Goal: Task Accomplishment & Management: Use online tool/utility

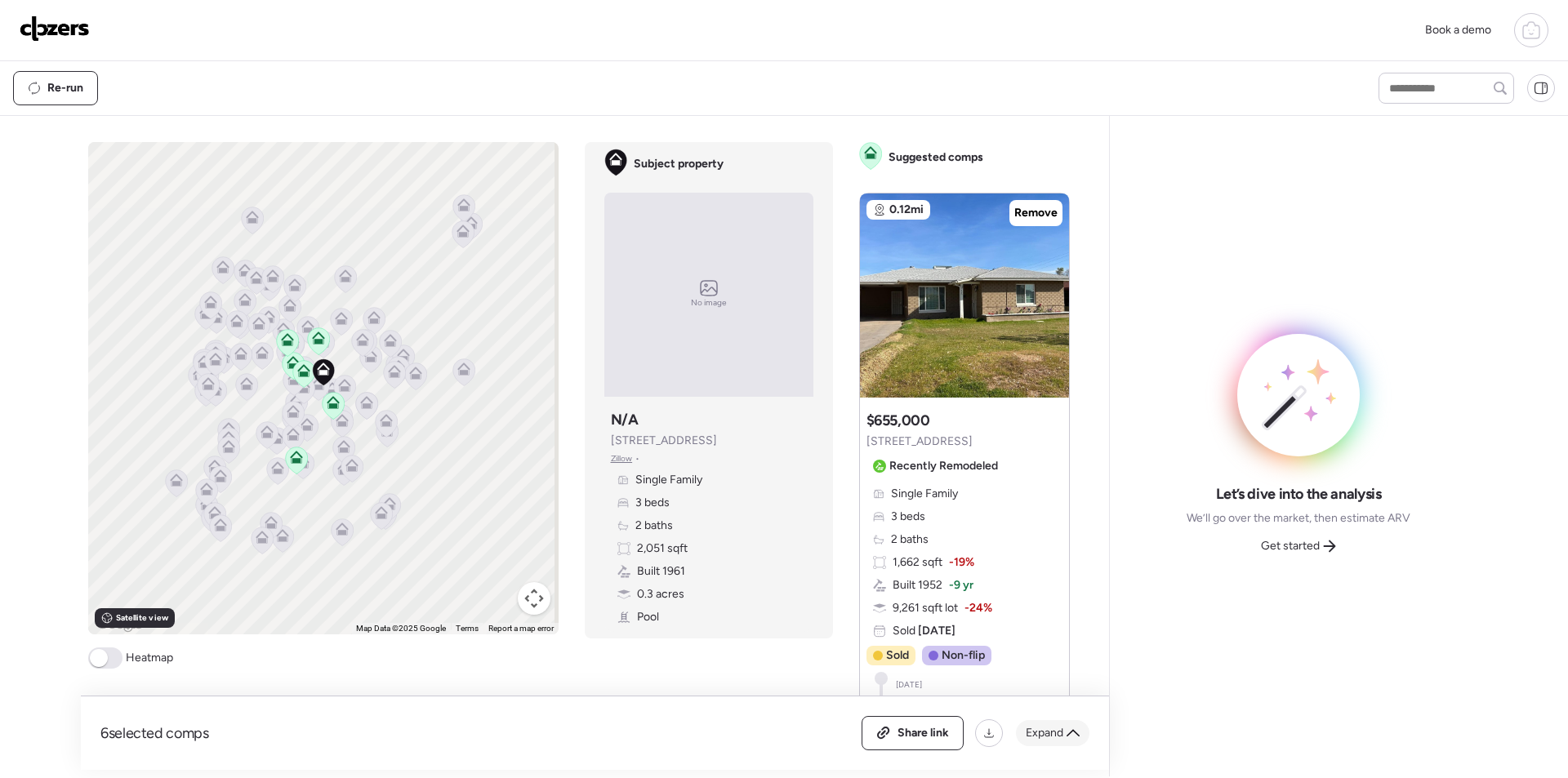
click at [1059, 729] on span "Expand" at bounding box center [1044, 733] width 38 height 16
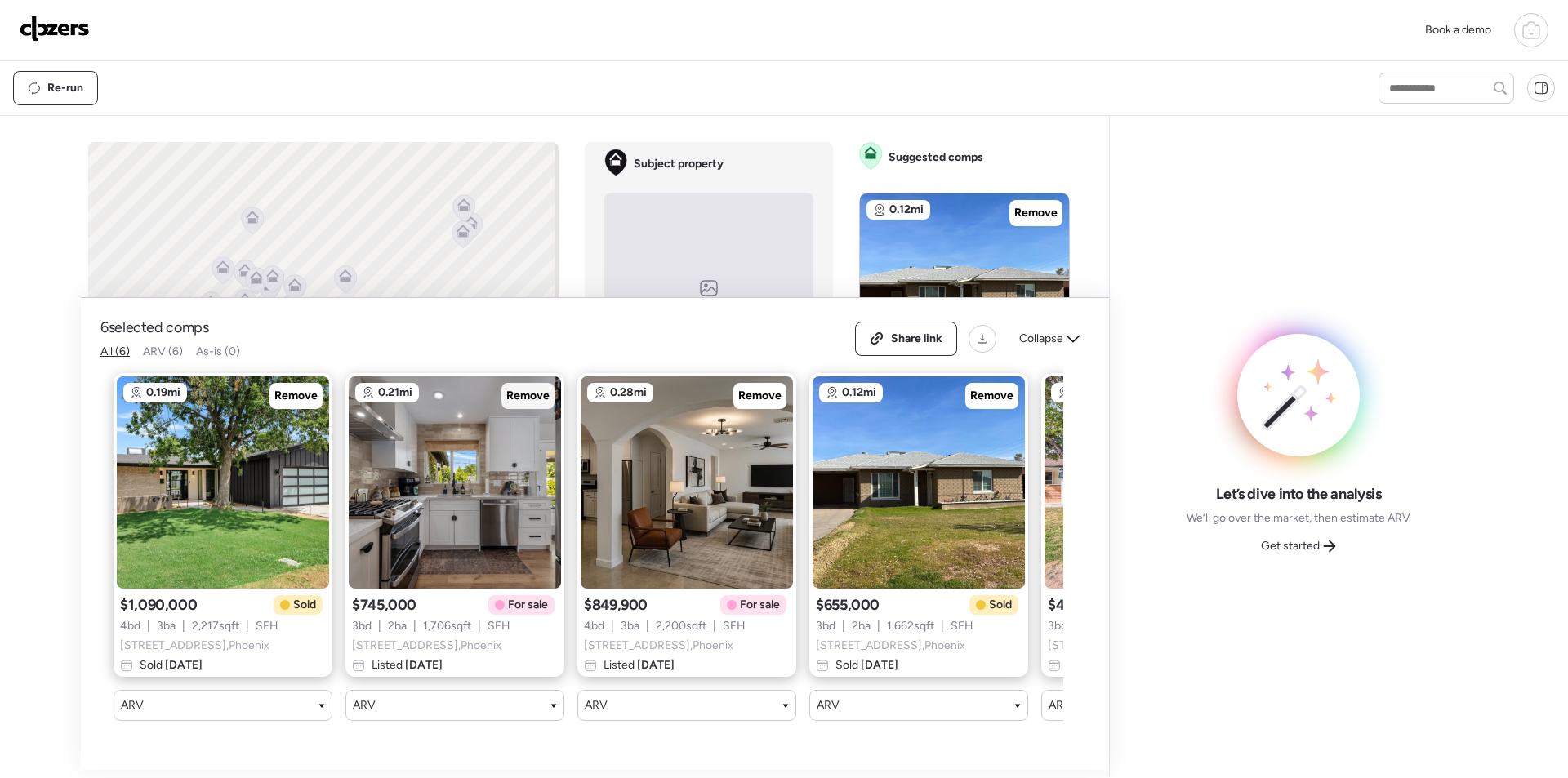
click at [510, 404] on span "Remove" at bounding box center [528, 395] width 43 height 16
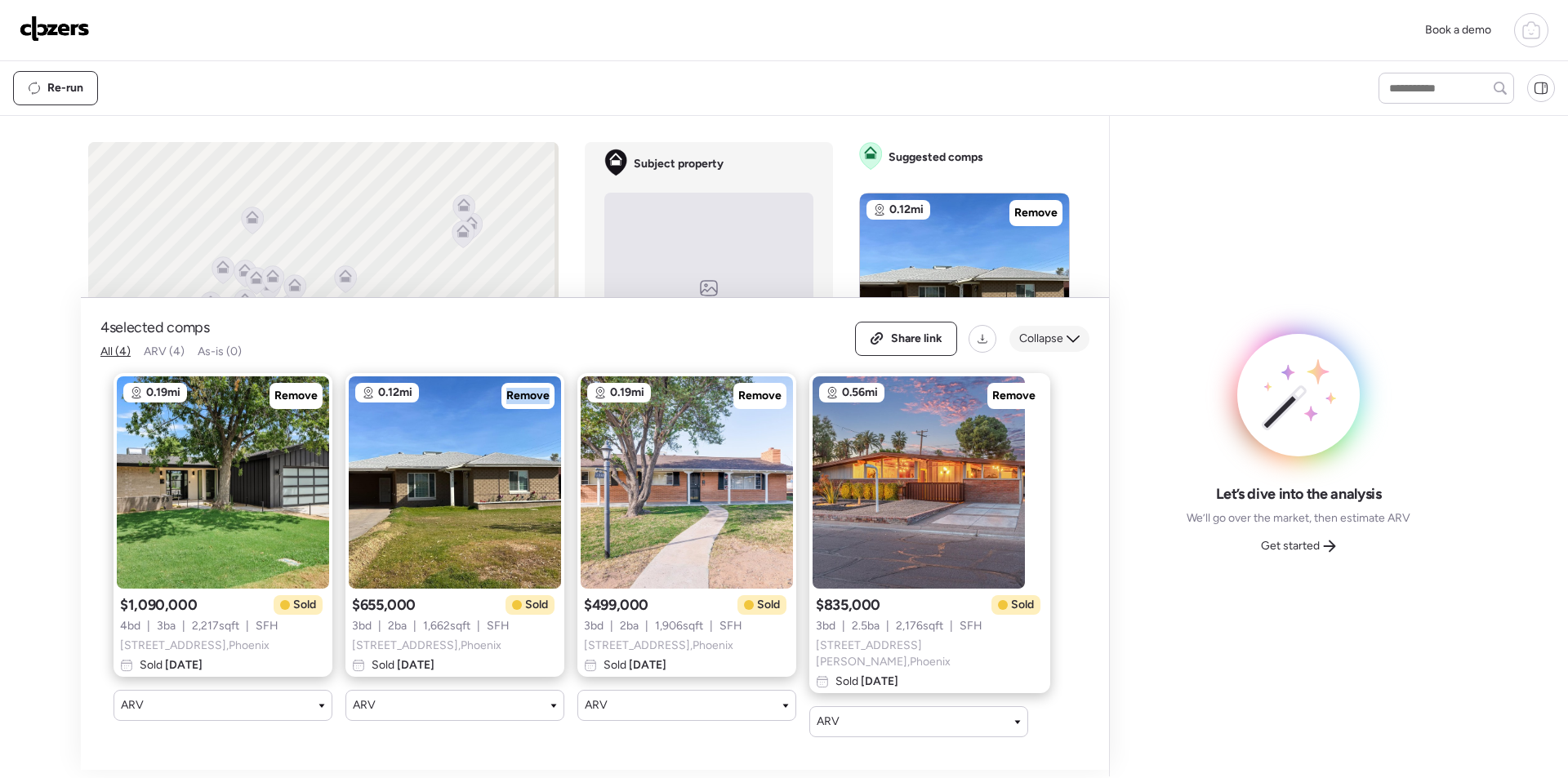
click at [1066, 345] on icon at bounding box center [1073, 339] width 13 height 13
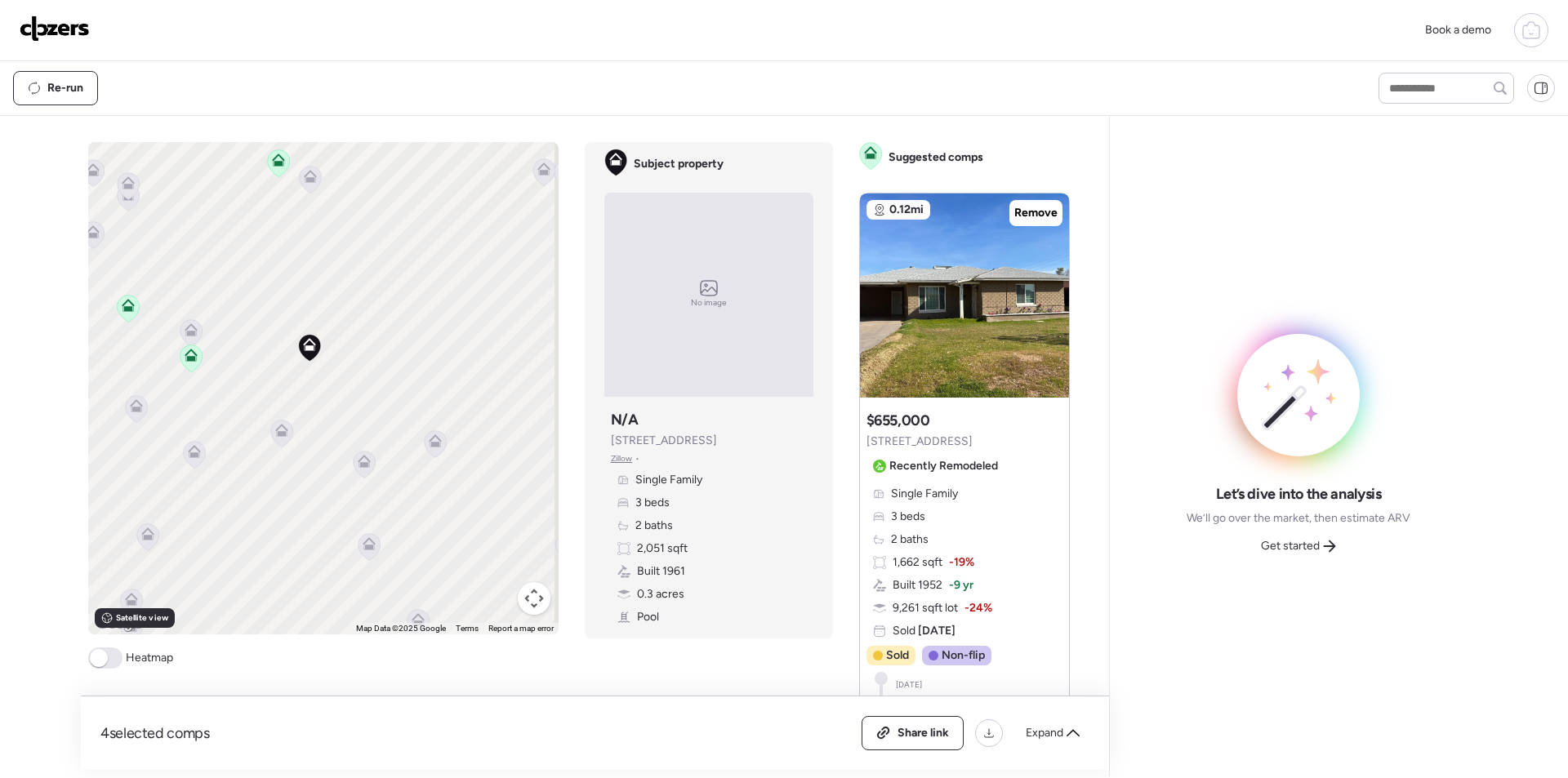
click at [188, 331] on icon at bounding box center [192, 330] width 13 height 13
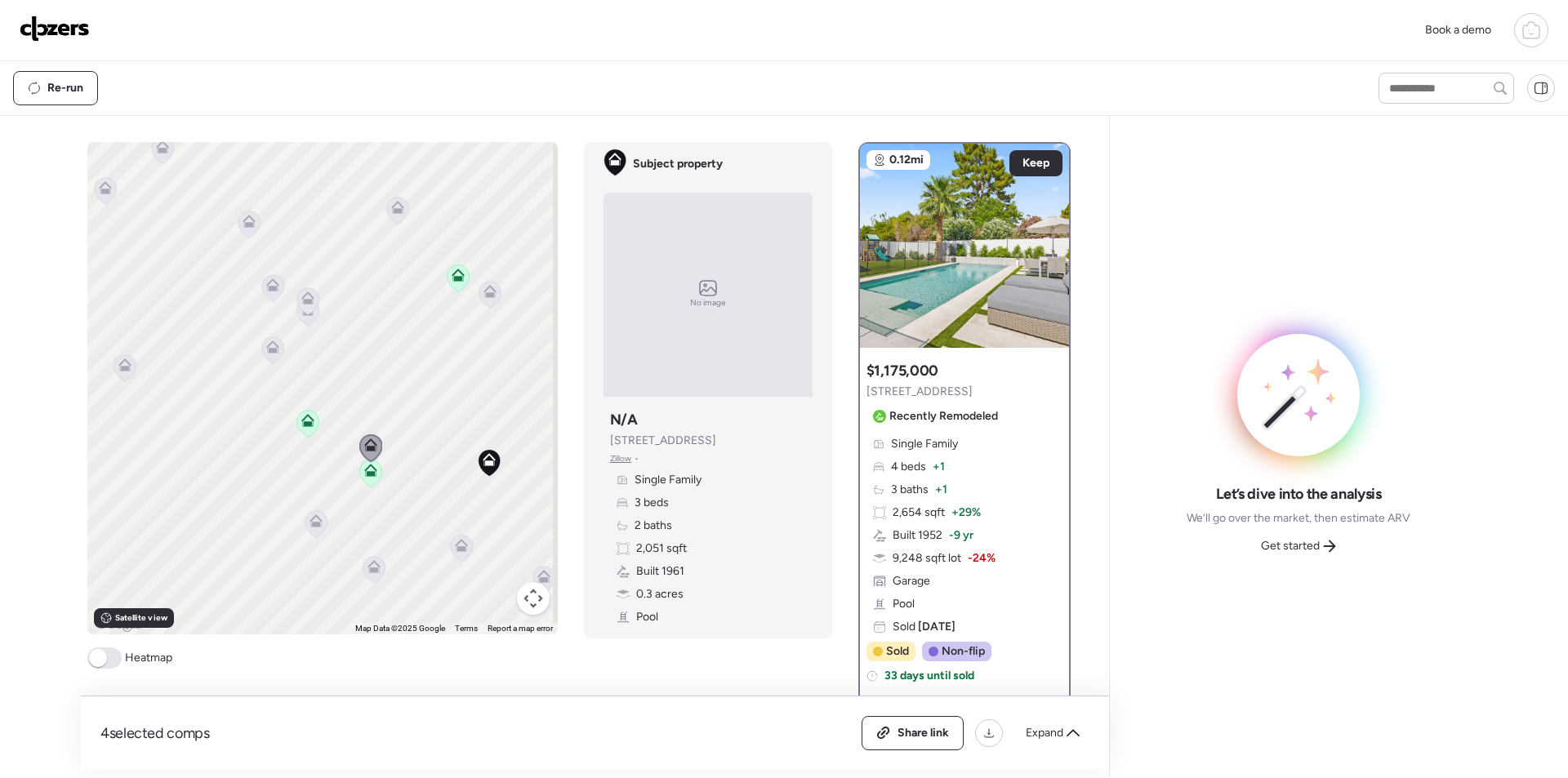
drag, startPoint x: 346, startPoint y: 444, endPoint x: 476, endPoint y: 351, distance: 159.8
click at [367, 445] on div at bounding box center [371, 449] width 23 height 30
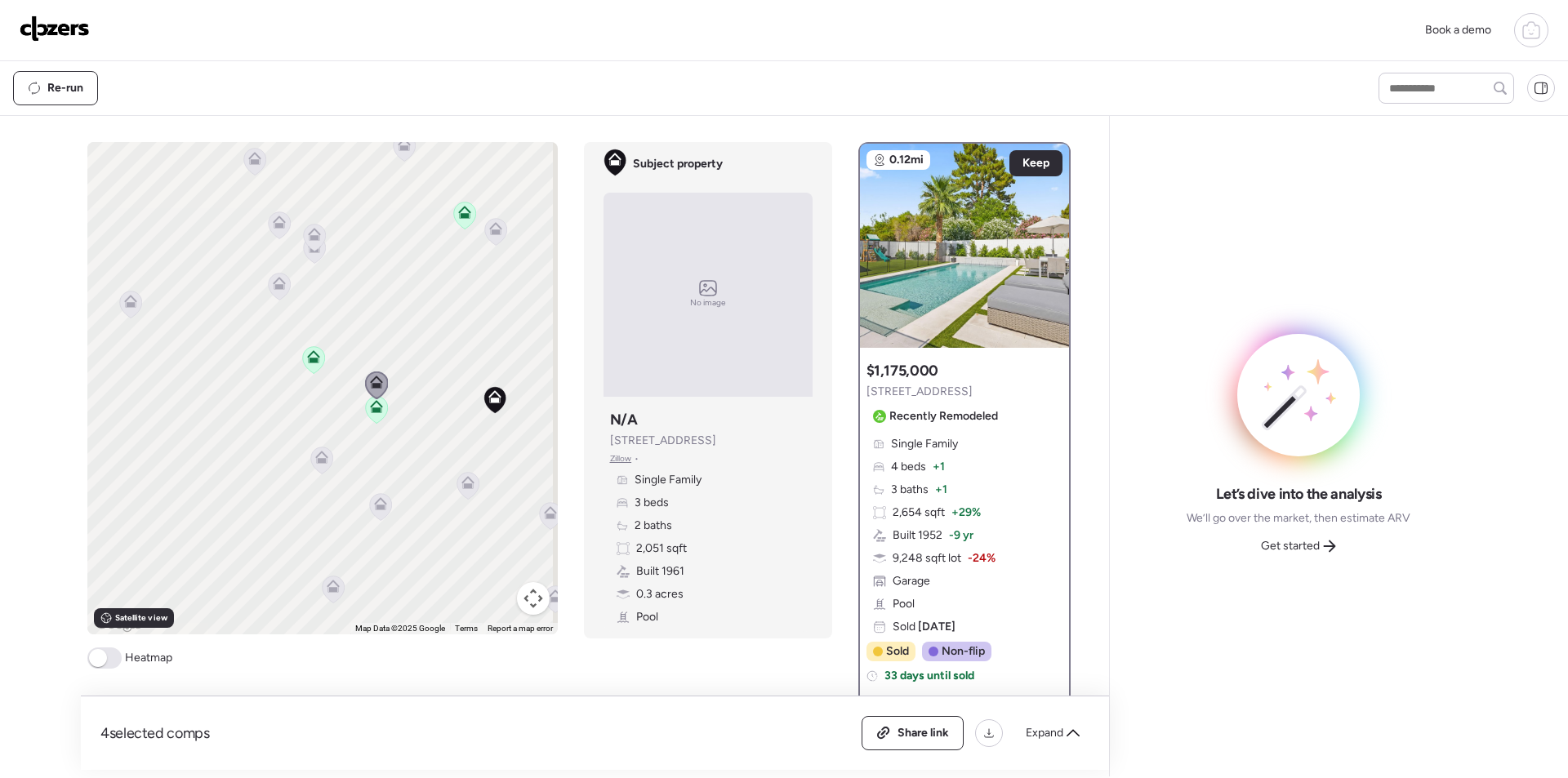
drag, startPoint x: 525, startPoint y: 209, endPoint x: 512, endPoint y: 293, distance: 85.0
click at [512, 296] on div "To activate drag with keyboard, press Alt + Enter. Once in keyboard drag state,…" at bounding box center [323, 389] width 471 height 492
click at [494, 230] on icon at bounding box center [494, 229] width 10 height 5
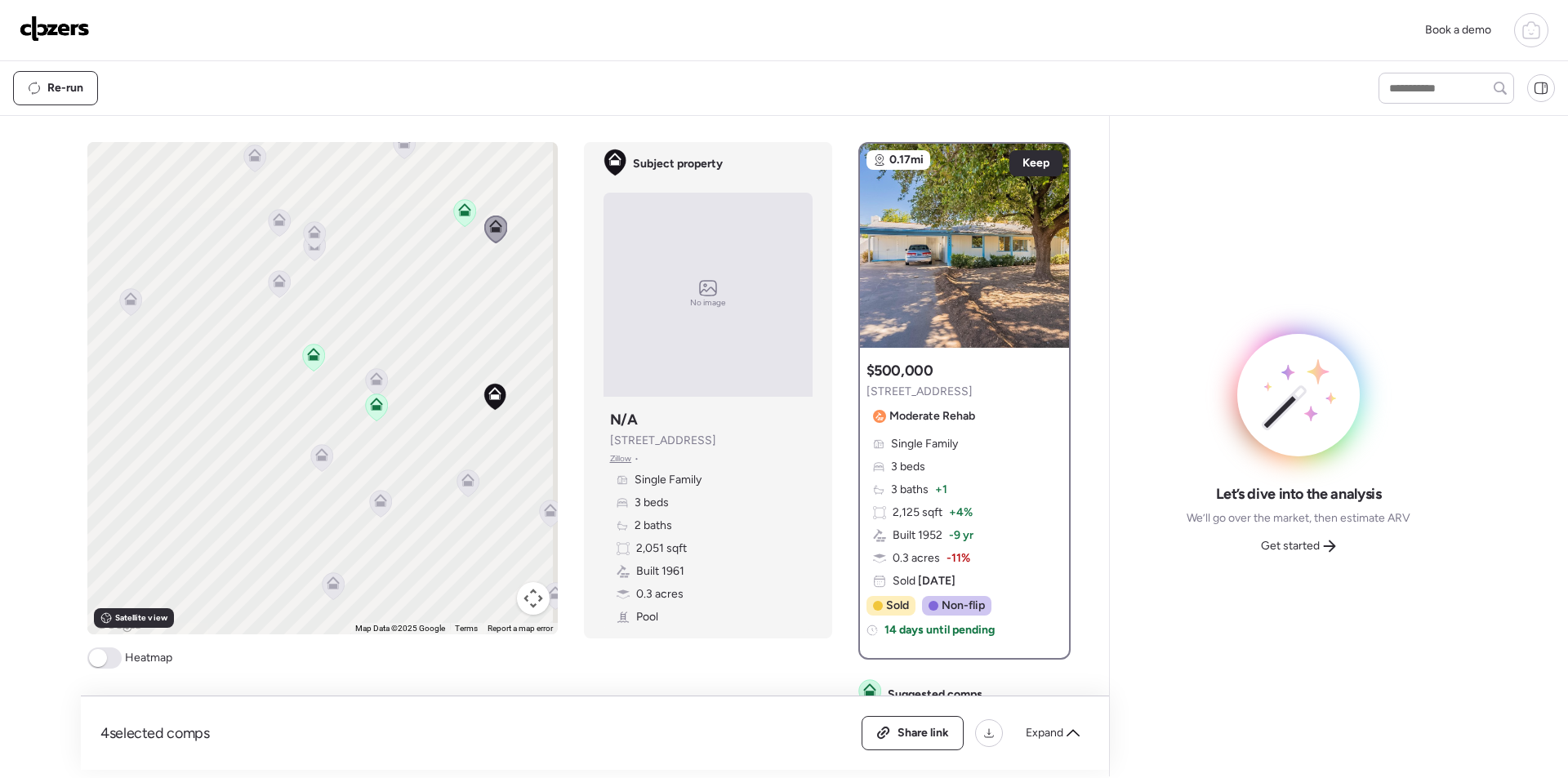
click at [314, 237] on icon at bounding box center [314, 232] width 13 height 13
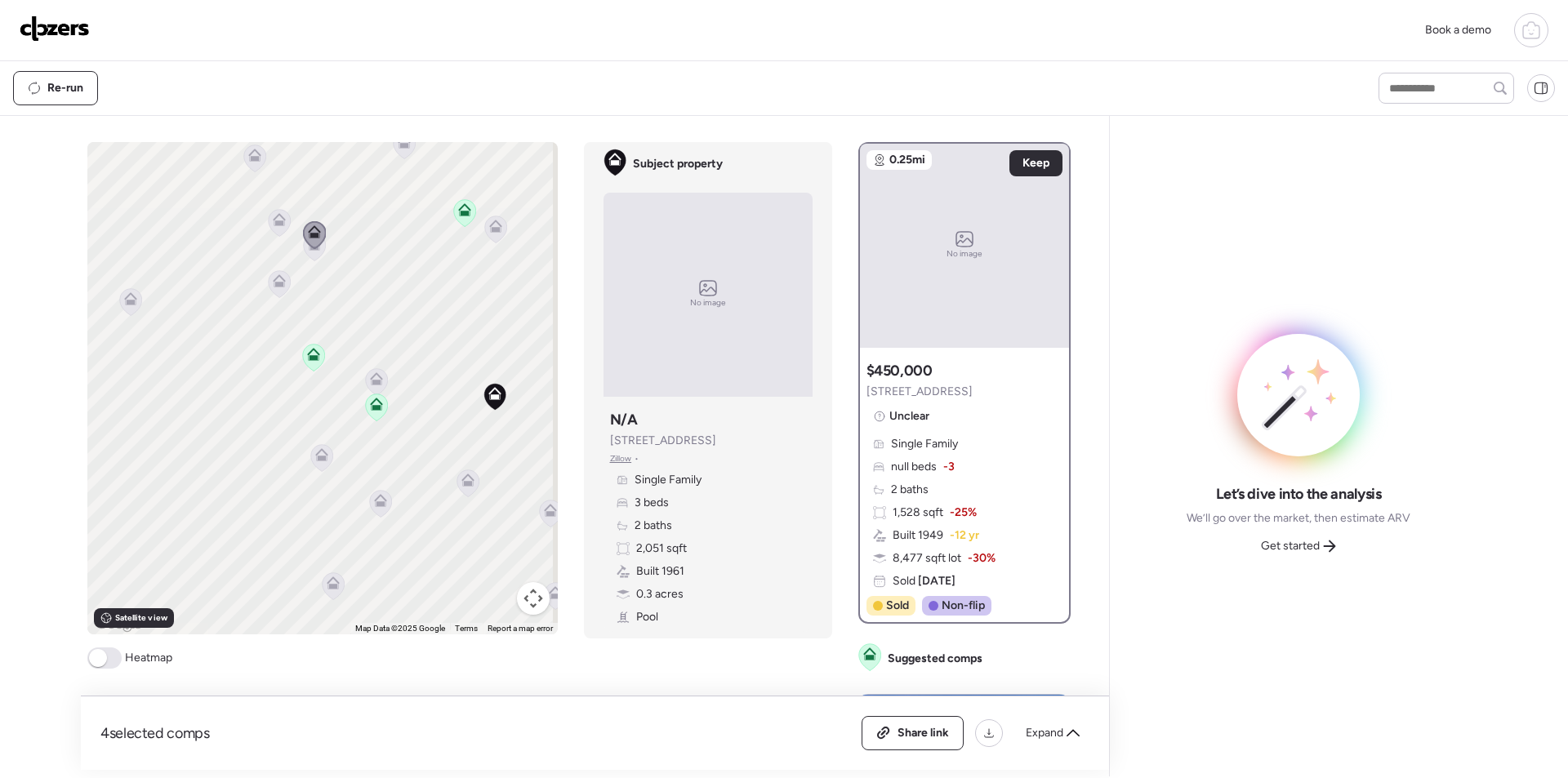
click at [314, 257] on icon at bounding box center [313, 247] width 22 height 27
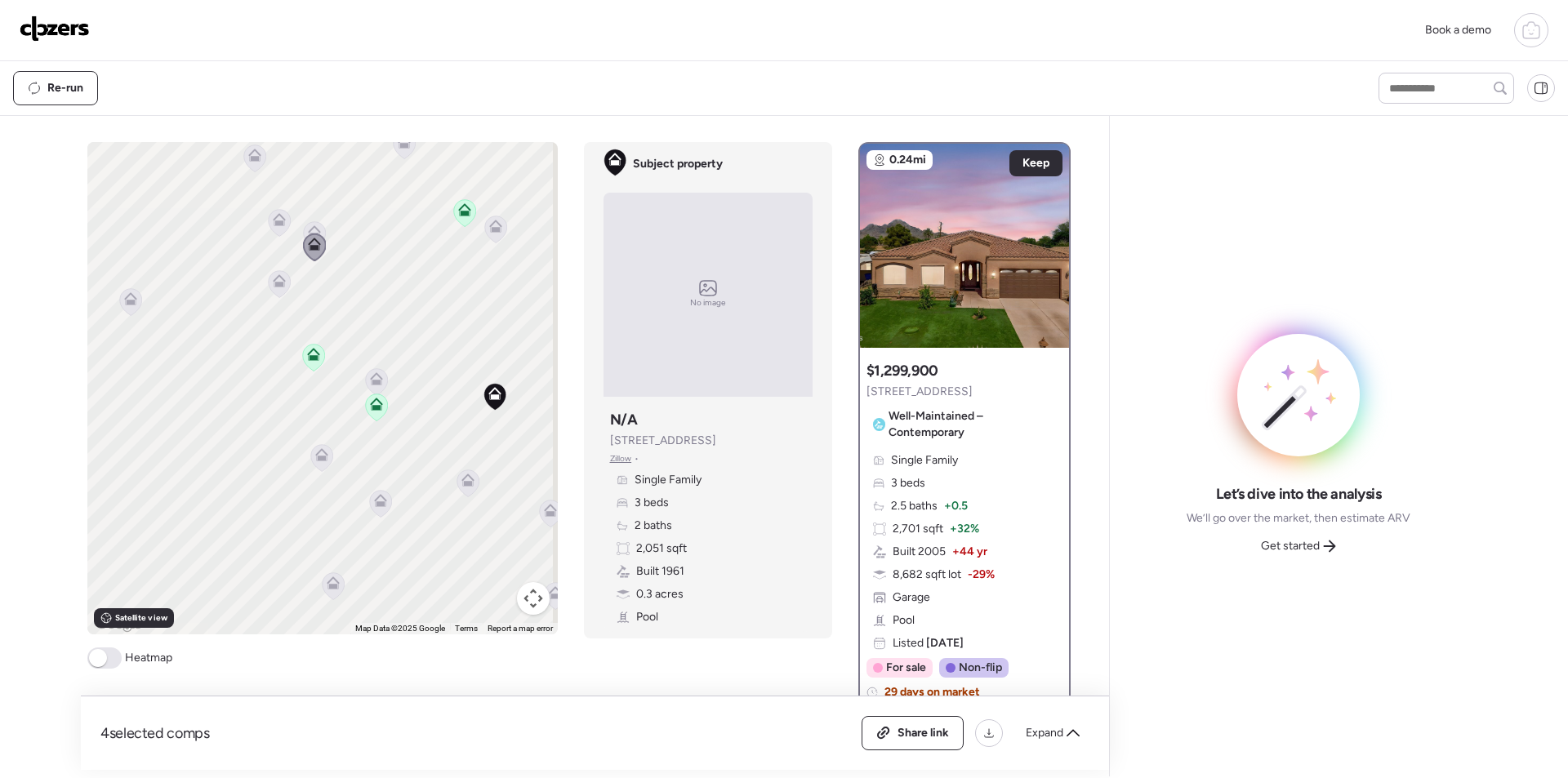
click at [274, 282] on icon at bounding box center [278, 284] width 10 height 5
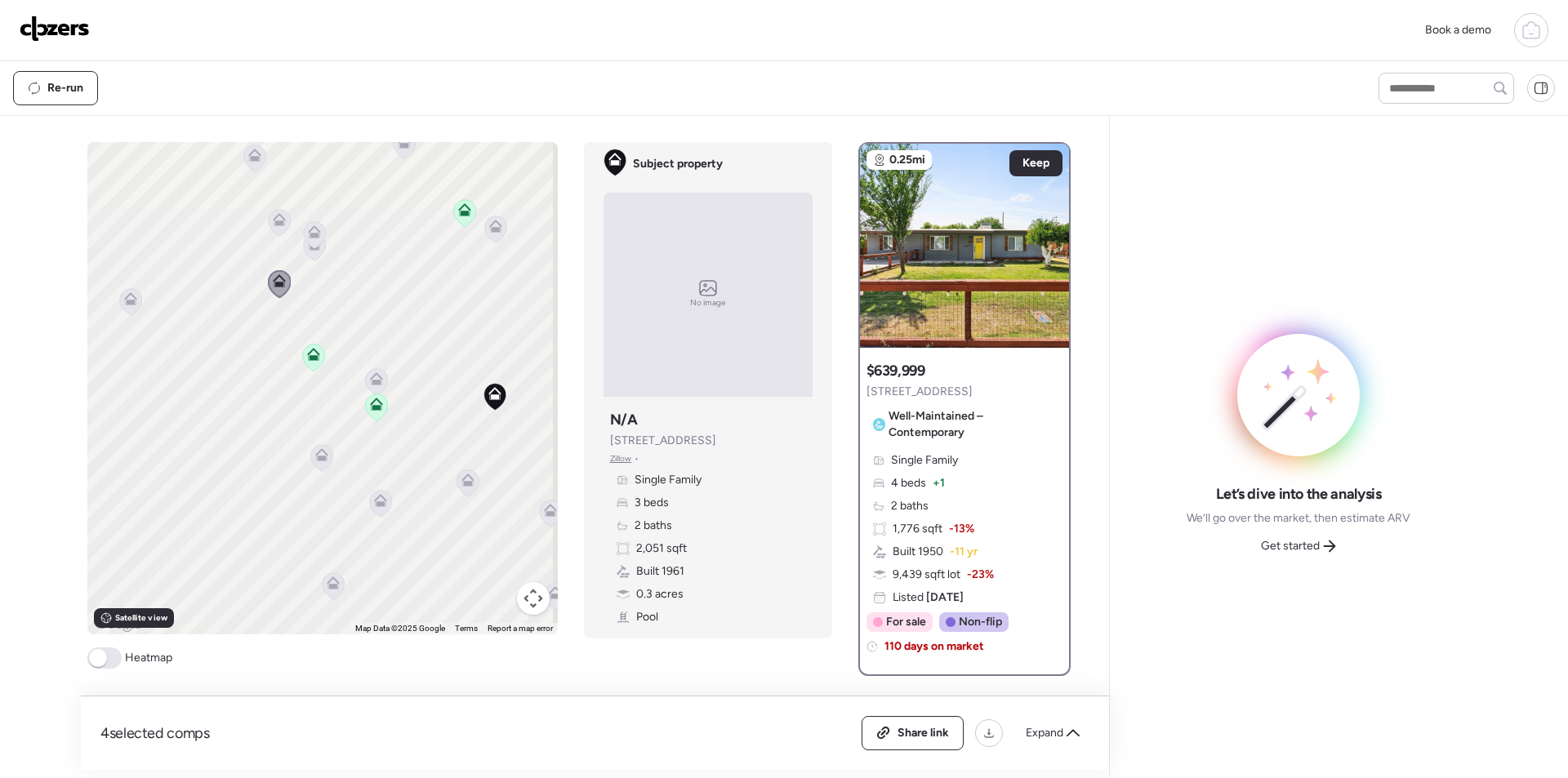
click at [268, 229] on icon at bounding box center [278, 223] width 22 height 27
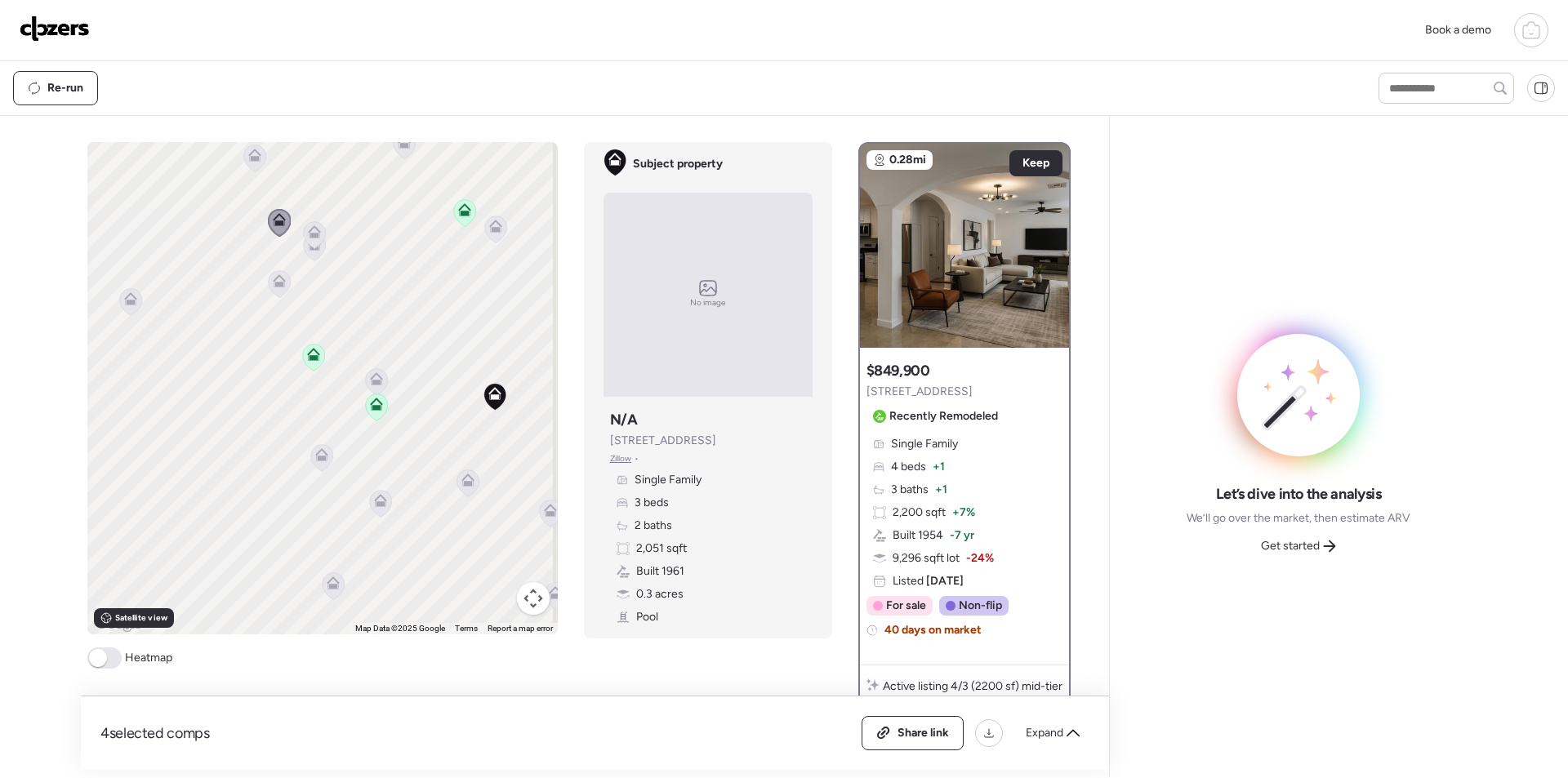
click at [125, 300] on icon at bounding box center [131, 299] width 13 height 13
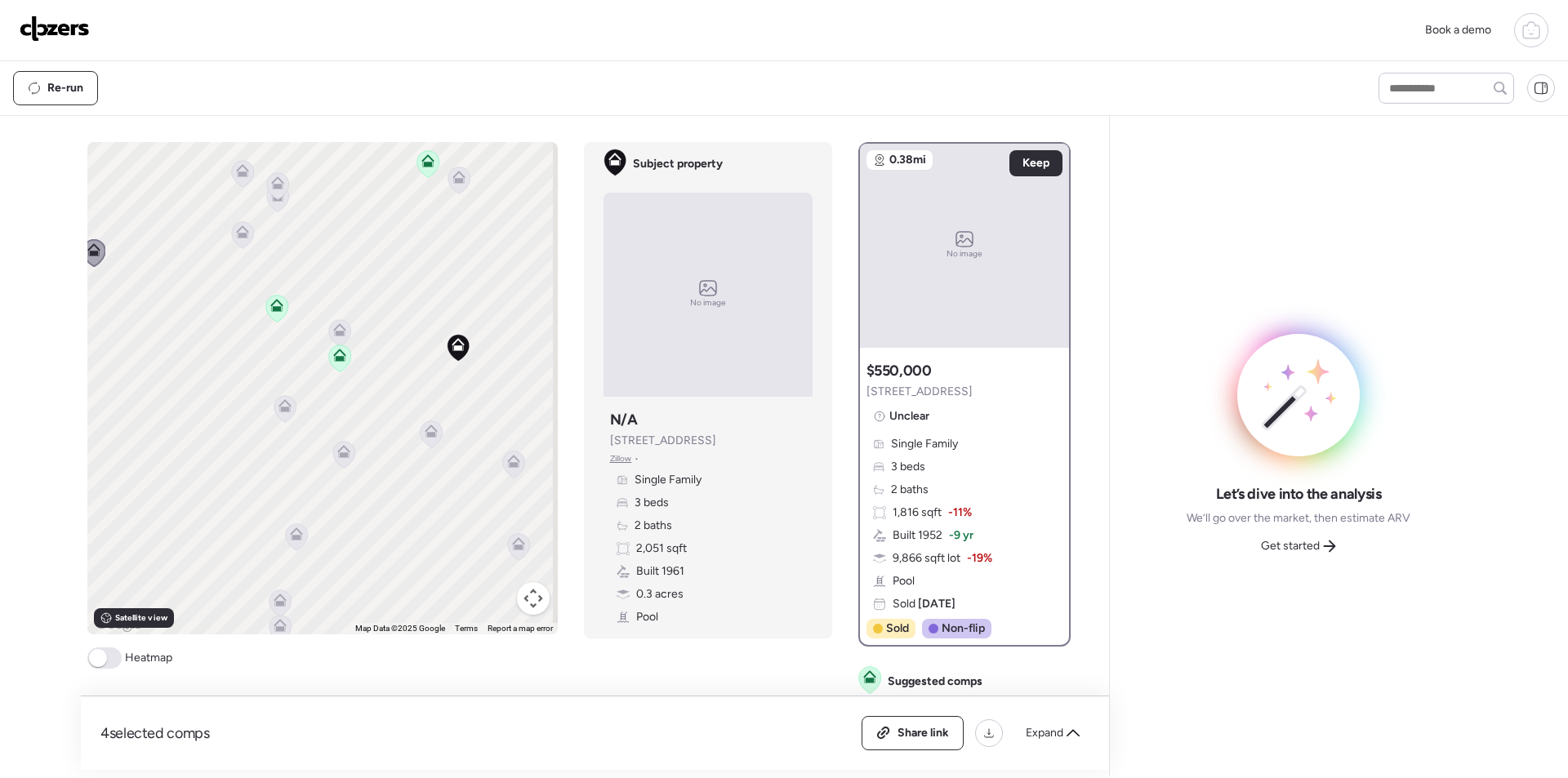
drag, startPoint x: 342, startPoint y: 400, endPoint x: 315, endPoint y: 331, distance: 74.1
click at [306, 339] on div "To activate drag with keyboard, press Alt + Enter. Once in keyboard drag state,…" at bounding box center [323, 389] width 471 height 492
click at [1051, 733] on span "Expand" at bounding box center [1044, 733] width 38 height 16
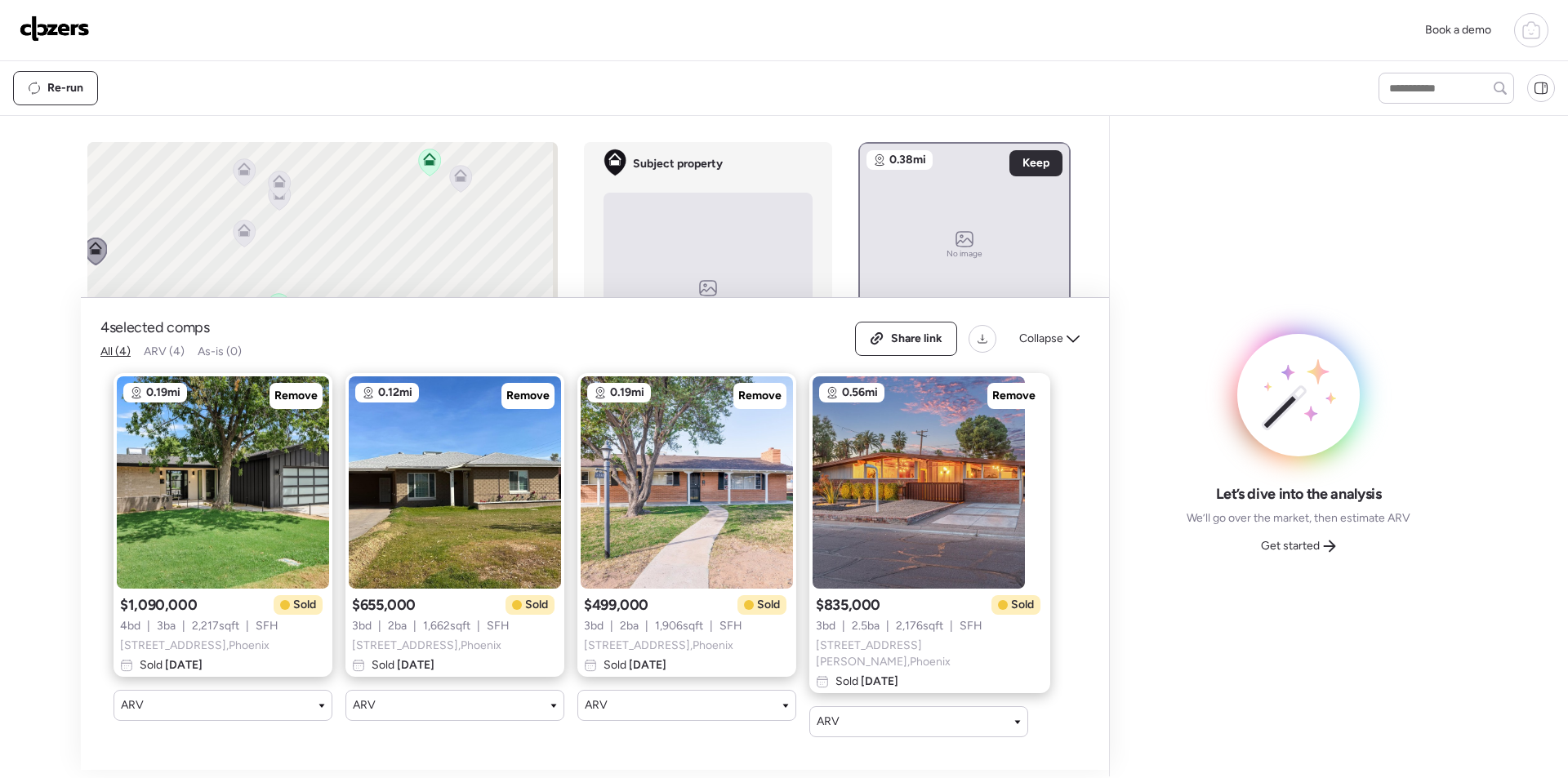
click at [1077, 326] on div "Share link Collapse" at bounding box center [972, 339] width 234 height 34
click at [1074, 337] on icon at bounding box center [1073, 339] width 13 height 13
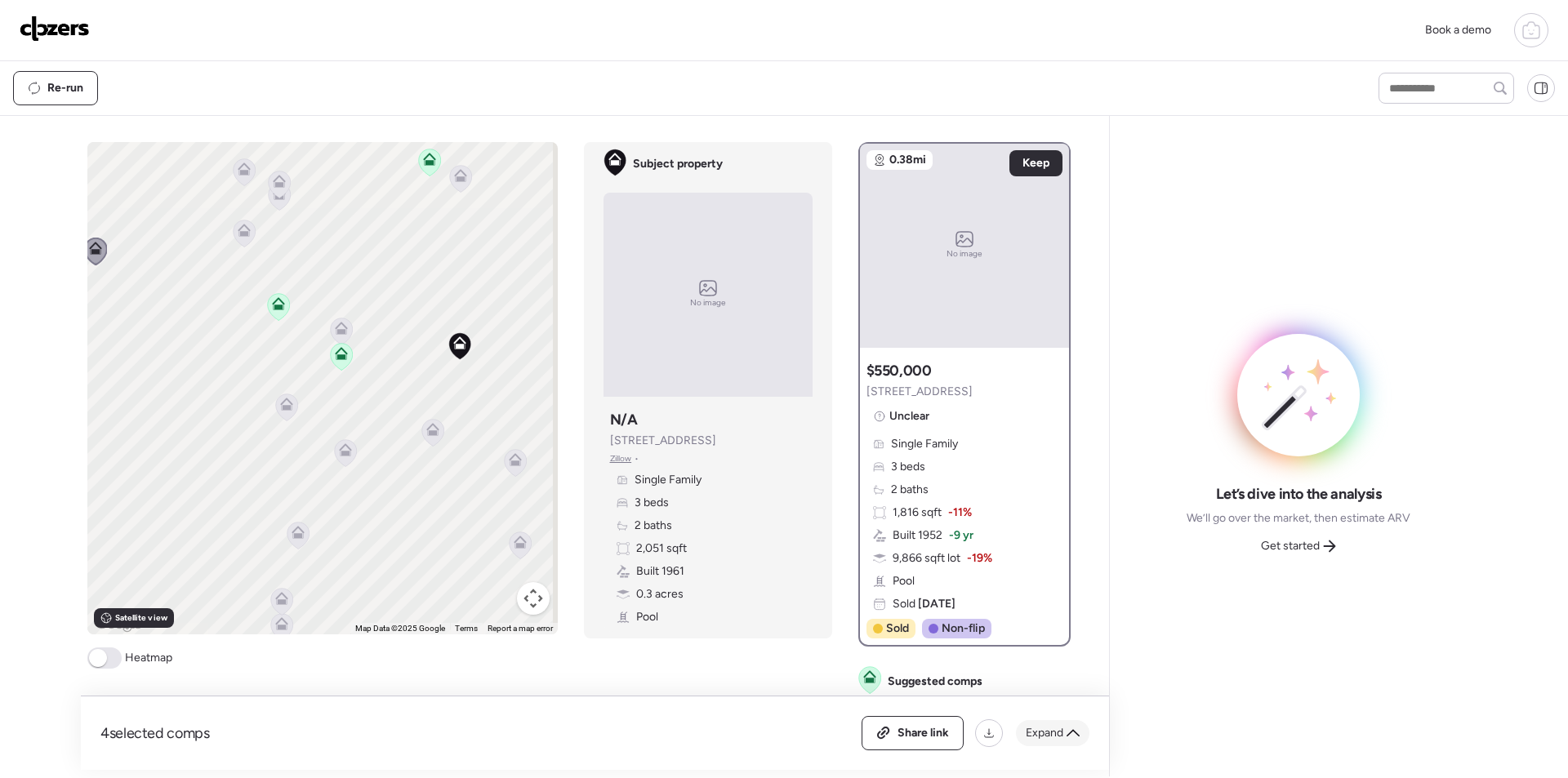
click at [1049, 724] on div "Expand" at bounding box center [1053, 733] width 74 height 26
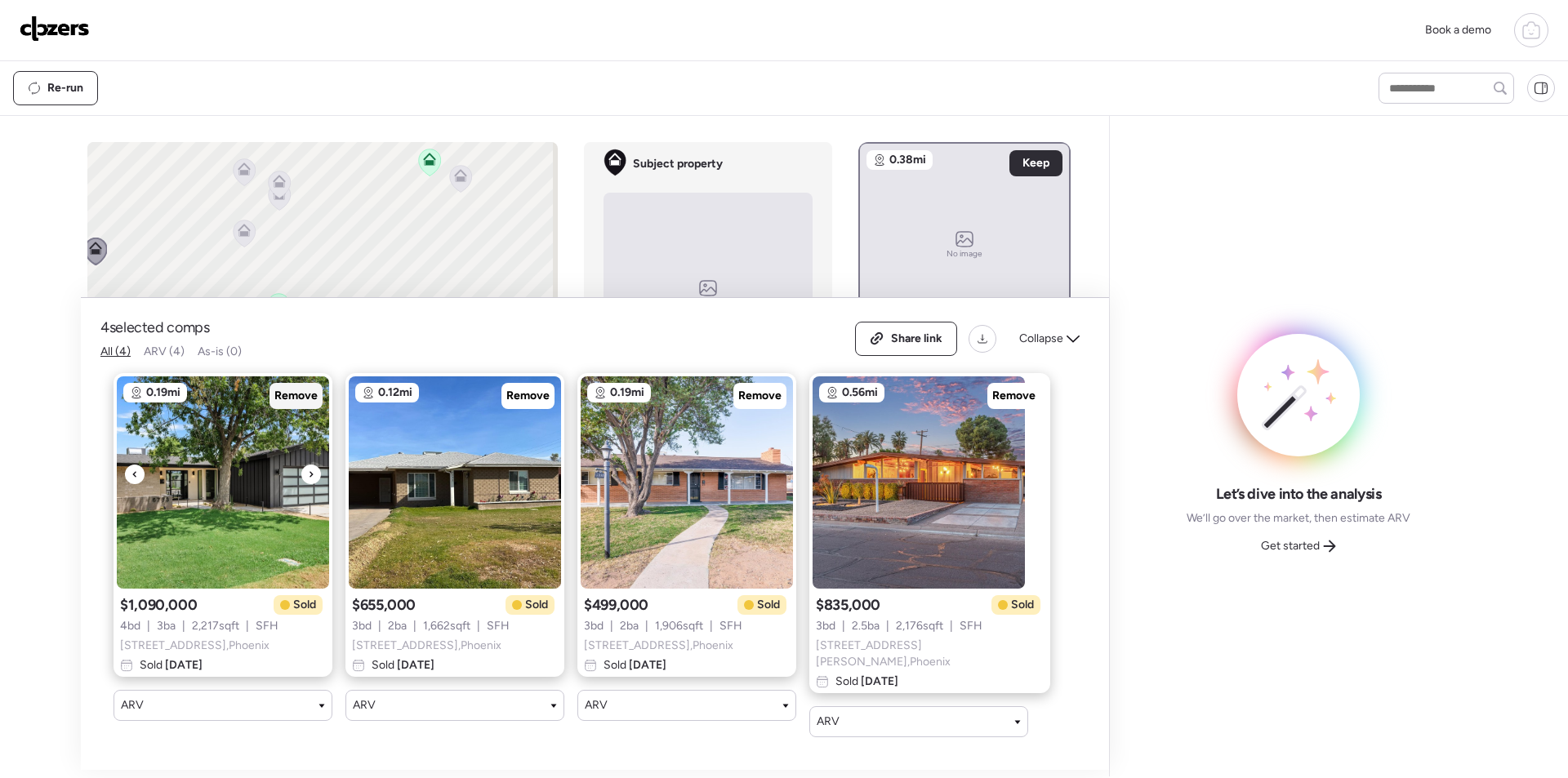
click at [278, 399] on span "Remove" at bounding box center [296, 395] width 43 height 16
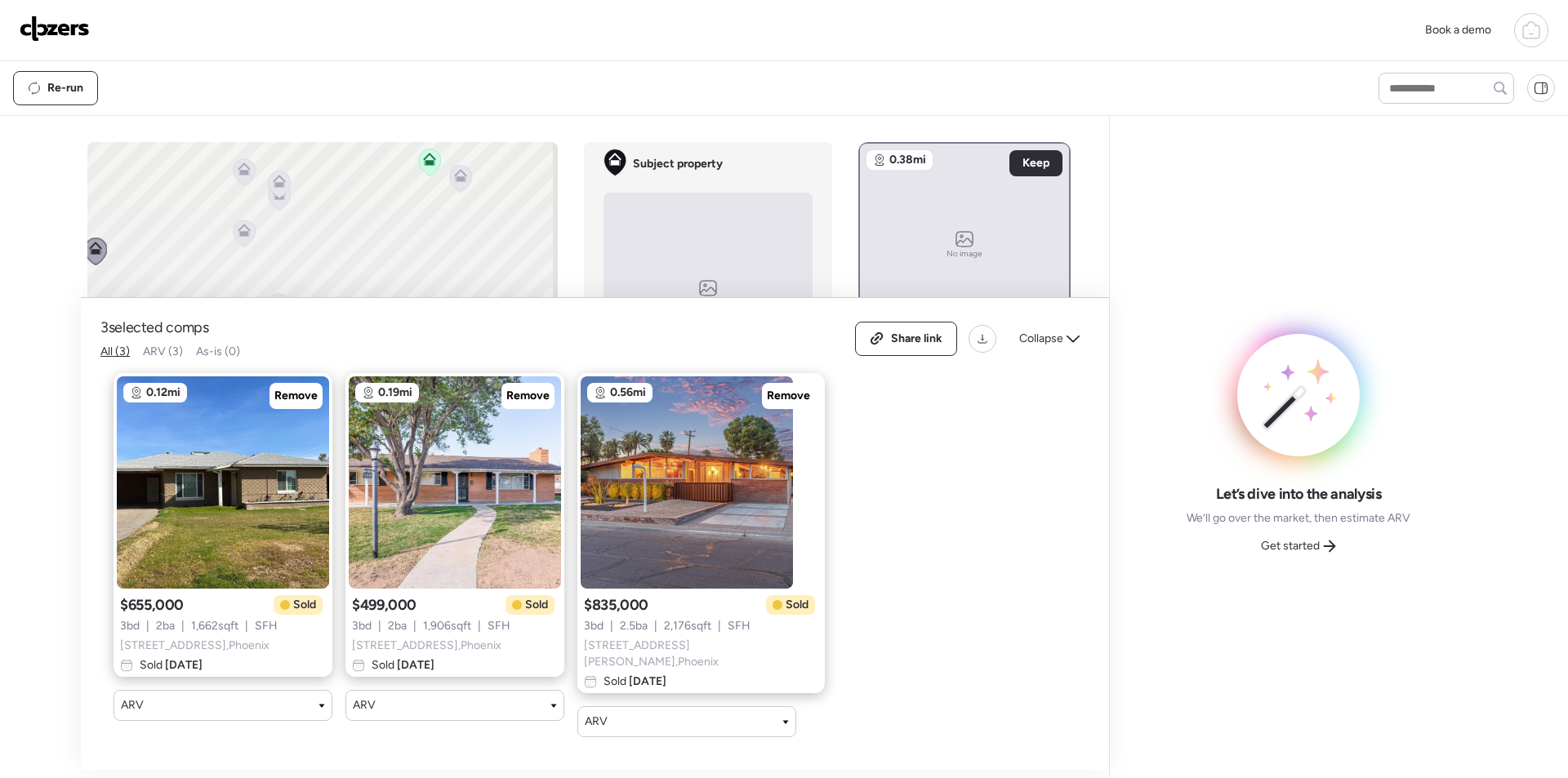
drag, startPoint x: 1060, startPoint y: 339, endPoint x: 1066, endPoint y: 347, distance: 10.0
click at [1061, 338] on span "Collapse" at bounding box center [1041, 339] width 44 height 16
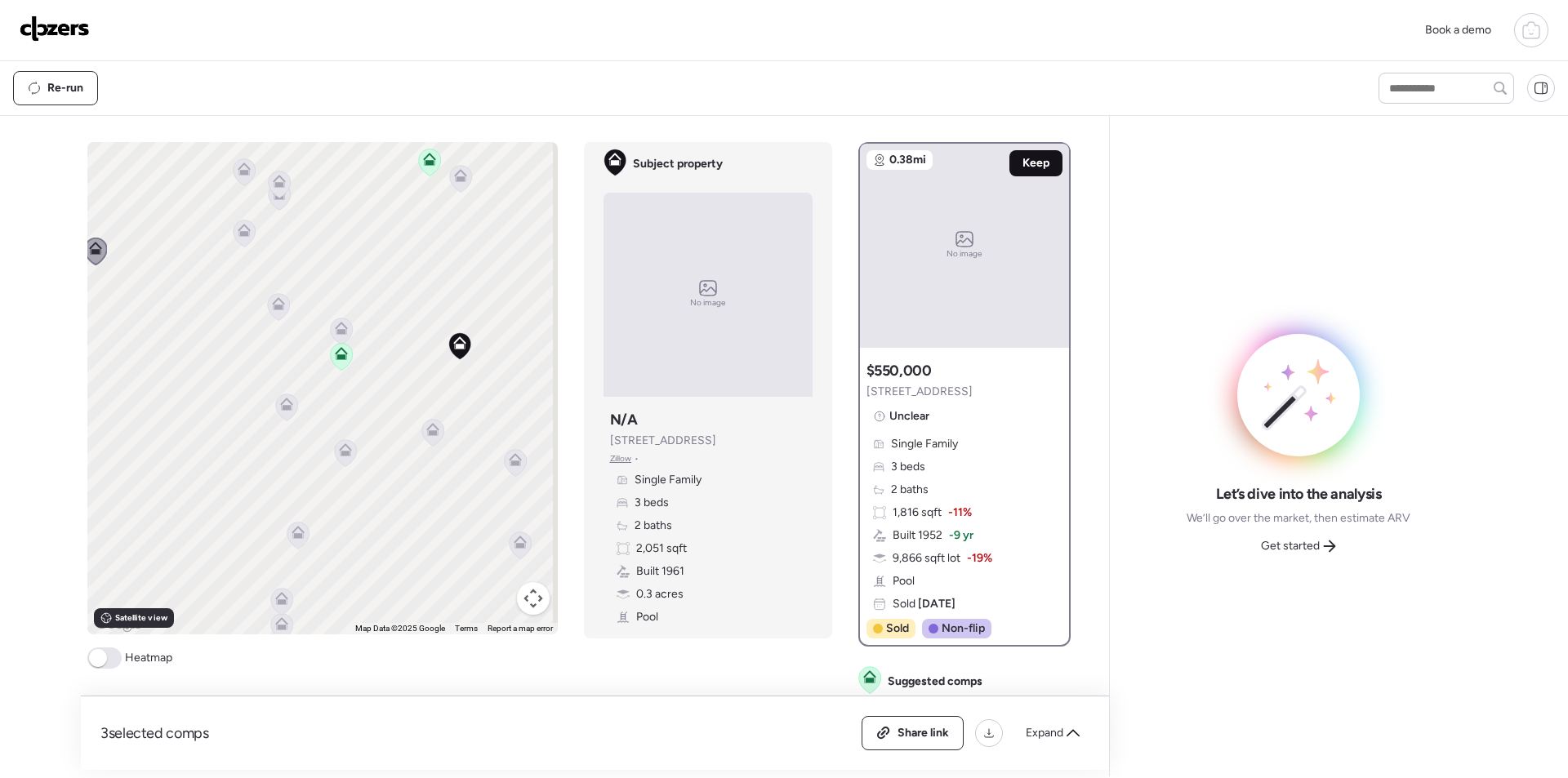
click at [1026, 164] on span "Keep" at bounding box center [1036, 162] width 27 height 16
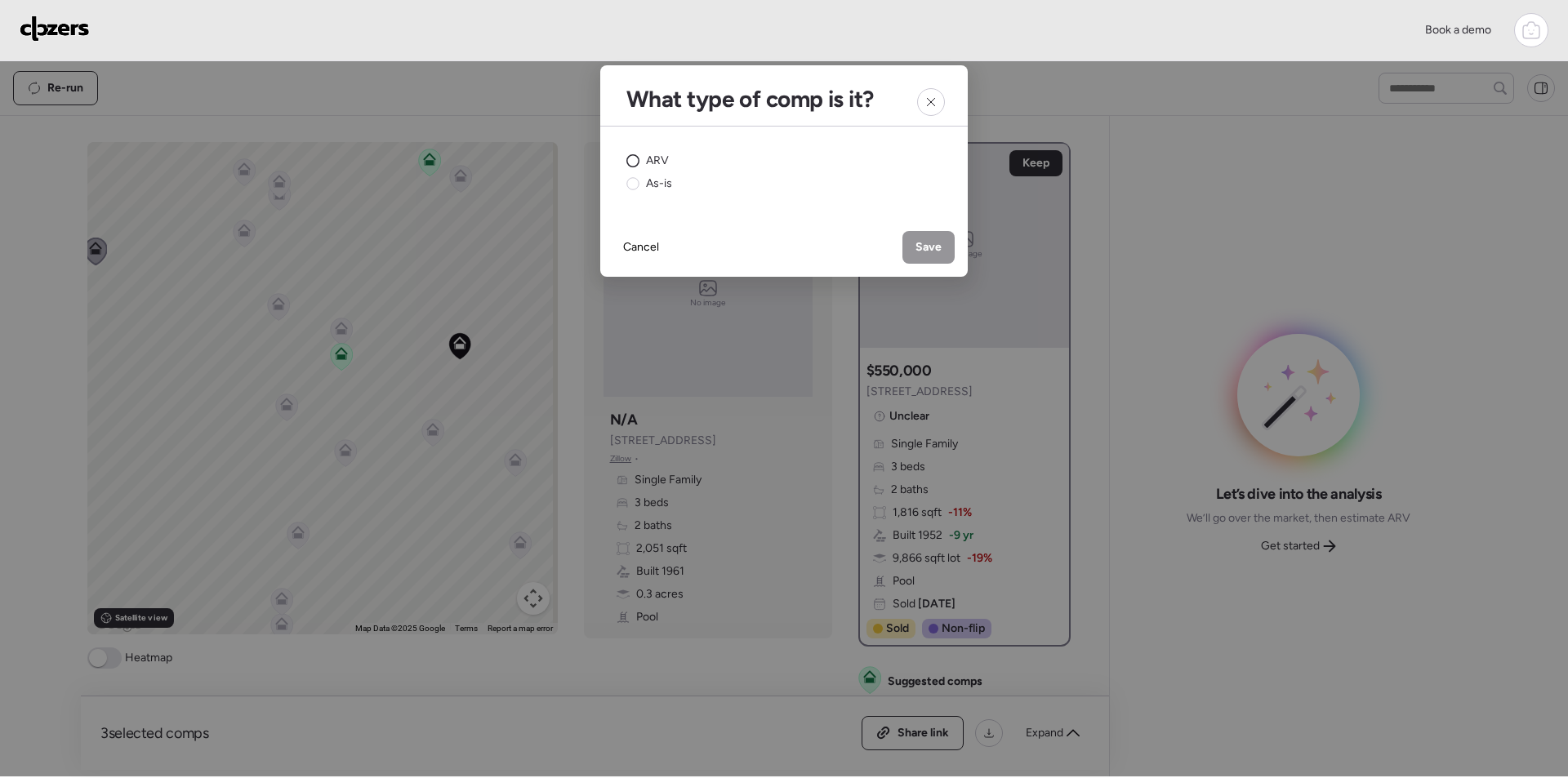
click at [666, 161] on span "ARV" at bounding box center [658, 160] width 23 height 16
click at [954, 247] on div "Save" at bounding box center [927, 247] width 52 height 33
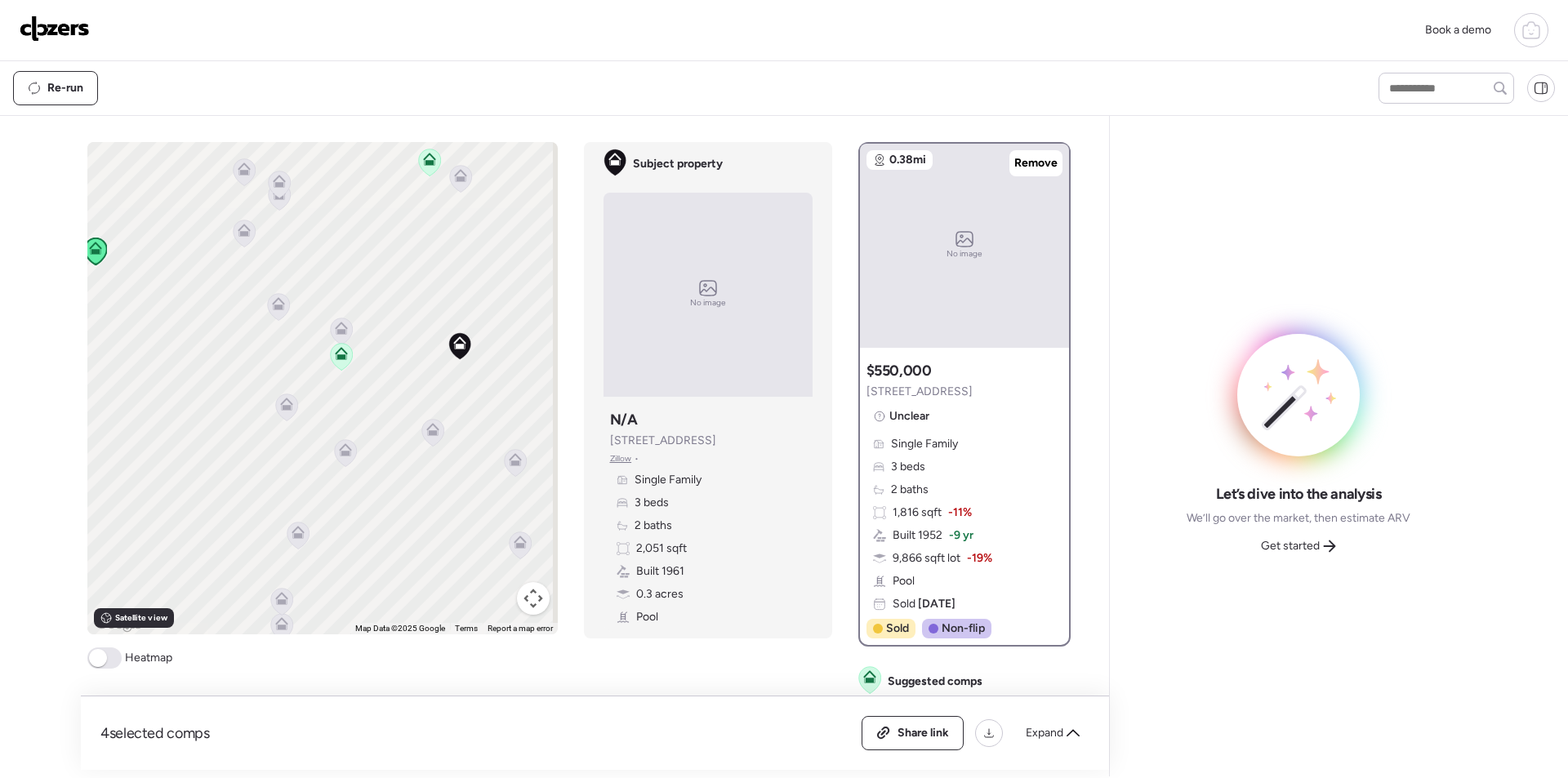
click at [427, 437] on icon at bounding box center [432, 432] width 22 height 27
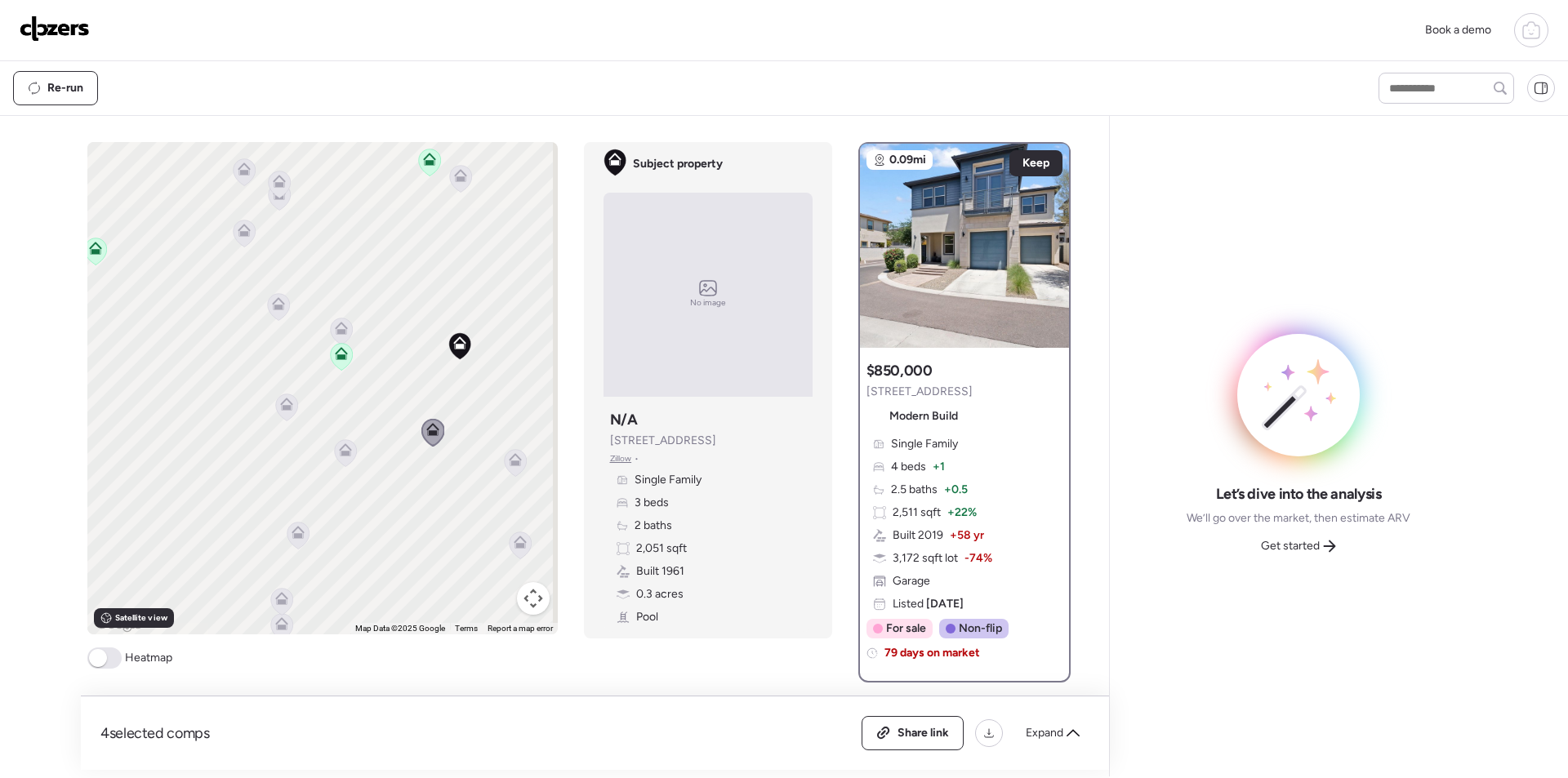
click at [339, 447] on icon at bounding box center [345, 450] width 13 height 13
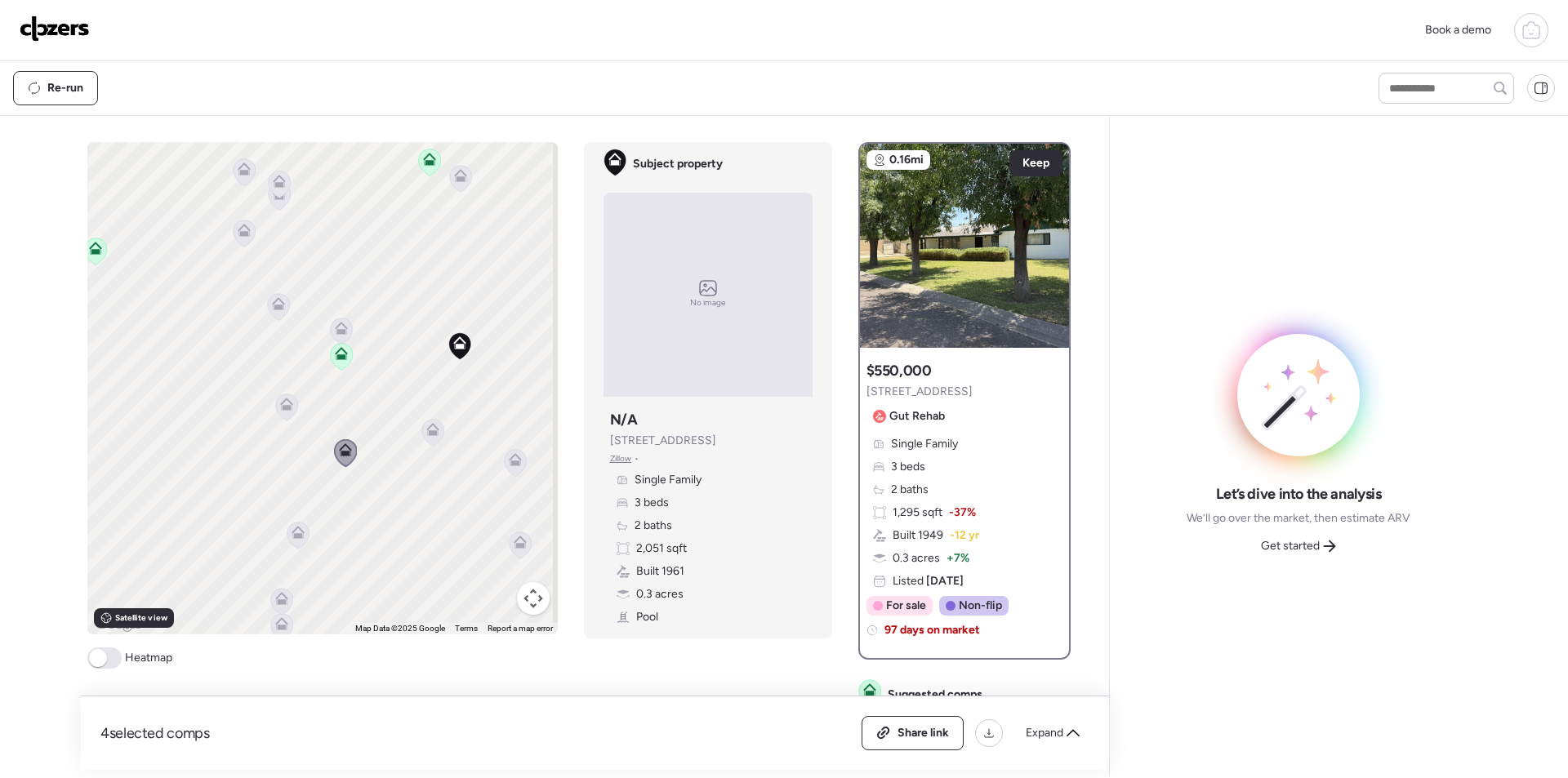
click at [275, 416] on icon at bounding box center [286, 406] width 22 height 27
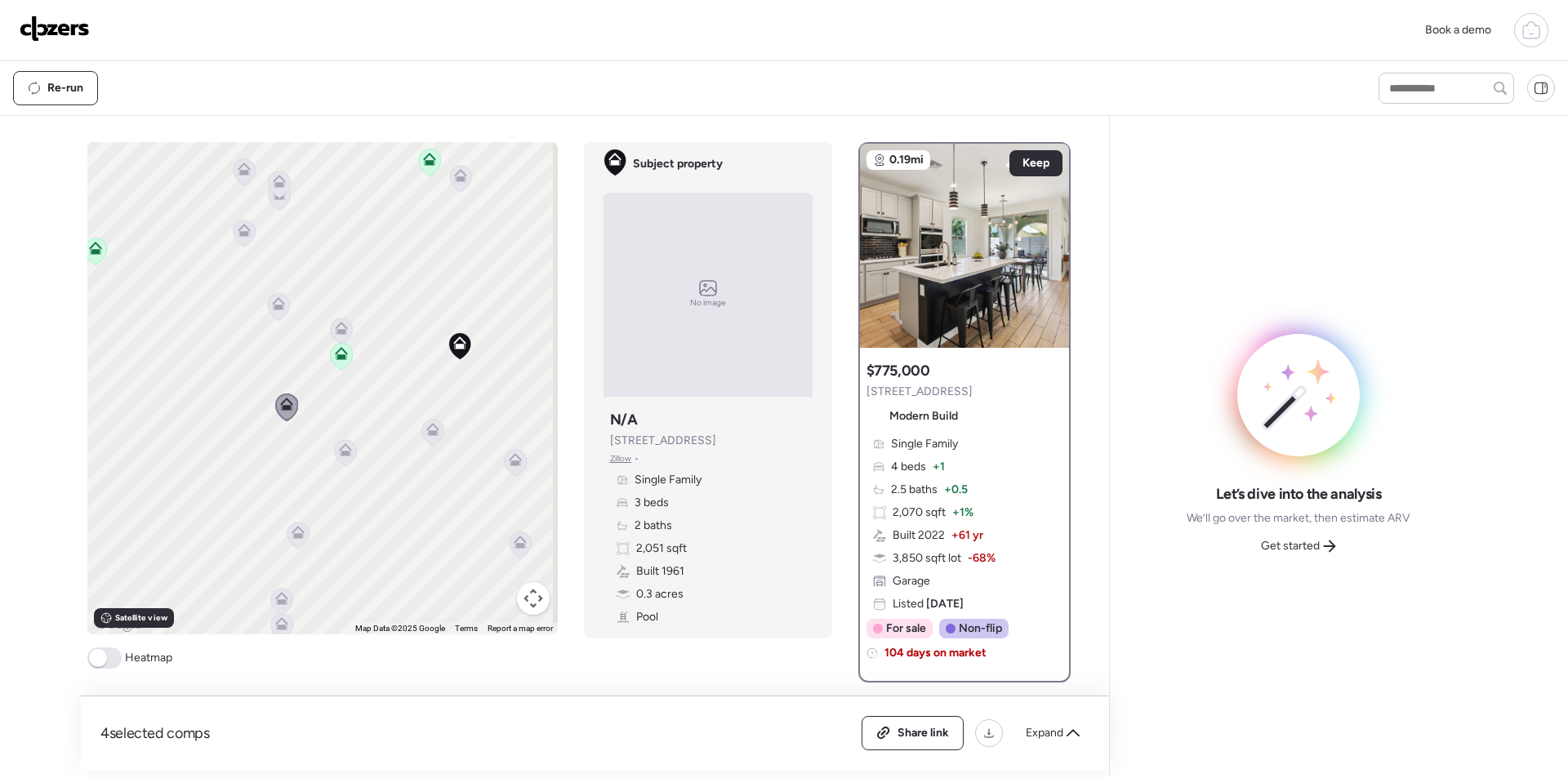
click at [292, 534] on icon at bounding box center [297, 535] width 10 height 5
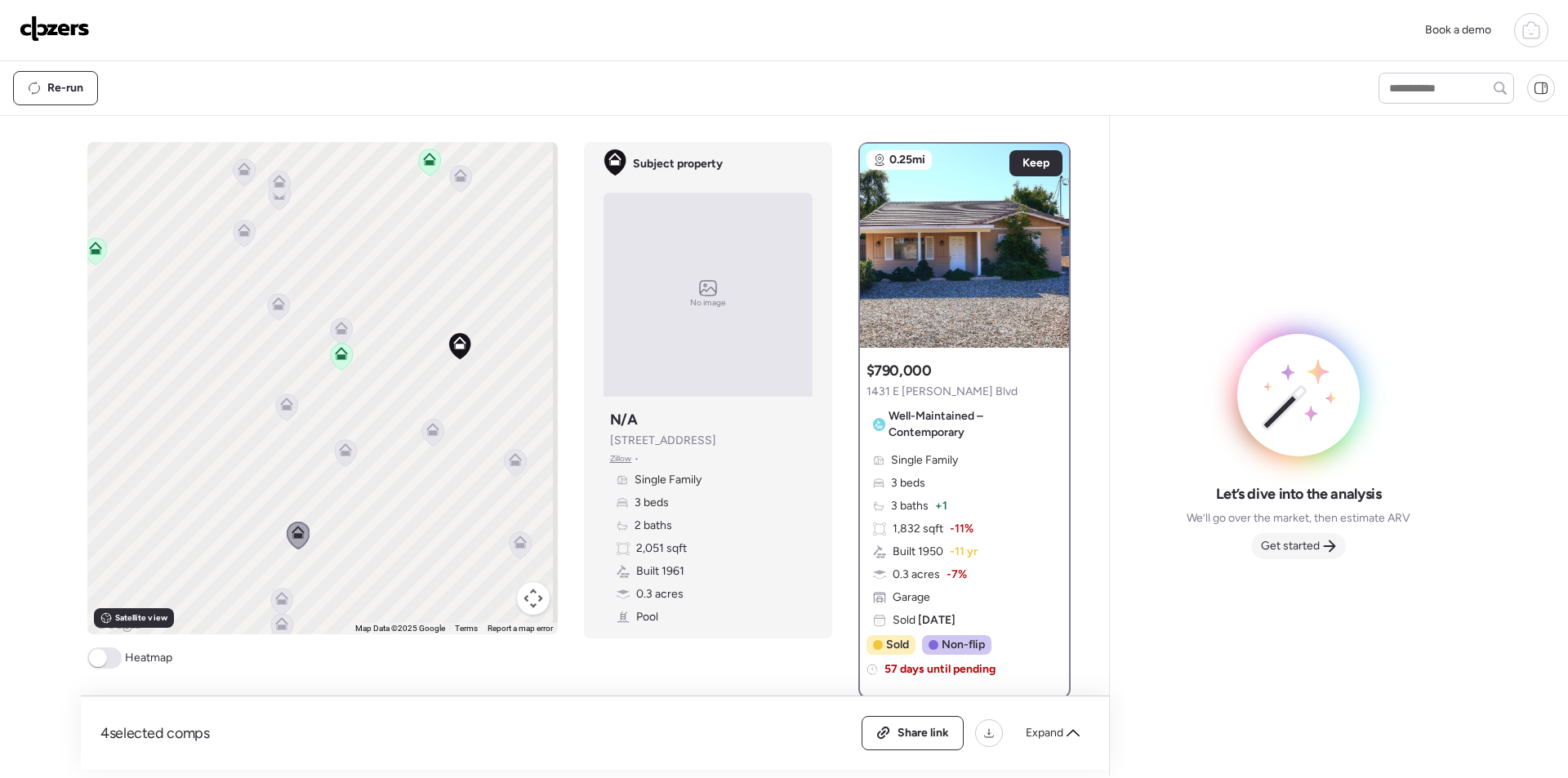
click at [1296, 549] on span "Get started" at bounding box center [1290, 545] width 58 height 16
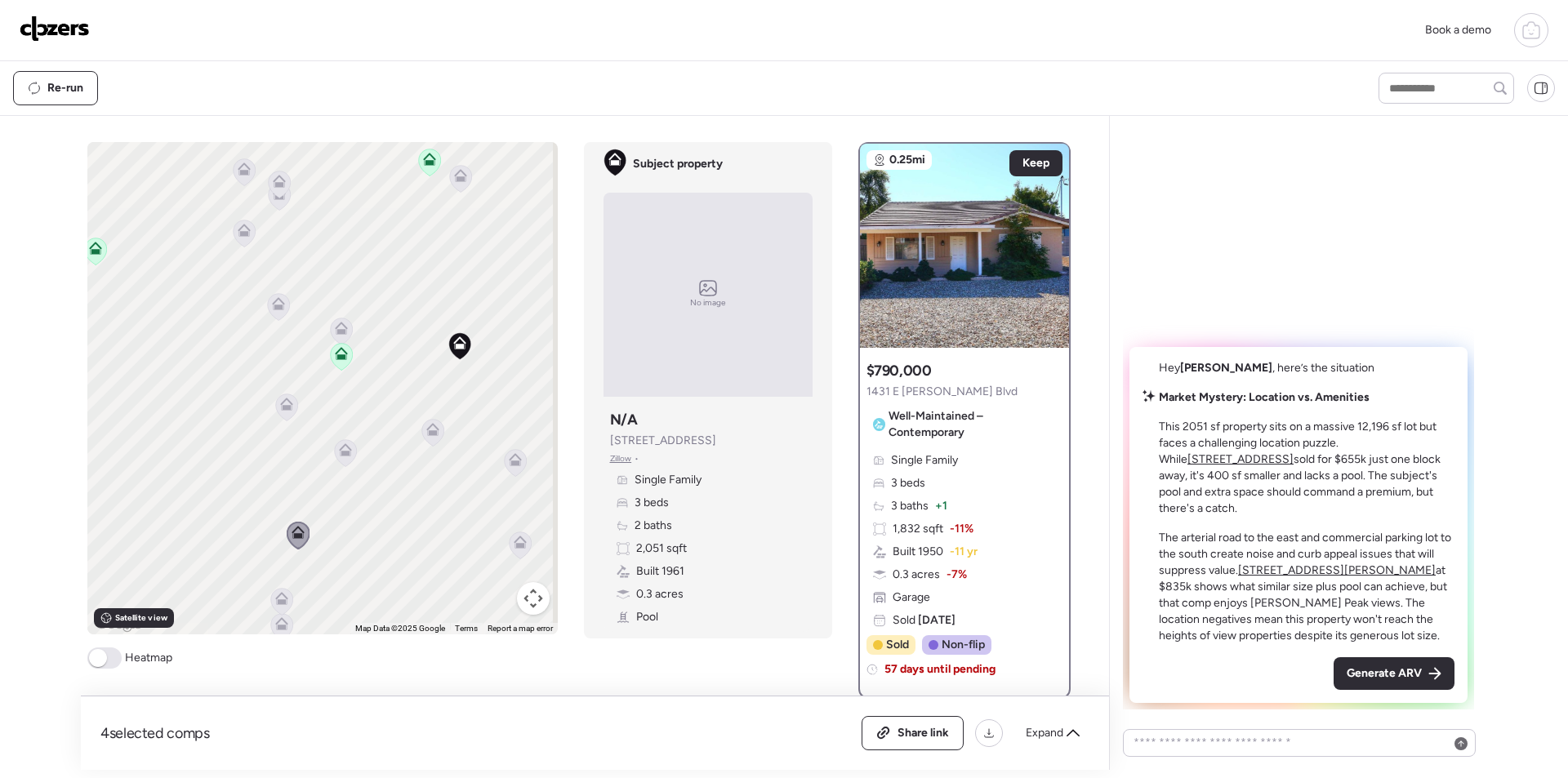
click at [1426, 683] on div "Generate ARV" at bounding box center [1393, 673] width 121 height 33
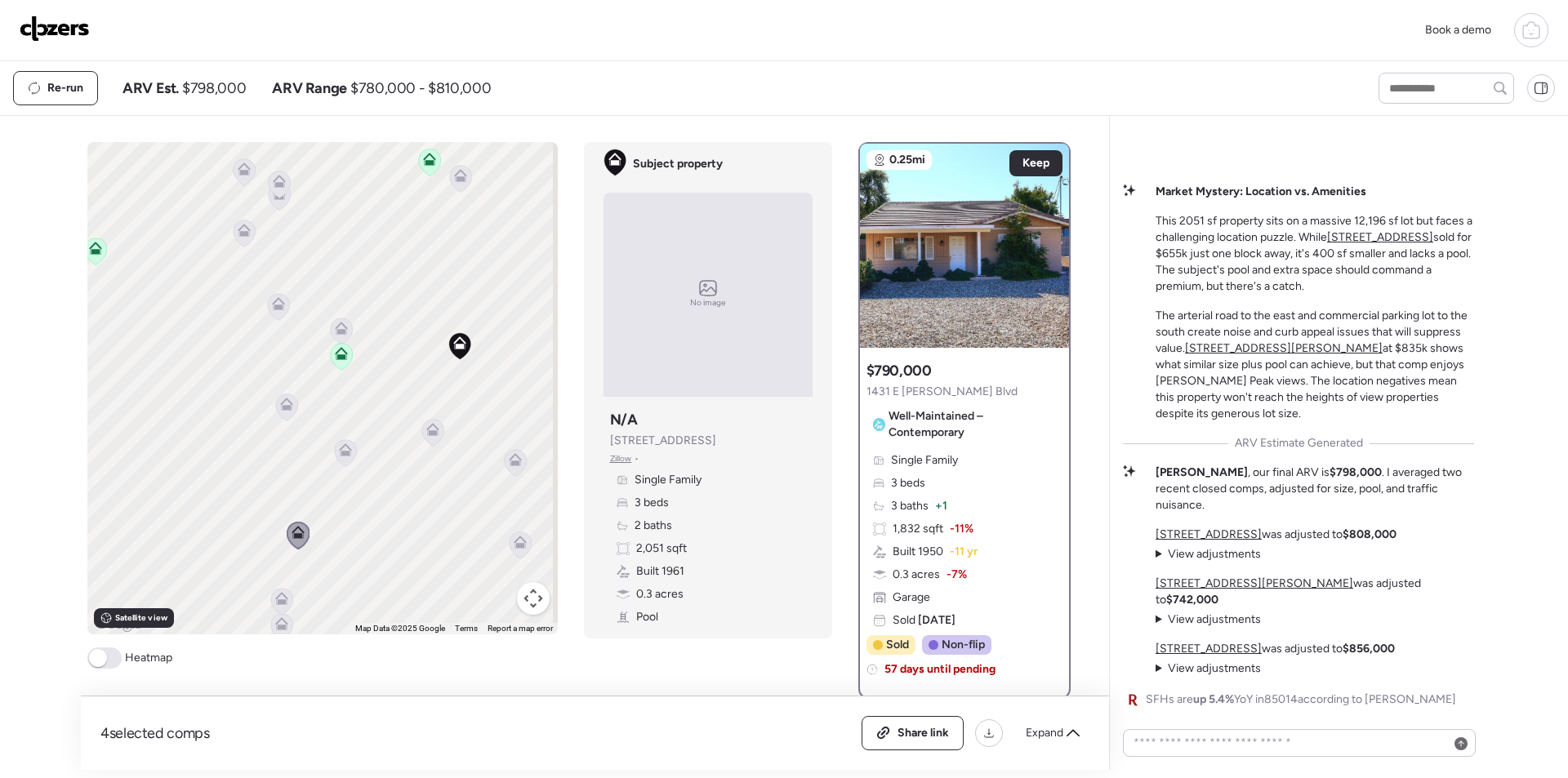
click at [224, 91] on span "$798,000" at bounding box center [214, 88] width 64 height 20
click at [1028, 734] on span "Expand" at bounding box center [1044, 733] width 38 height 16
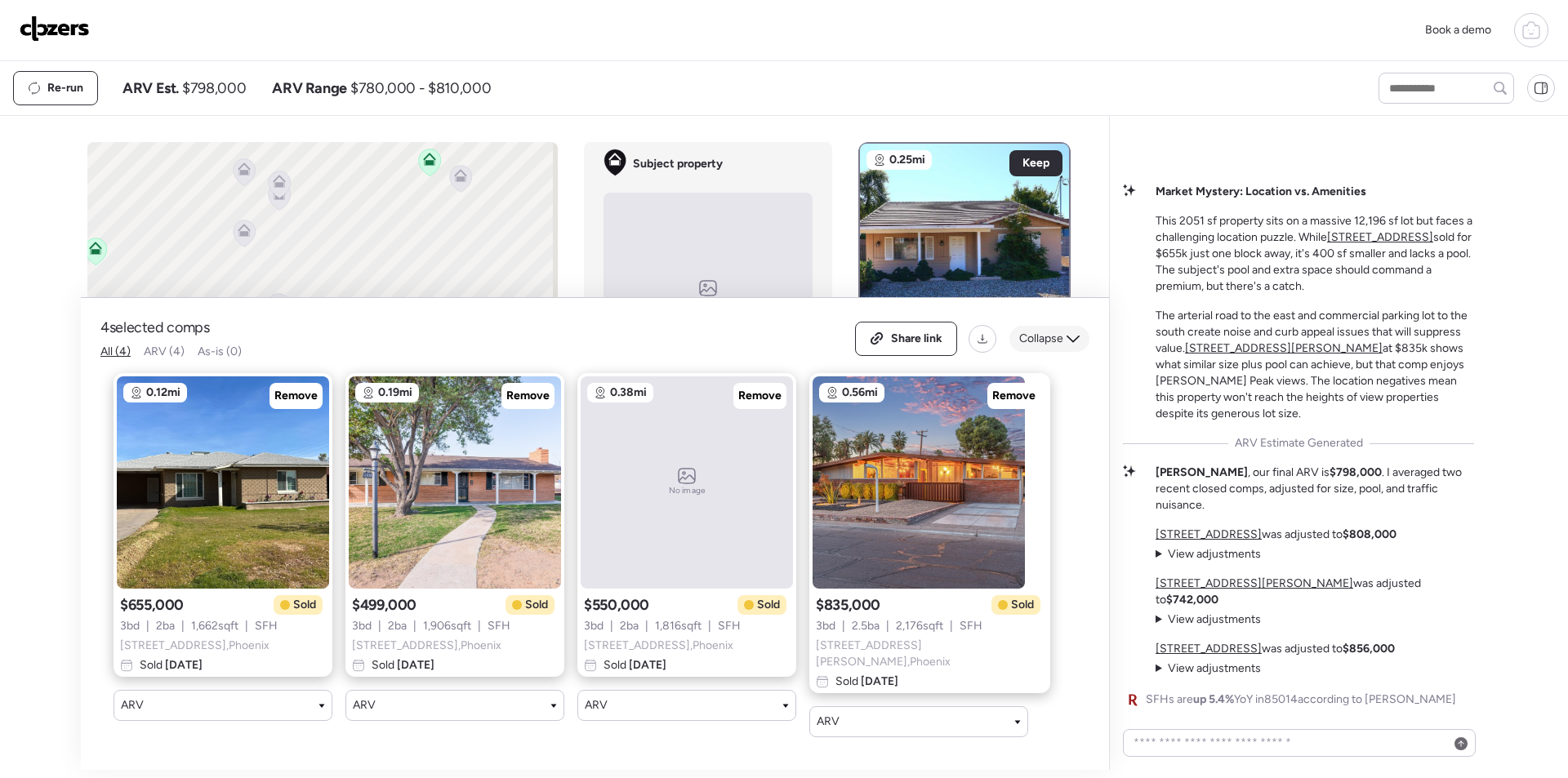
click at [1015, 349] on div "Collapse" at bounding box center [1049, 339] width 80 height 26
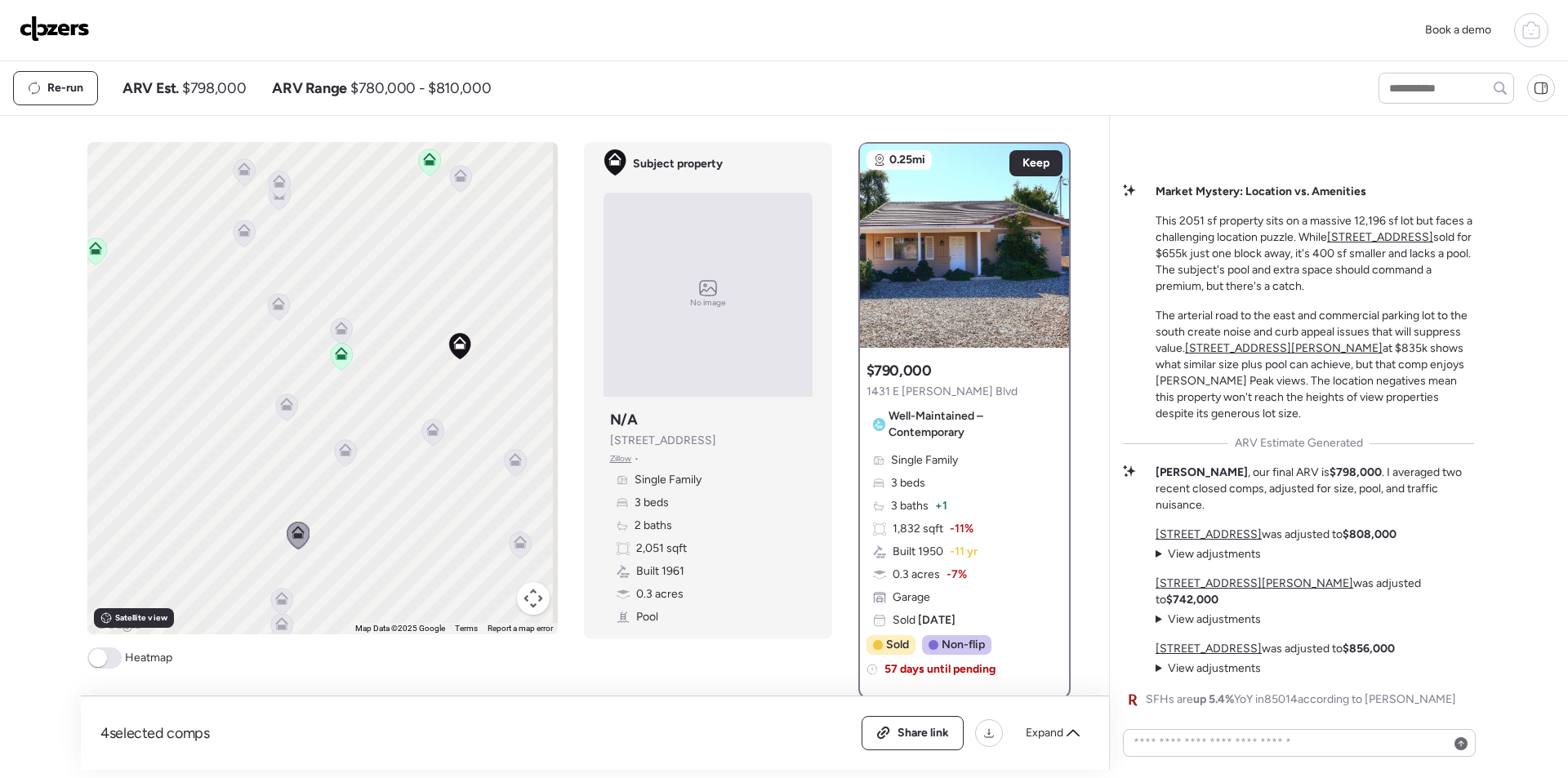
click at [228, 82] on span "$798,000" at bounding box center [214, 88] width 64 height 20
copy span "798,000"
click at [923, 726] on span "Share link" at bounding box center [923, 733] width 52 height 16
click at [47, 26] on img at bounding box center [55, 28] width 70 height 26
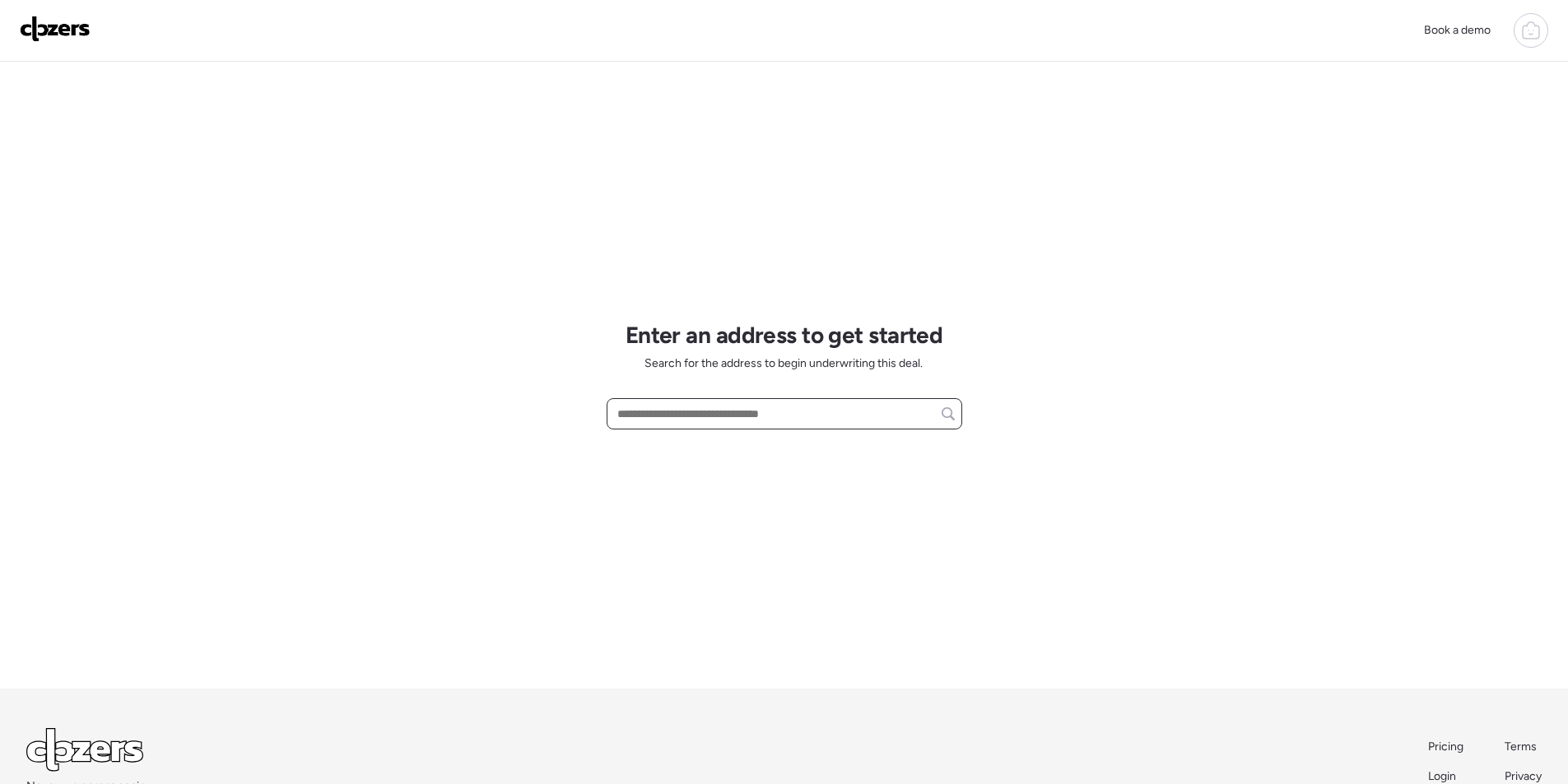
click at [728, 414] on input "text" at bounding box center [784, 413] width 340 height 23
paste input "**********"
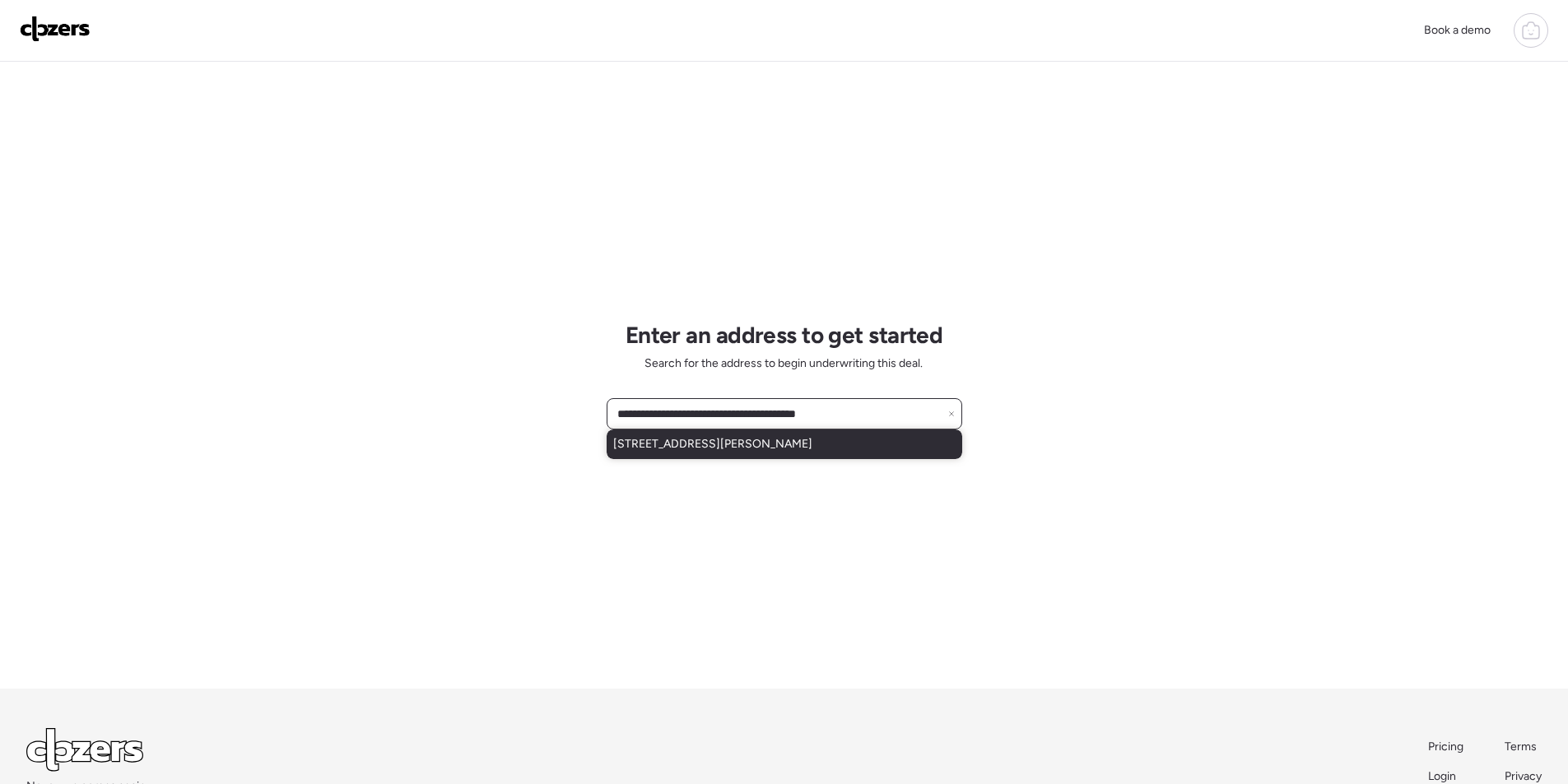
drag, startPoint x: 803, startPoint y: 425, endPoint x: 859, endPoint y: 434, distance: 56.7
click at [860, 430] on div "**********" at bounding box center [784, 413] width 356 height 31
click at [780, 450] on span "6335 E Joan De Arc Ave, Scottsdale, AZ, 85254" at bounding box center [712, 444] width 199 height 16
type input "**********"
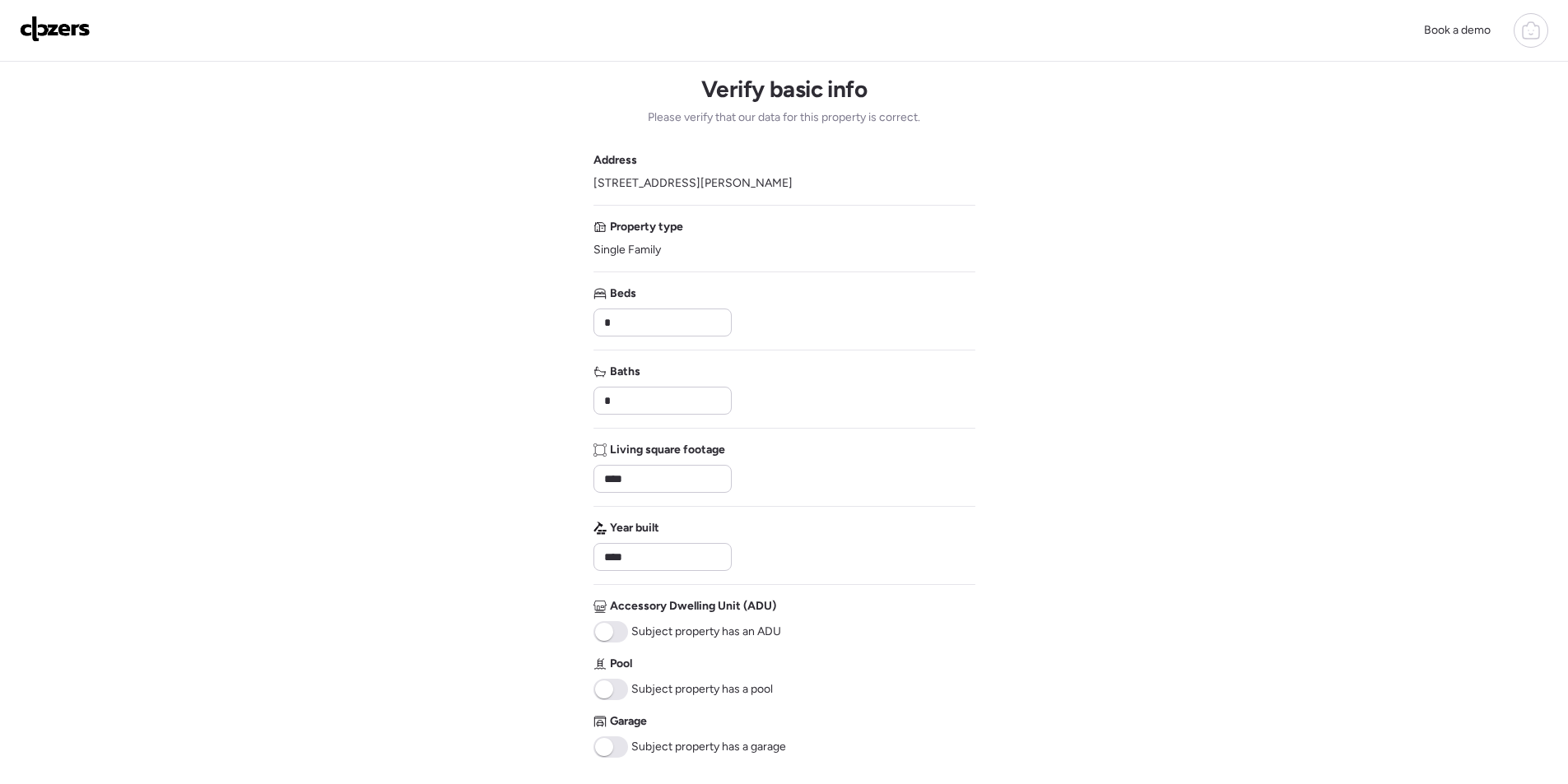
scroll to position [335, 0]
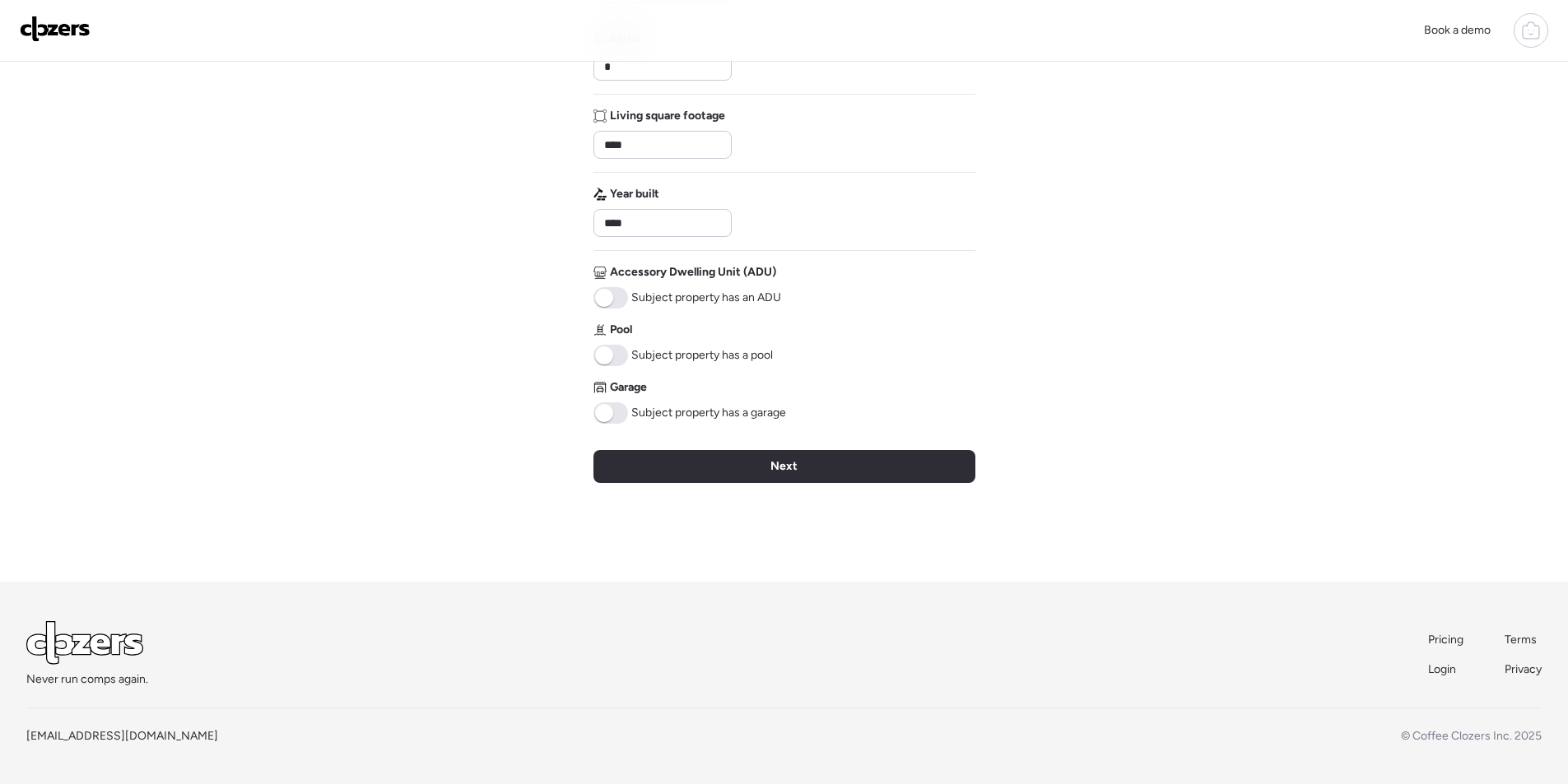
click at [618, 411] on span at bounding box center [610, 412] width 34 height 22
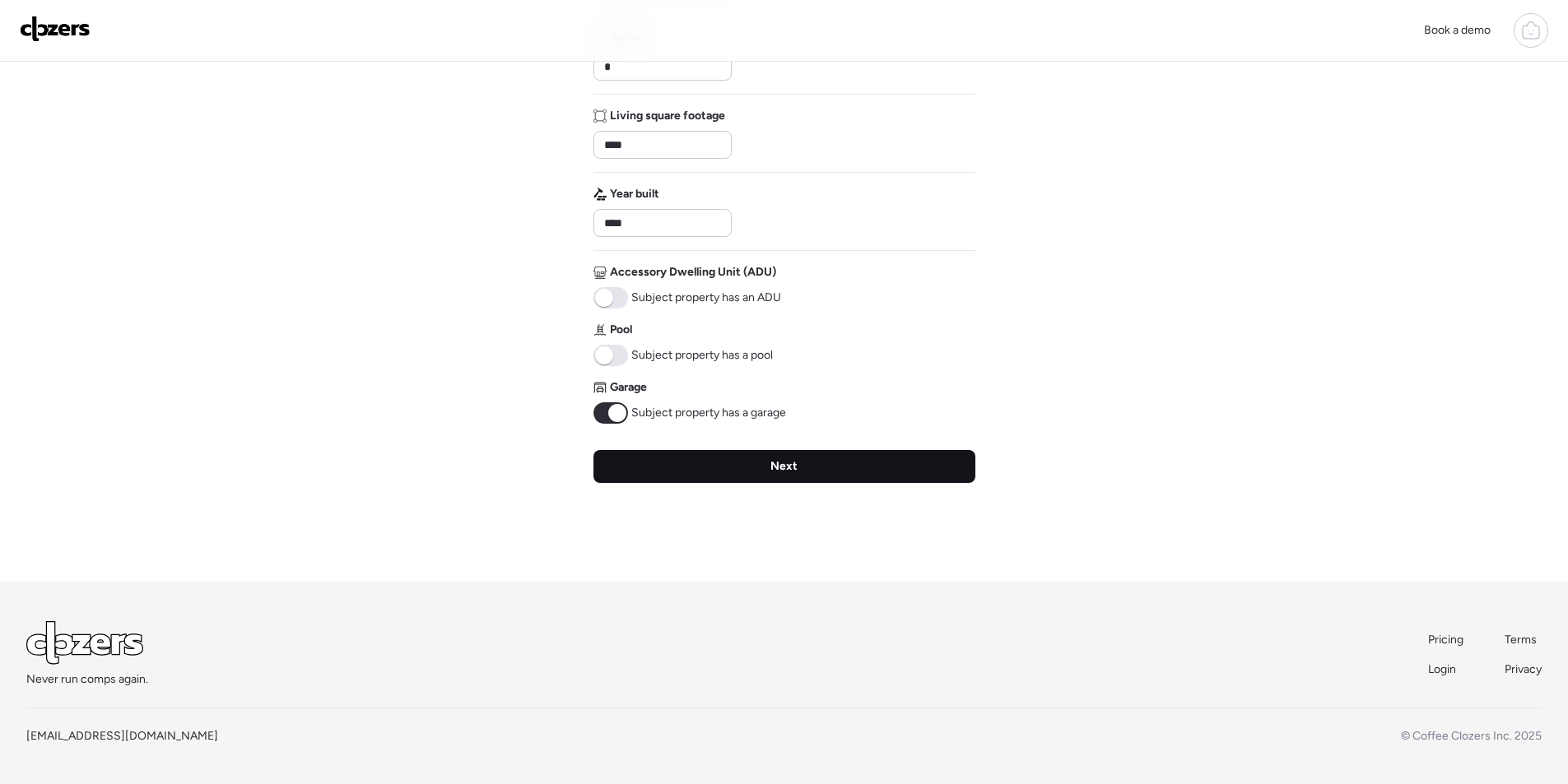
click at [861, 465] on div "Next" at bounding box center [784, 466] width 382 height 33
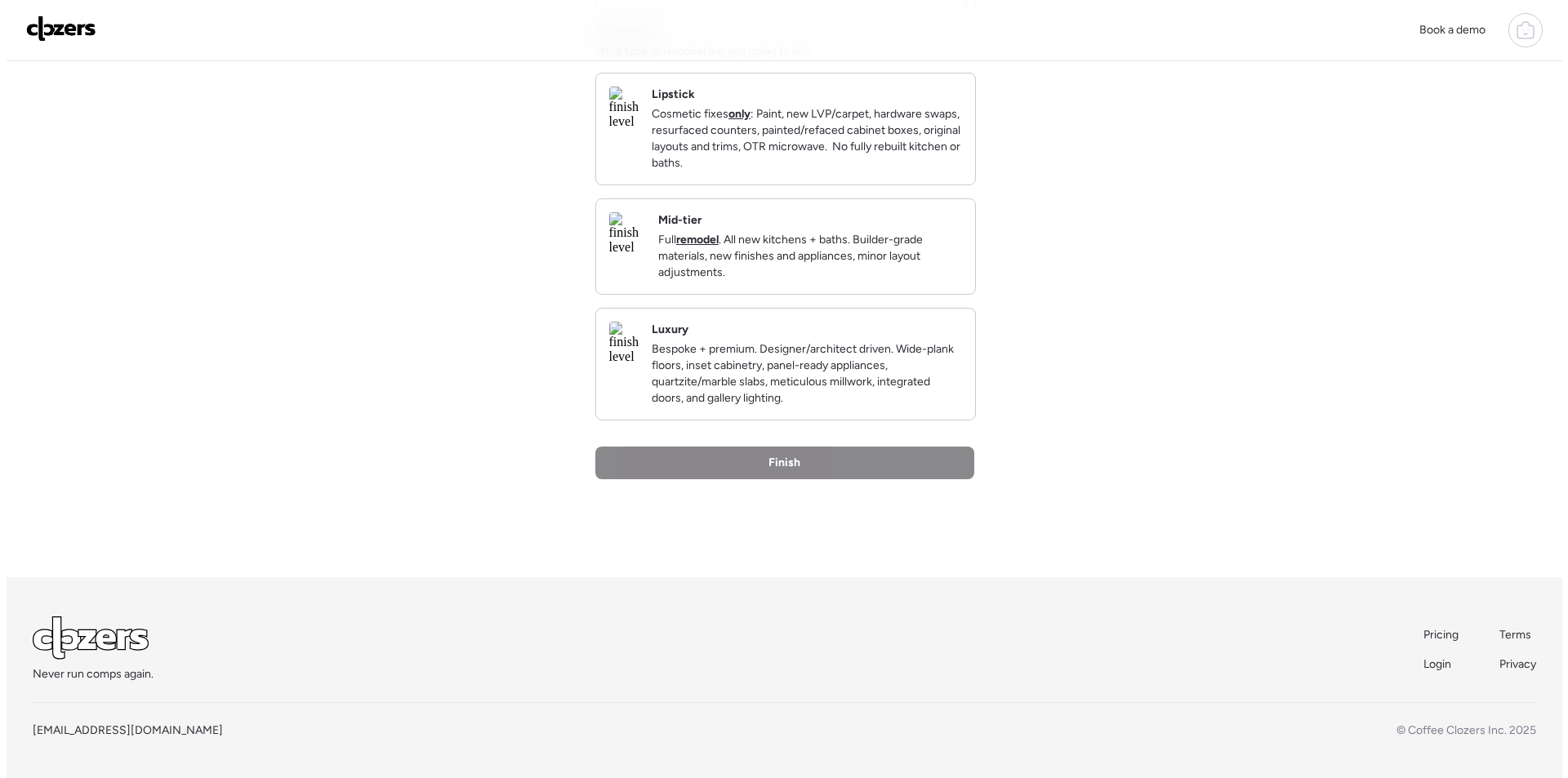
scroll to position [0, 0]
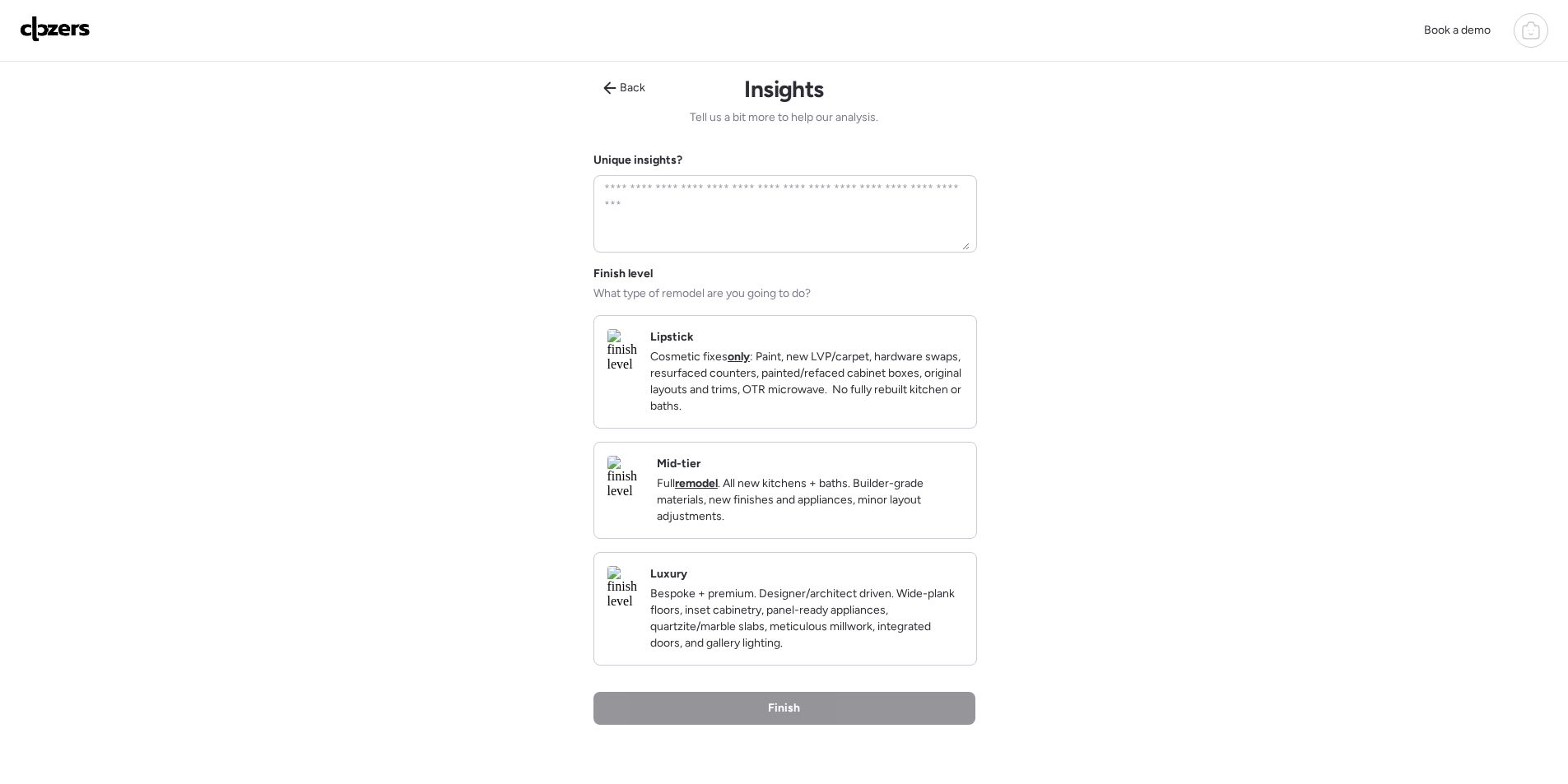
click at [666, 511] on div "Mid-tier Full remodel . All new kitchens + baths. Builder-grade materials, new …" at bounding box center [785, 490] width 382 height 95
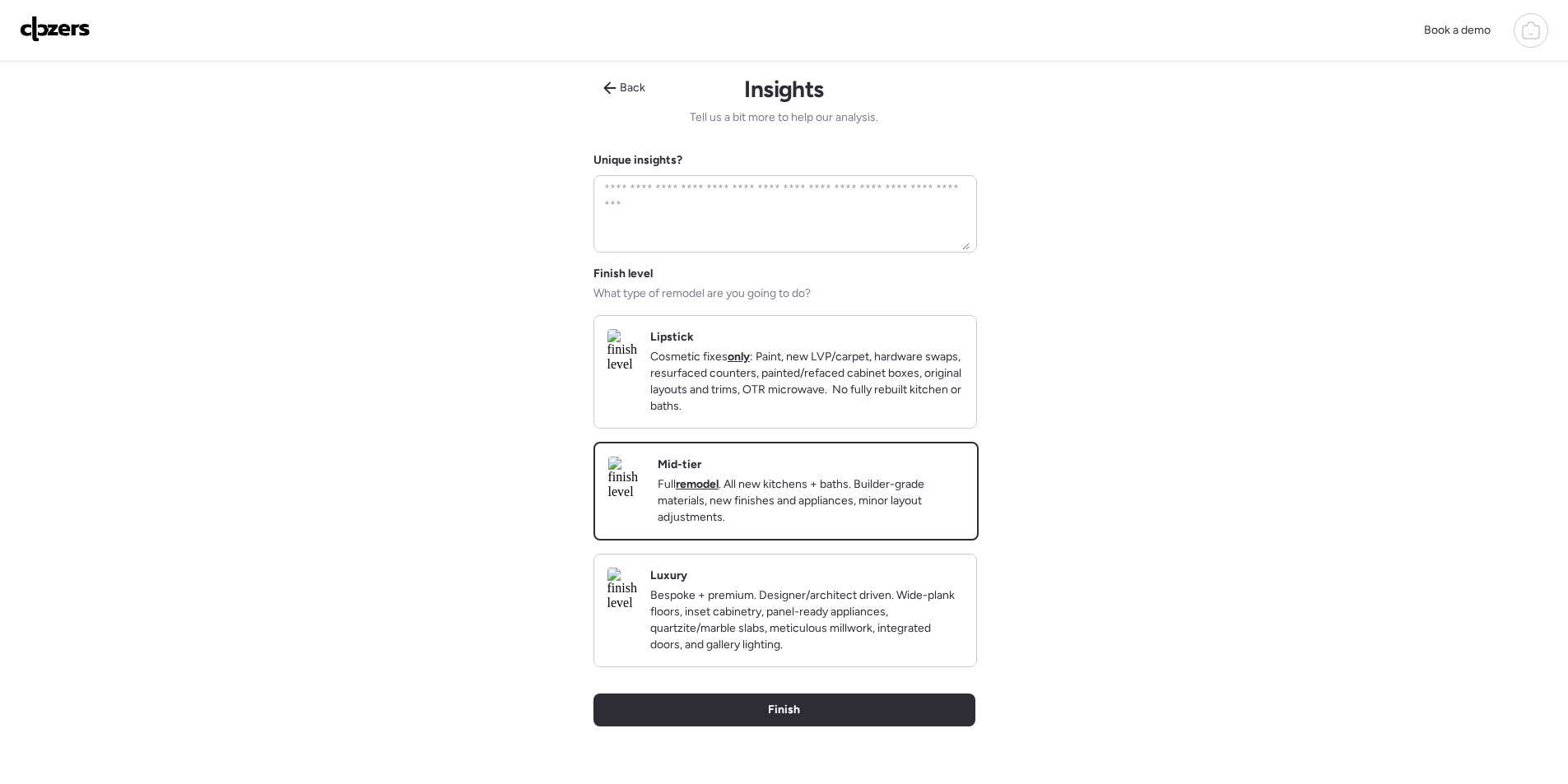
click at [685, 721] on div "Back Insights Tell us a bit more to help our analysis. Unique insights? Finish …" at bounding box center [784, 443] width 382 height 763
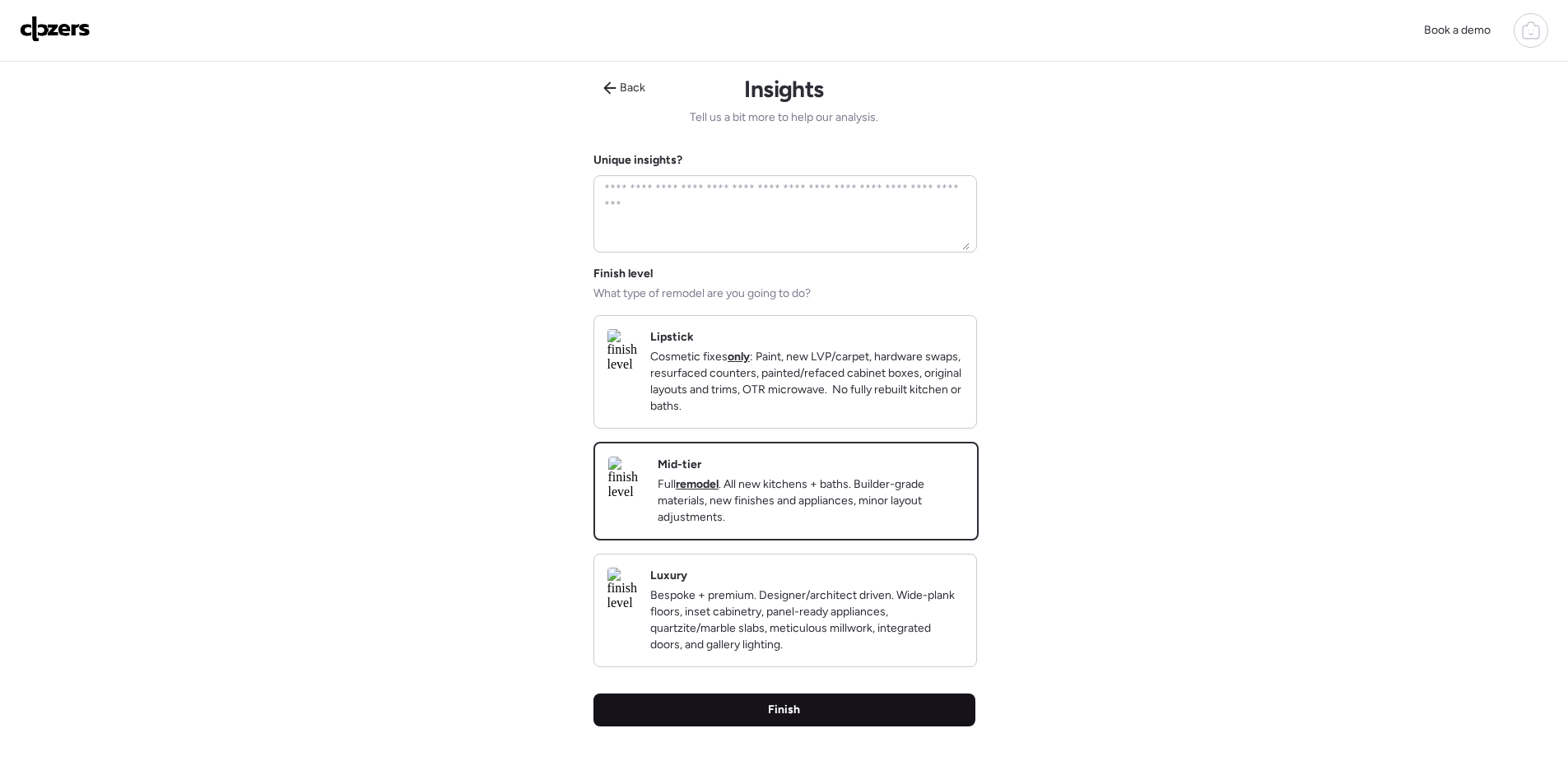
click at [687, 726] on div "Finish" at bounding box center [784, 710] width 382 height 33
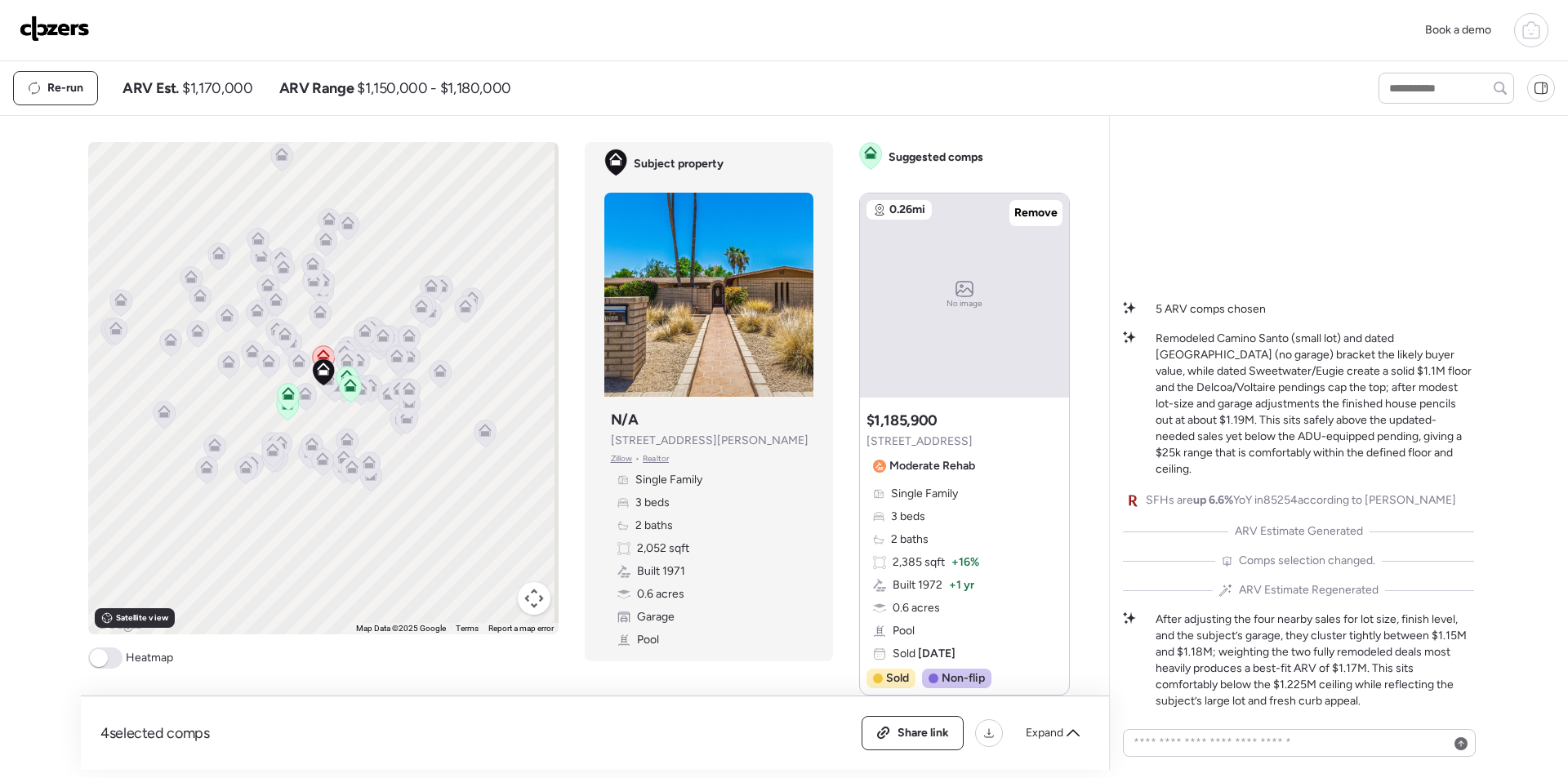
click at [46, 26] on img at bounding box center [55, 28] width 70 height 26
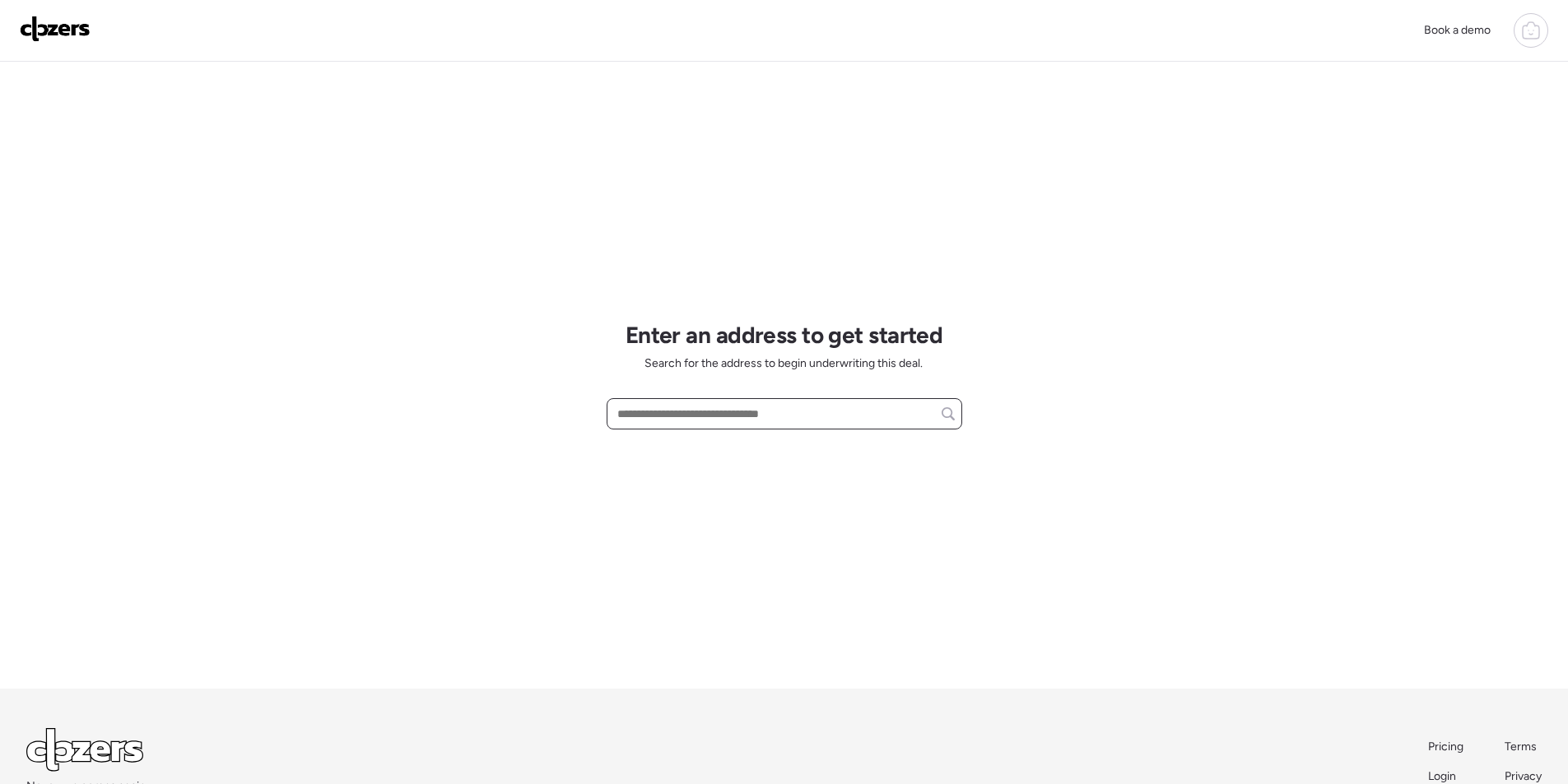
click at [721, 424] on input "text" at bounding box center [784, 413] width 340 height 23
paste input "**********"
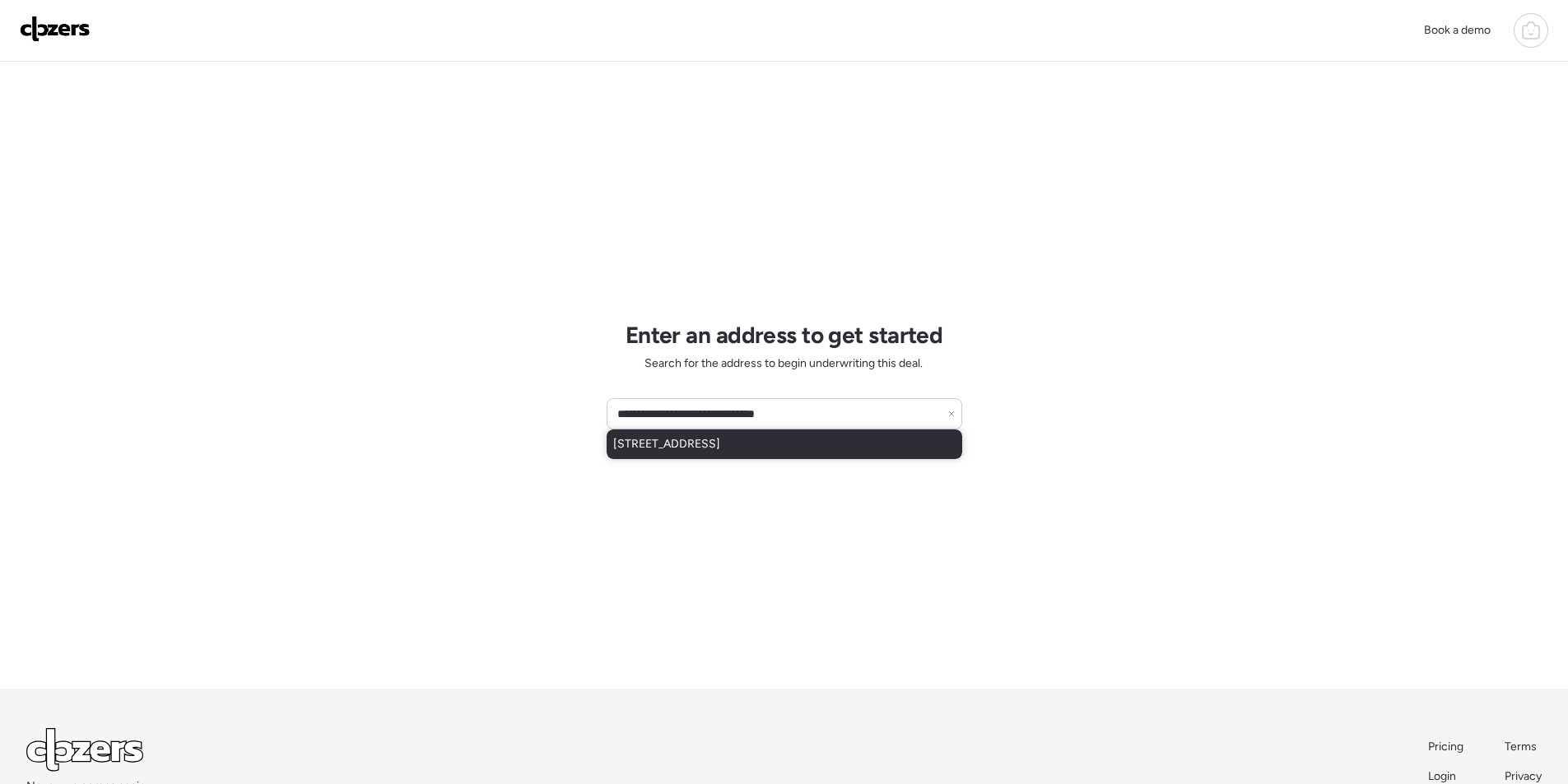
click at [720, 445] on span "5825 S 36th Dr, Phoenix, AZ, 85041" at bounding box center [667, 444] width 107 height 16
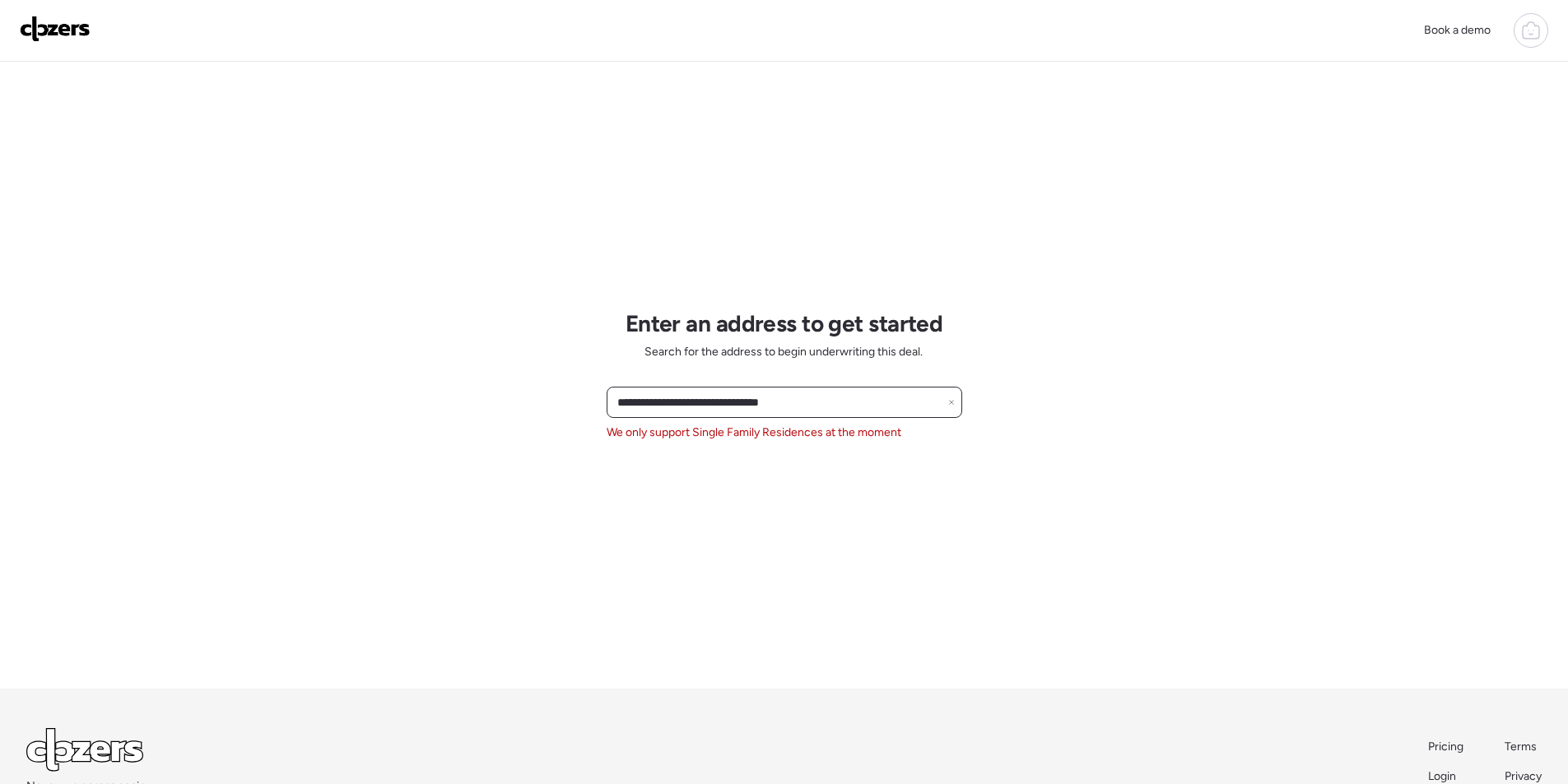
click at [688, 398] on input "**********" at bounding box center [784, 402] width 340 height 23
paste input "****"
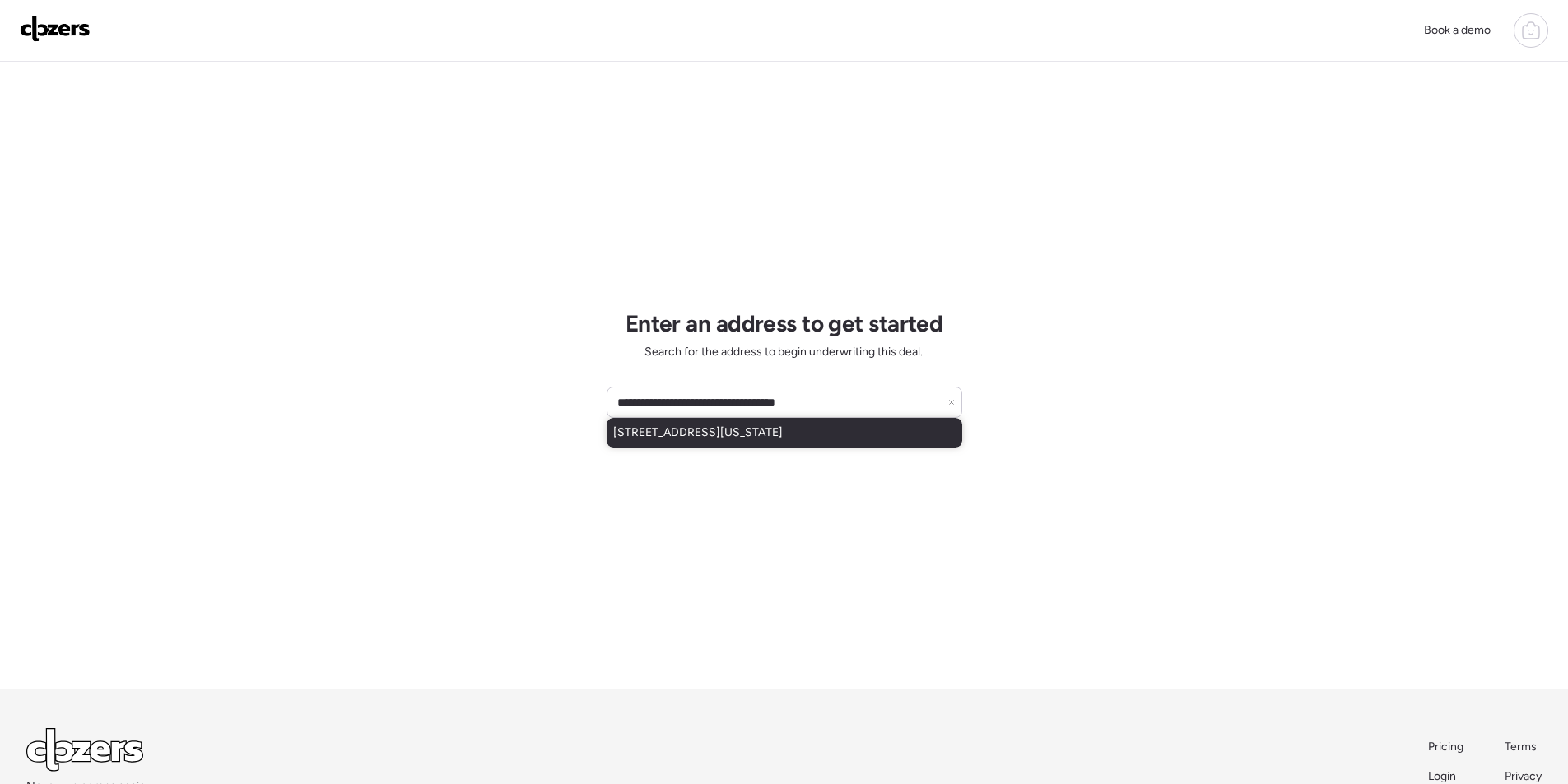
drag, startPoint x: 690, startPoint y: 430, endPoint x: 203, endPoint y: 538, distance: 498.8
click at [689, 430] on span "4825 W Virginia Ave, Phoenix, AZ, 85035" at bounding box center [698, 432] width 169 height 16
type input "**********"
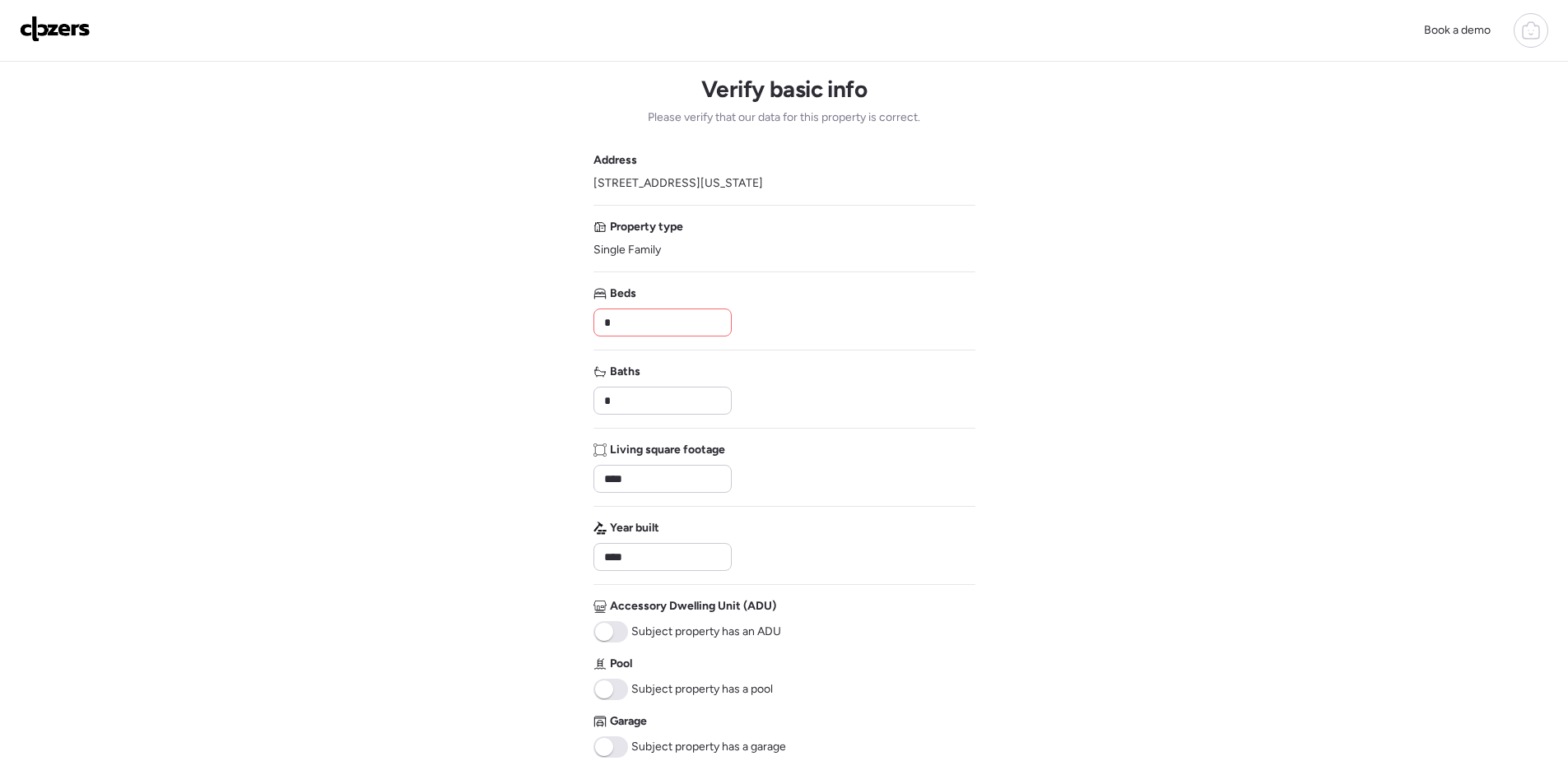
click at [664, 303] on div "Beds *" at bounding box center [662, 311] width 137 height 51
click at [649, 319] on input "*" at bounding box center [663, 322] width 124 height 23
click at [635, 327] on input "**" at bounding box center [663, 322] width 124 height 23
type input "*"
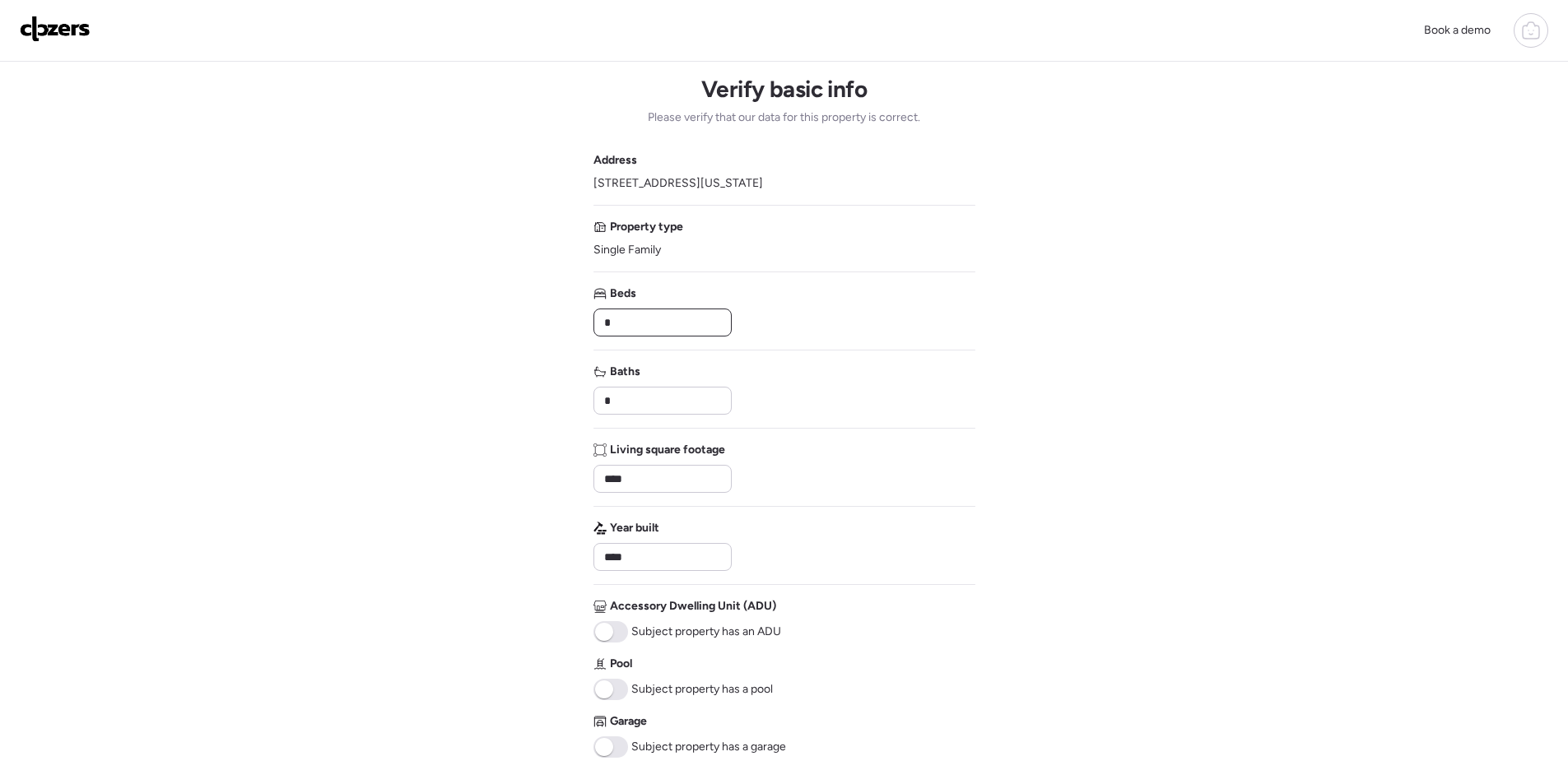
scroll to position [335, 0]
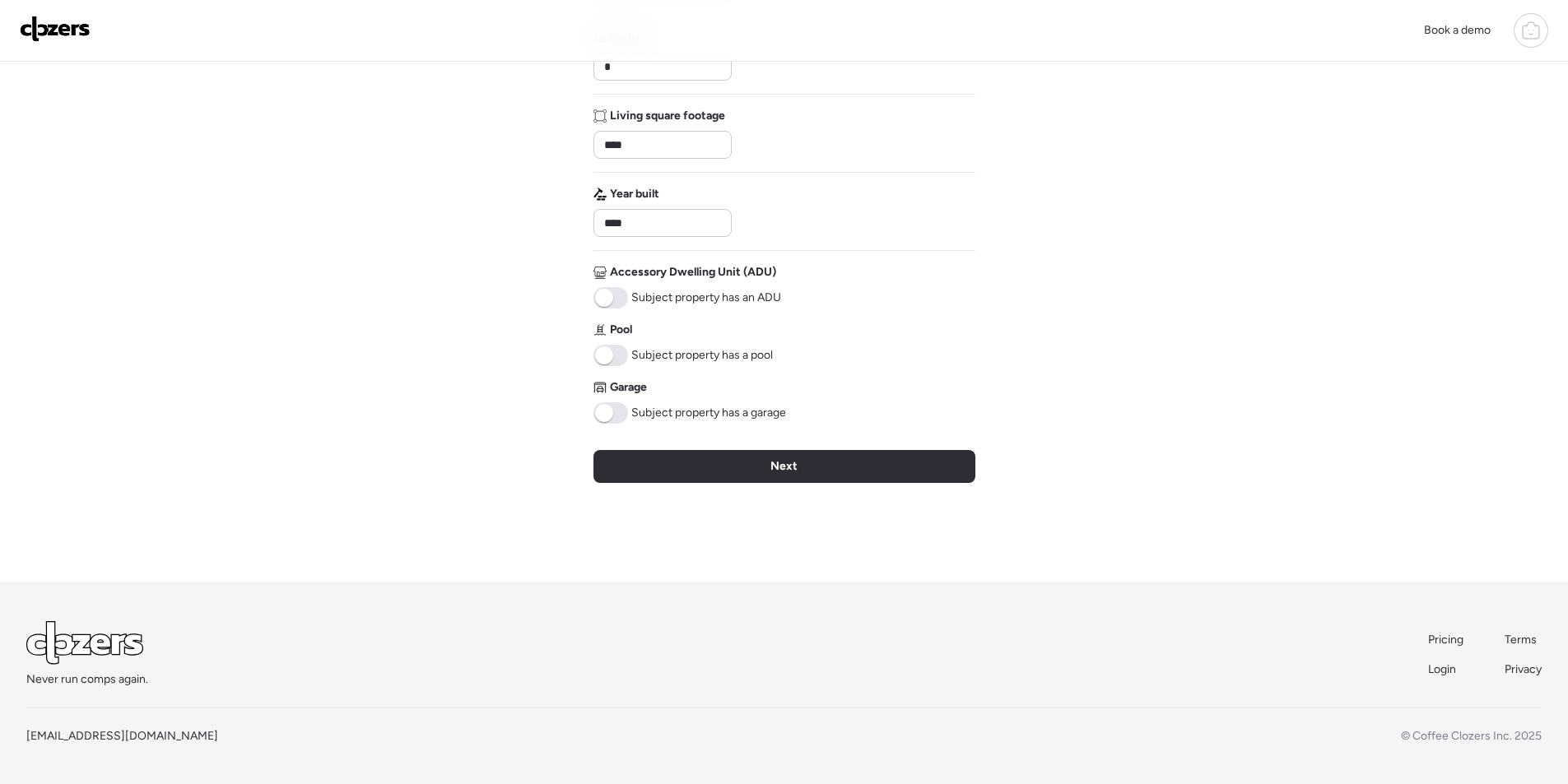
click at [615, 356] on span at bounding box center [610, 355] width 34 height 22
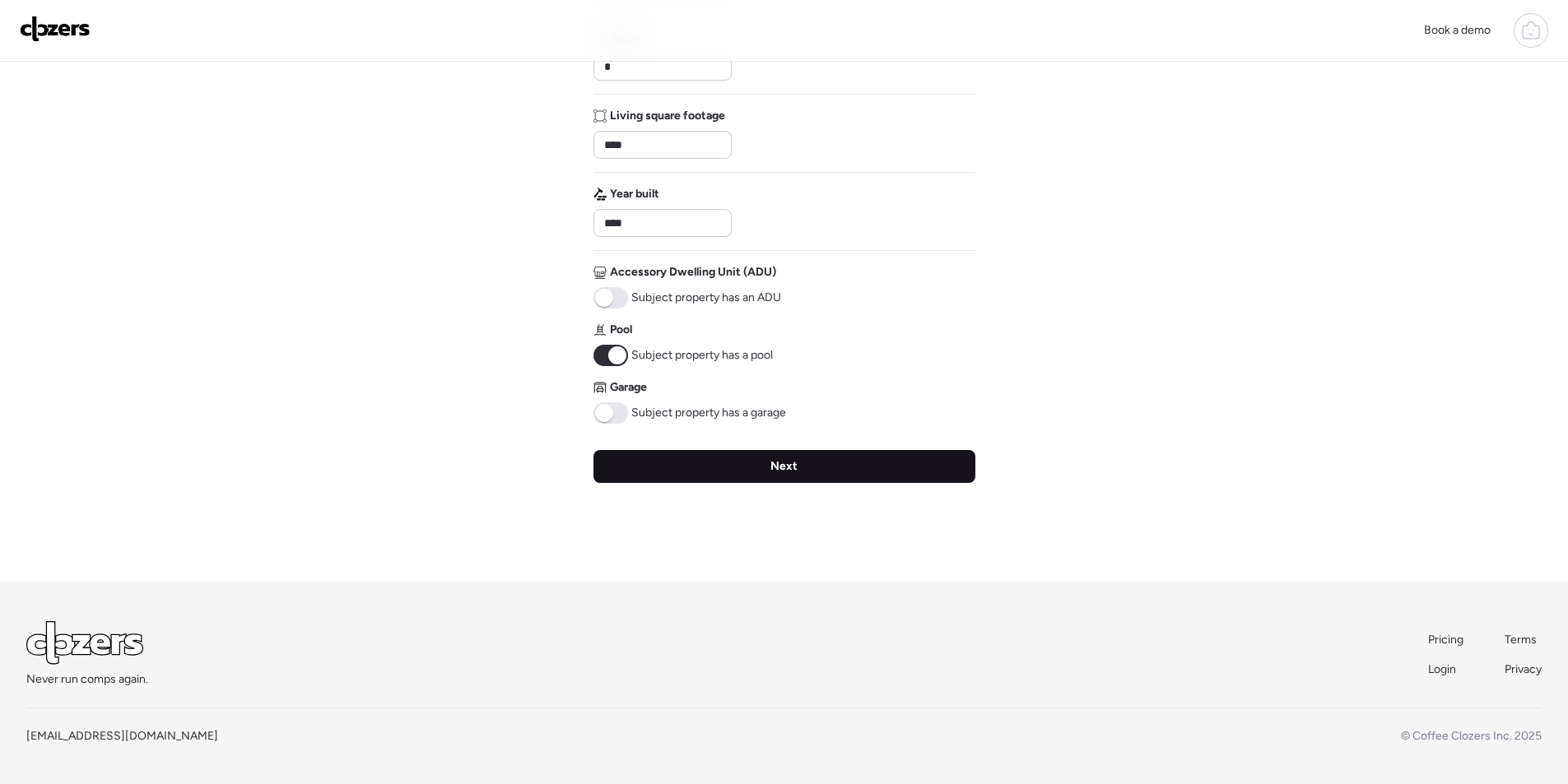
click at [704, 453] on div "Next" at bounding box center [784, 466] width 382 height 33
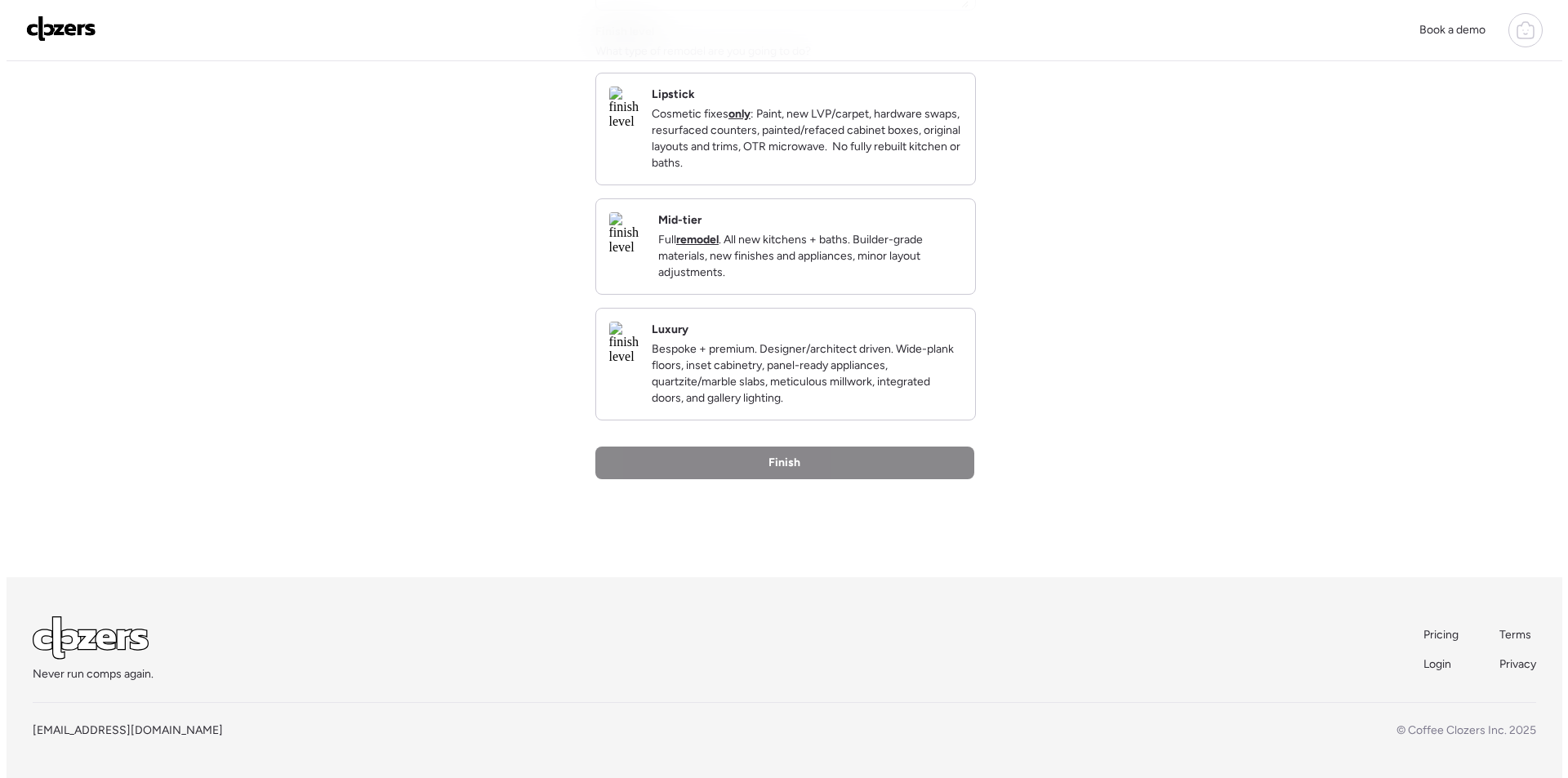
scroll to position [0, 0]
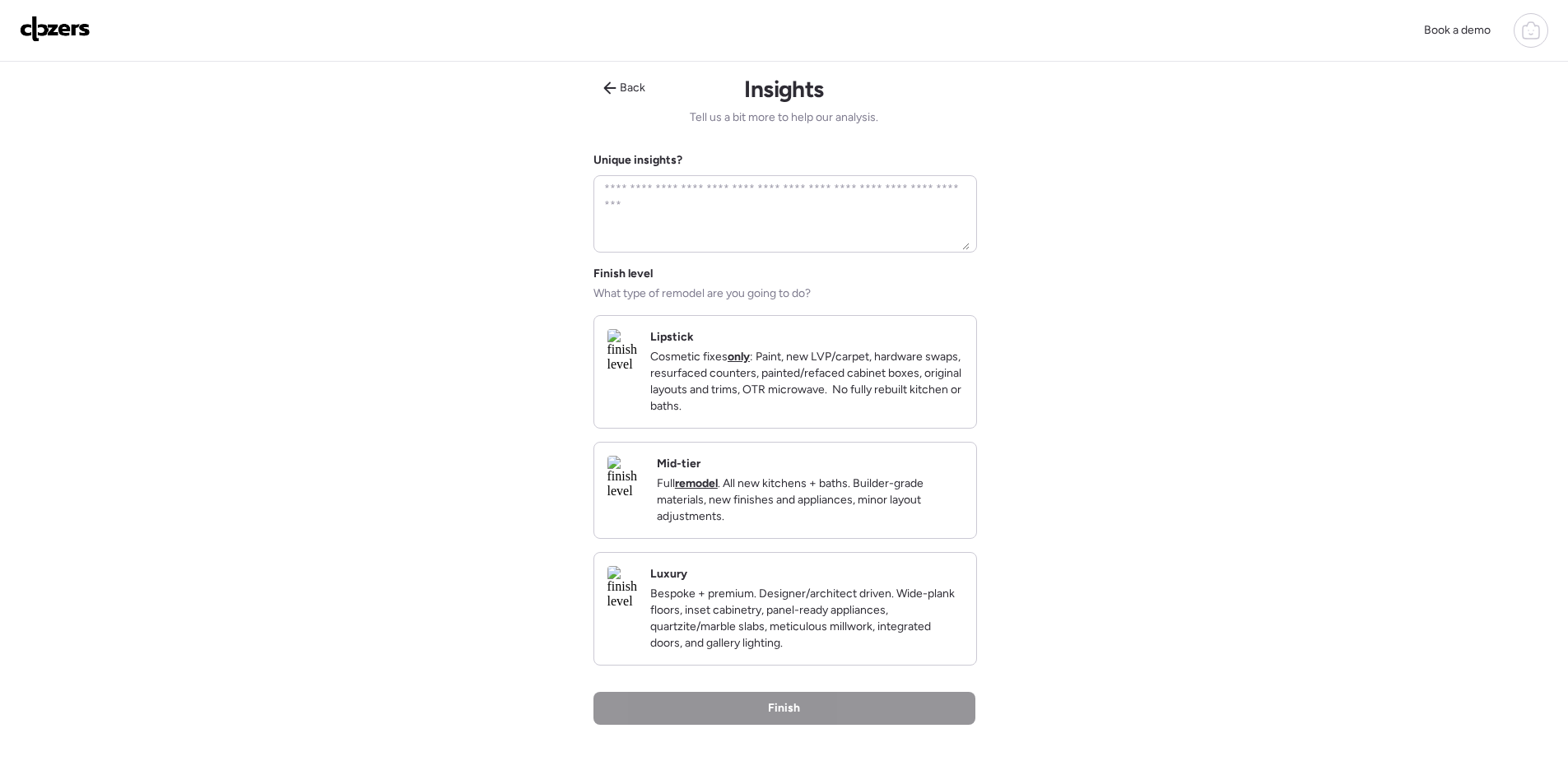
click at [644, 498] on img at bounding box center [626, 476] width 36 height 43
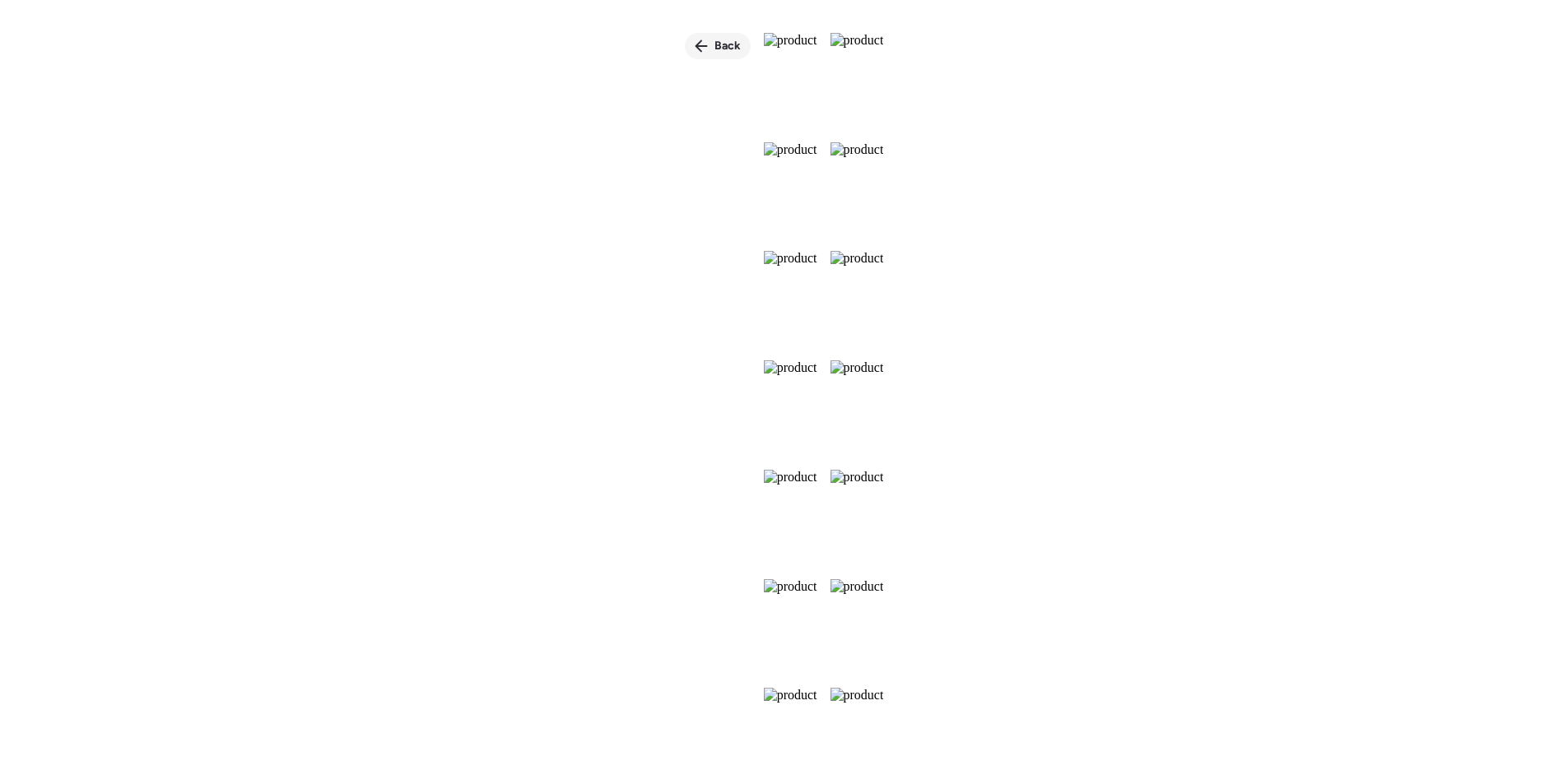
click at [714, 44] on span "Back" at bounding box center [727, 46] width 27 height 16
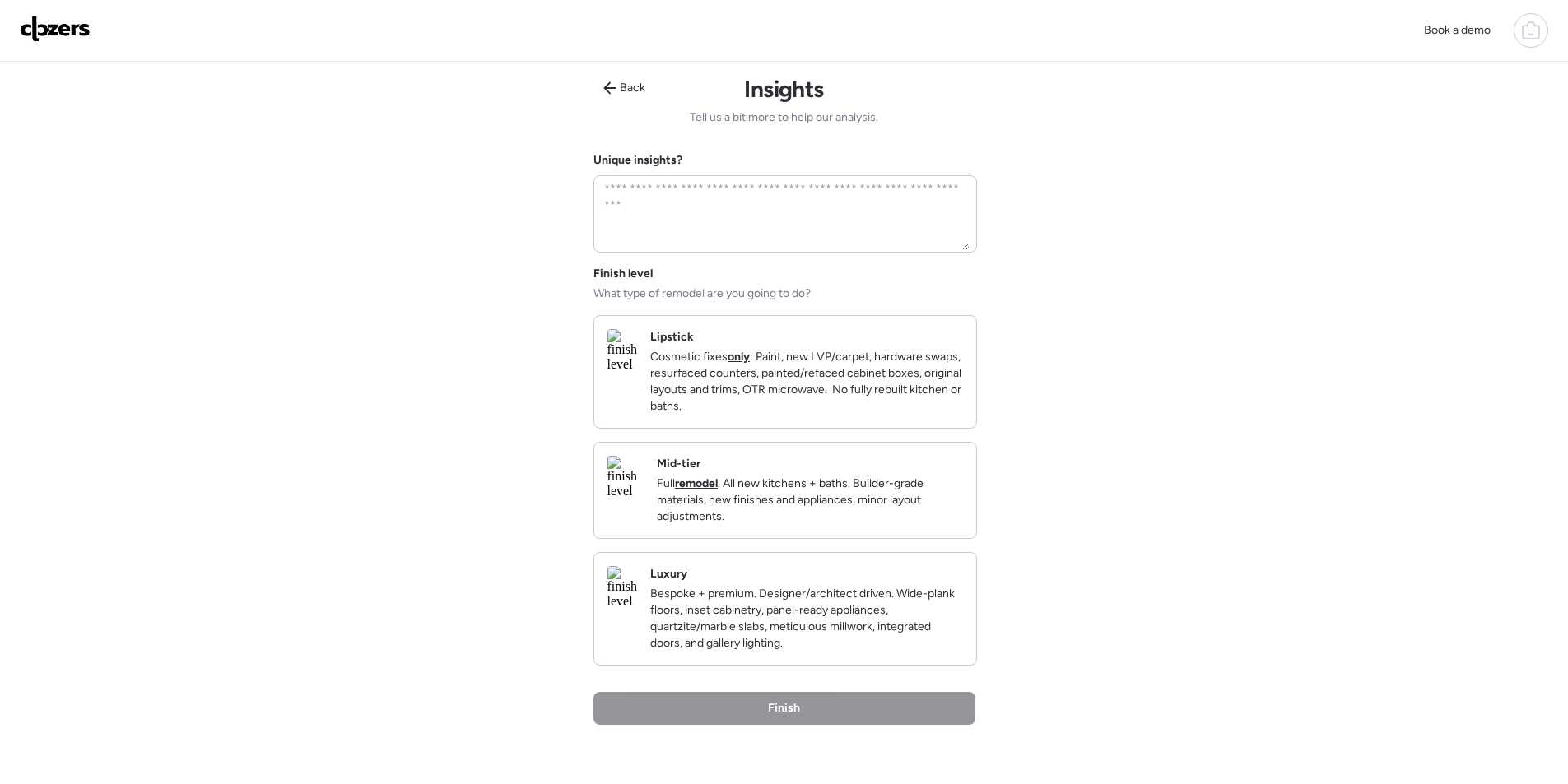
click at [769, 484] on div "Mid-tier Full remodel . All new kitchens + baths. Builder-grade materials, new …" at bounding box center [810, 489] width 306 height 69
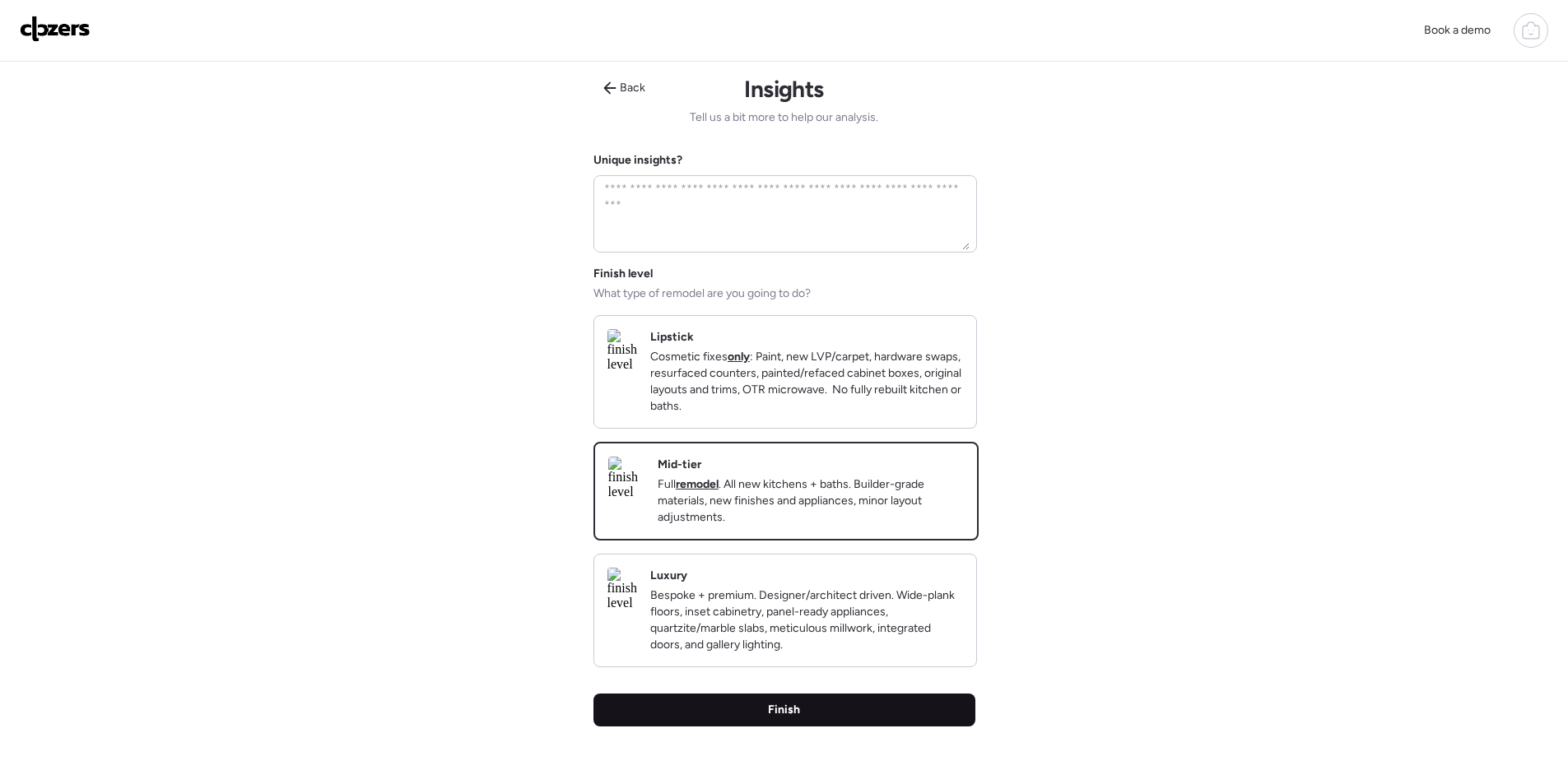
click at [745, 726] on div "Finish" at bounding box center [784, 710] width 382 height 33
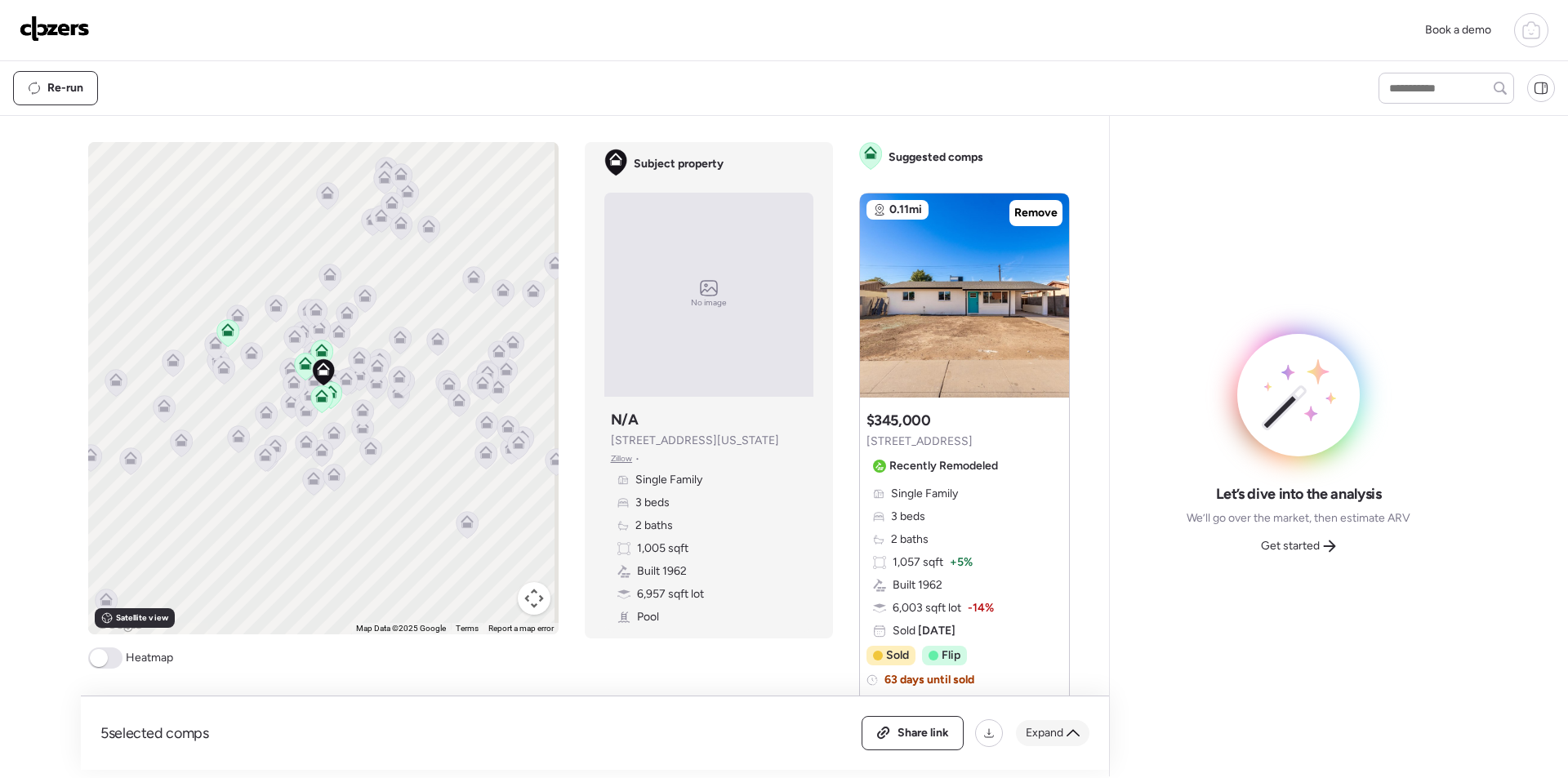
click at [1060, 725] on span "Expand" at bounding box center [1044, 733] width 38 height 16
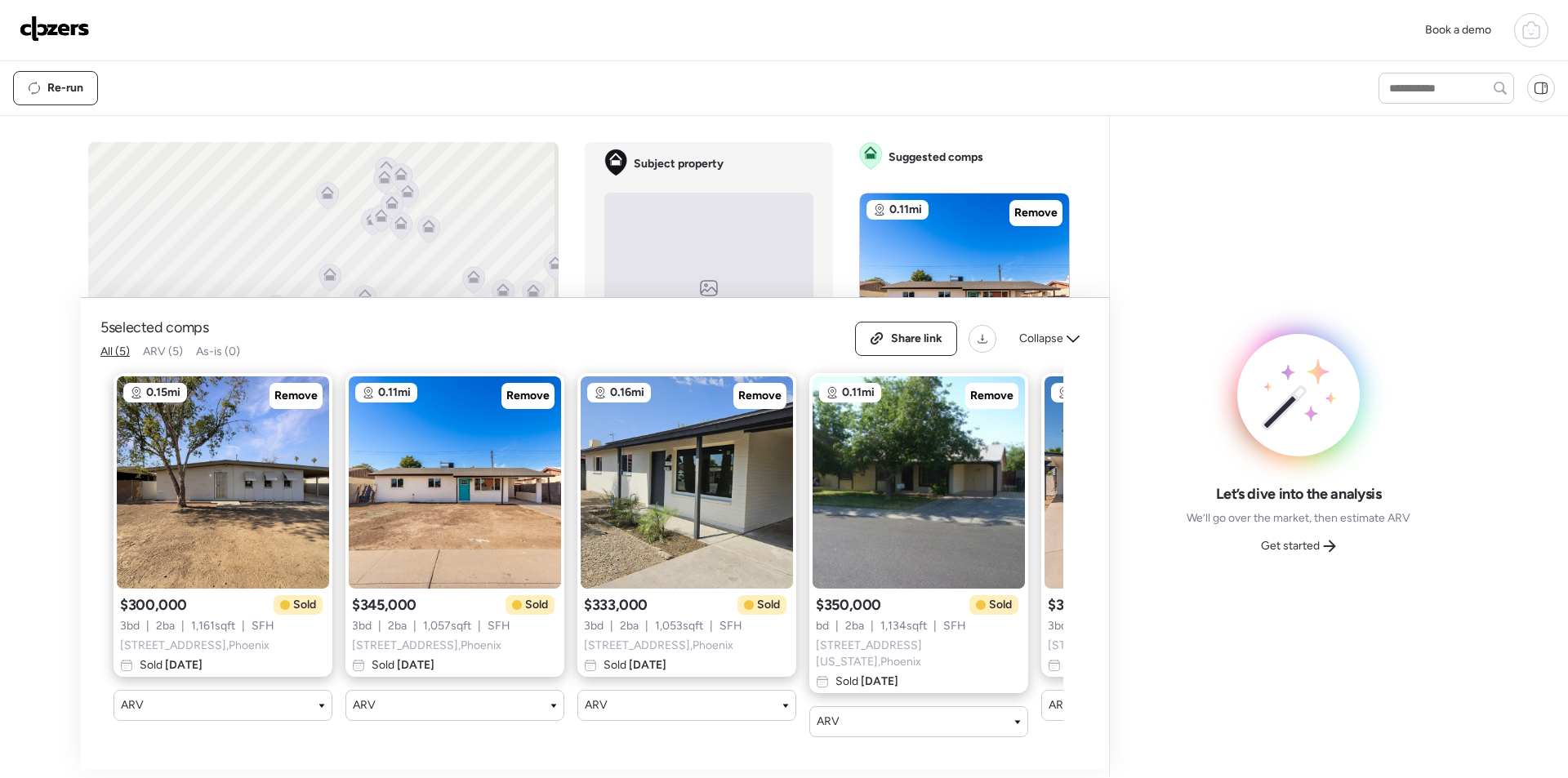
scroll to position [0, 209]
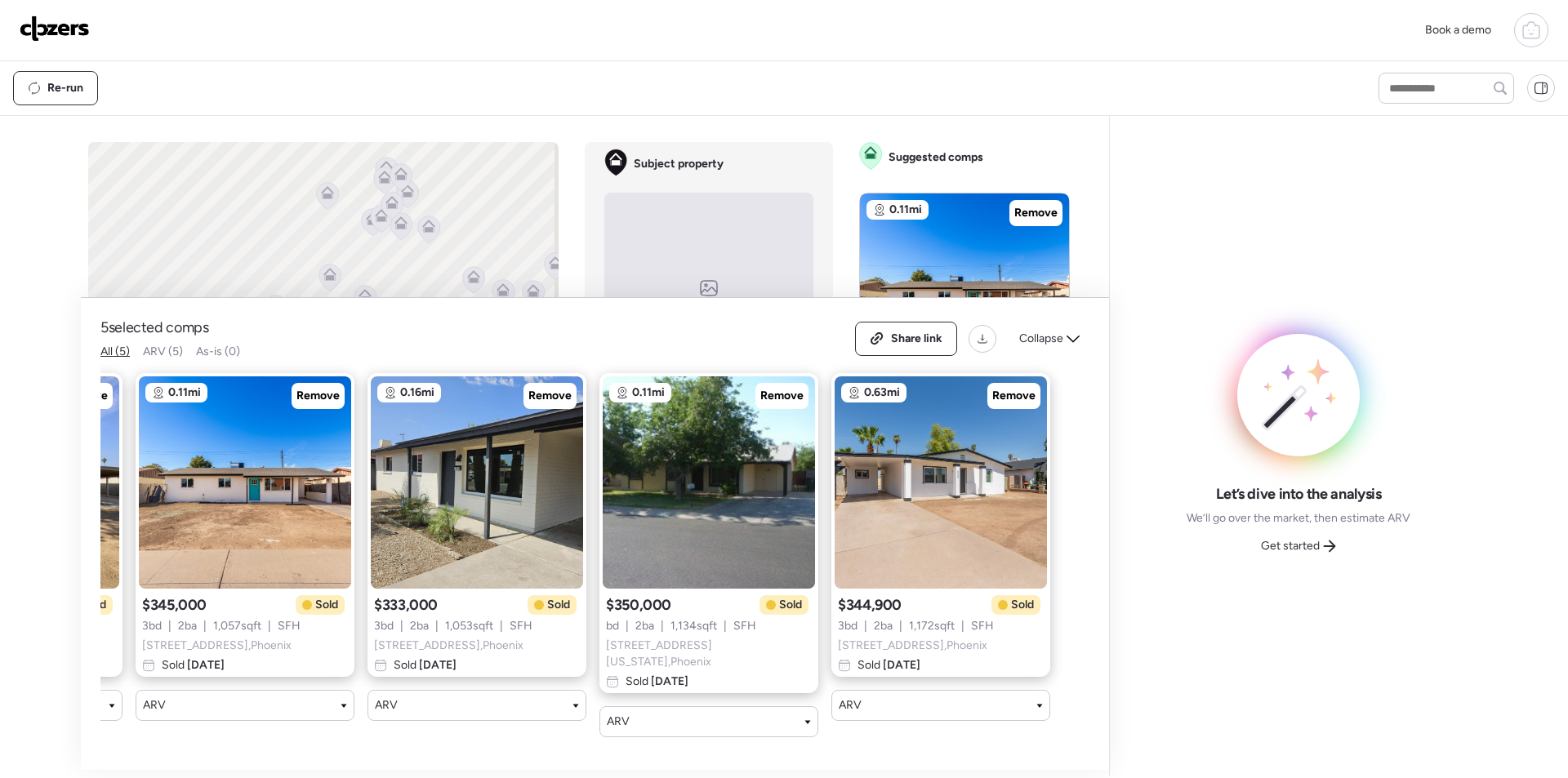
drag, startPoint x: 1035, startPoint y: 347, endPoint x: 984, endPoint y: 339, distance: 51.6
click at [1036, 347] on span "Collapse" at bounding box center [1041, 339] width 44 height 16
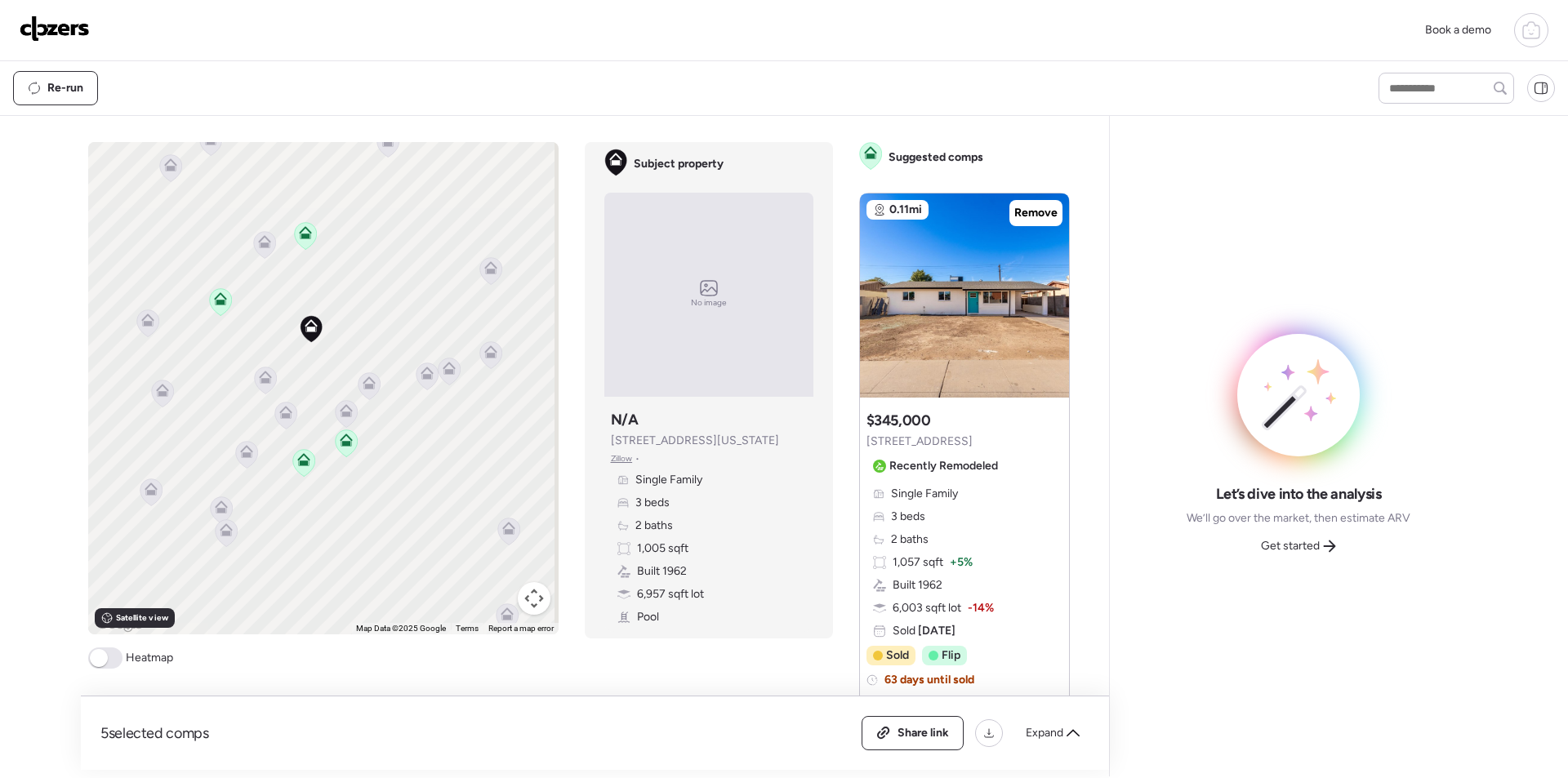
drag, startPoint x: 392, startPoint y: 463, endPoint x: 202, endPoint y: 393, distance: 202.5
click at [202, 393] on div "To activate drag with keyboard, press Alt + Enter. Once in keyboard drag state,…" at bounding box center [323, 389] width 471 height 492
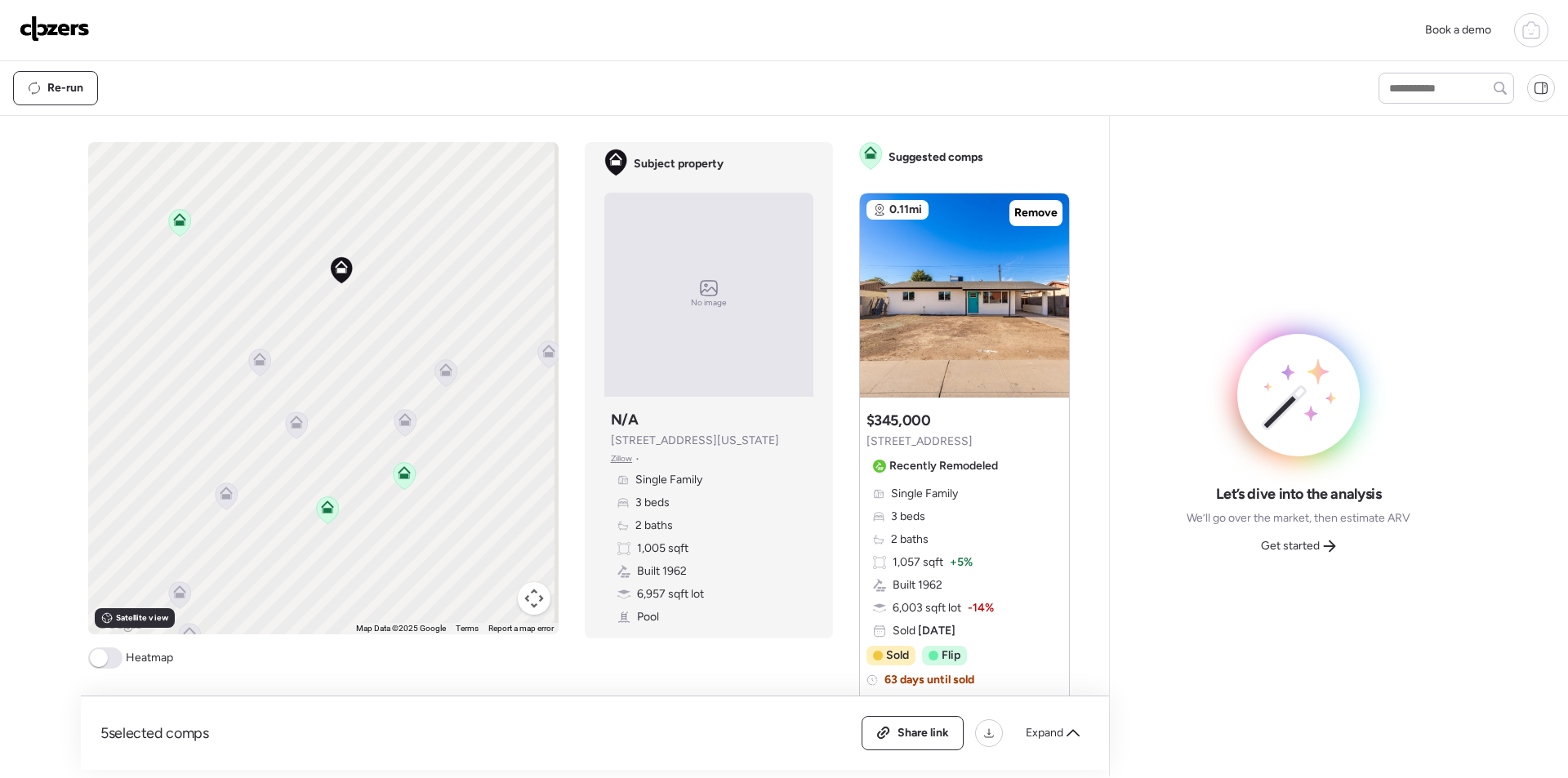
click at [254, 365] on icon at bounding box center [259, 362] width 10 height 5
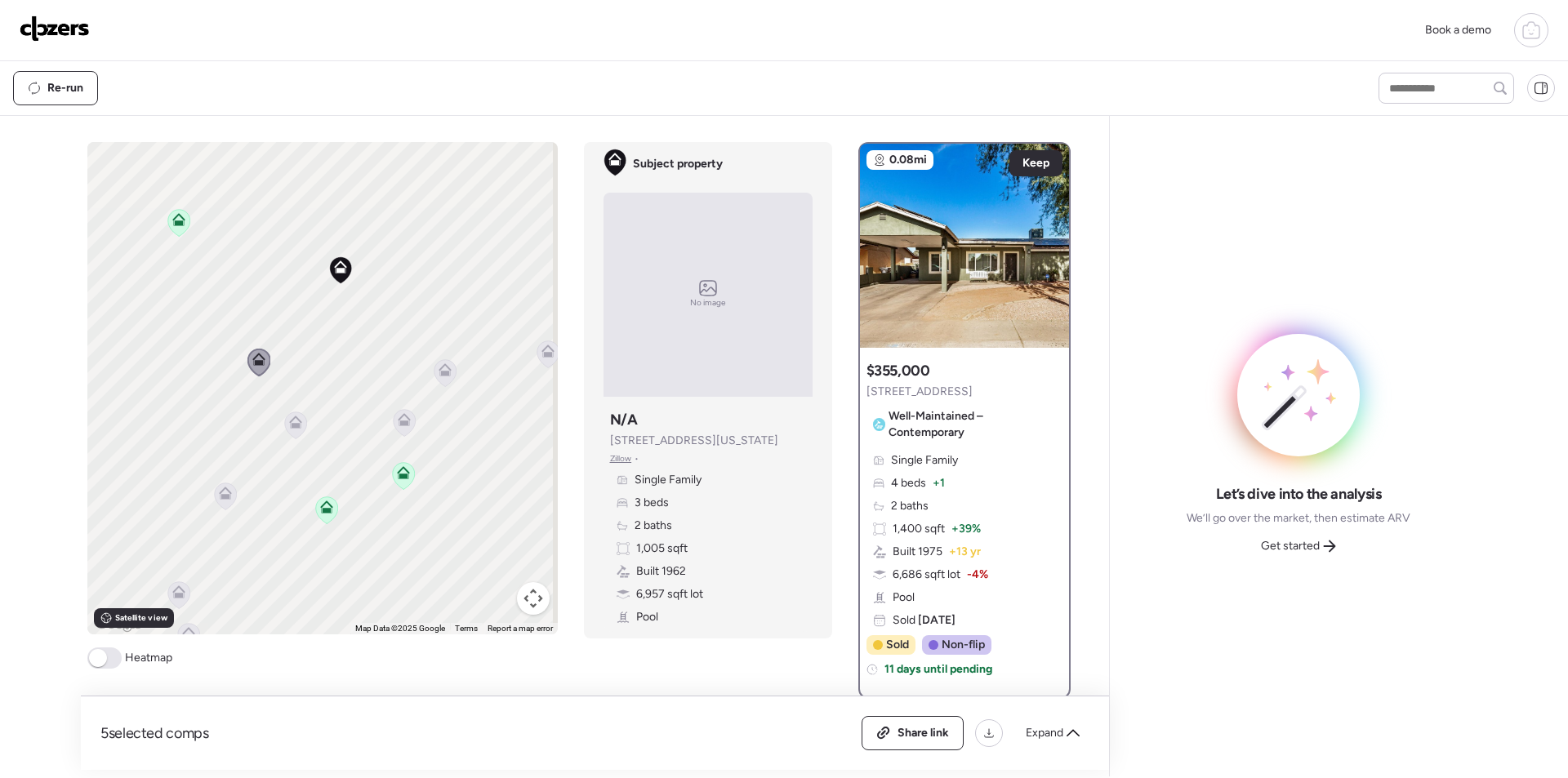
click at [290, 425] on icon at bounding box center [294, 424] width 10 height 5
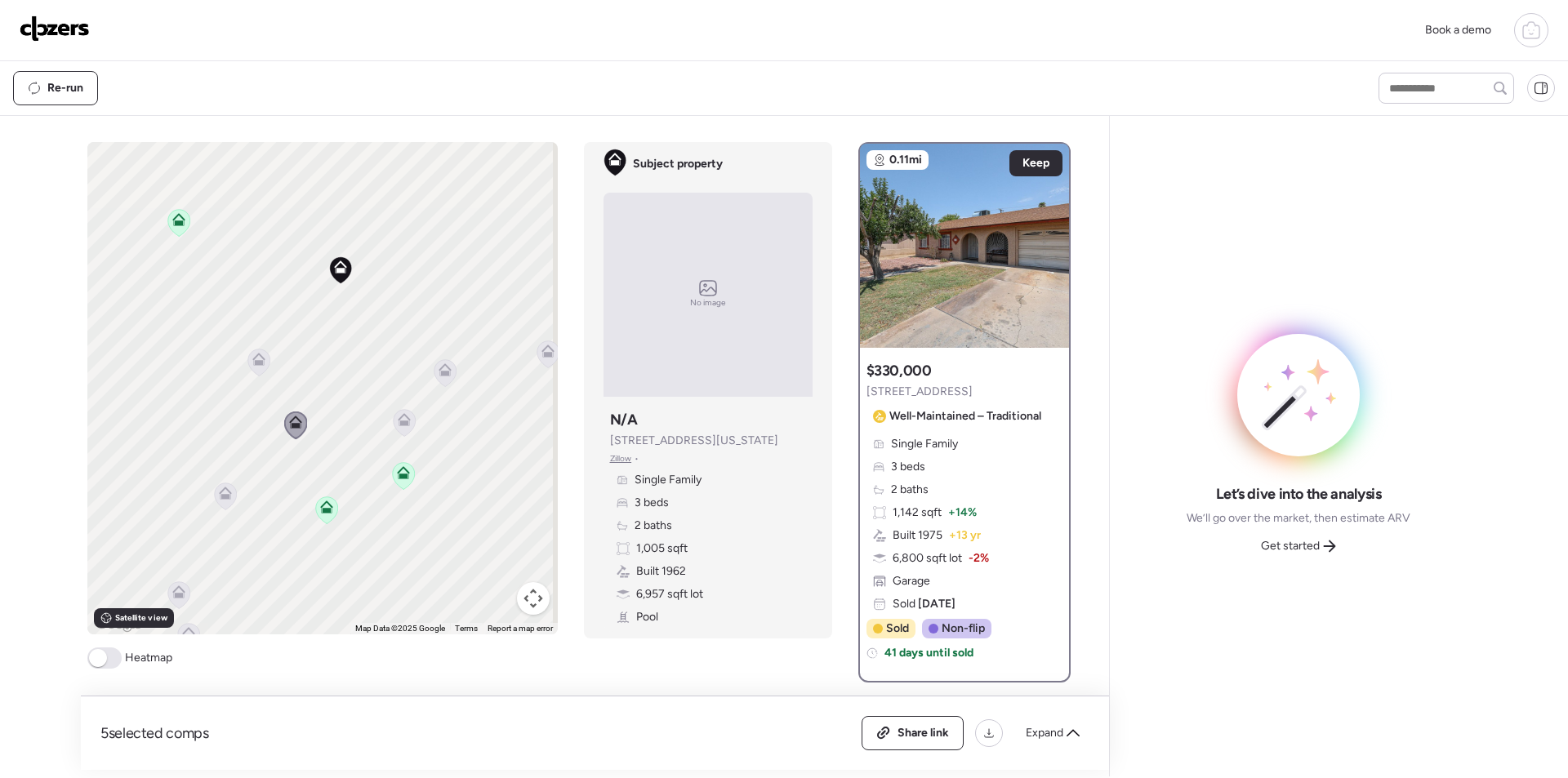
click at [263, 371] on icon at bounding box center [259, 362] width 23 height 27
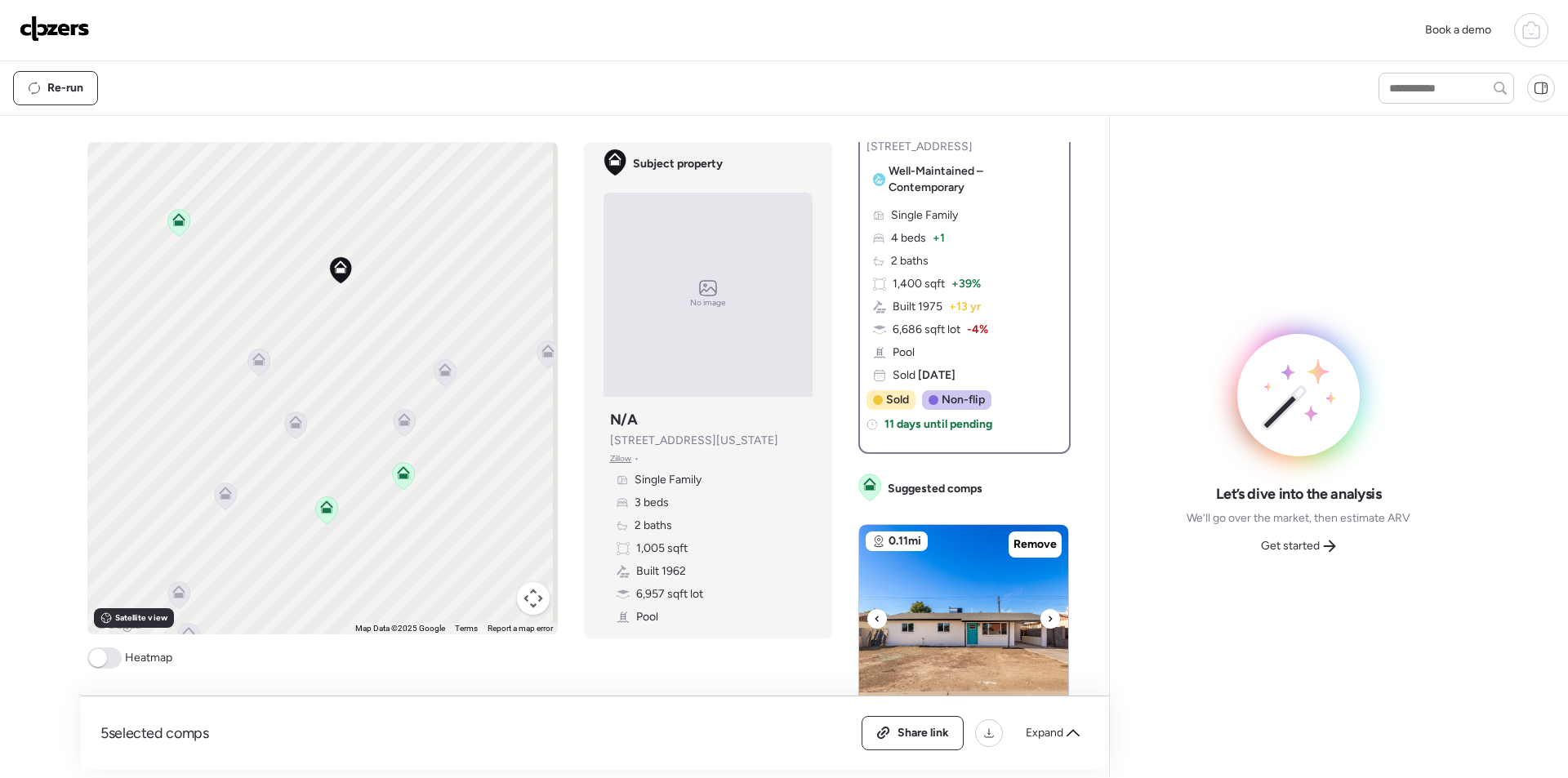
scroll to position [82, 0]
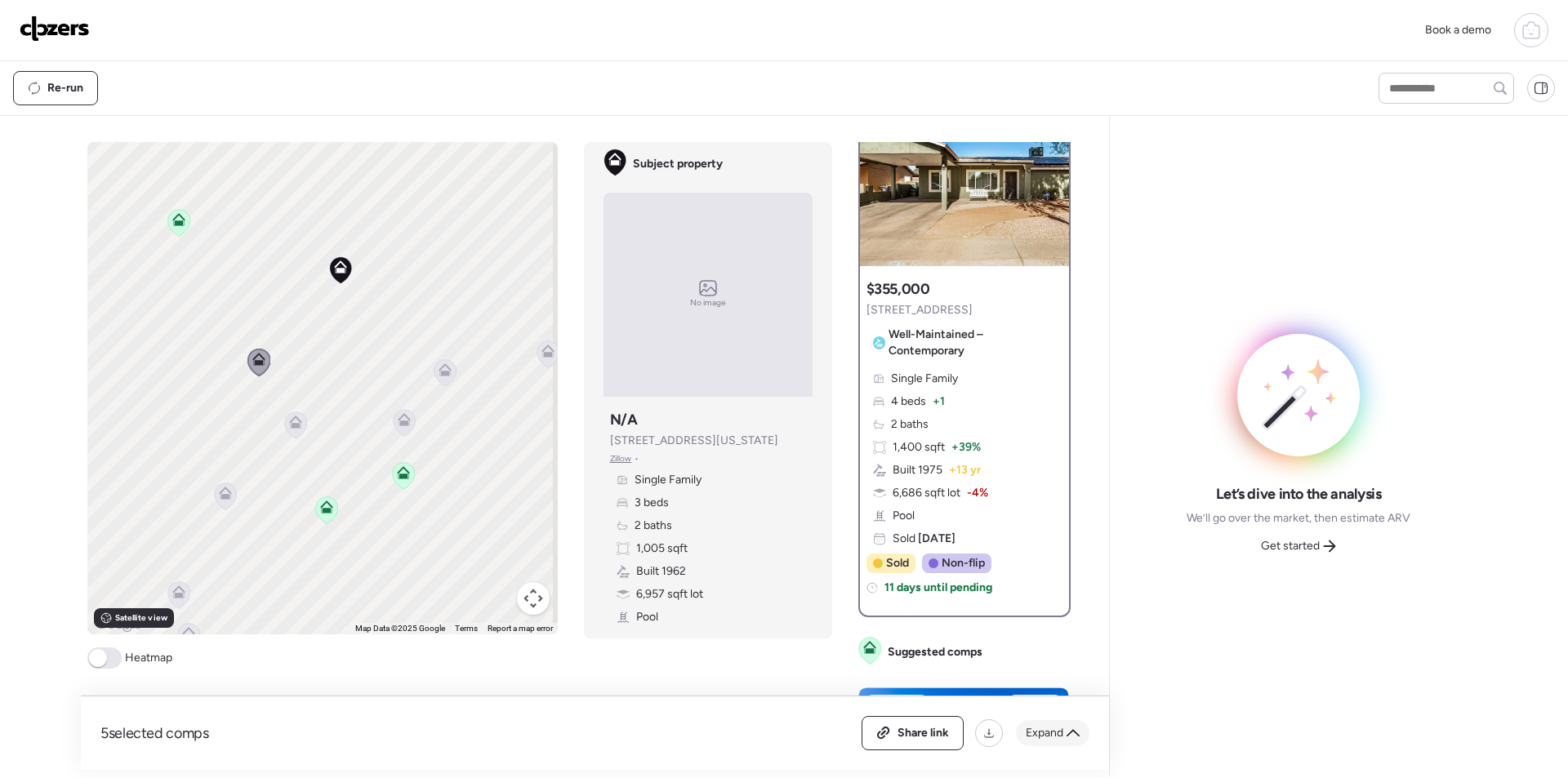
click at [1050, 737] on span "Expand" at bounding box center [1044, 733] width 38 height 16
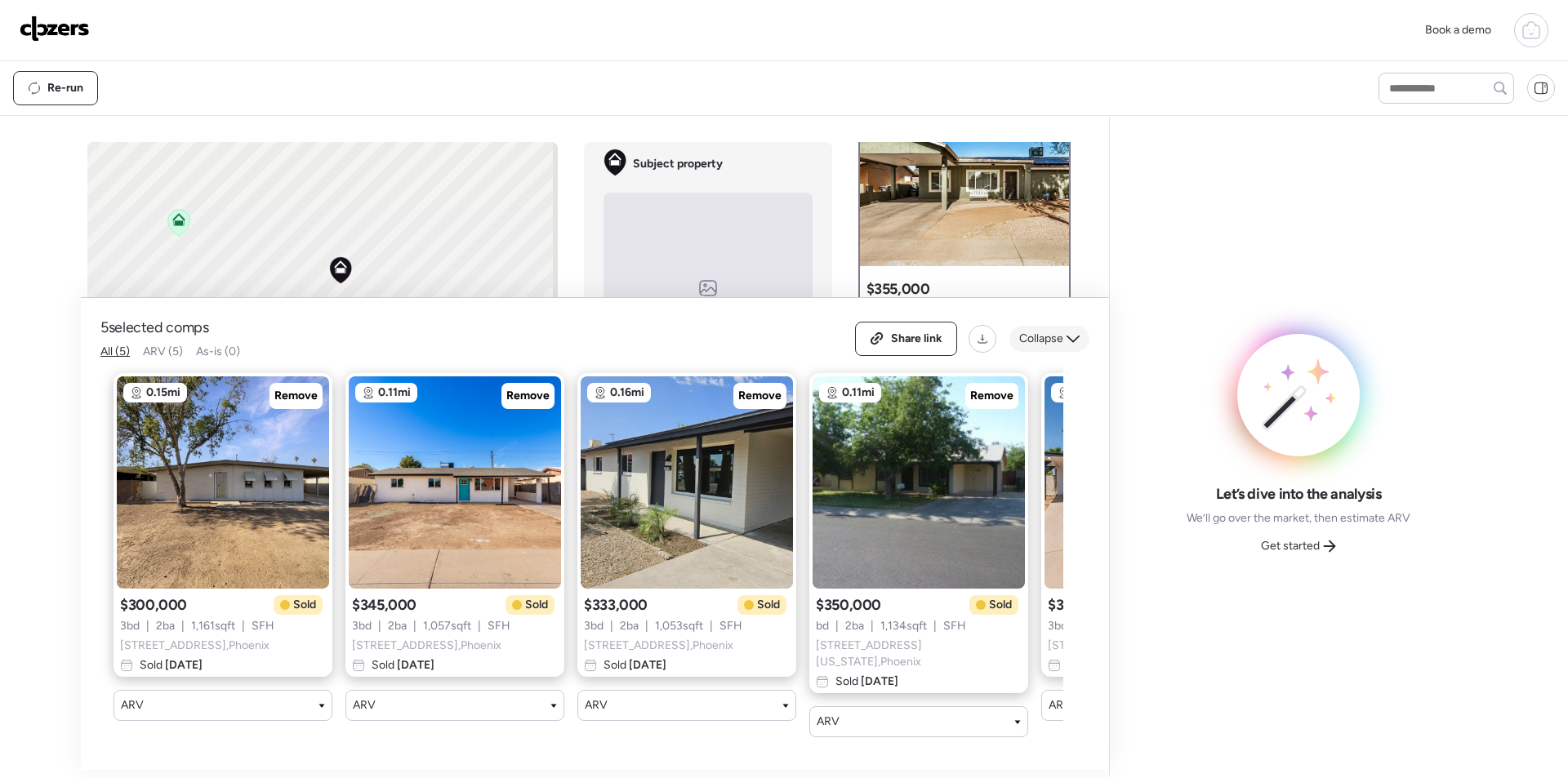
click at [1049, 342] on span "Collapse" at bounding box center [1041, 339] width 44 height 16
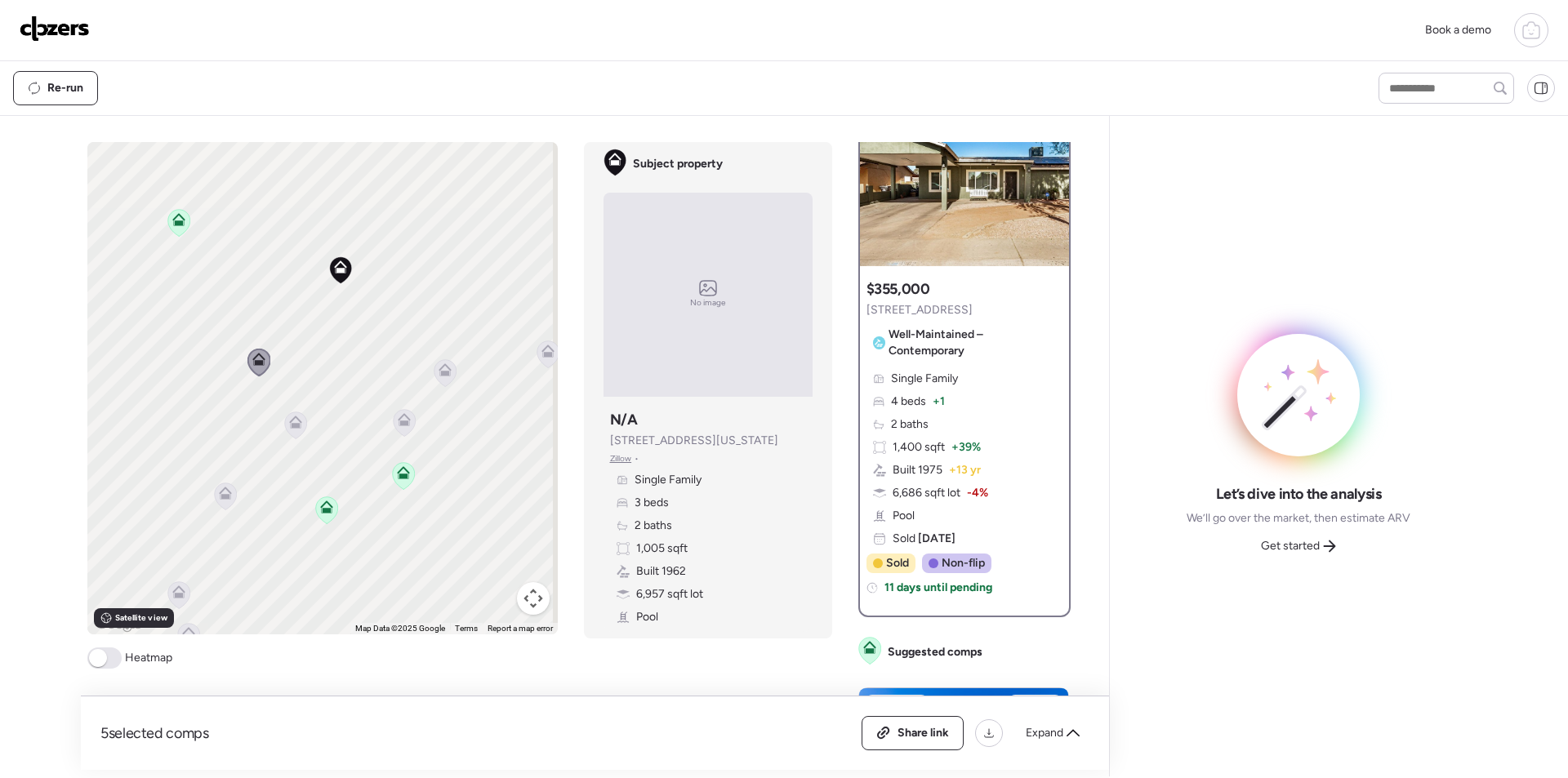
scroll to position [0, 0]
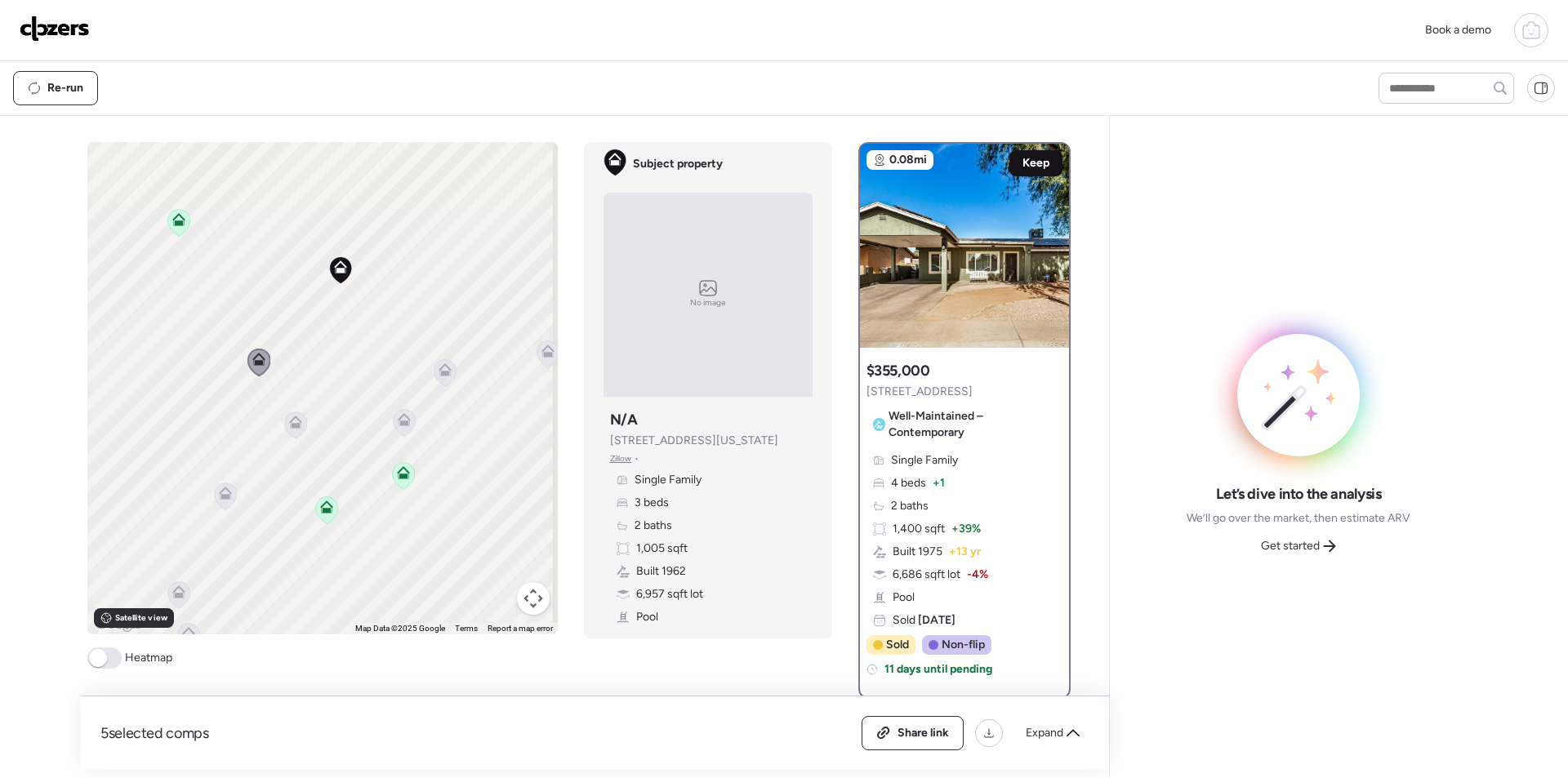
click at [1023, 161] on span "Keep" at bounding box center [1036, 162] width 27 height 16
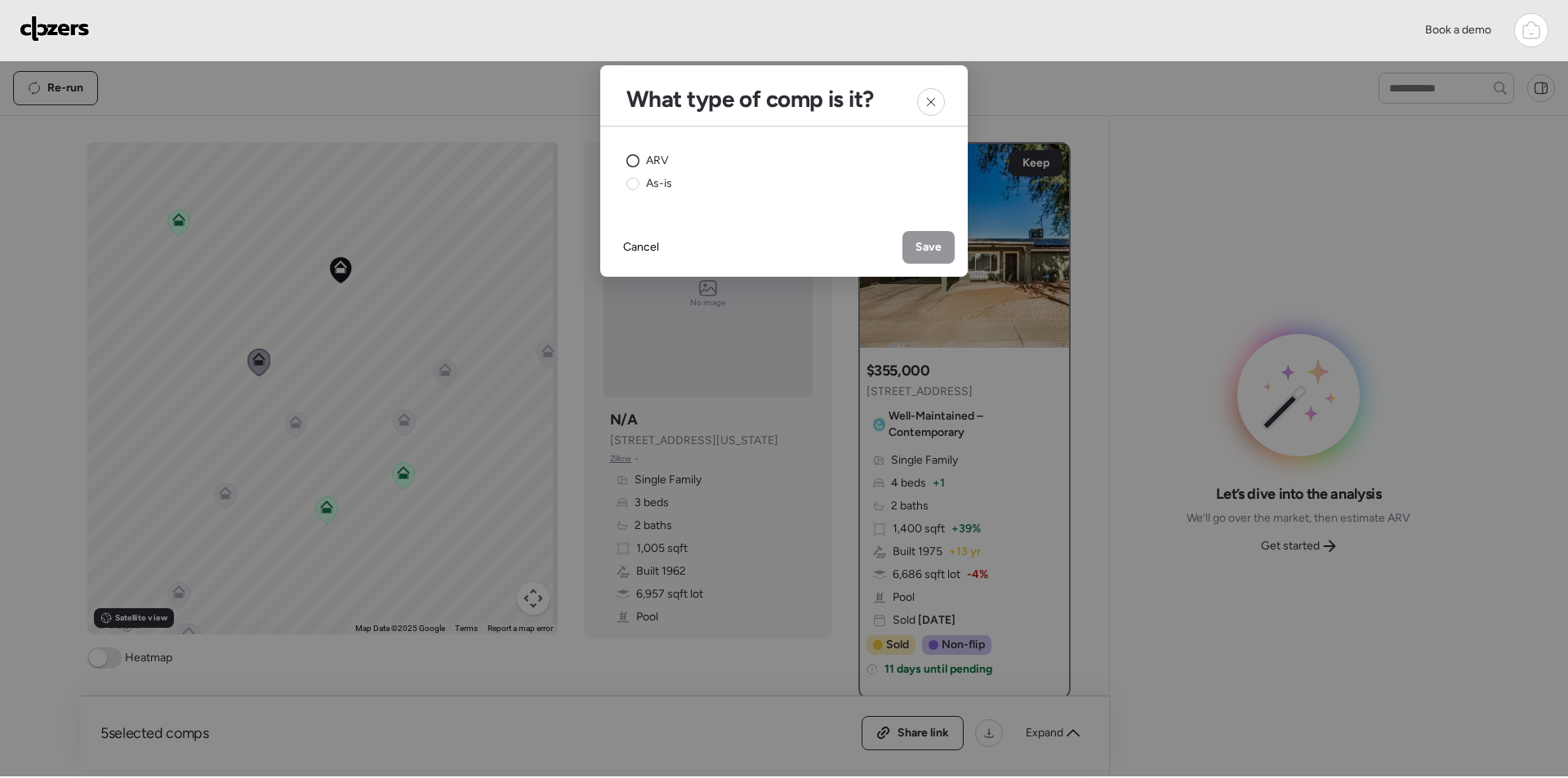
click at [646, 154] on span "ARV" at bounding box center [658, 160] width 23 height 16
click at [938, 236] on div "Save" at bounding box center [927, 247] width 52 height 33
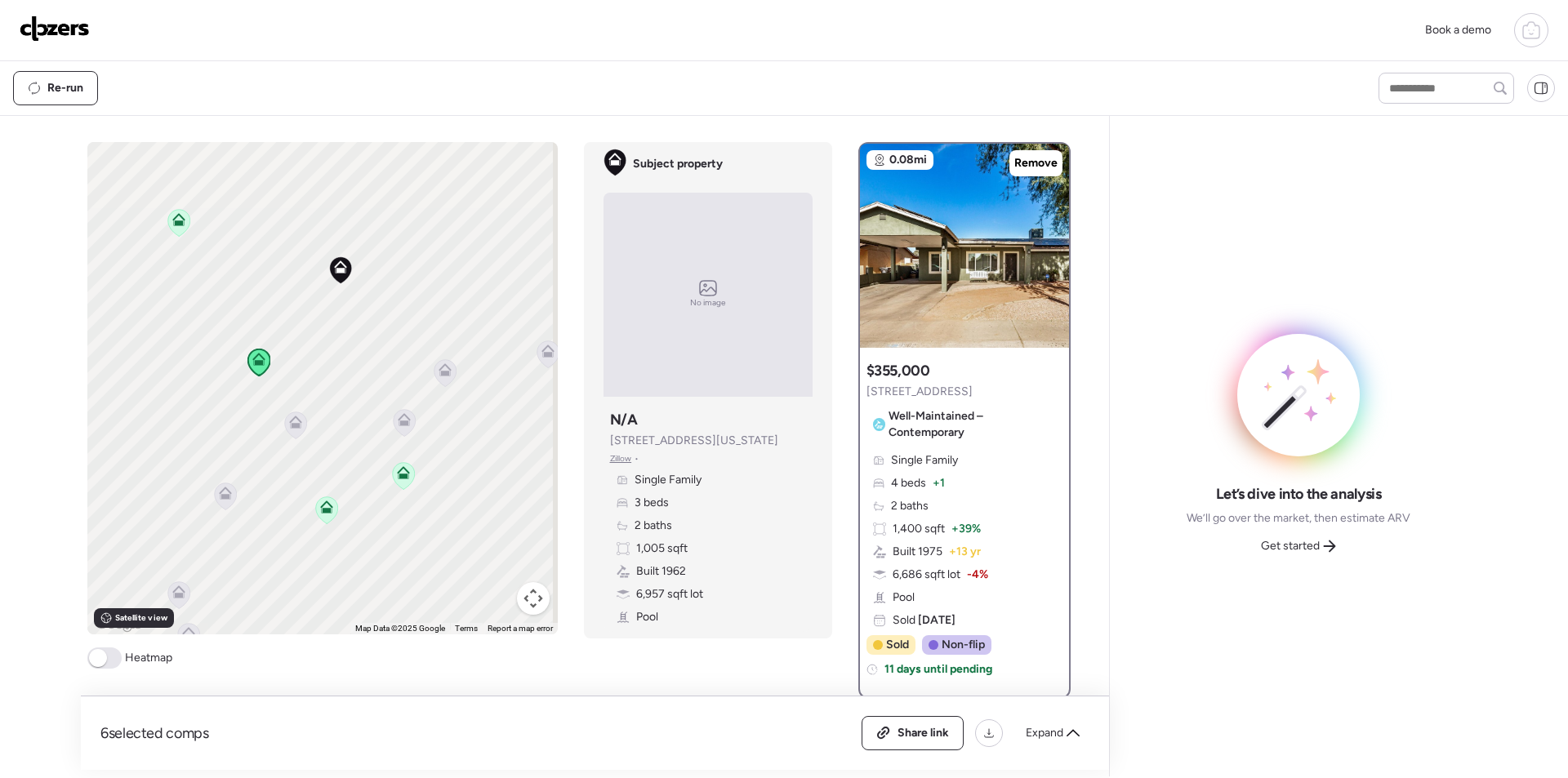
click at [284, 423] on icon at bounding box center [295, 424] width 23 height 27
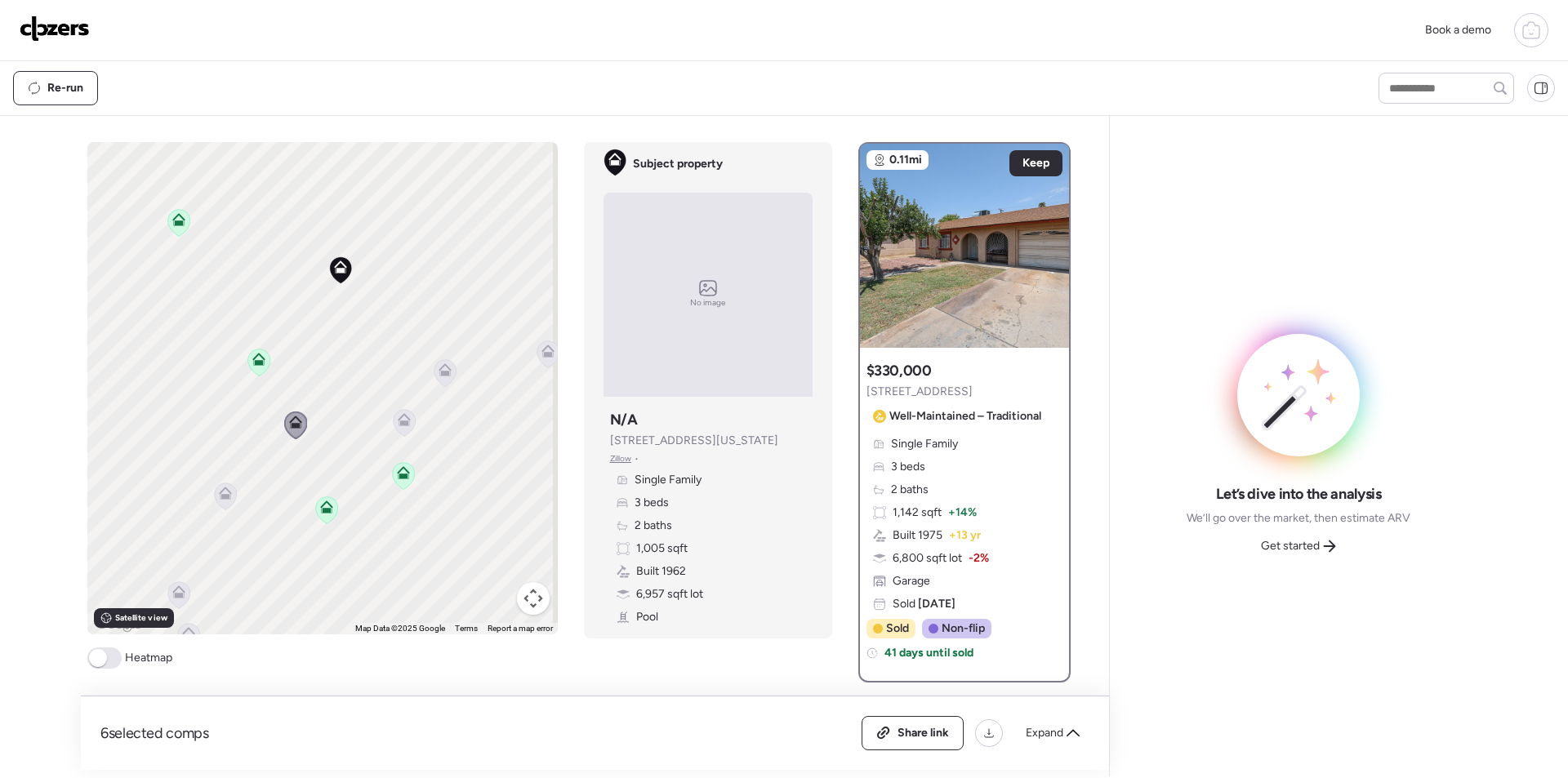
click at [218, 505] on icon at bounding box center [225, 495] width 22 height 27
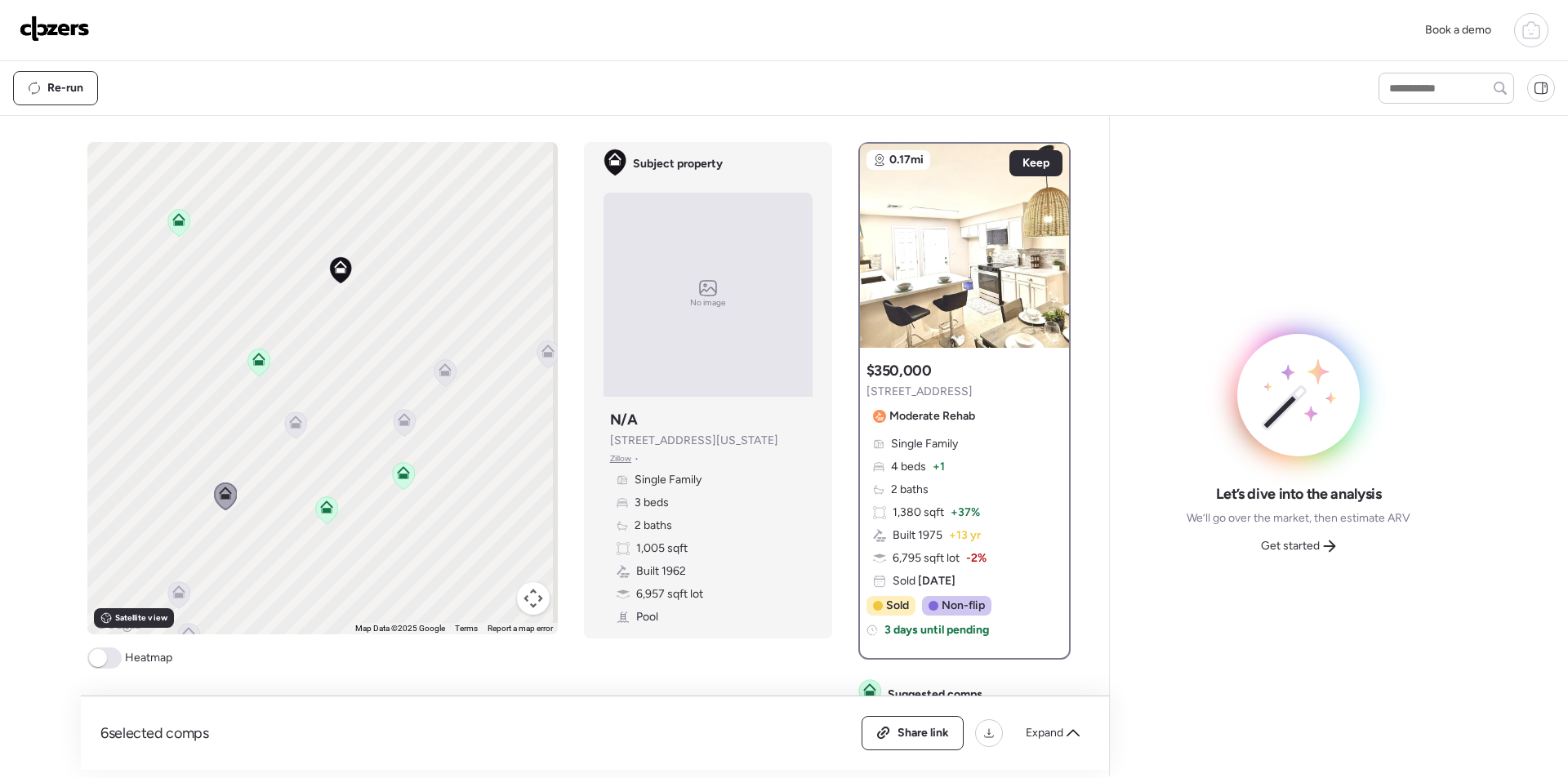
click at [407, 432] on icon at bounding box center [404, 422] width 23 height 27
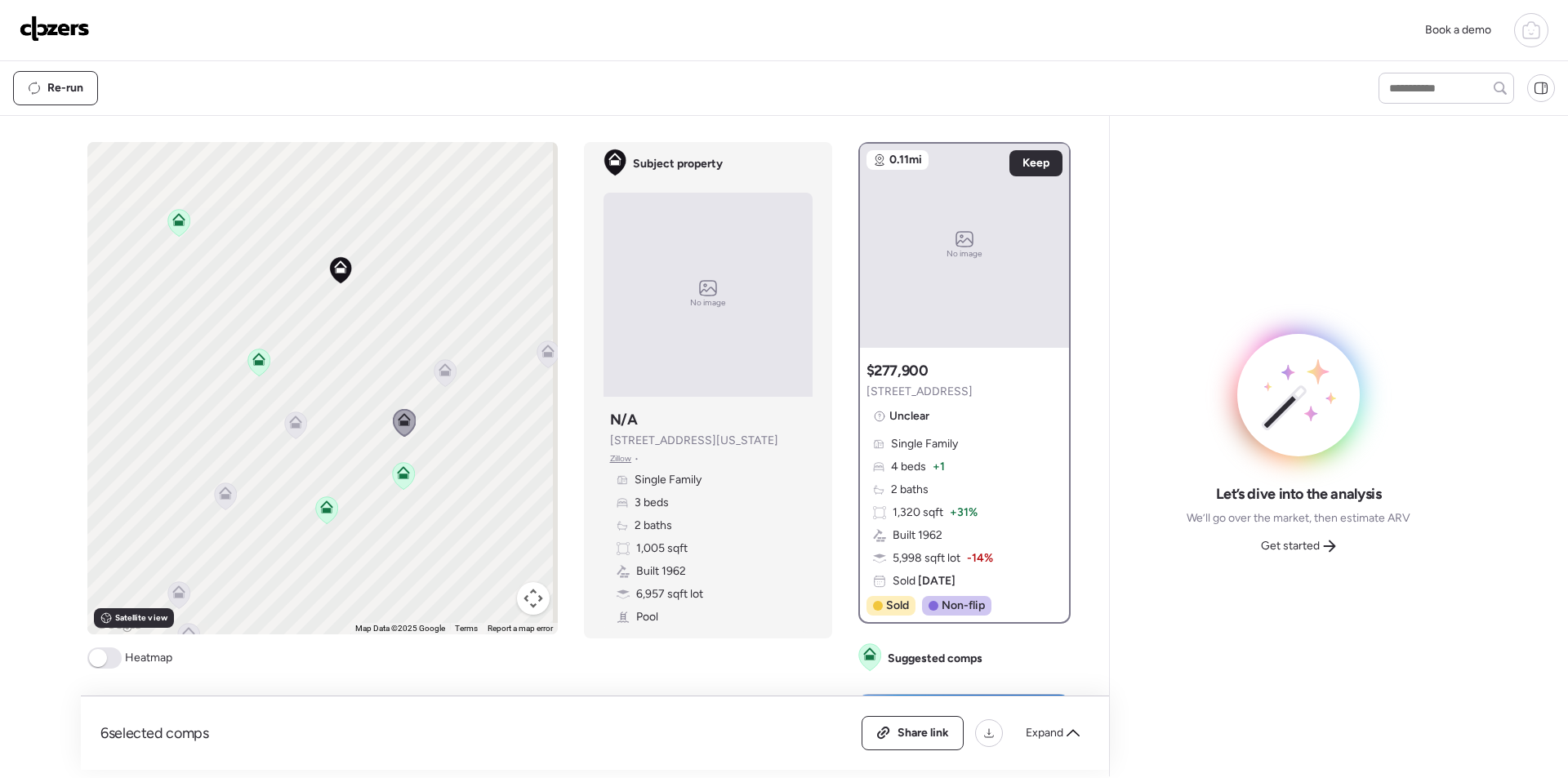
click at [442, 361] on icon at bounding box center [444, 372] width 22 height 27
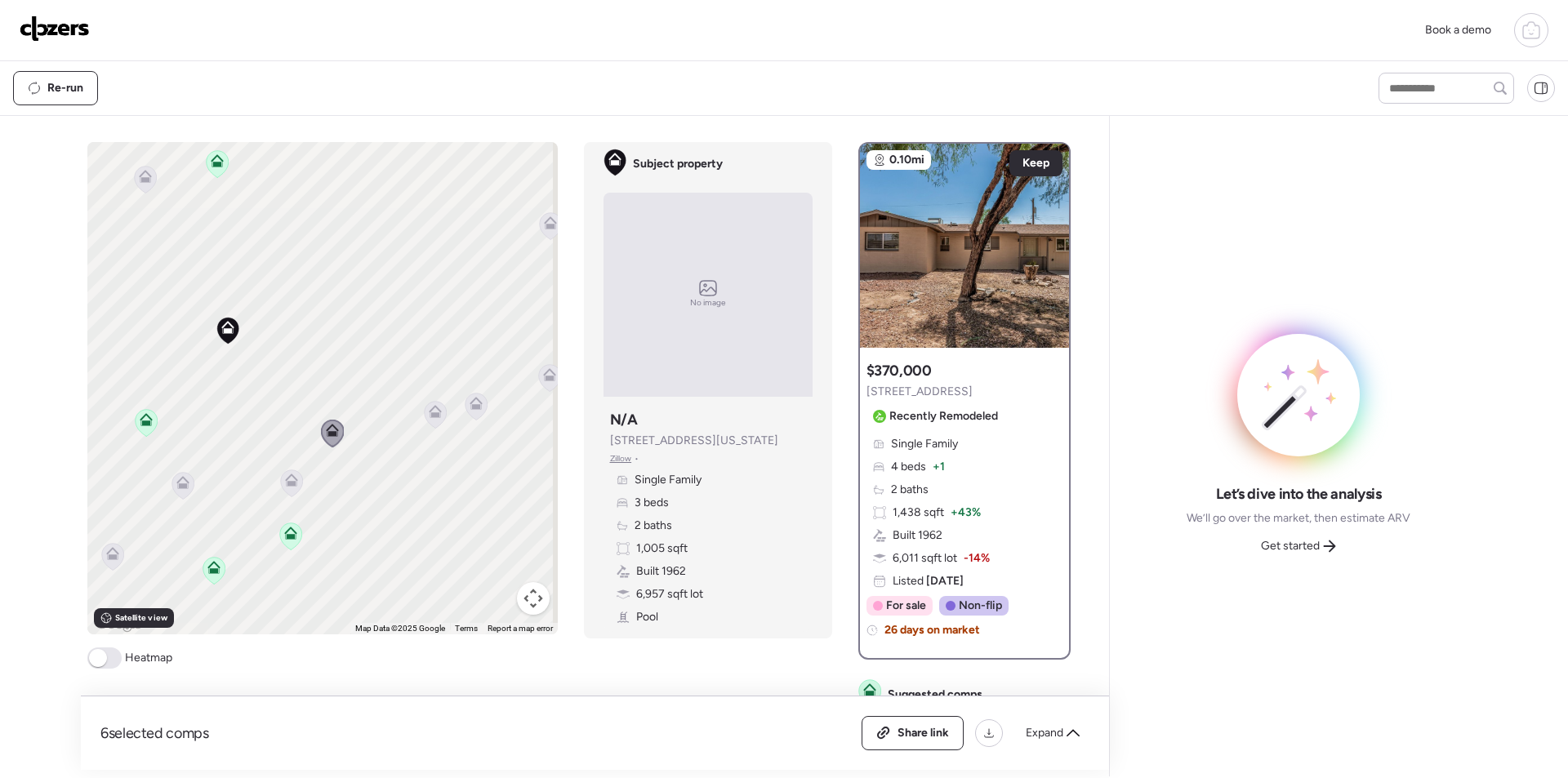
drag, startPoint x: 452, startPoint y: 370, endPoint x: 333, endPoint y: 434, distance: 135.1
click at [333, 434] on div "To activate drag with keyboard, press Alt + Enter. Once in keyboard drag state,…" at bounding box center [323, 389] width 471 height 492
click at [412, 420] on icon at bounding box center [415, 418] width 10 height 5
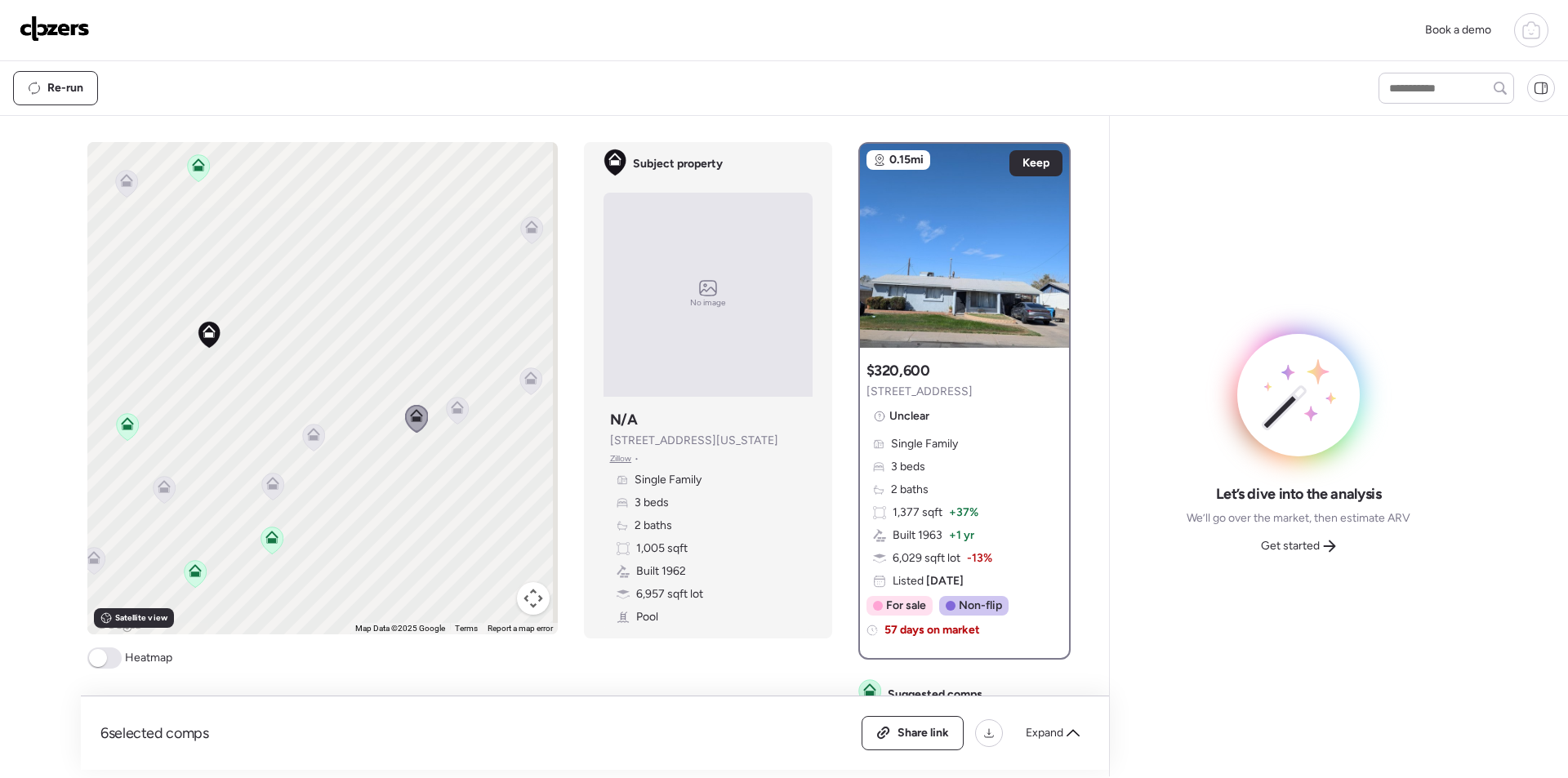
click at [458, 409] on div at bounding box center [458, 412] width 23 height 30
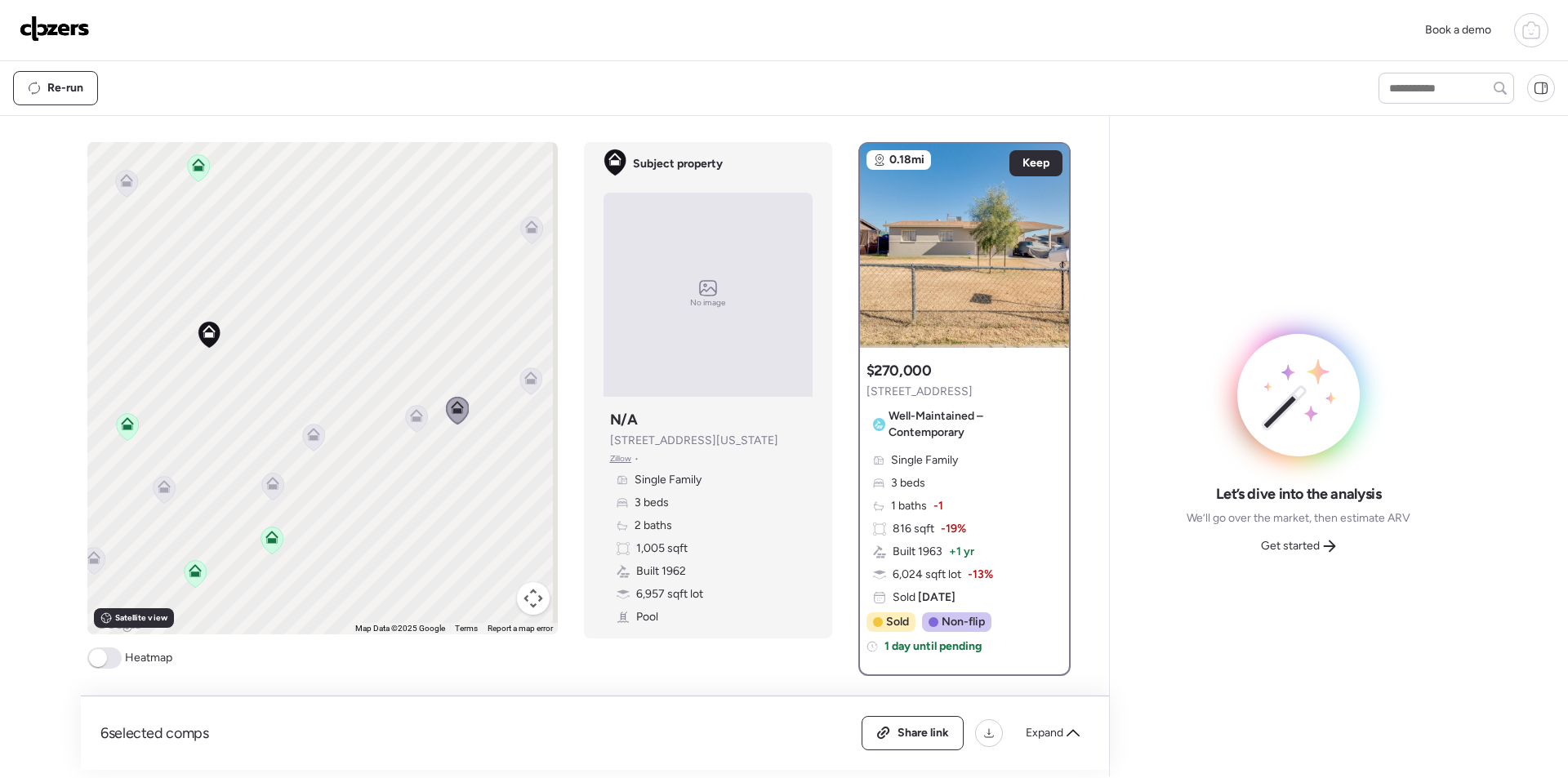
click at [512, 389] on div "To activate drag with keyboard, press Alt + Enter. Once in keyboard drag state,…" at bounding box center [323, 389] width 471 height 492
click at [525, 384] on icon at bounding box center [529, 381] width 10 height 5
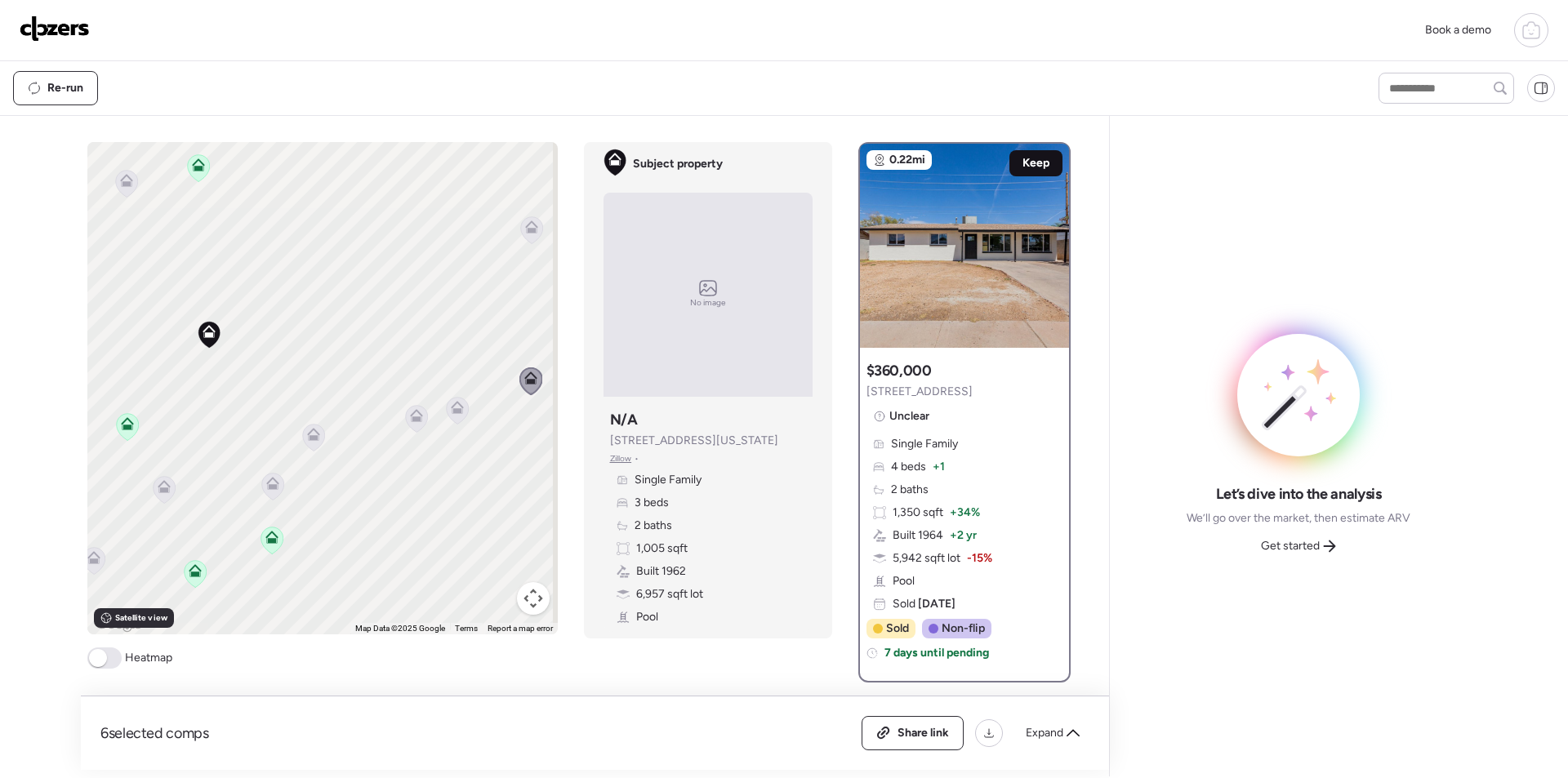
click at [1023, 163] on span "Keep" at bounding box center [1036, 162] width 27 height 16
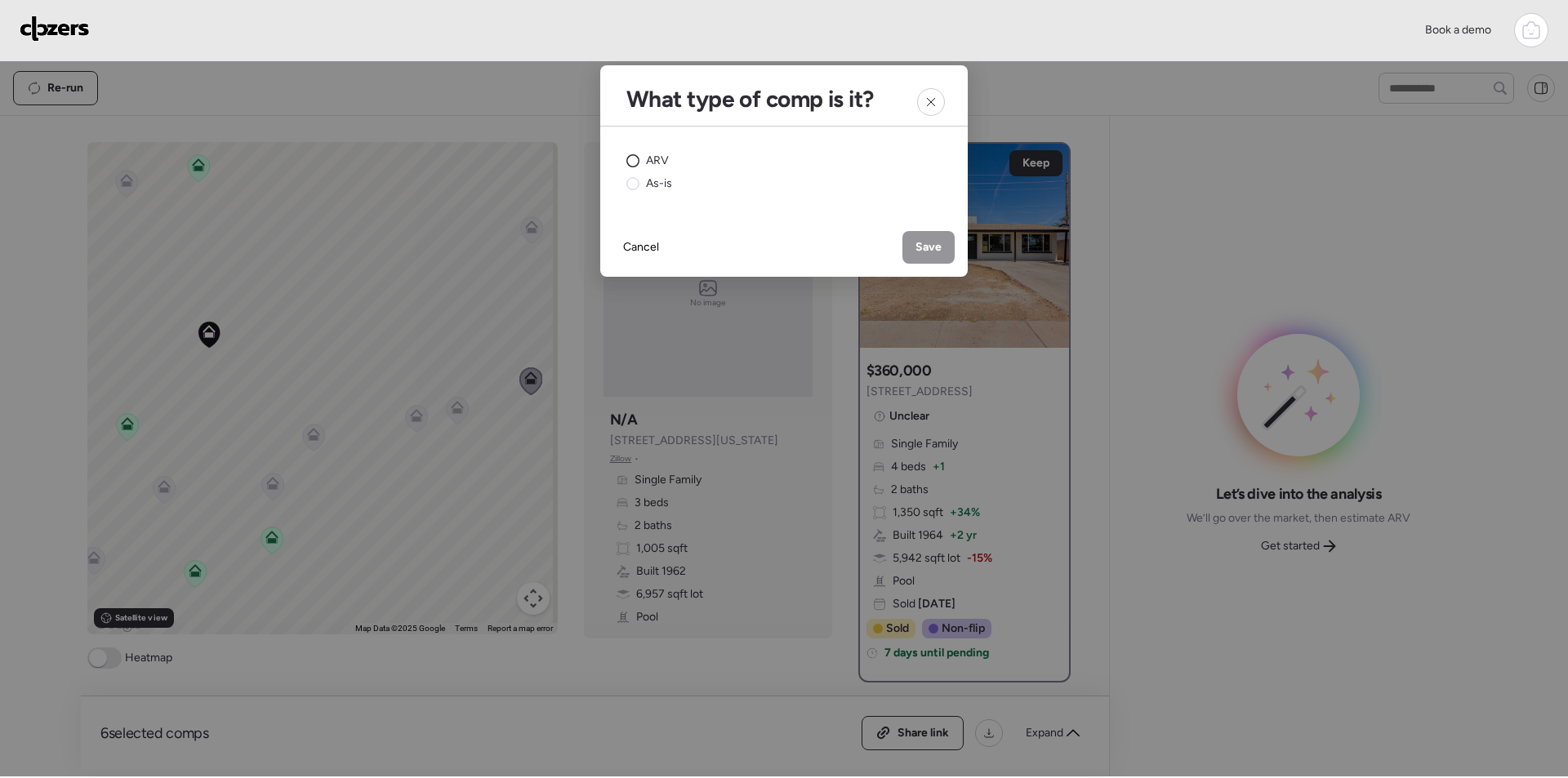
click at [648, 156] on span "ARV" at bounding box center [658, 160] width 23 height 16
click at [926, 242] on span "Save" at bounding box center [928, 247] width 26 height 16
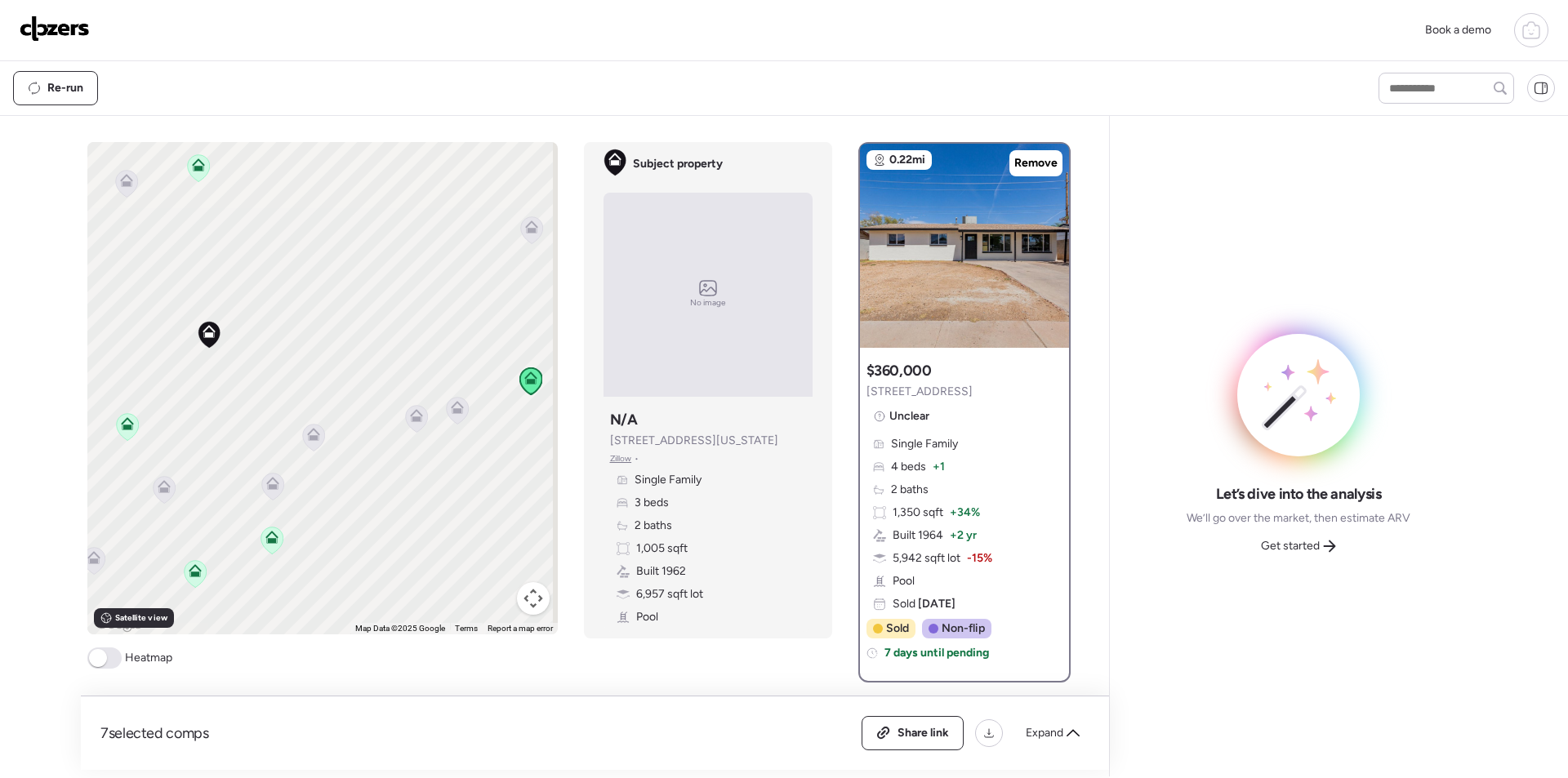
click at [1319, 542] on span "Get started" at bounding box center [1290, 545] width 58 height 16
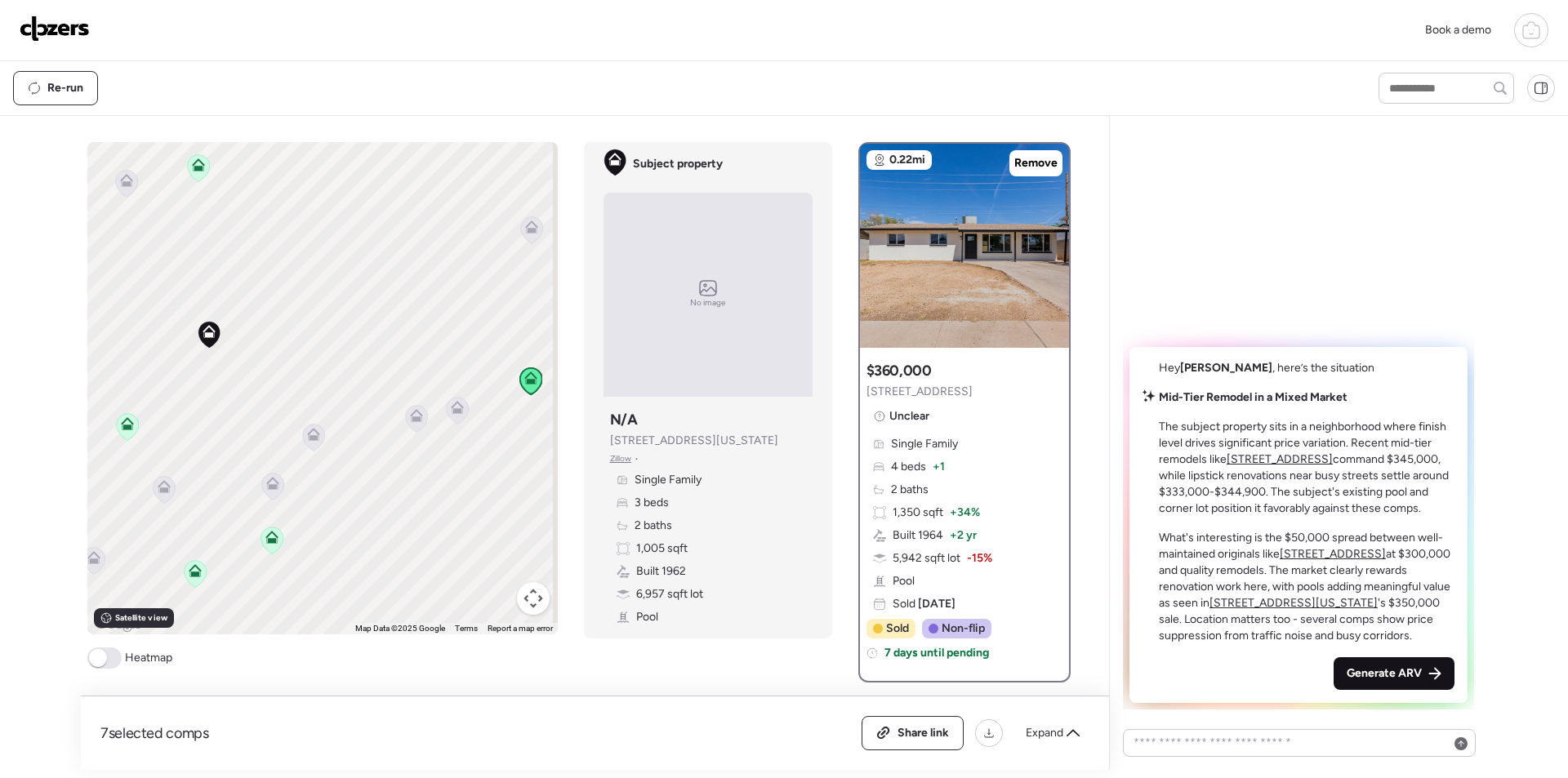
click at [1388, 660] on div "Generate ARV" at bounding box center [1393, 673] width 121 height 33
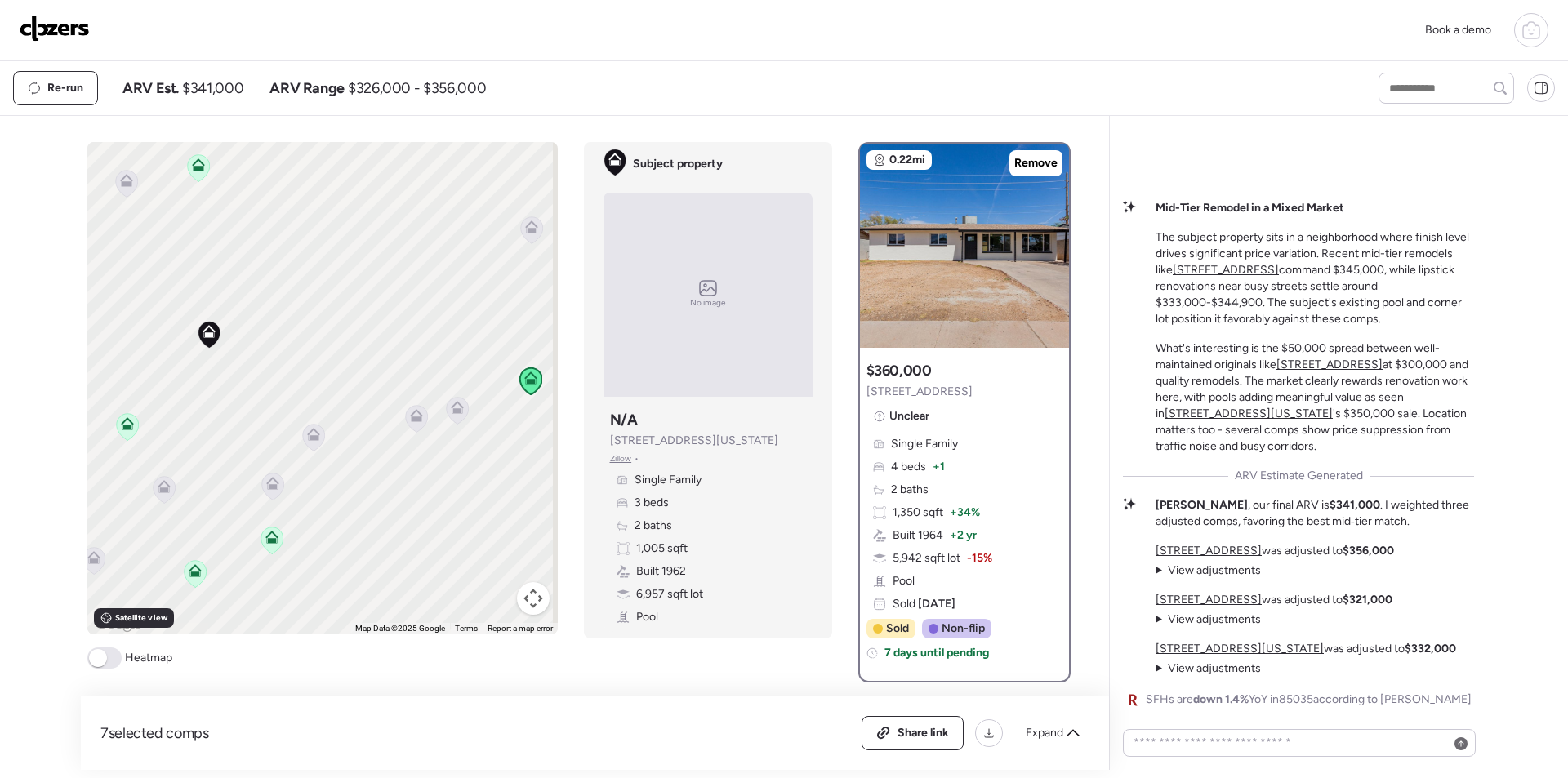
click at [201, 91] on span "$341,000" at bounding box center [212, 88] width 61 height 20
click at [202, 91] on span "$341,000" at bounding box center [212, 88] width 61 height 20
copy span "341,000"
click at [1038, 737] on span "Expand" at bounding box center [1044, 733] width 38 height 16
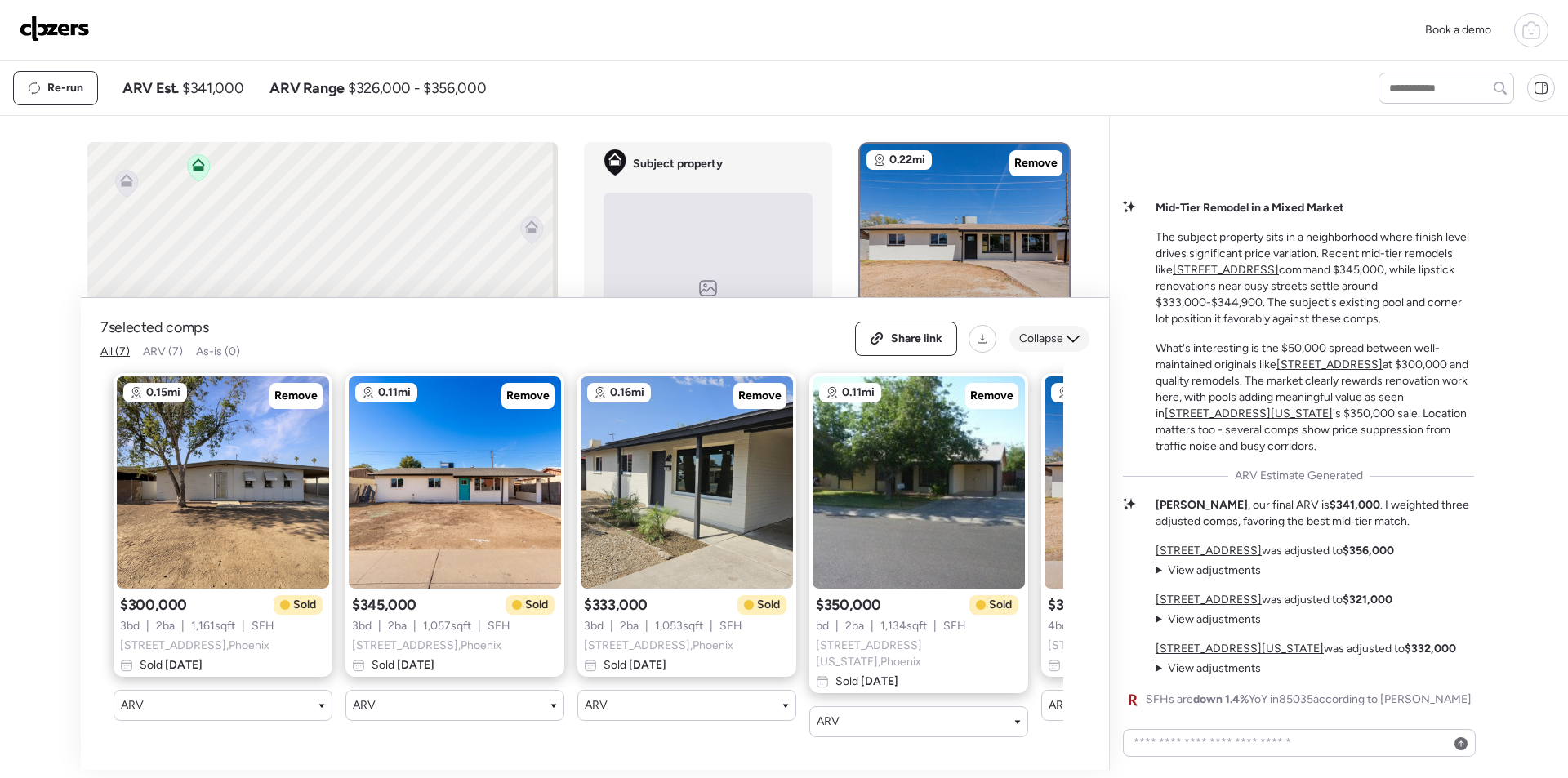
click at [1041, 339] on span "Collapse" at bounding box center [1041, 339] width 44 height 16
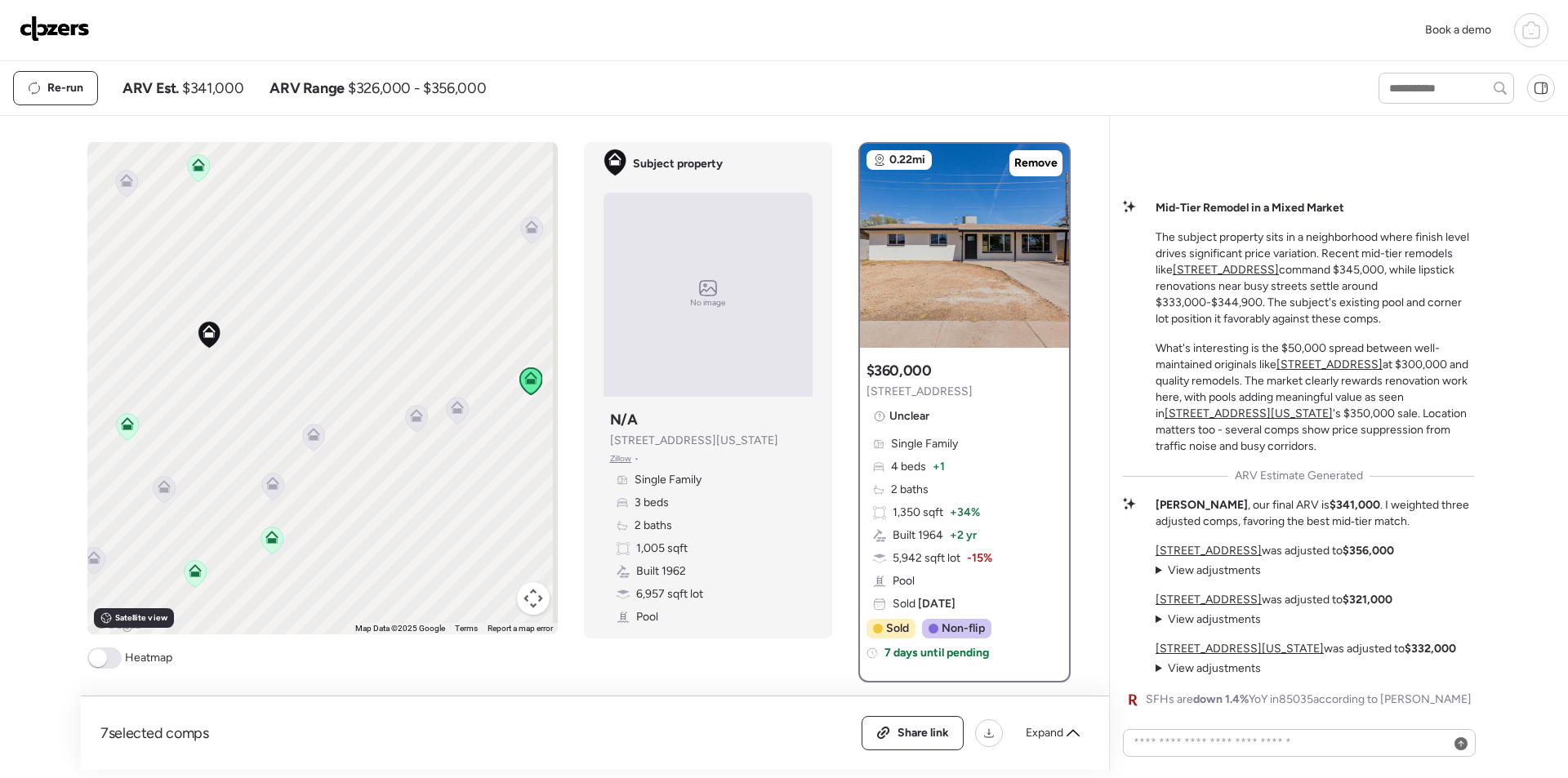
click at [231, 82] on span "$341,000" at bounding box center [212, 88] width 61 height 20
click at [233, 82] on span "$341,000" at bounding box center [212, 88] width 61 height 20
copy span "341,000"
click at [914, 732] on span "Share link" at bounding box center [923, 733] width 52 height 16
click at [46, 31] on img at bounding box center [55, 28] width 70 height 26
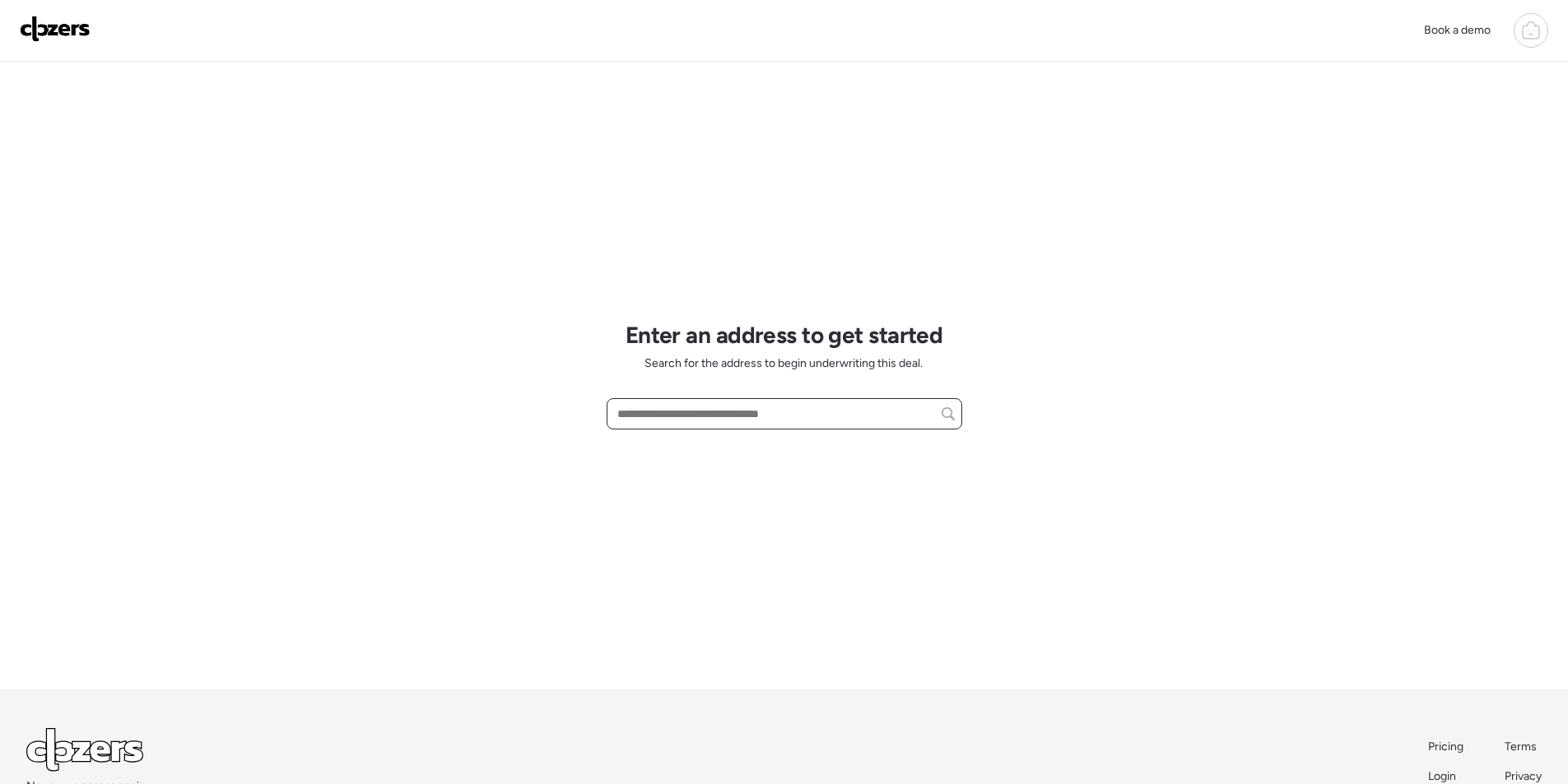
click at [678, 414] on input "text" at bounding box center [784, 413] width 340 height 23
paste input "**********"
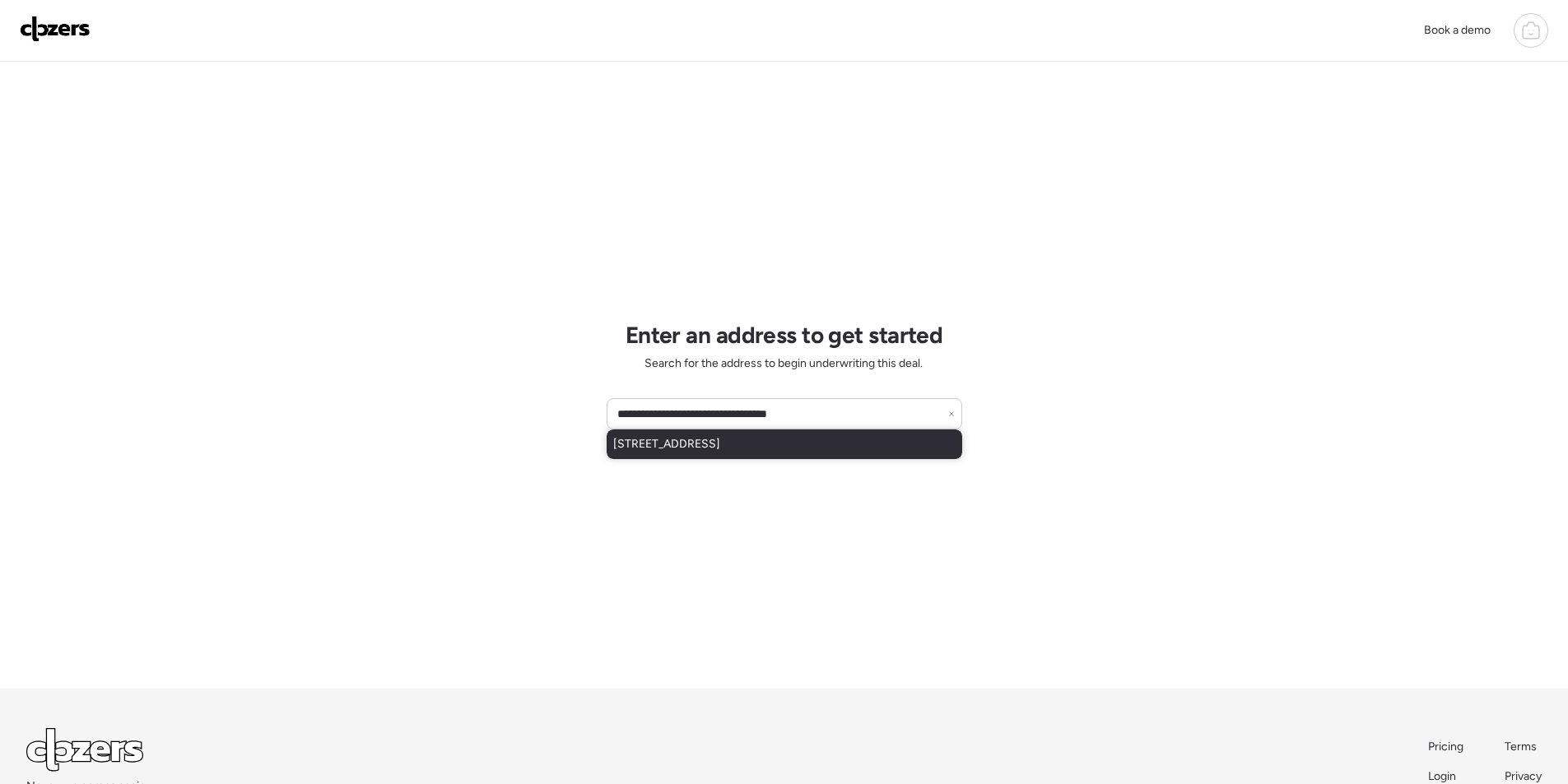
click at [699, 457] on div "[STREET_ADDRESS]" at bounding box center [784, 444] width 356 height 29
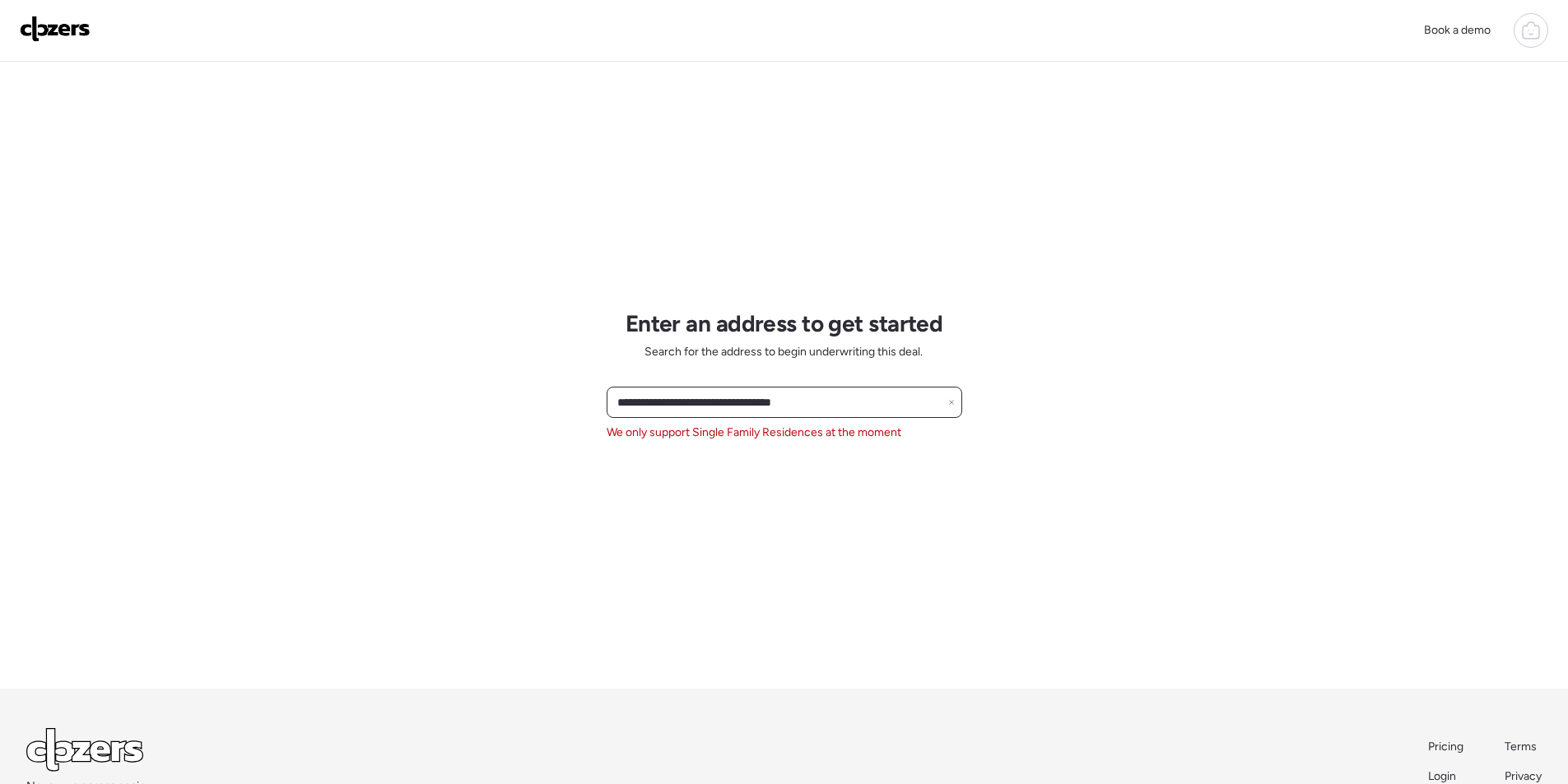
click at [758, 398] on input "**********" at bounding box center [784, 402] width 340 height 23
click at [758, 397] on input "**********" at bounding box center [784, 402] width 340 height 23
paste input "text"
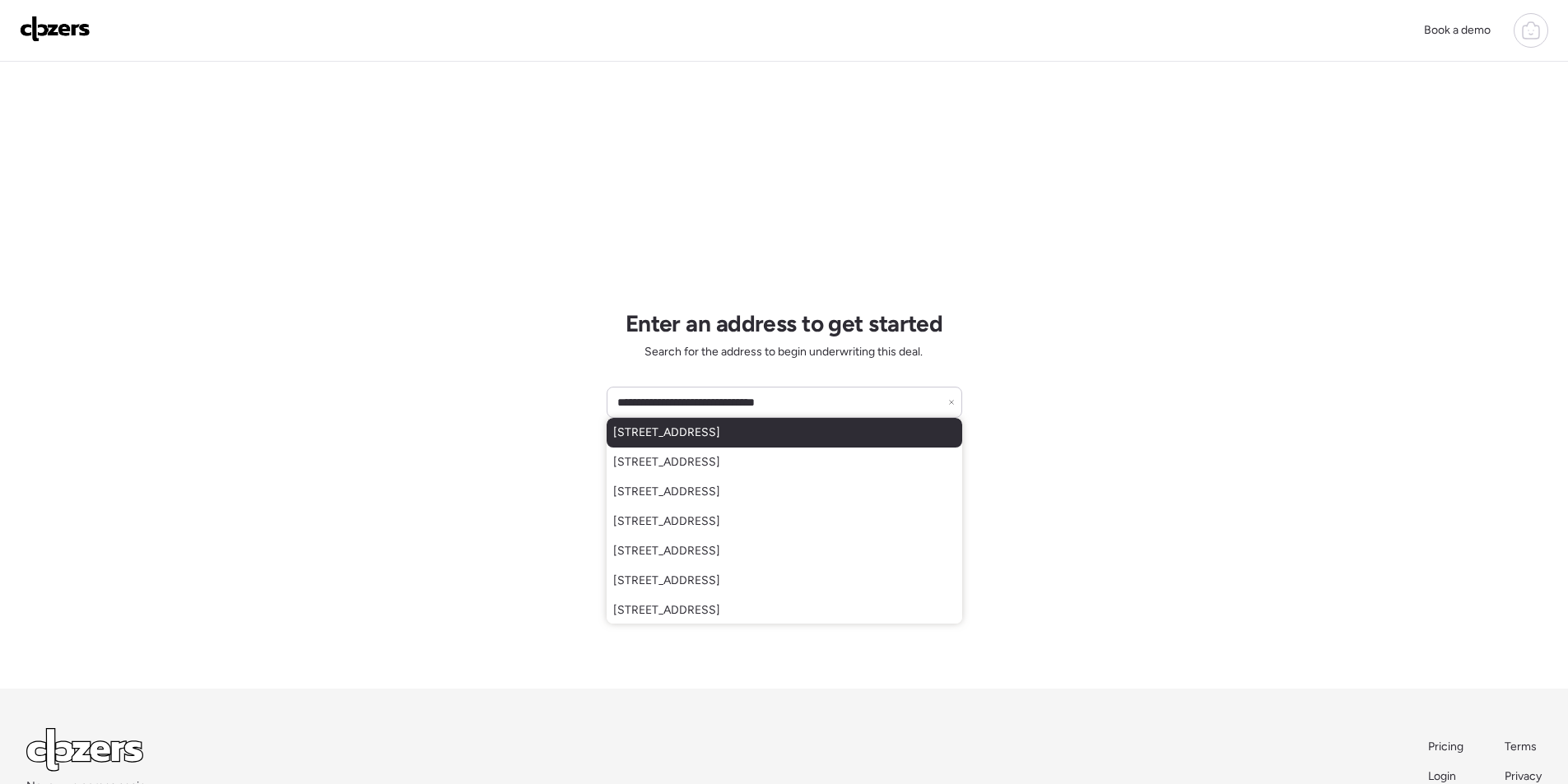
click at [694, 437] on span "[STREET_ADDRESS]" at bounding box center [667, 432] width 107 height 16
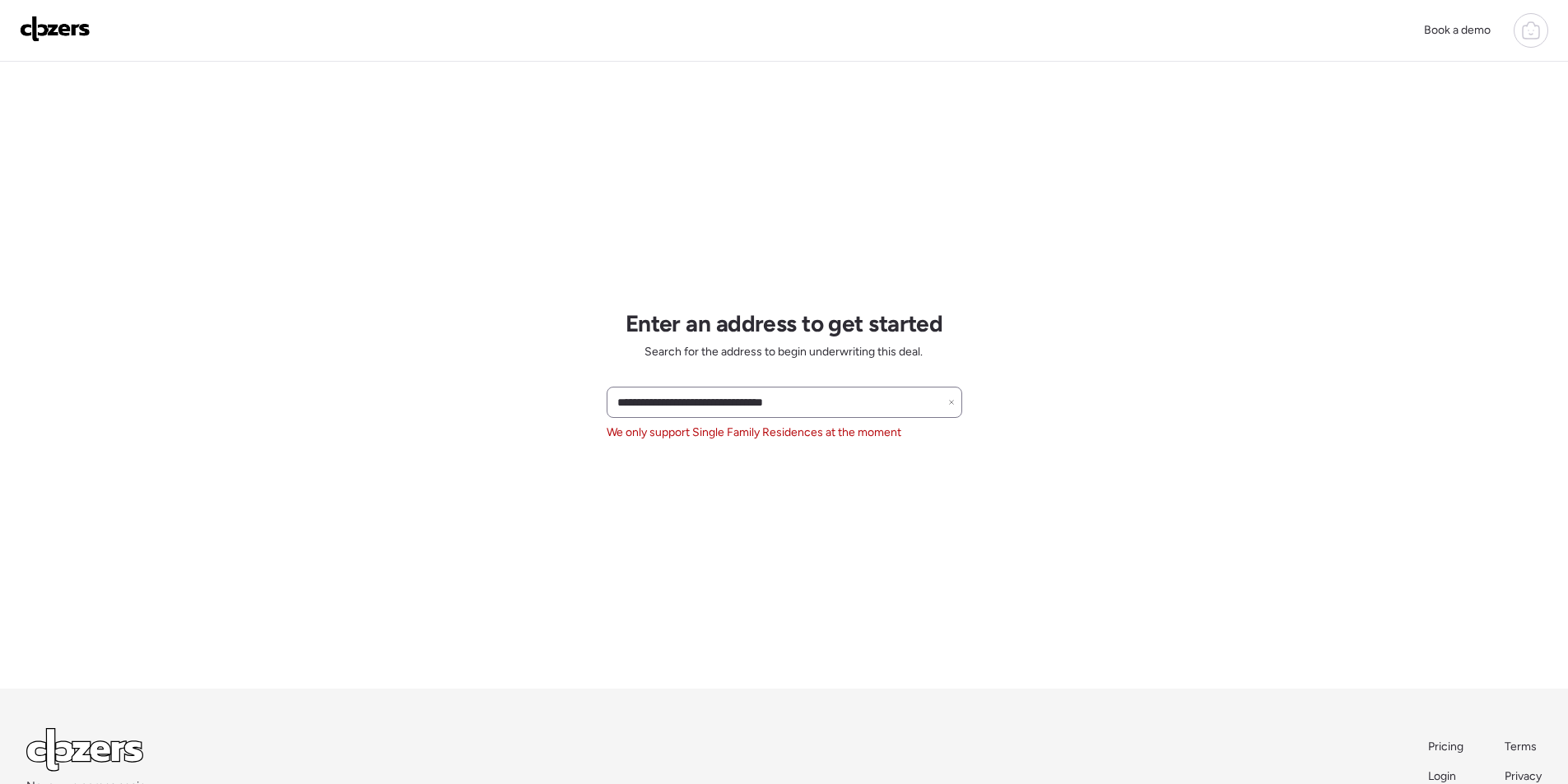
click at [702, 393] on div "**********" at bounding box center [784, 402] width 356 height 31
click at [695, 399] on input "**********" at bounding box center [784, 402] width 340 height 23
paste input "text"
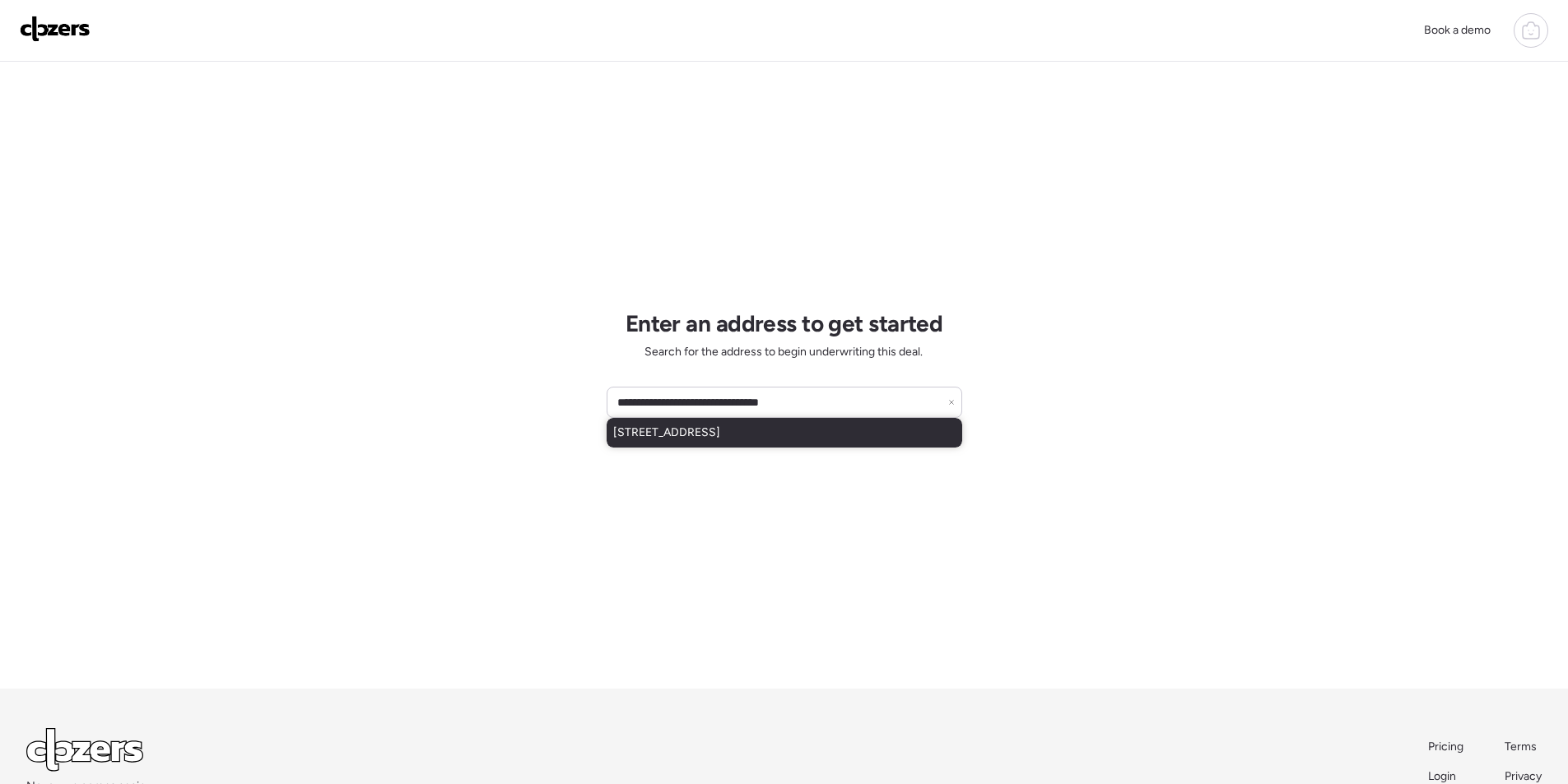
click at [690, 437] on span "[STREET_ADDRESS]" at bounding box center [667, 432] width 107 height 16
type input "**********"
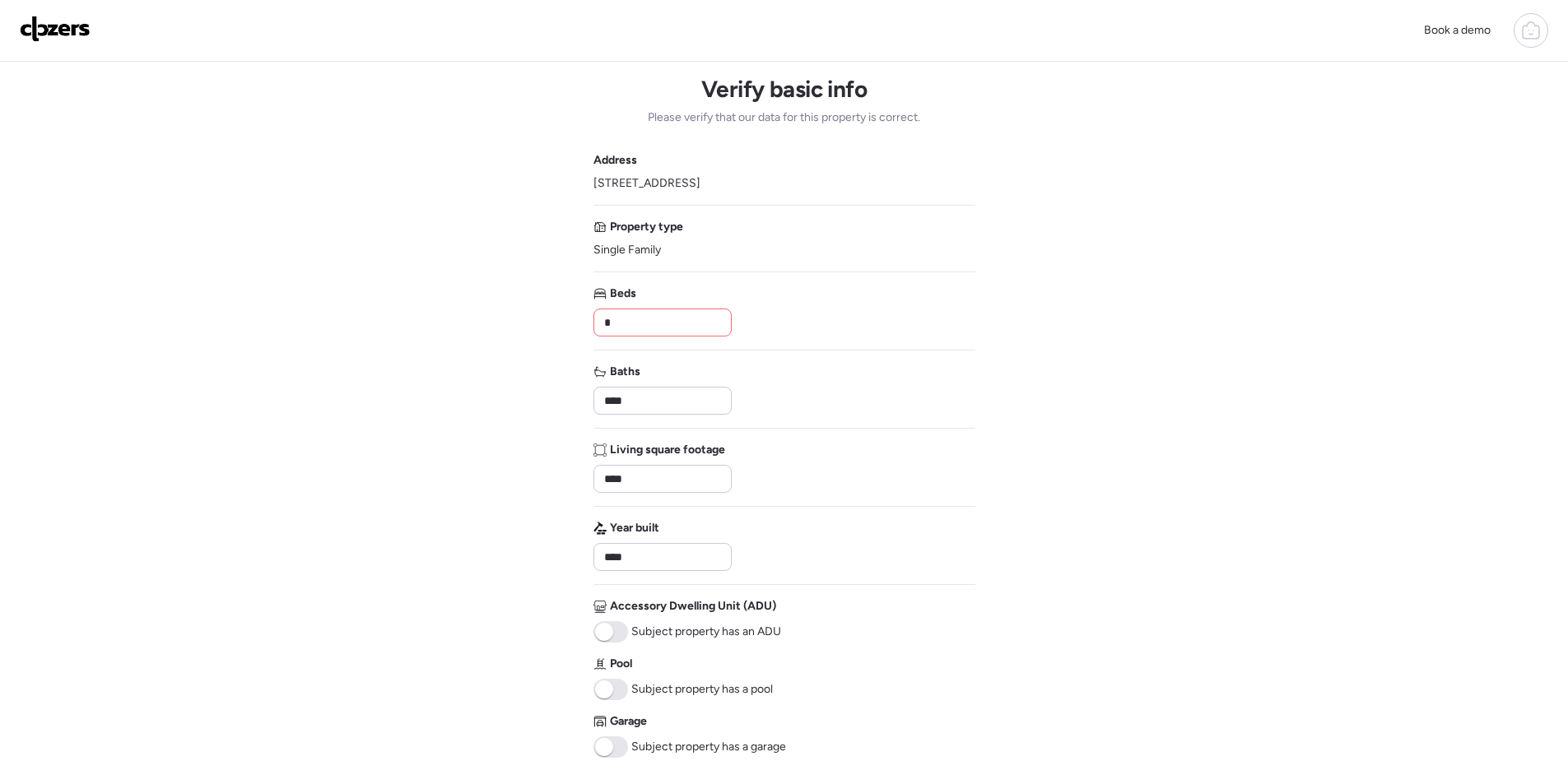
click at [668, 326] on input "*" at bounding box center [663, 322] width 124 height 23
type input "*"
click at [639, 399] on input "****" at bounding box center [663, 400] width 124 height 23
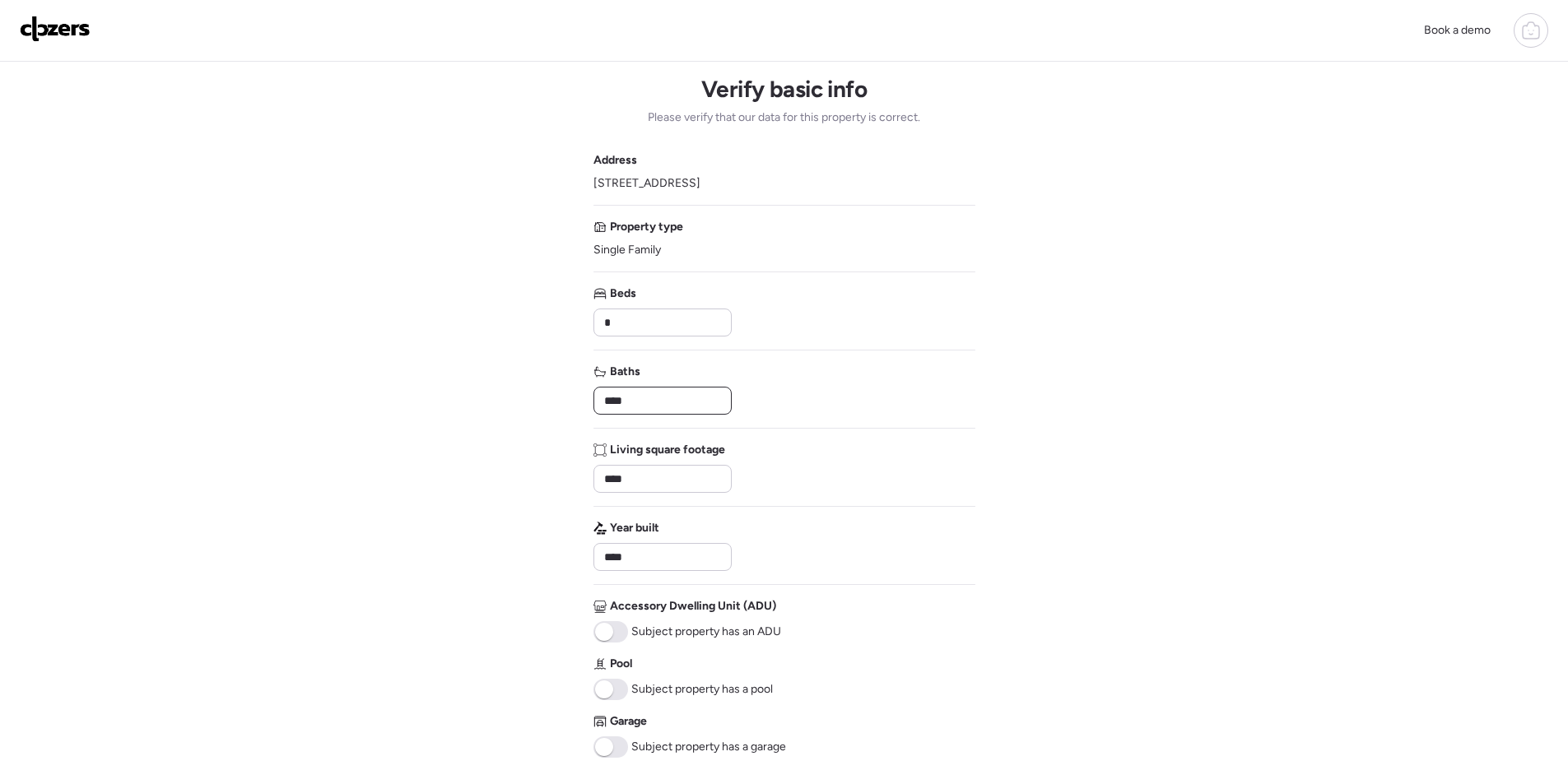
click at [639, 399] on input "****" at bounding box center [663, 400] width 124 height 23
type input "*"
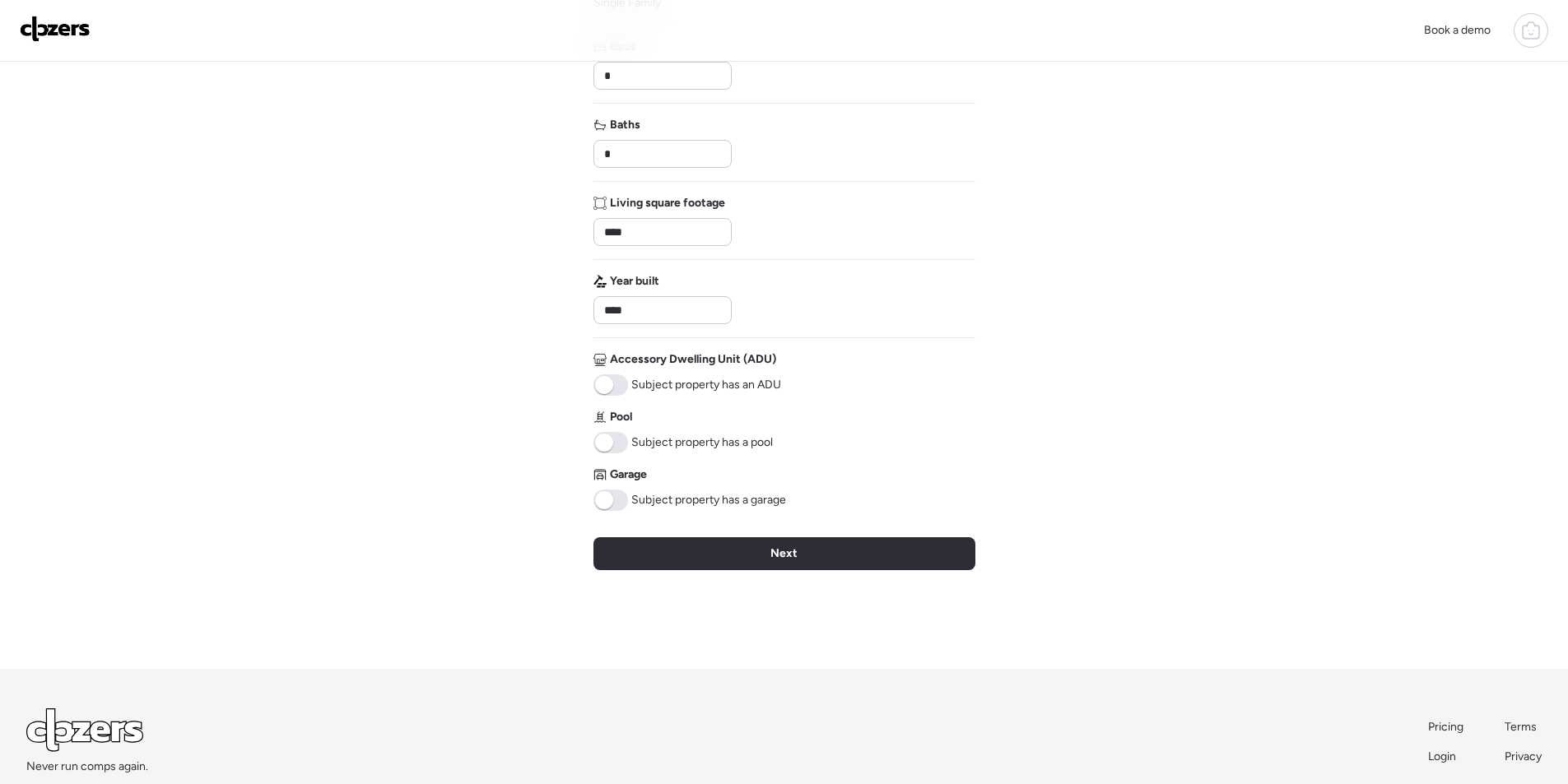
click at [610, 496] on span at bounding box center [604, 500] width 18 height 18
click at [715, 545] on div "Next" at bounding box center [784, 553] width 382 height 33
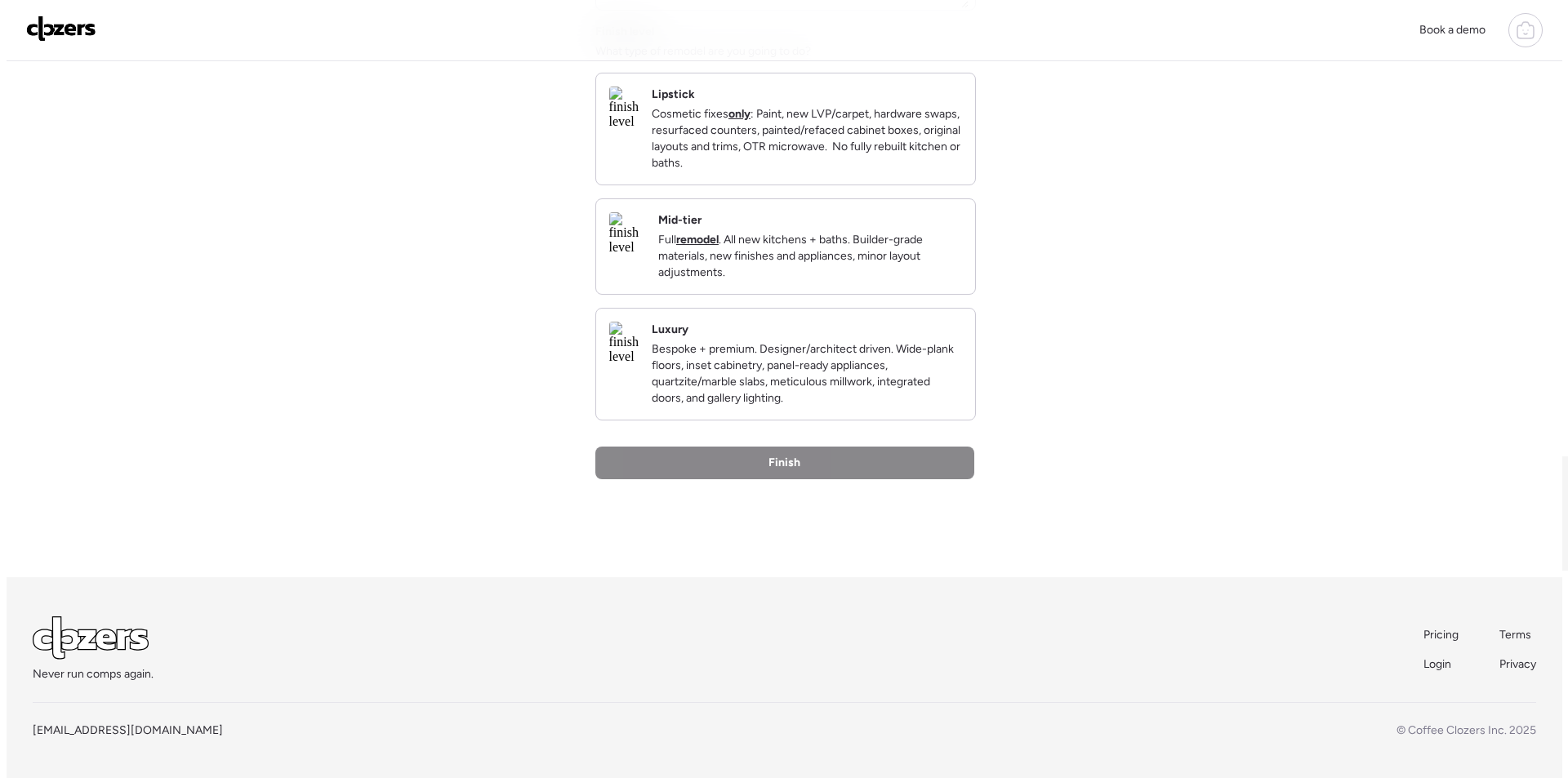
scroll to position [0, 0]
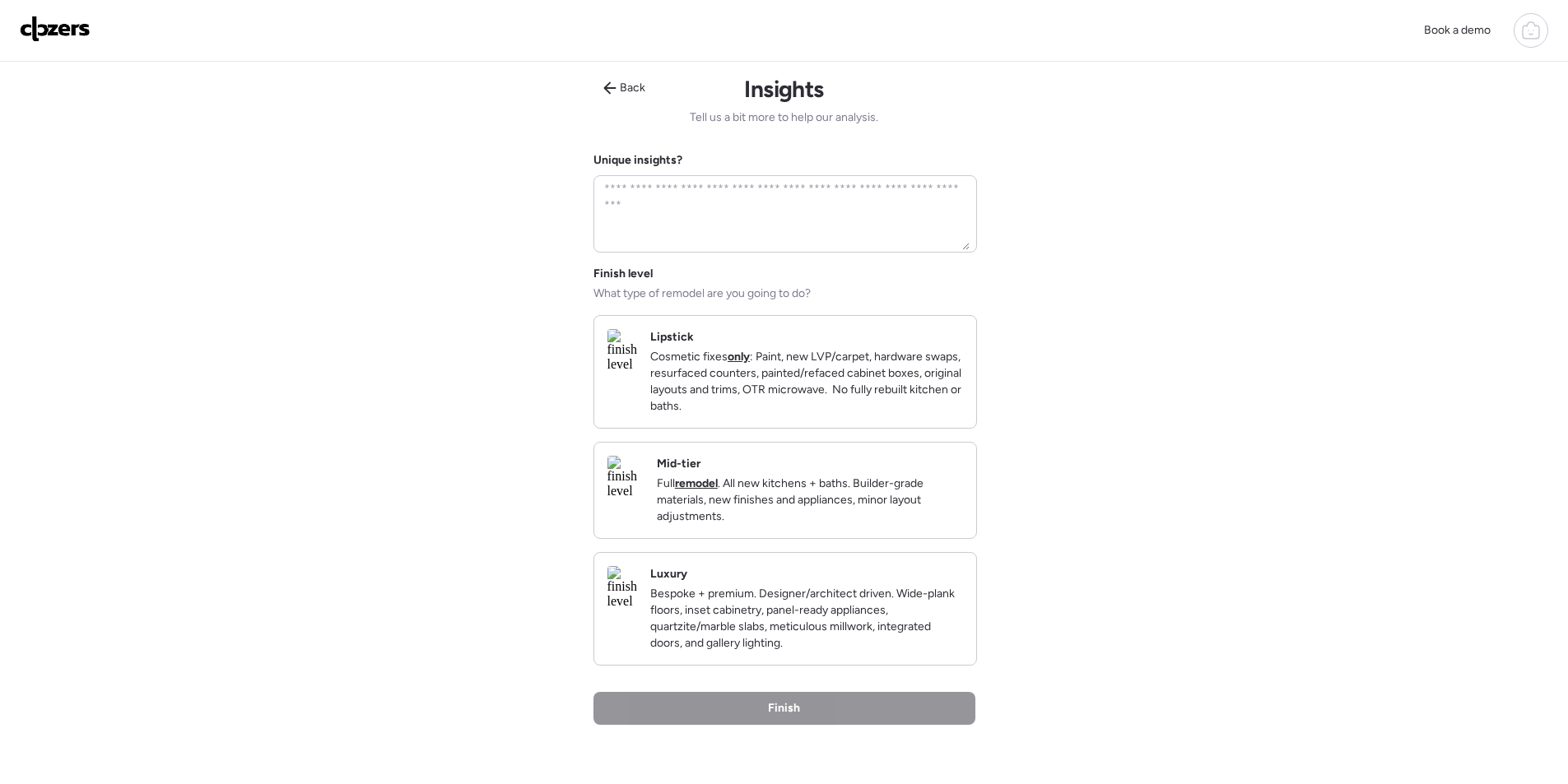
click at [823, 502] on p "Full remodel . All new kitchens + baths. Builder-grade materials, new finishes …" at bounding box center [810, 500] width 306 height 49
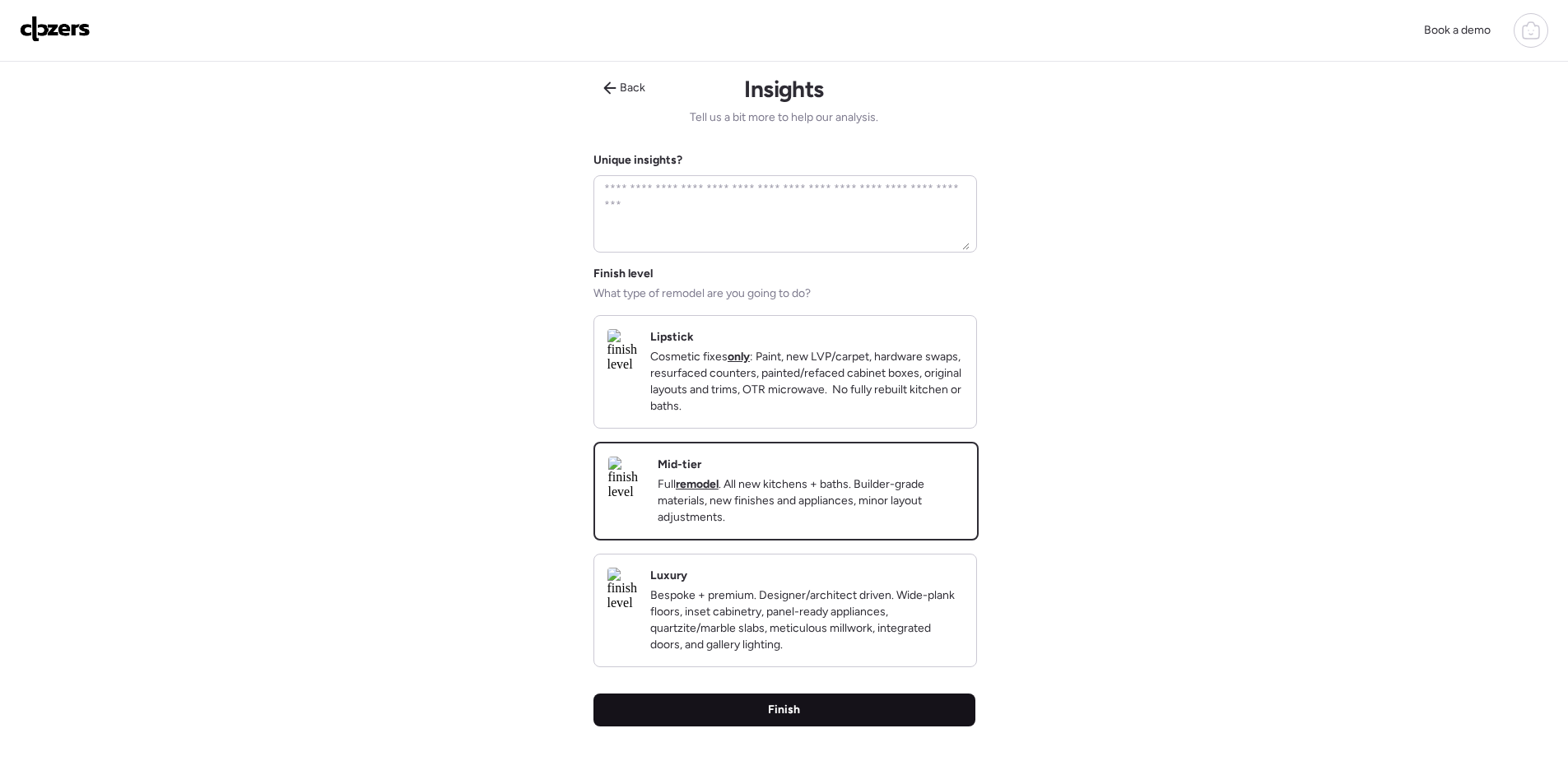
click at [764, 726] on div "Finish" at bounding box center [784, 710] width 382 height 33
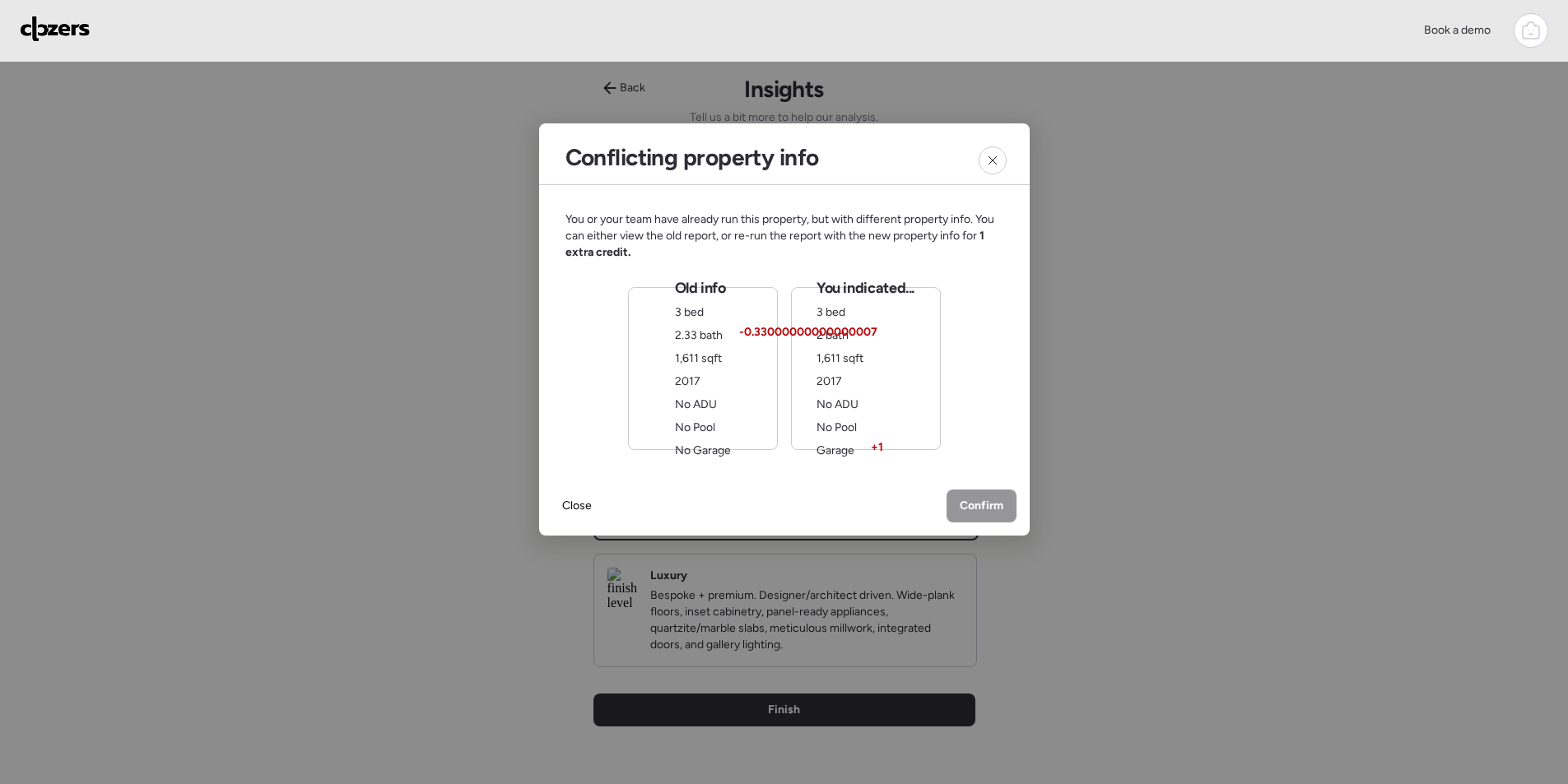
click at [889, 418] on div "You indicated... 3 bed 2 bath -0.33000000000000007 1,611 sqft 2017 No ADU No Po…" at bounding box center [865, 369] width 98 height 181
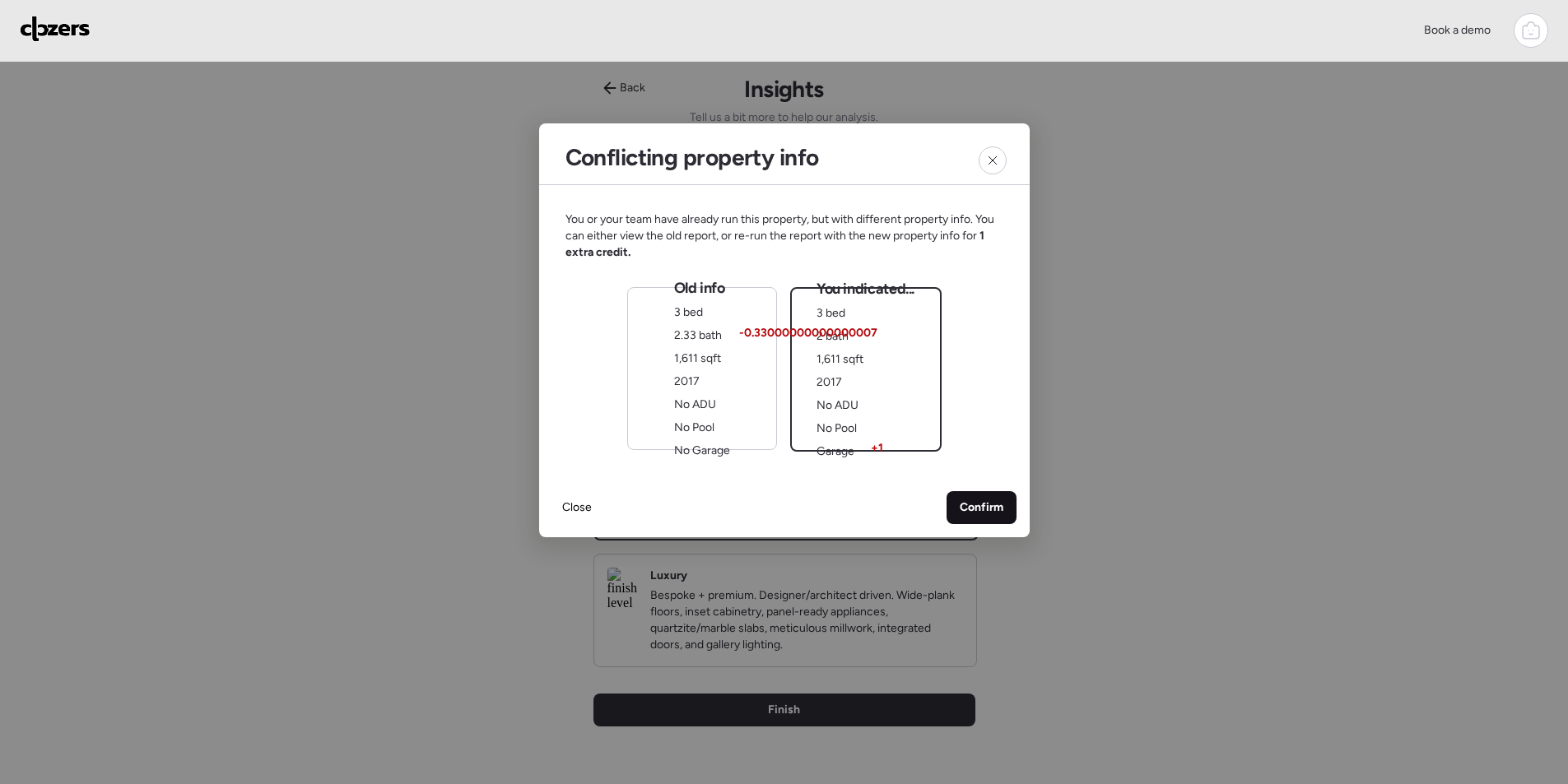
click at [988, 517] on div "Confirm" at bounding box center [981, 507] width 70 height 33
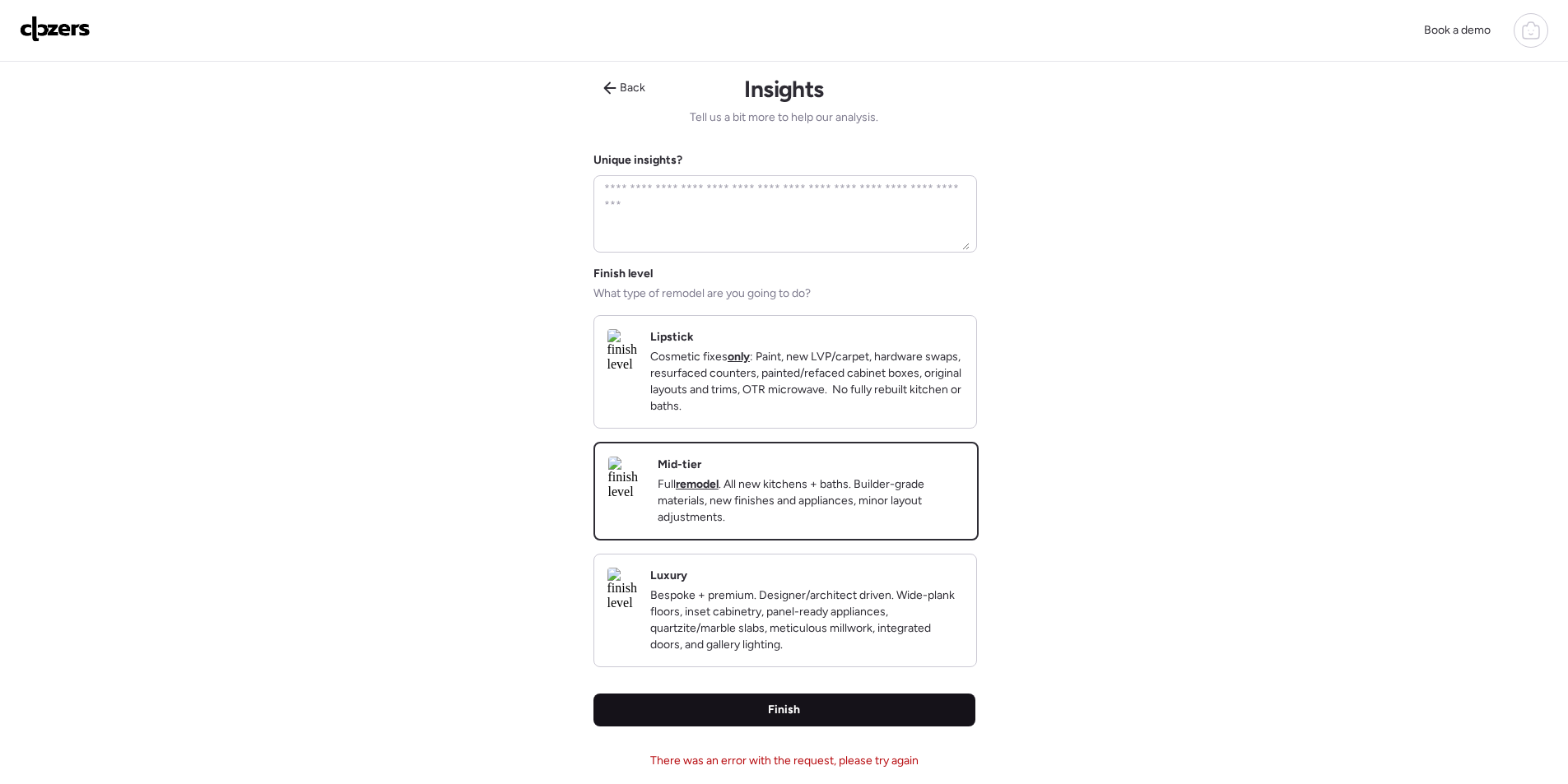
click at [616, 726] on div "Finish" at bounding box center [784, 710] width 382 height 33
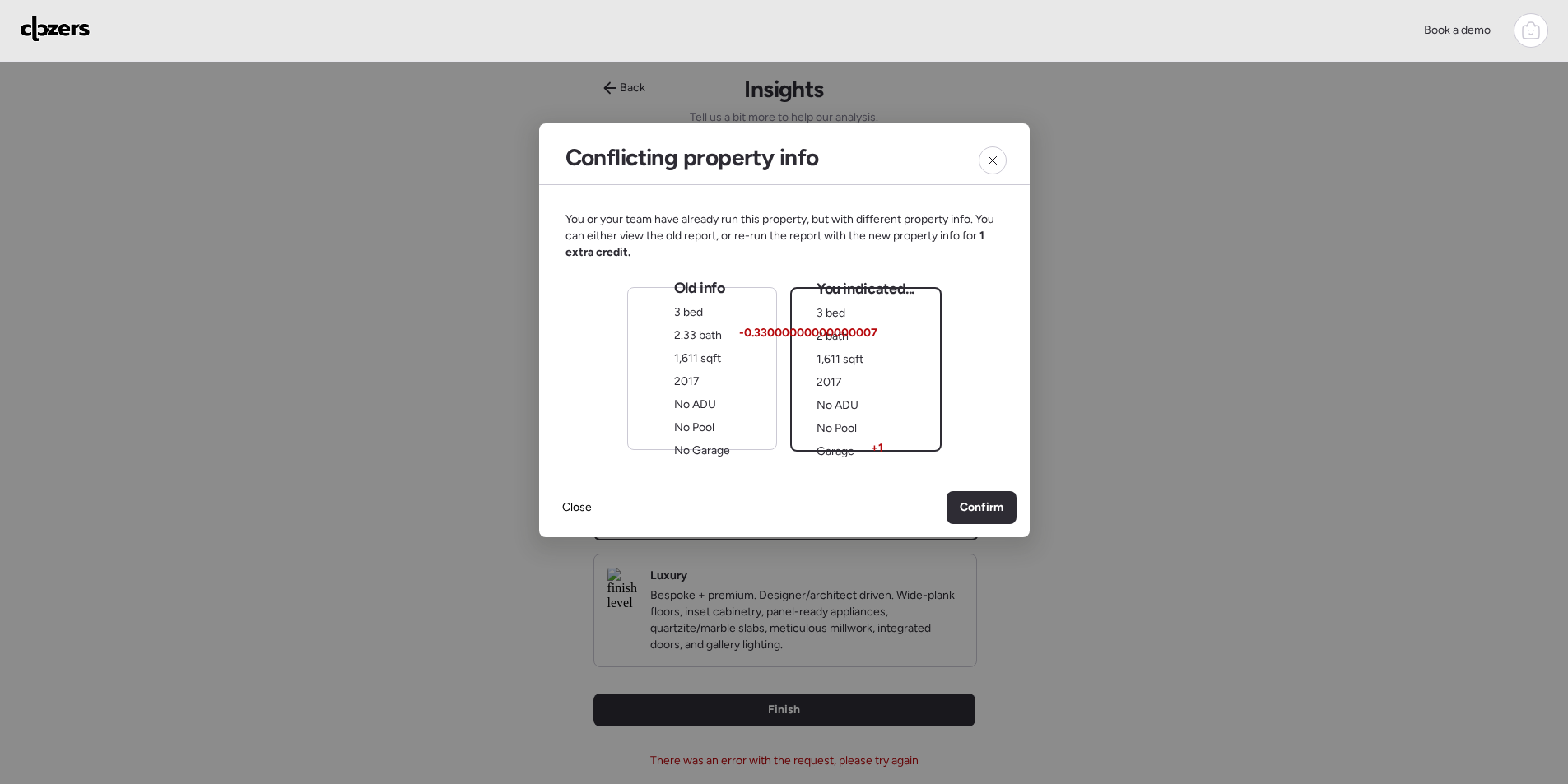
click at [698, 382] on span "2017" at bounding box center [687, 381] width 26 height 14
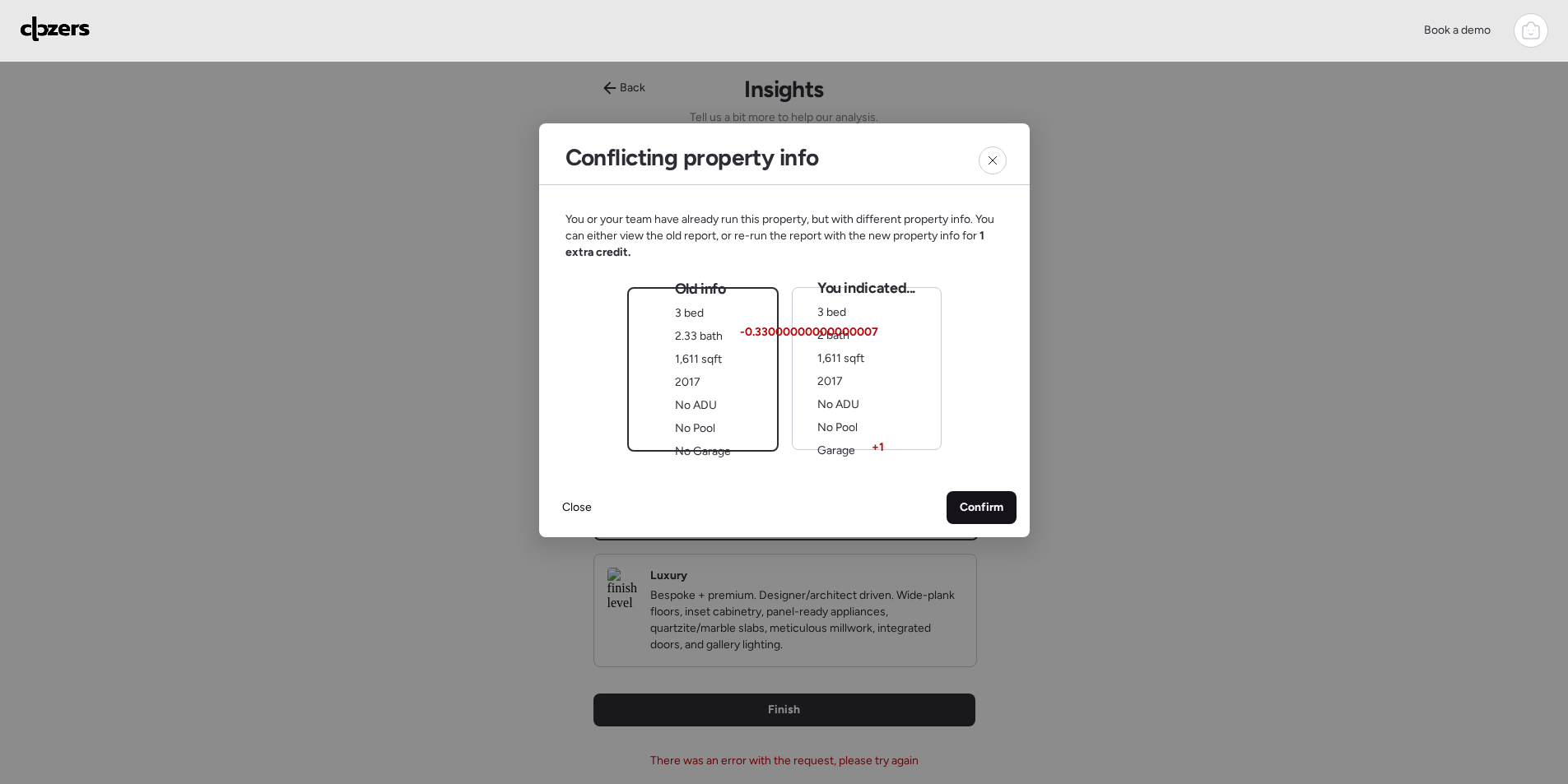
drag, startPoint x: 991, startPoint y: 499, endPoint x: 990, endPoint y: 517, distance: 18.0
click at [991, 500] on span "Confirm" at bounding box center [981, 507] width 44 height 16
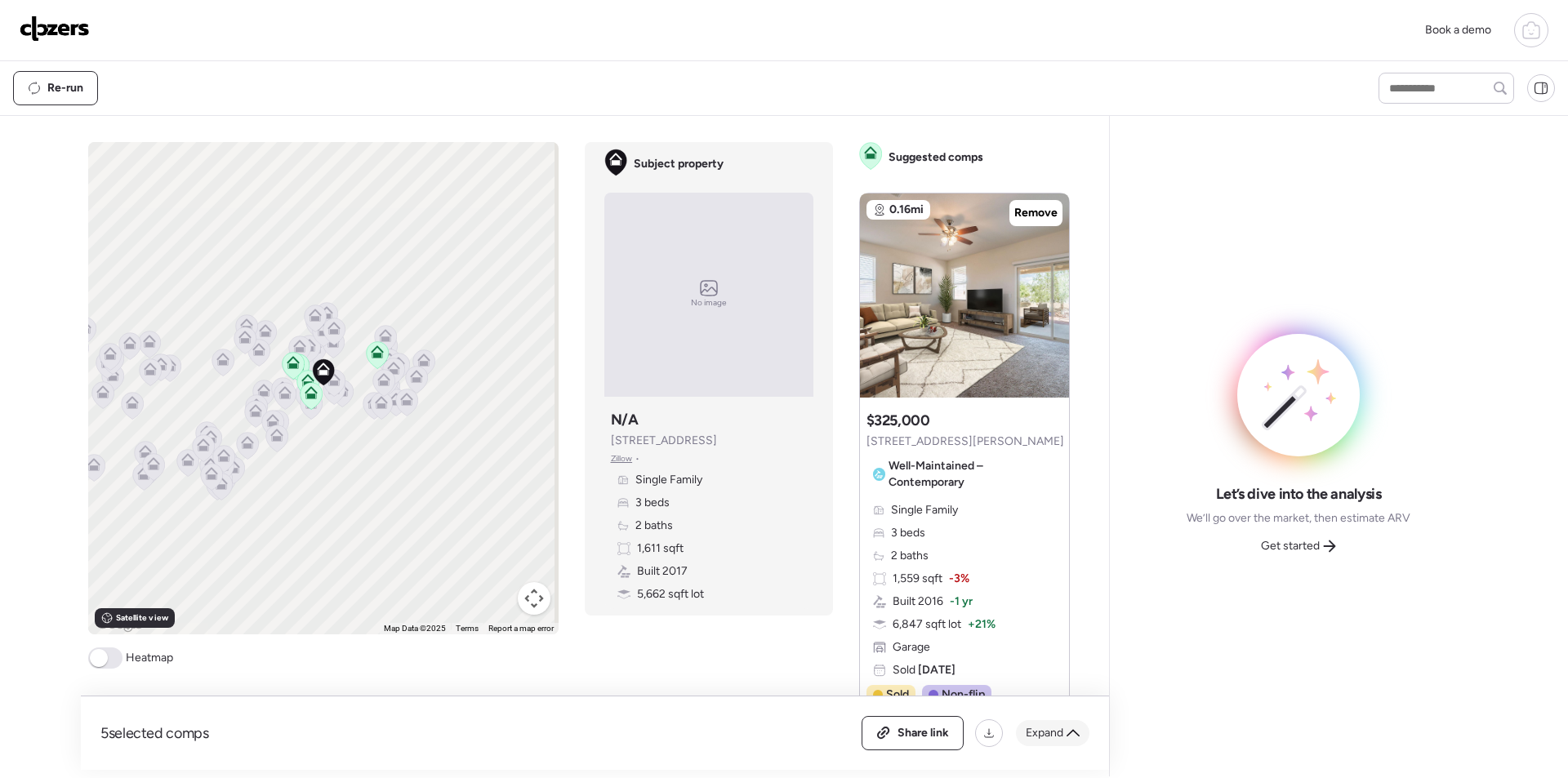
click at [1040, 724] on div "Expand" at bounding box center [1053, 733] width 74 height 26
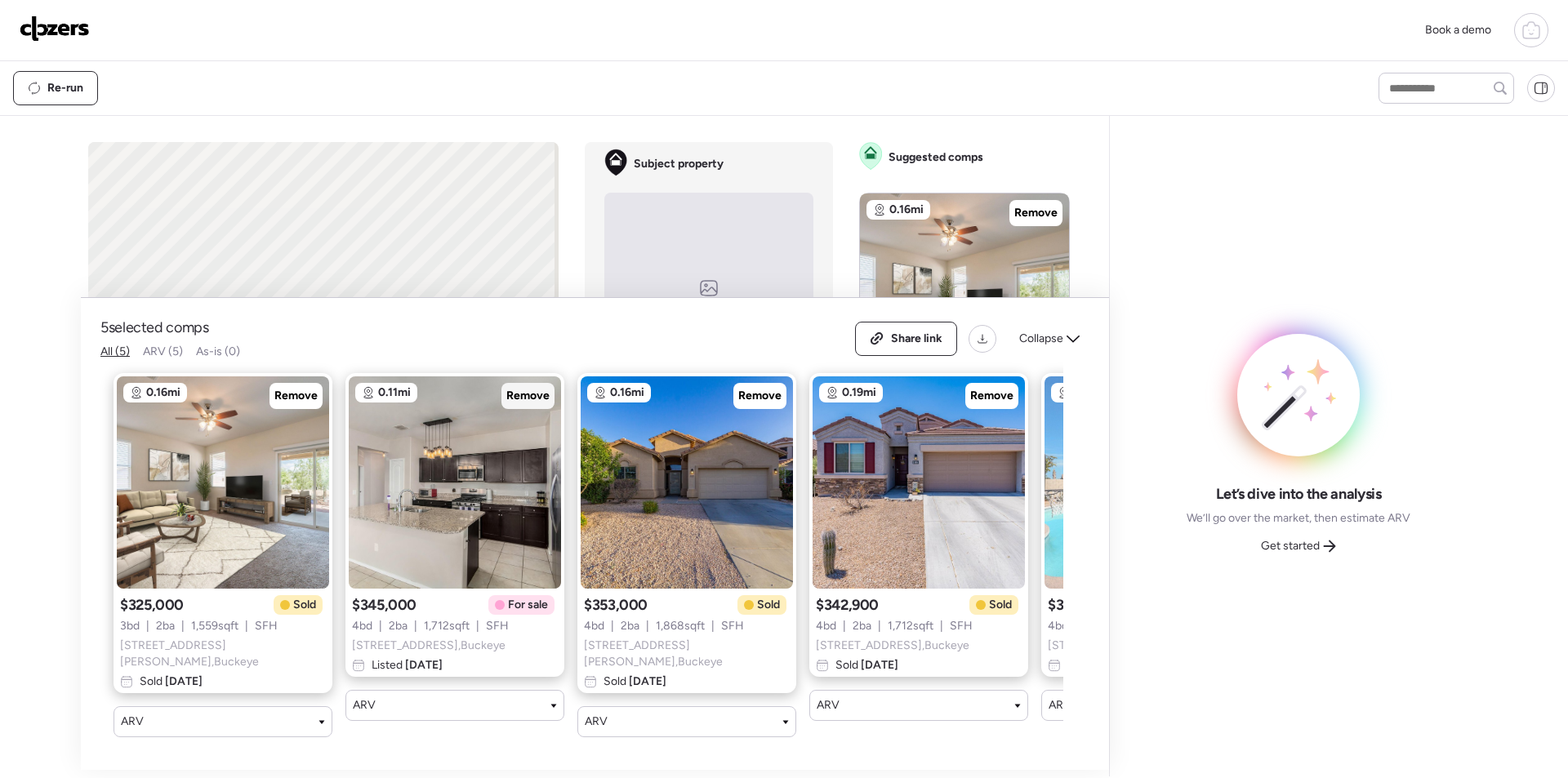
click at [549, 401] on span "Remove" at bounding box center [528, 395] width 43 height 16
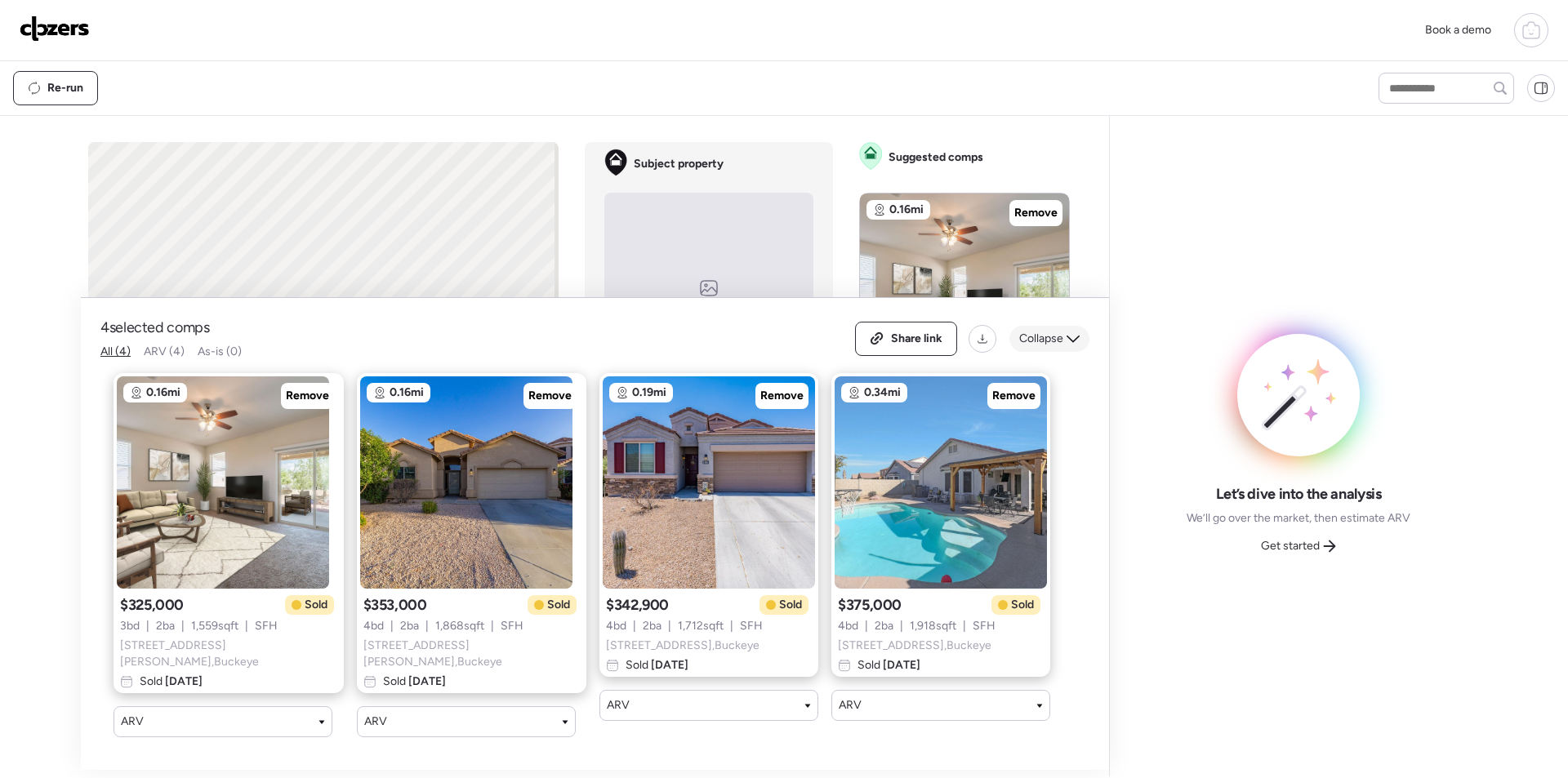
click at [1048, 341] on span "Collapse" at bounding box center [1041, 339] width 44 height 16
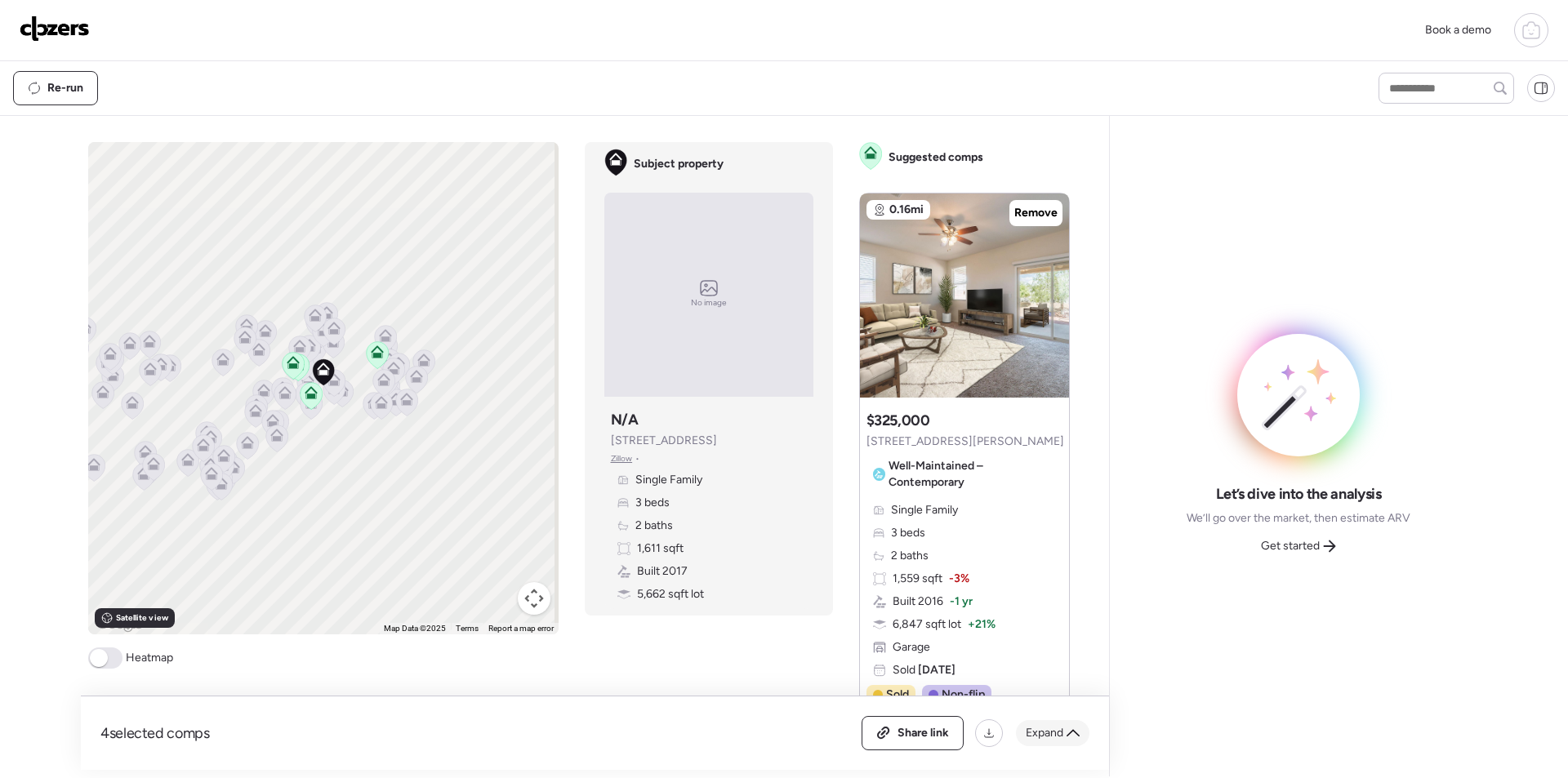
click at [1082, 731] on div "Expand" at bounding box center [1053, 733] width 74 height 26
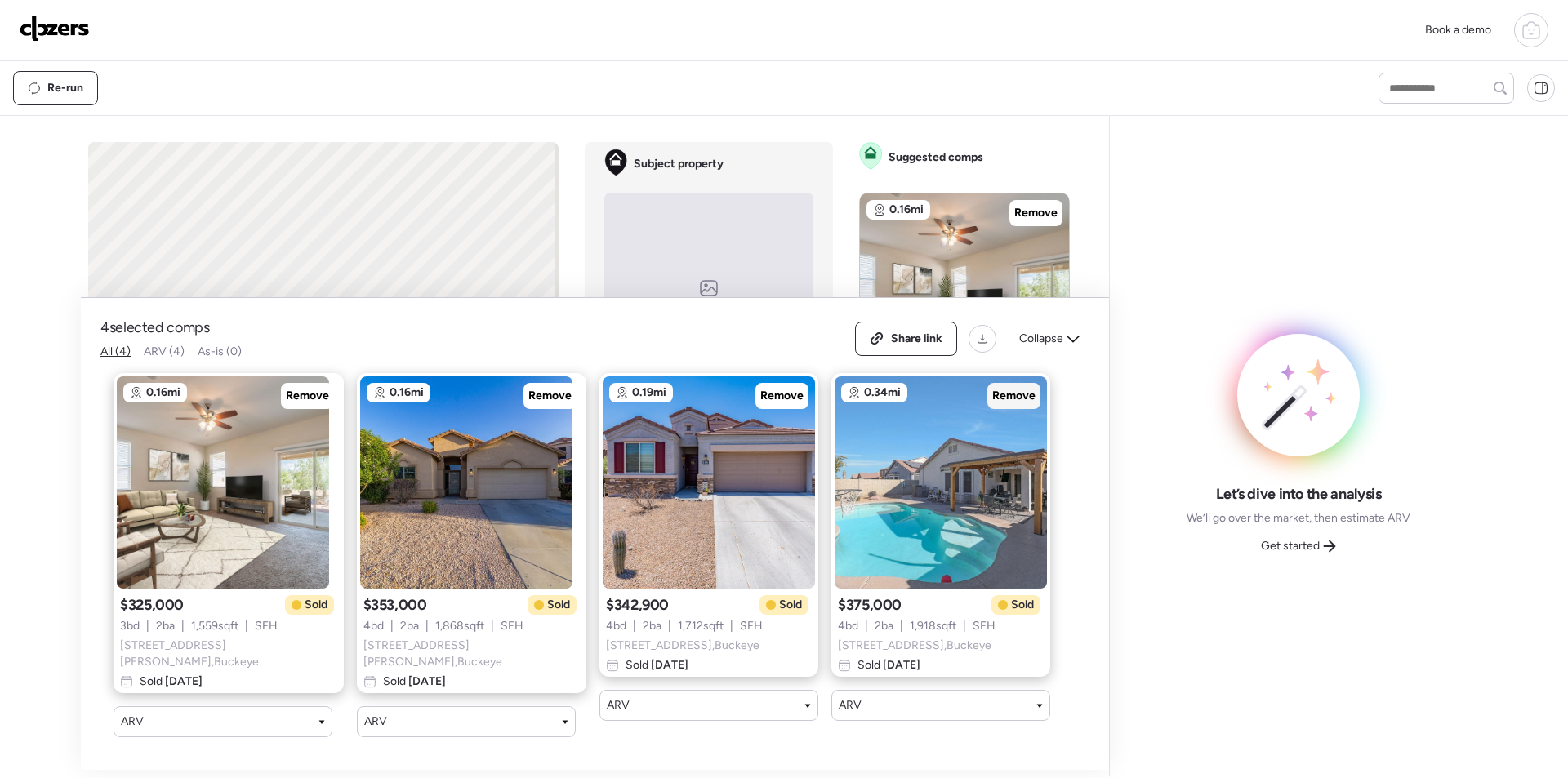
click at [993, 395] on span "Remove" at bounding box center [1014, 395] width 43 height 16
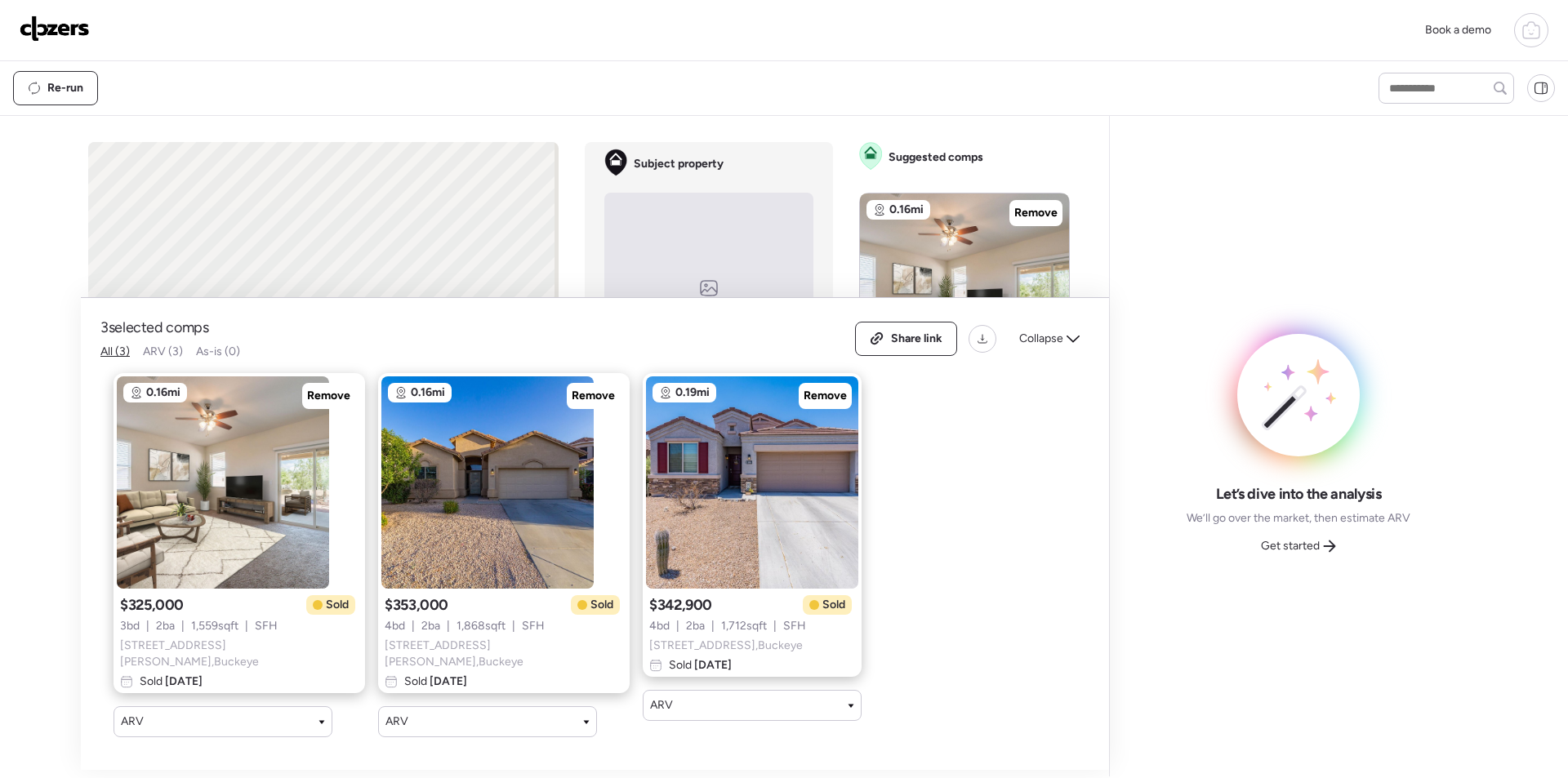
click at [1043, 342] on span "Collapse" at bounding box center [1041, 339] width 44 height 16
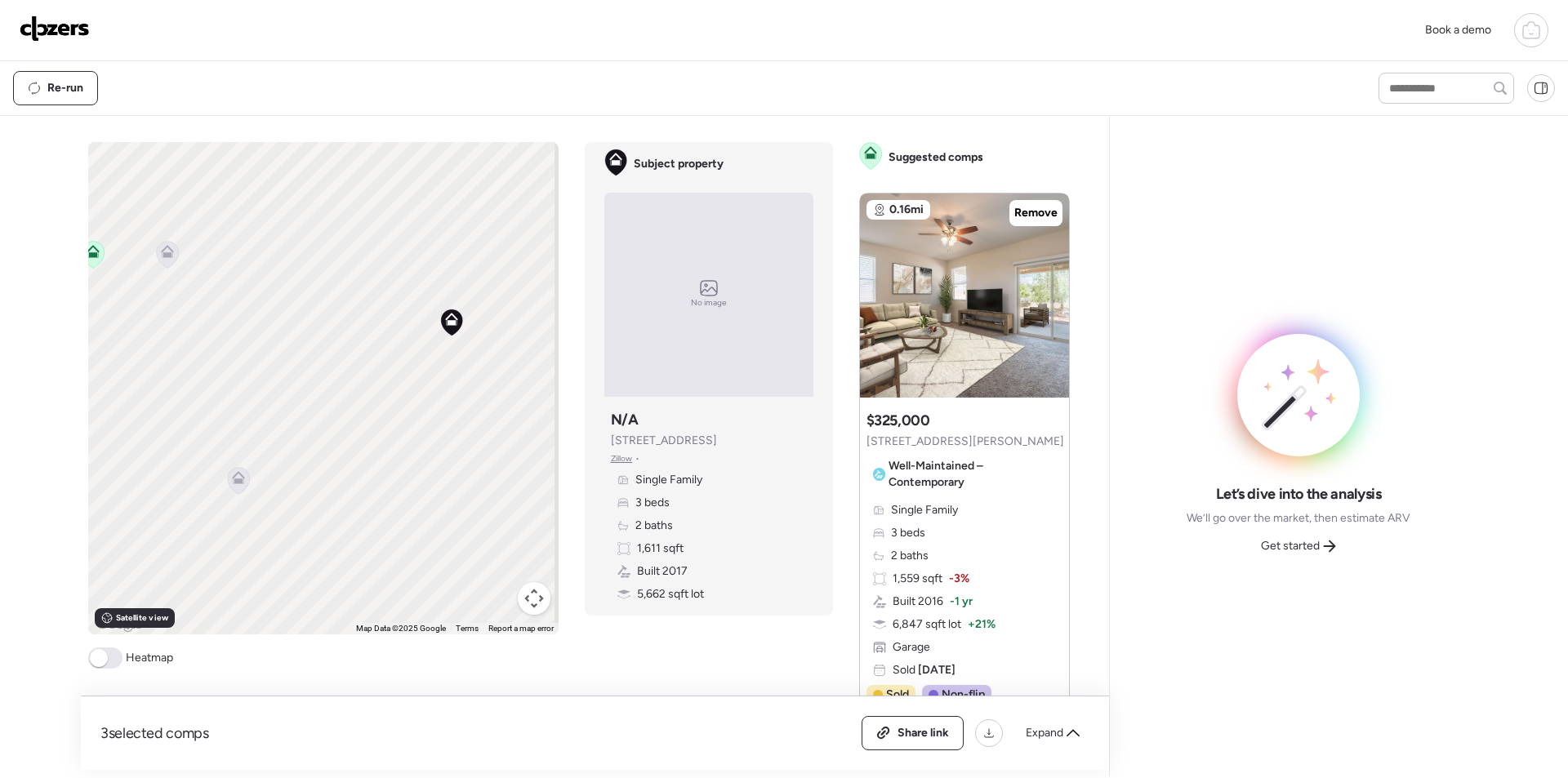
click at [227, 483] on icon at bounding box center [239, 480] width 23 height 27
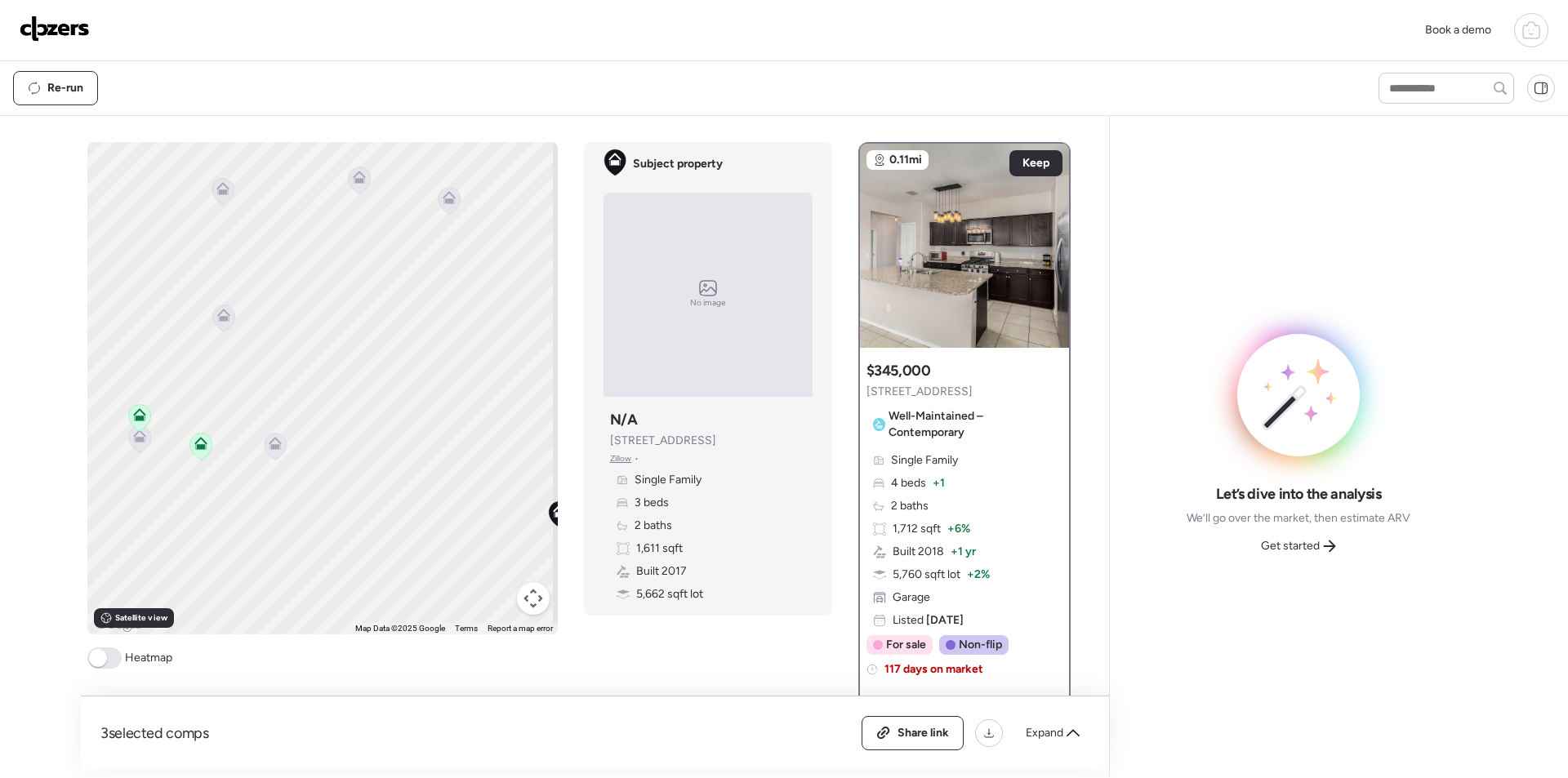
drag, startPoint x: 222, startPoint y: 351, endPoint x: 285, endPoint y: 486, distance: 149.0
click at [328, 543] on div "To activate drag with keyboard, press Alt + Enter. Once in keyboard drag state,…" at bounding box center [323, 389] width 471 height 492
click at [264, 446] on icon at bounding box center [269, 442] width 10 height 5
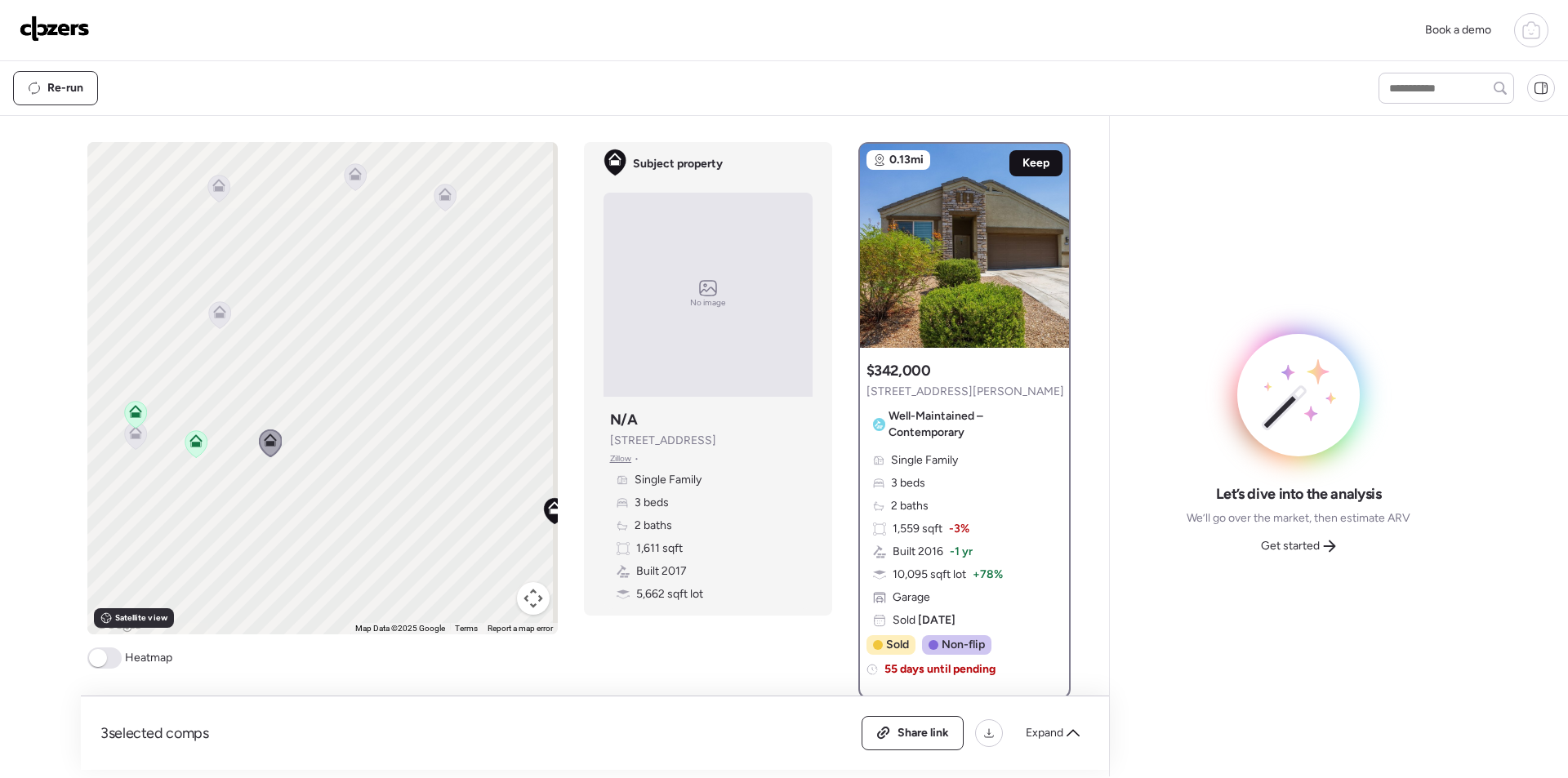
click at [1023, 157] on span "Keep" at bounding box center [1036, 162] width 27 height 16
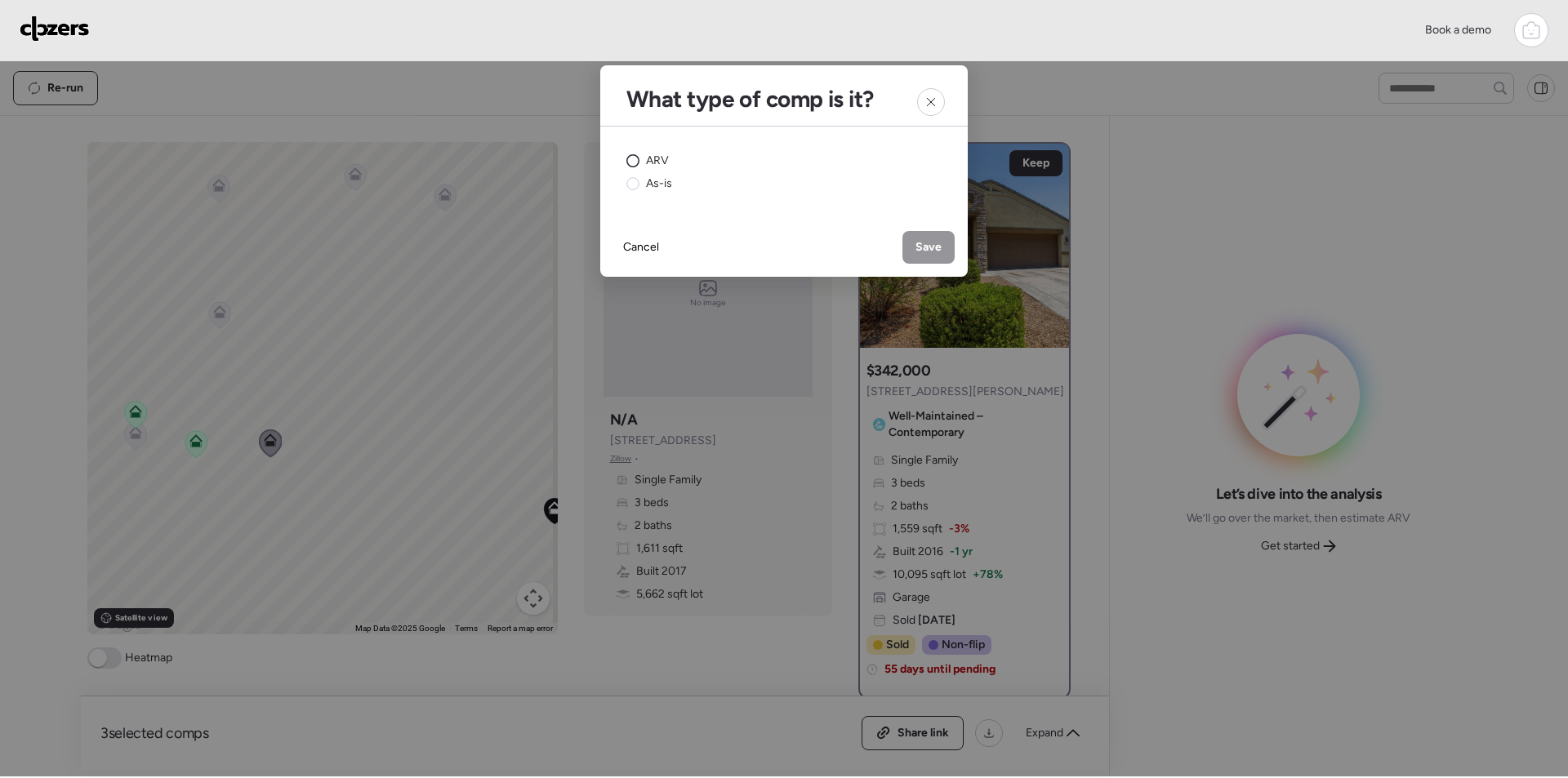
click at [647, 156] on span "ARV" at bounding box center [658, 160] width 23 height 16
click at [925, 246] on span "Save" at bounding box center [928, 247] width 26 height 16
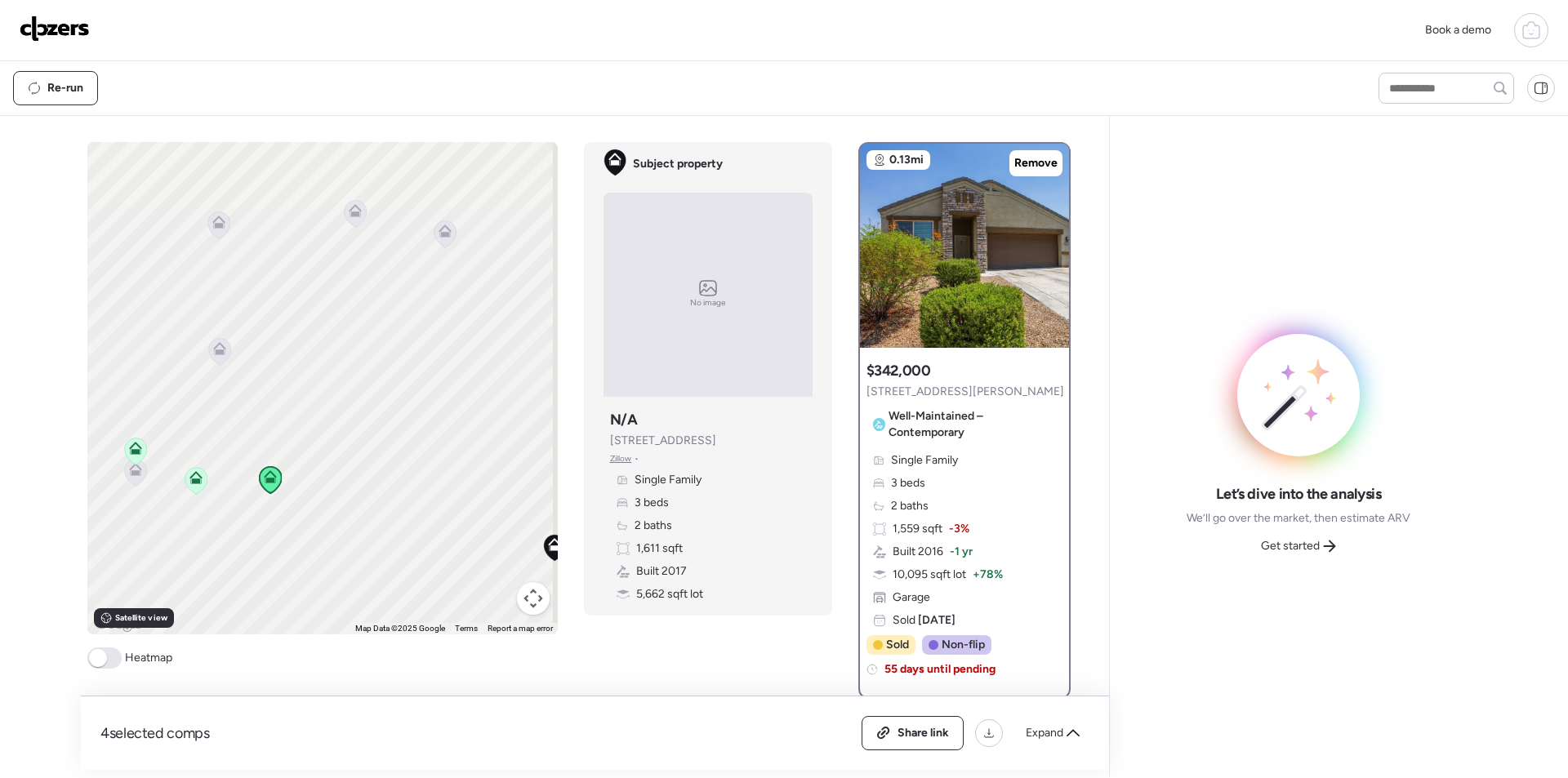
drag, startPoint x: 368, startPoint y: 427, endPoint x: 323, endPoint y: 456, distance: 53.5
click at [366, 492] on div "To activate drag with keyboard, press Alt + Enter. Once in keyboard drag state,…" at bounding box center [323, 389] width 471 height 492
click at [211, 386] on icon at bounding box center [215, 379] width 22 height 27
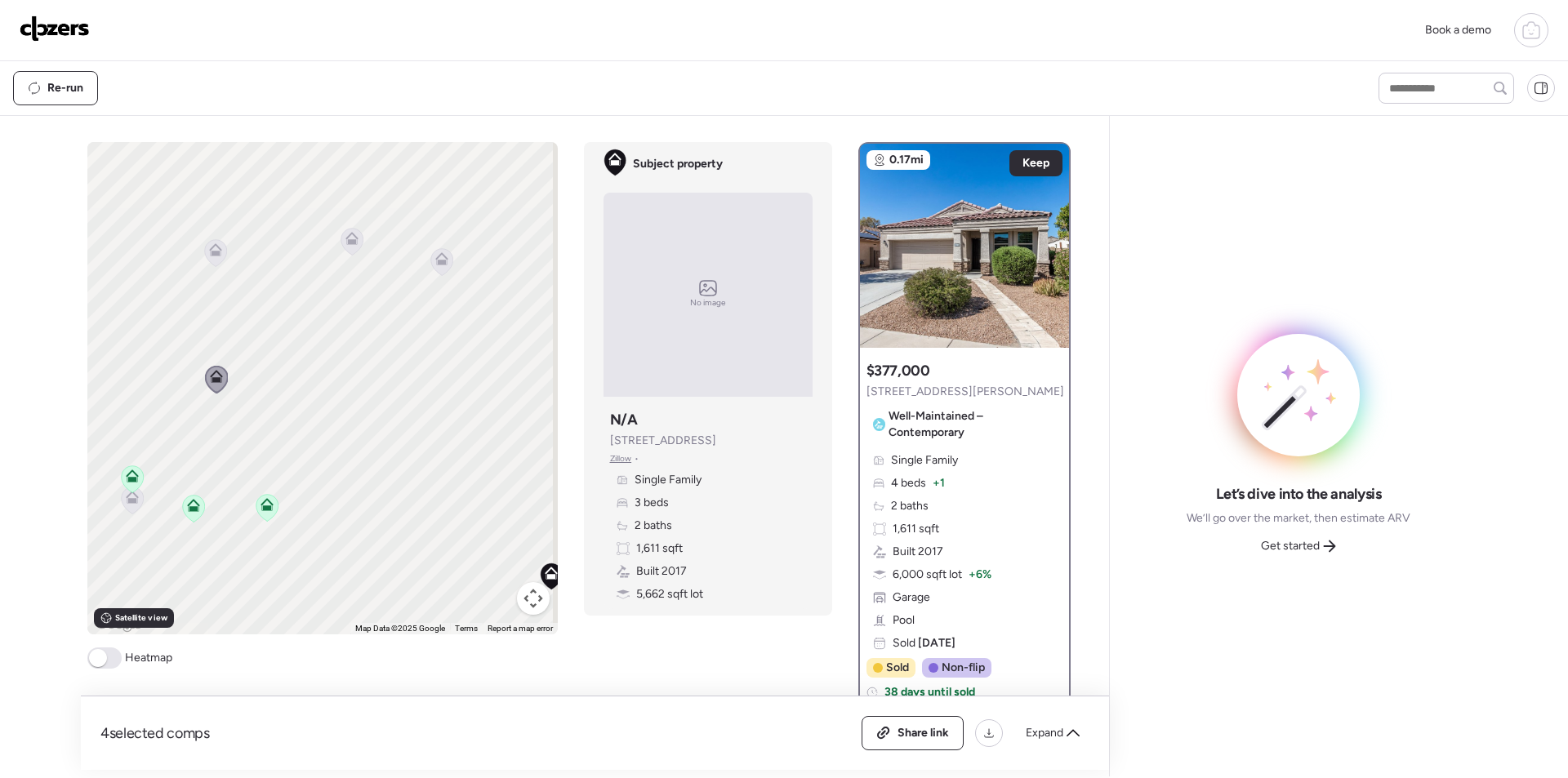
click at [215, 243] on icon at bounding box center [216, 250] width 13 height 13
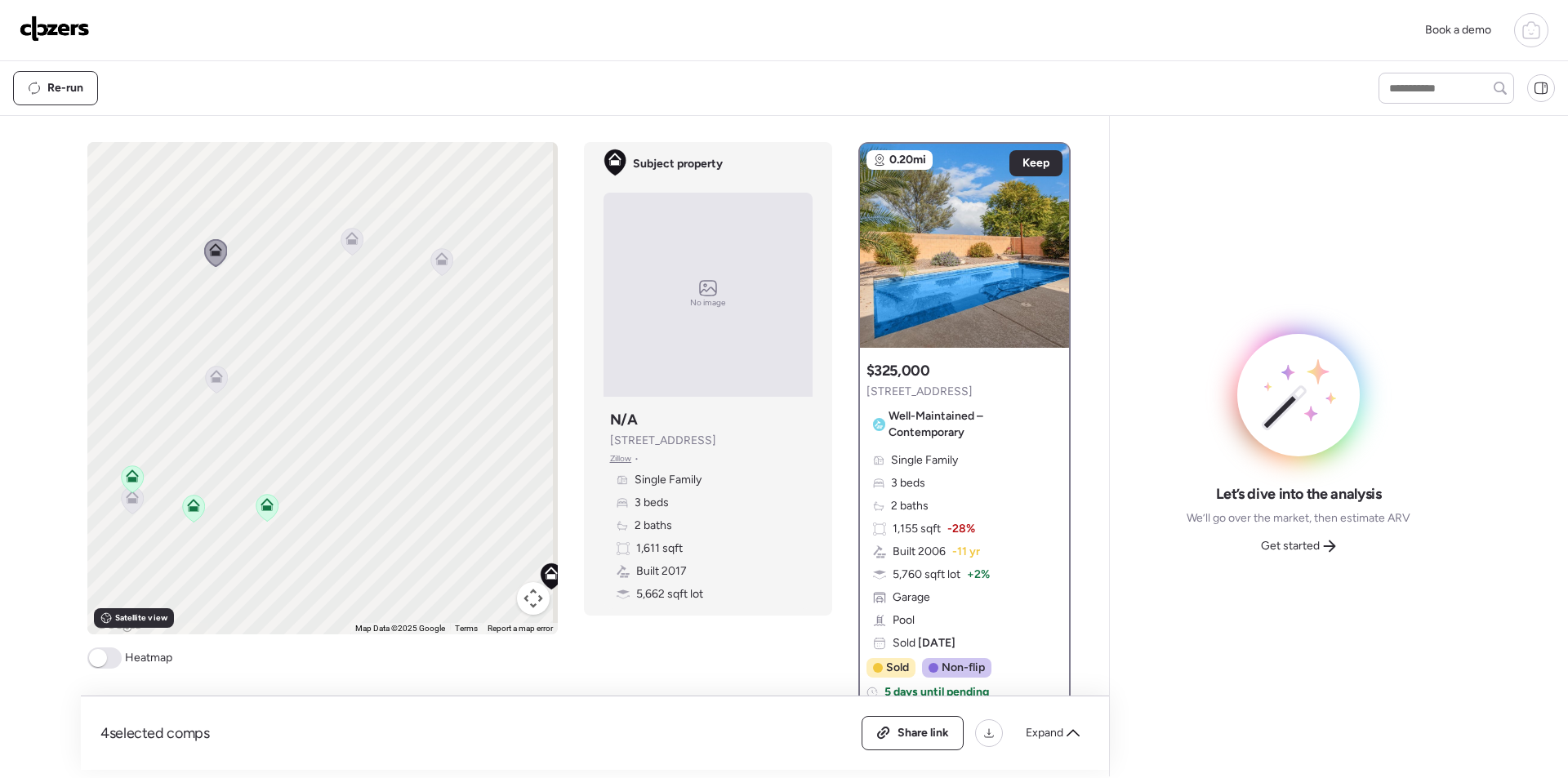
click at [349, 242] on icon at bounding box center [351, 241] width 10 height 5
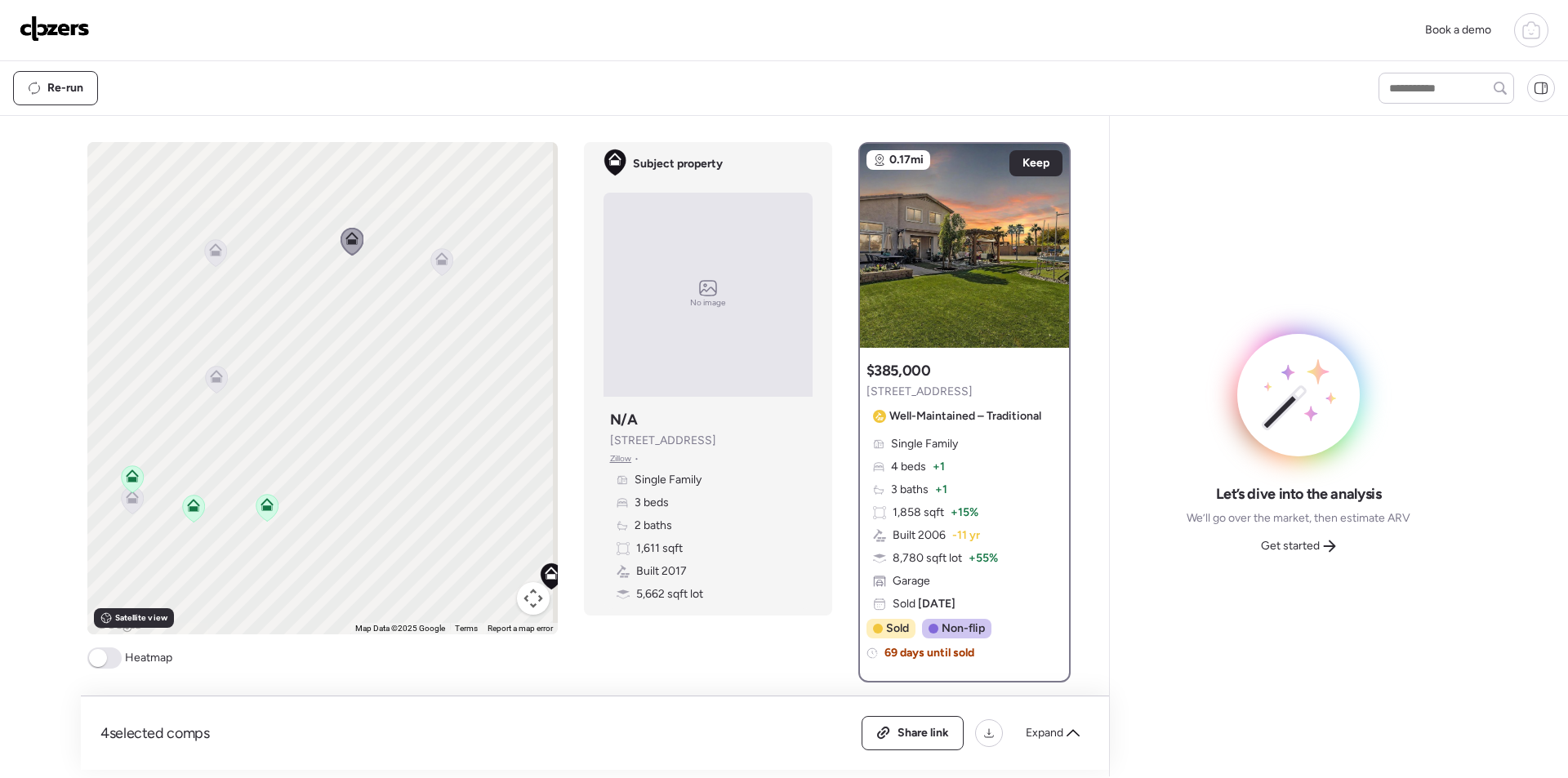
click at [442, 259] on icon at bounding box center [441, 256] width 12 height 8
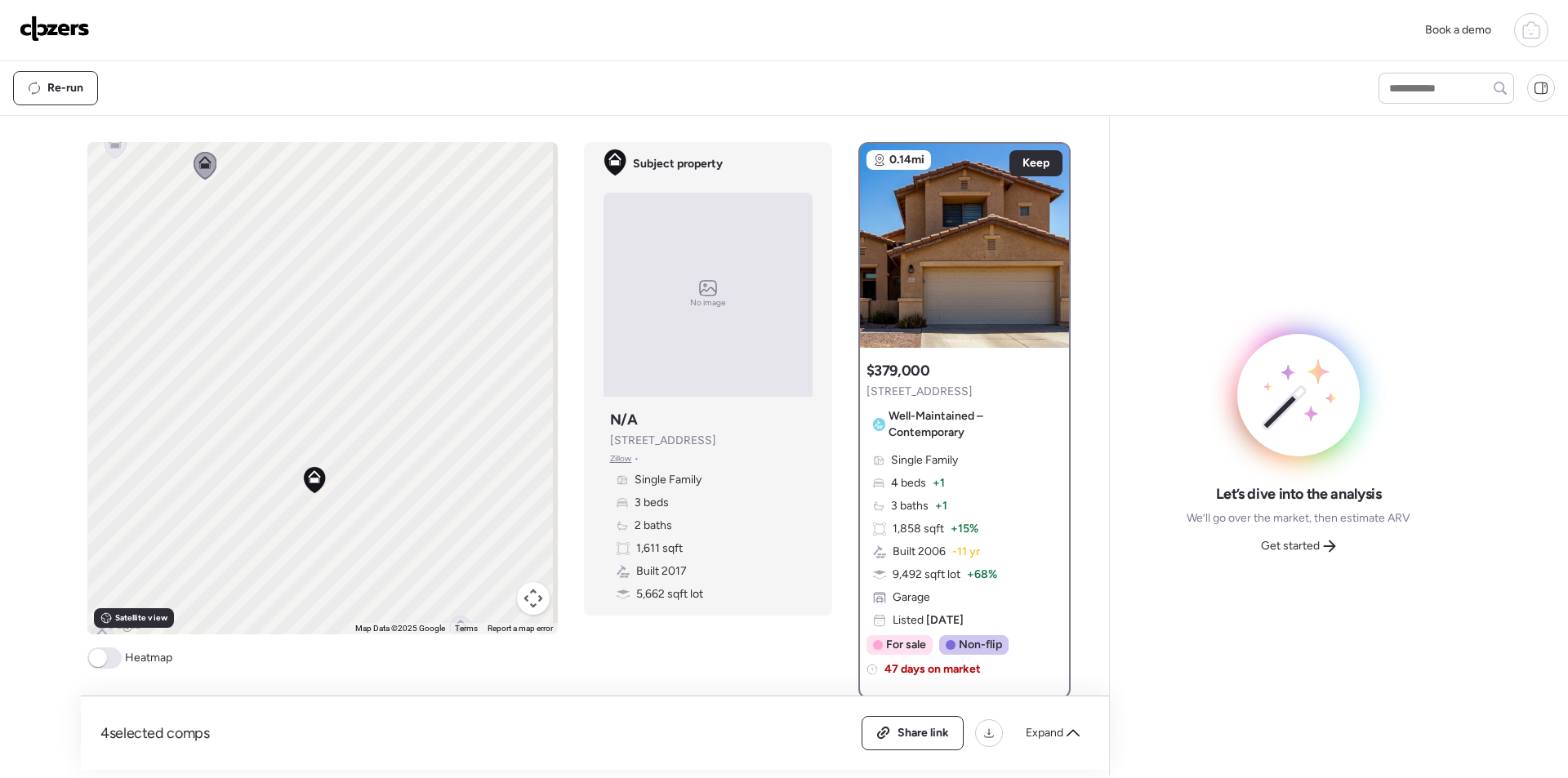
drag, startPoint x: 445, startPoint y: 438, endPoint x: 202, endPoint y: 337, distance: 263.2
click at [202, 337] on div "To activate drag with keyboard, press Alt + Enter. Once in keyboard drag state,…" at bounding box center [323, 389] width 471 height 492
drag, startPoint x: 254, startPoint y: 438, endPoint x: 356, endPoint y: 237, distance: 225.4
click at [356, 237] on div "To activate drag with keyboard, press Alt + Enter. Once in keyboard drag state,…" at bounding box center [323, 389] width 471 height 492
click at [184, 426] on icon at bounding box center [189, 427] width 10 height 5
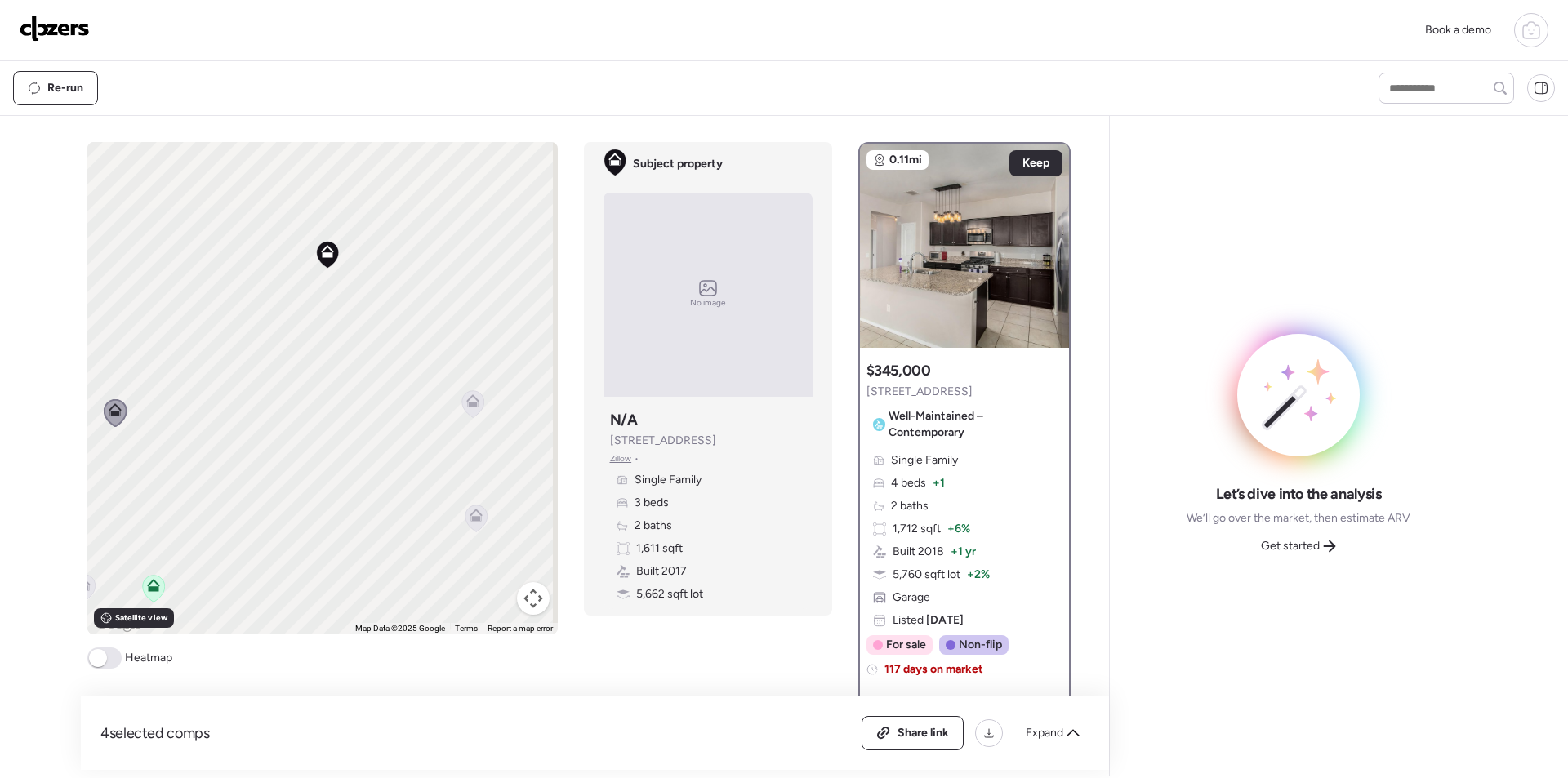
drag, startPoint x: 297, startPoint y: 478, endPoint x: 158, endPoint y: 450, distance: 141.8
click at [158, 450] on div "To activate drag with keyboard, press Alt + Enter. Once in keyboard drag state,…" at bounding box center [323, 389] width 471 height 492
click at [350, 376] on icon at bounding box center [360, 380] width 22 height 27
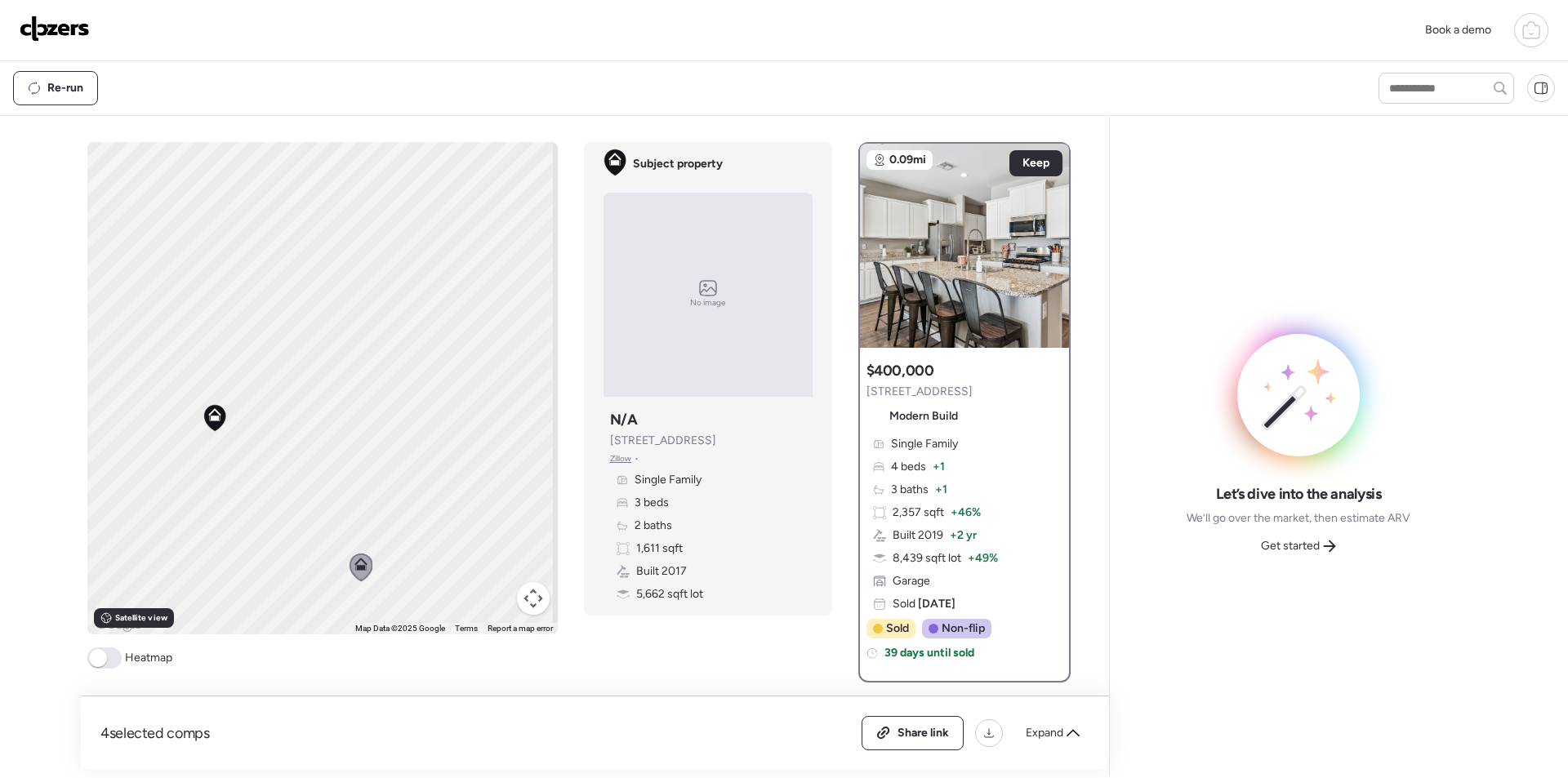
drag, startPoint x: 358, startPoint y: 294, endPoint x: 335, endPoint y: 467, distance: 174.5
click at [335, 467] on div "To activate drag with keyboard, press Alt + Enter. Once in keyboard drag state,…" at bounding box center [323, 389] width 471 height 492
drag, startPoint x: 413, startPoint y: 342, endPoint x: 331, endPoint y: 506, distance: 183.4
click at [341, 543] on div "To activate drag with keyboard, press Alt + Enter. Once in keyboard drag state,…" at bounding box center [323, 389] width 471 height 492
click at [250, 211] on icon at bounding box center [250, 207] width 22 height 27
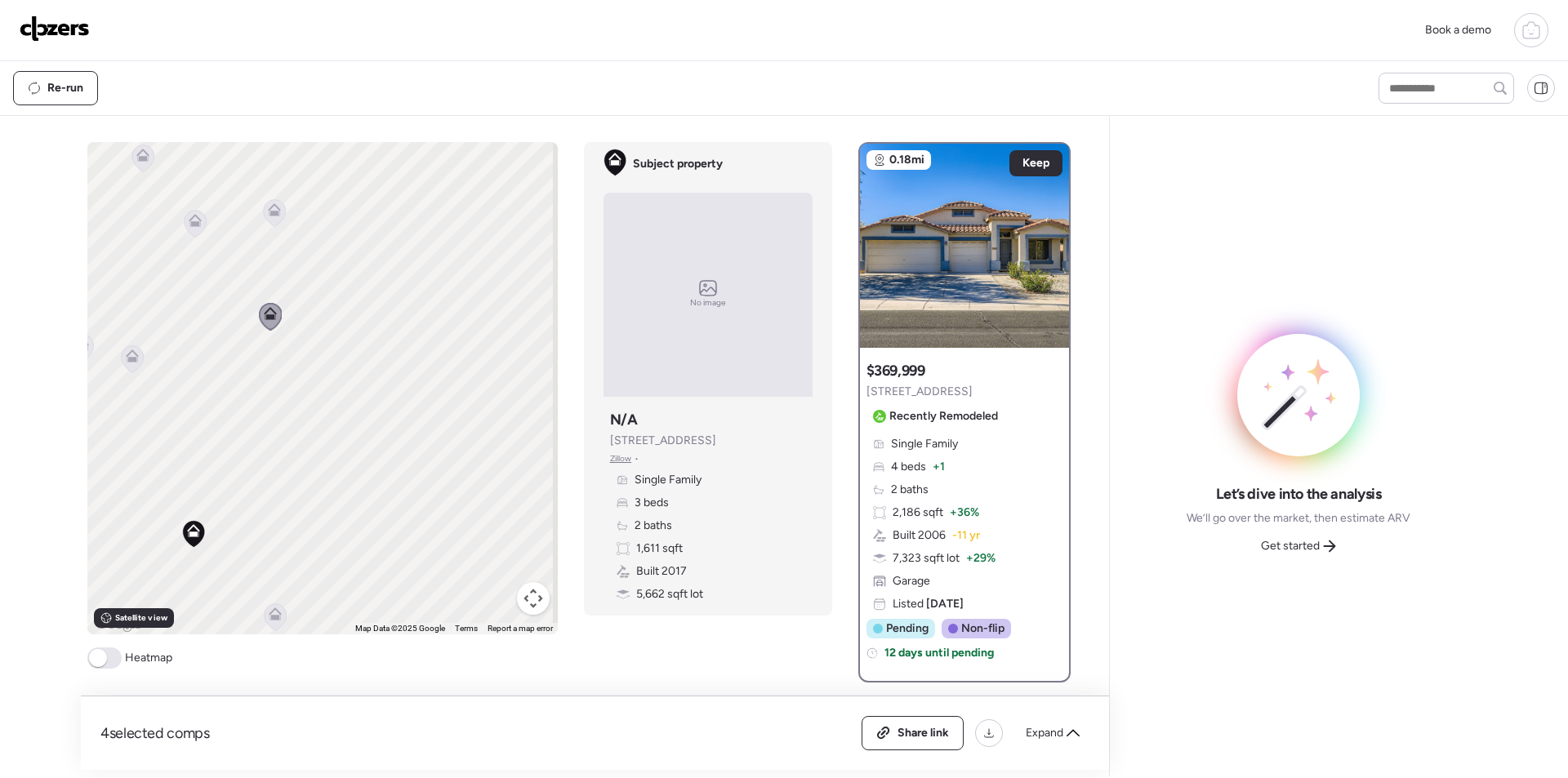
click at [200, 240] on div "To activate drag with keyboard, press Alt + Enter. Once in keyboard drag state,…" at bounding box center [323, 389] width 471 height 492
click at [190, 223] on icon at bounding box center [194, 223] width 10 height 5
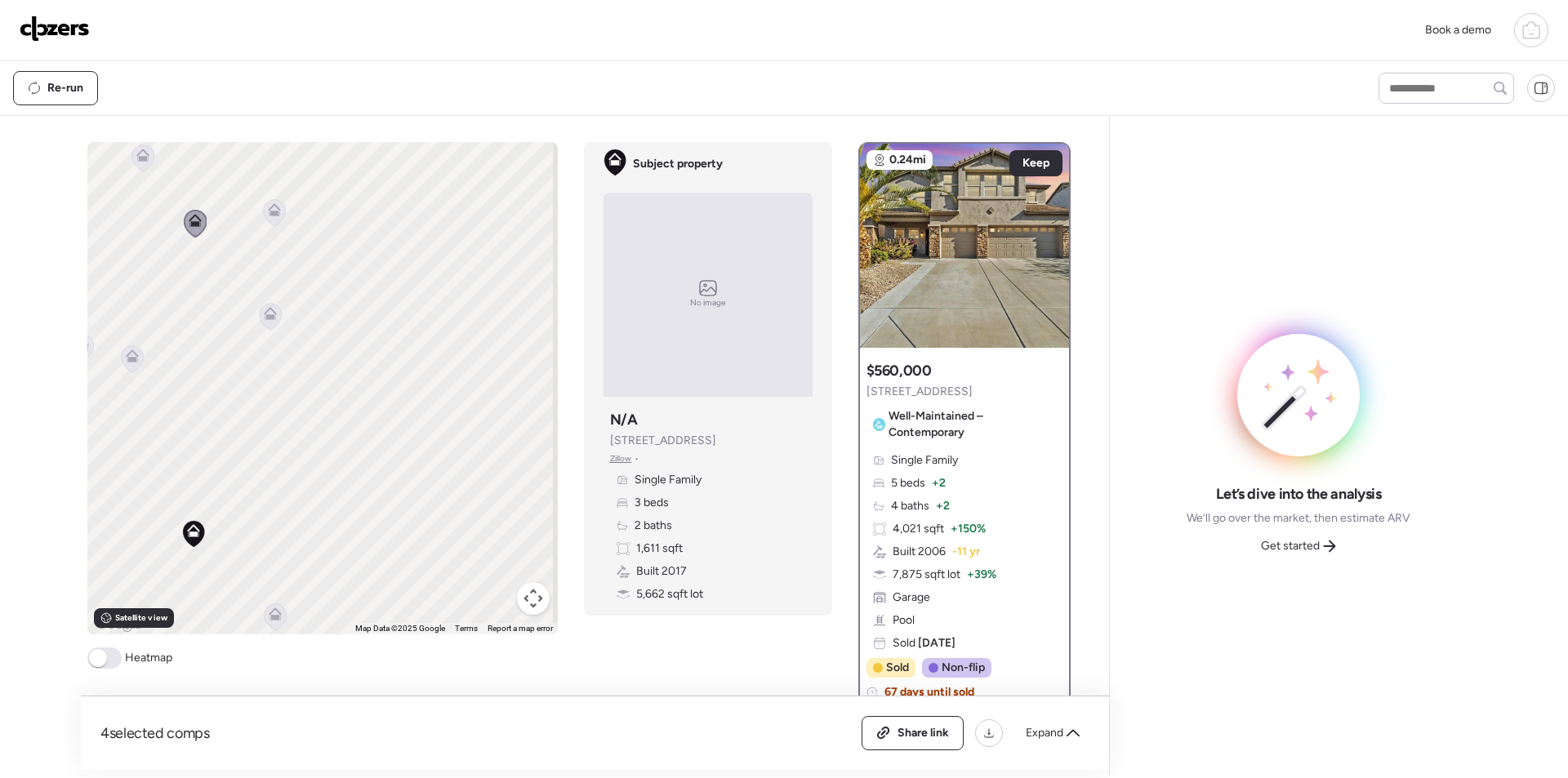
click at [268, 207] on icon at bounding box center [275, 210] width 13 height 13
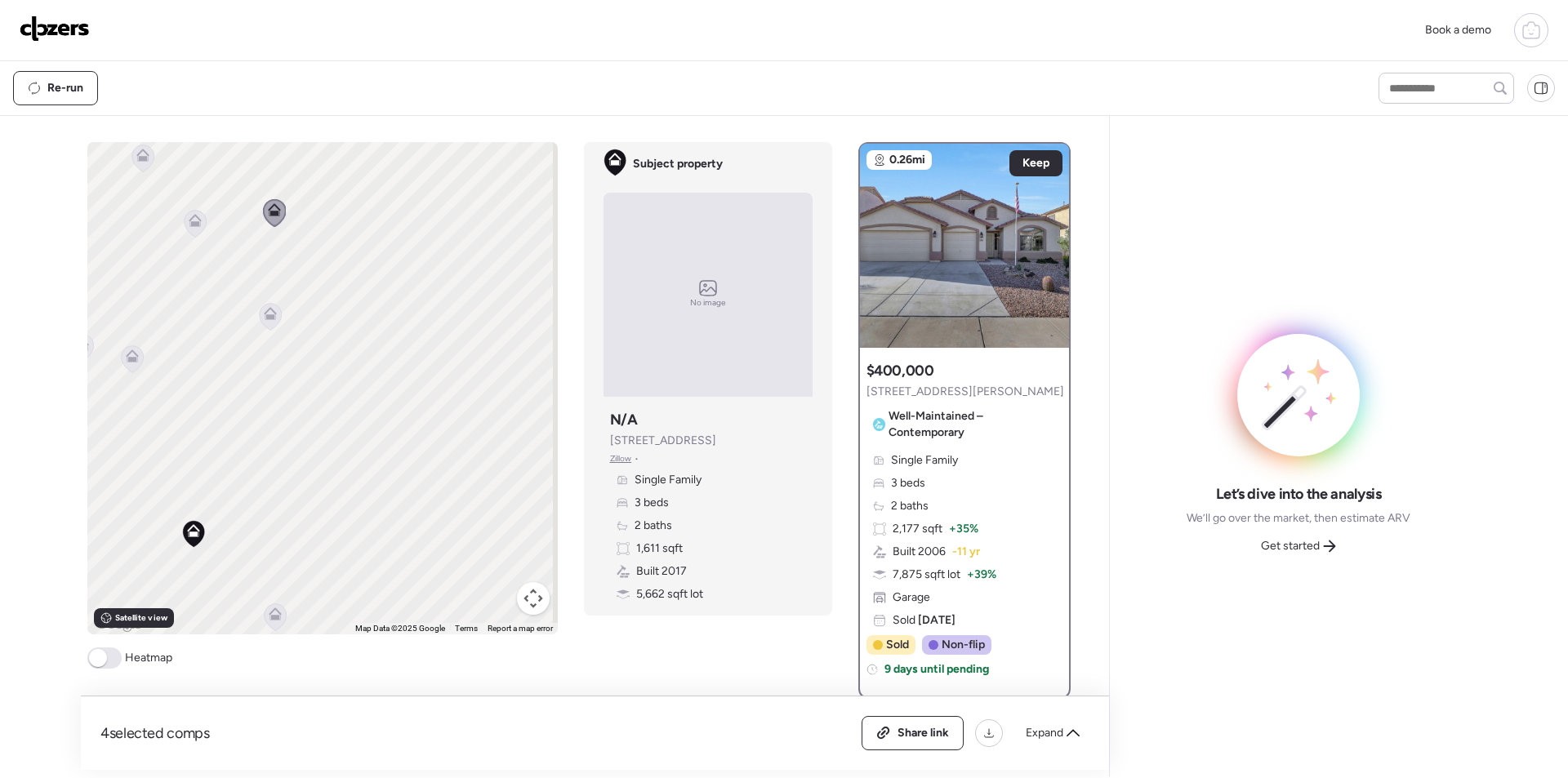
click at [139, 167] on icon at bounding box center [142, 157] width 22 height 27
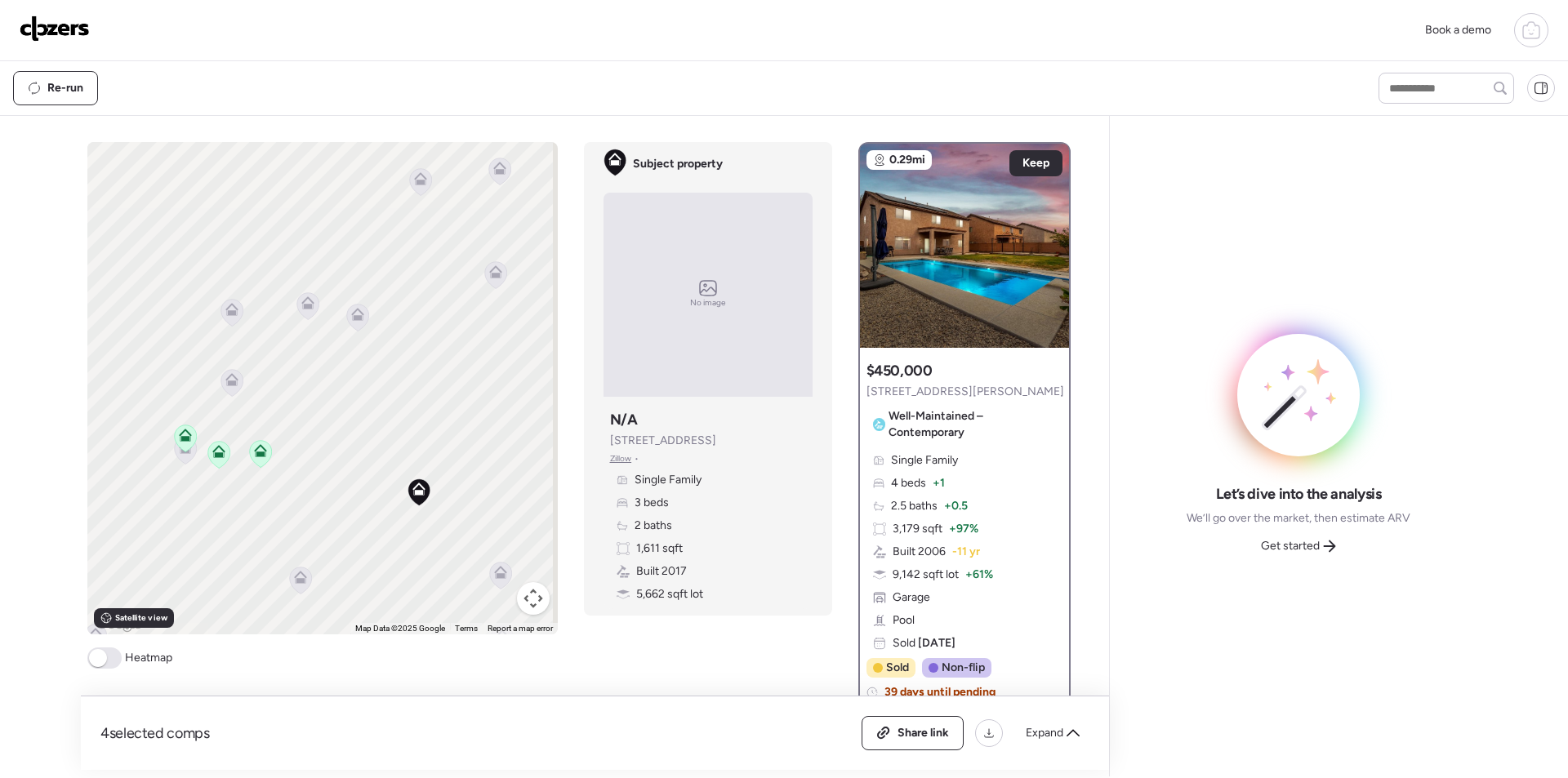
drag, startPoint x: 161, startPoint y: 406, endPoint x: 393, endPoint y: 365, distance: 235.6
click at [393, 365] on div "To activate drag with keyboard, press Alt + Enter. Once in keyboard drag state,…" at bounding box center [323, 389] width 471 height 492
drag, startPoint x: 345, startPoint y: 460, endPoint x: 319, endPoint y: 245, distance: 216.6
click at [323, 242] on div "To activate drag with keyboard, press Alt + Enter. Once in keyboard drag state,…" at bounding box center [323, 389] width 471 height 492
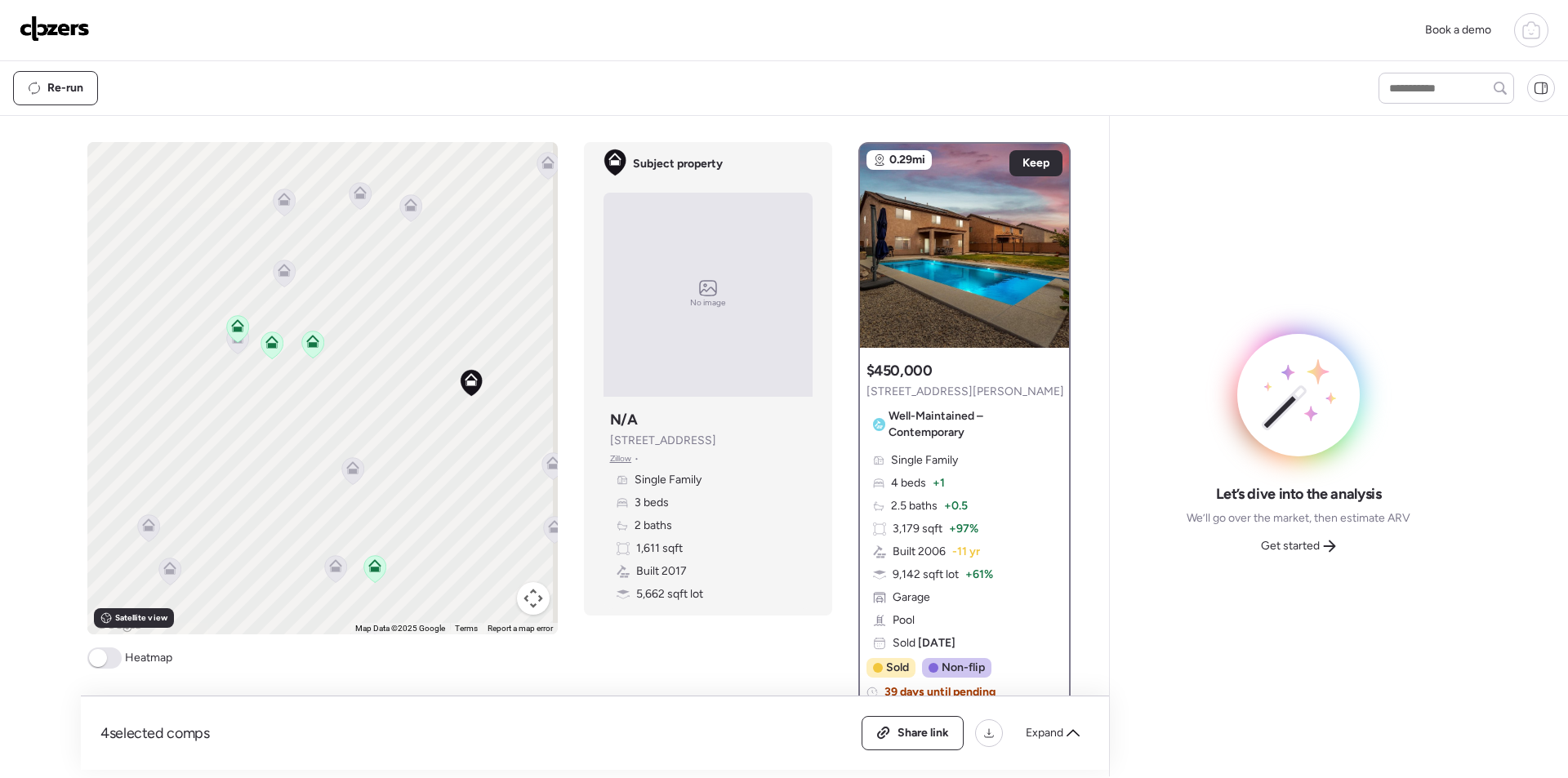
click at [347, 473] on icon at bounding box center [352, 471] width 10 height 5
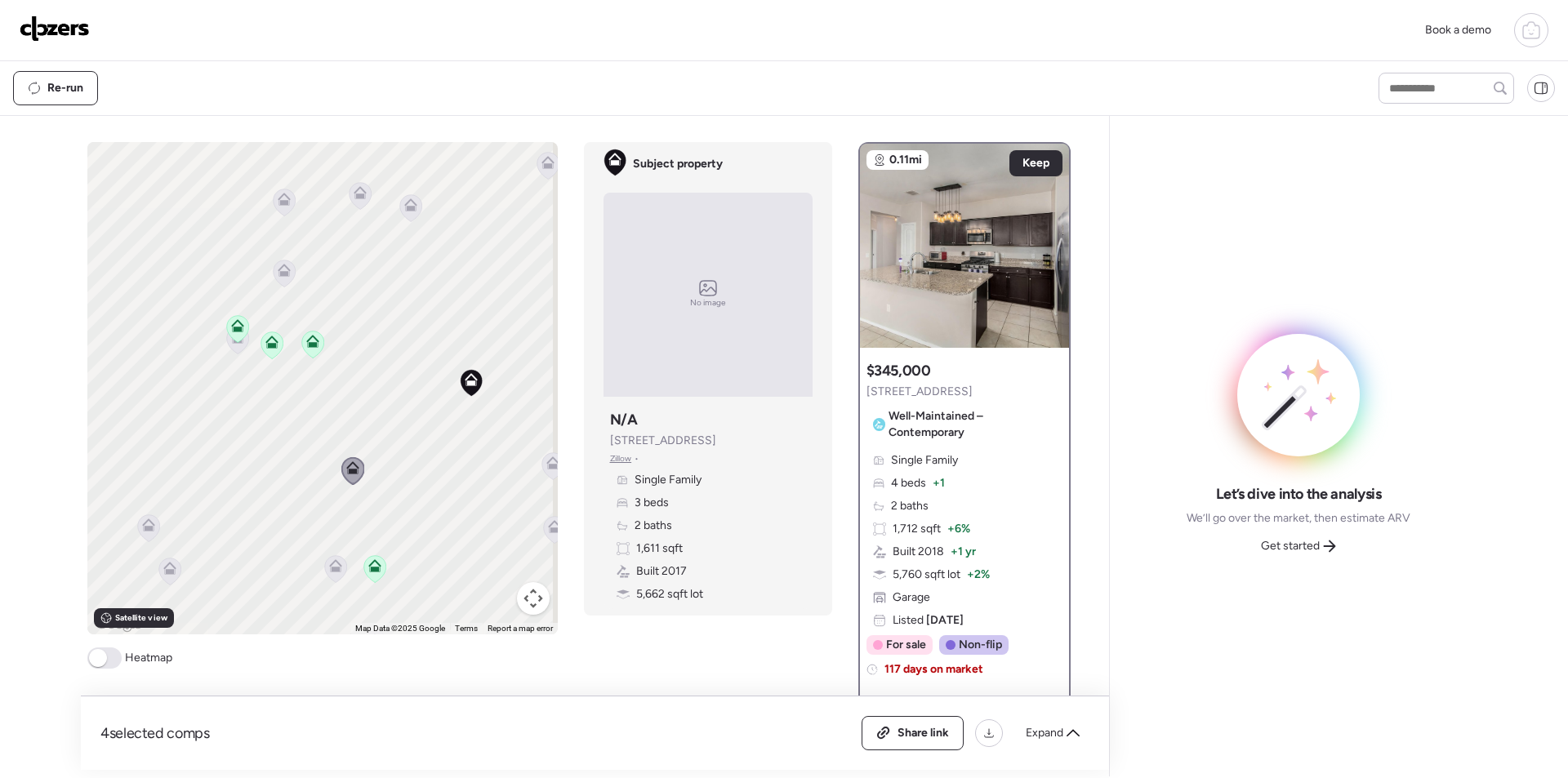
click at [369, 573] on icon at bounding box center [374, 569] width 22 height 27
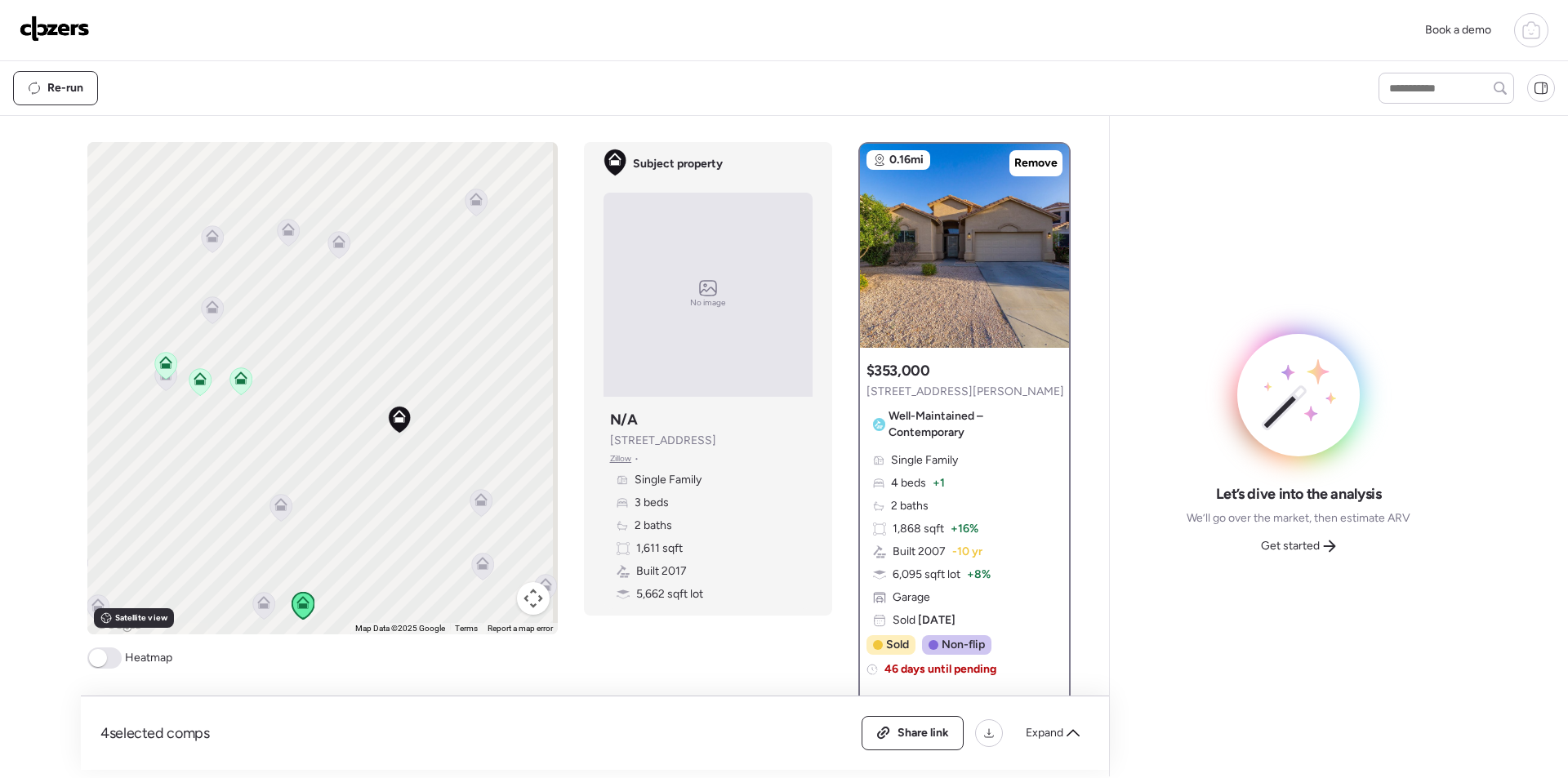
drag, startPoint x: 487, startPoint y: 590, endPoint x: 394, endPoint y: 621, distance: 98.0
click at [411, 625] on div "To activate drag with keyboard, press Alt + Enter. Once in keyboard drag state,…" at bounding box center [323, 389] width 471 height 492
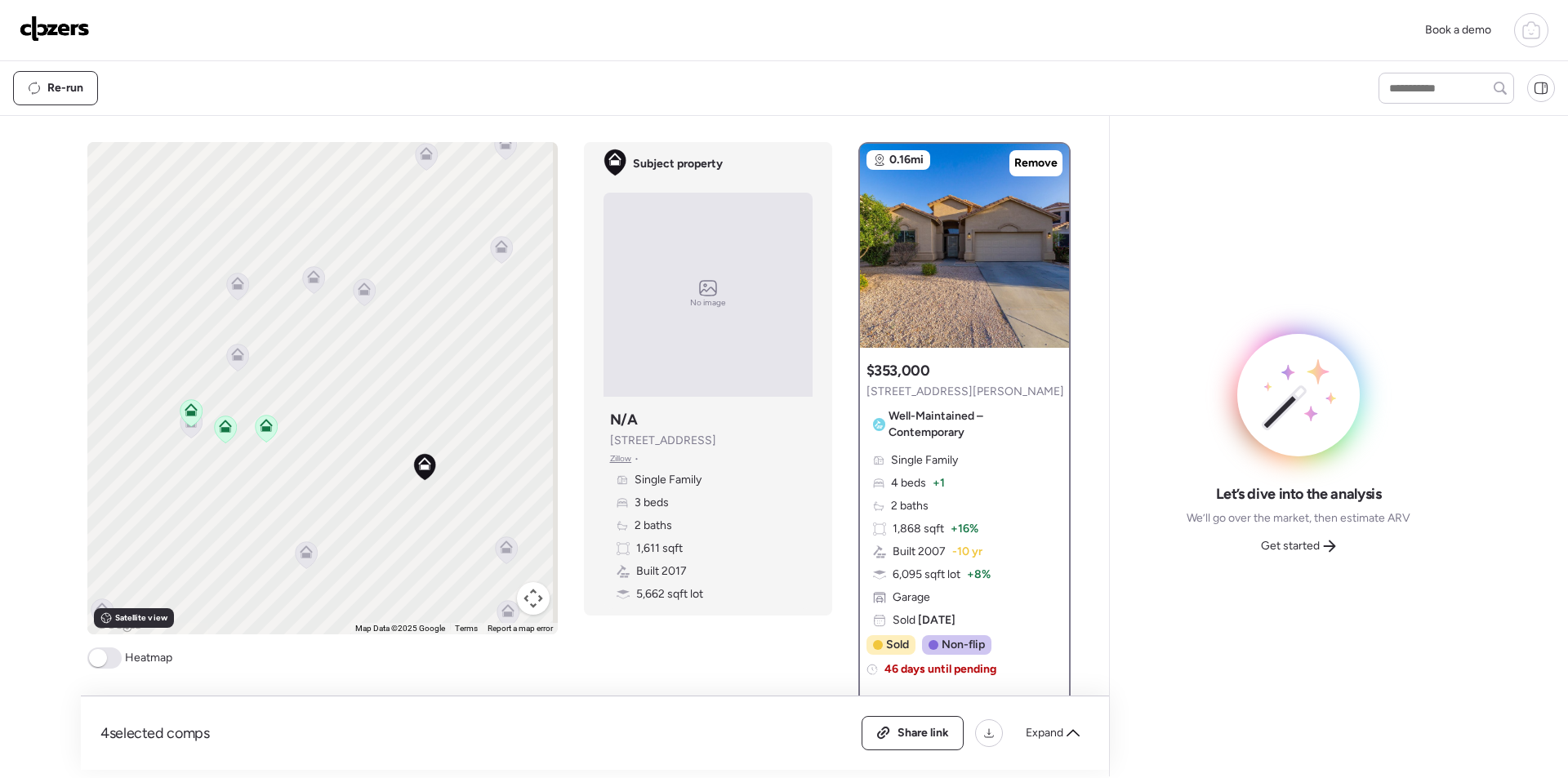
click at [323, 493] on div "To activate drag with keyboard, press Alt + Enter. Once in keyboard drag state,…" at bounding box center [323, 389] width 471 height 492
click at [1296, 539] on span "Get started" at bounding box center [1290, 545] width 58 height 16
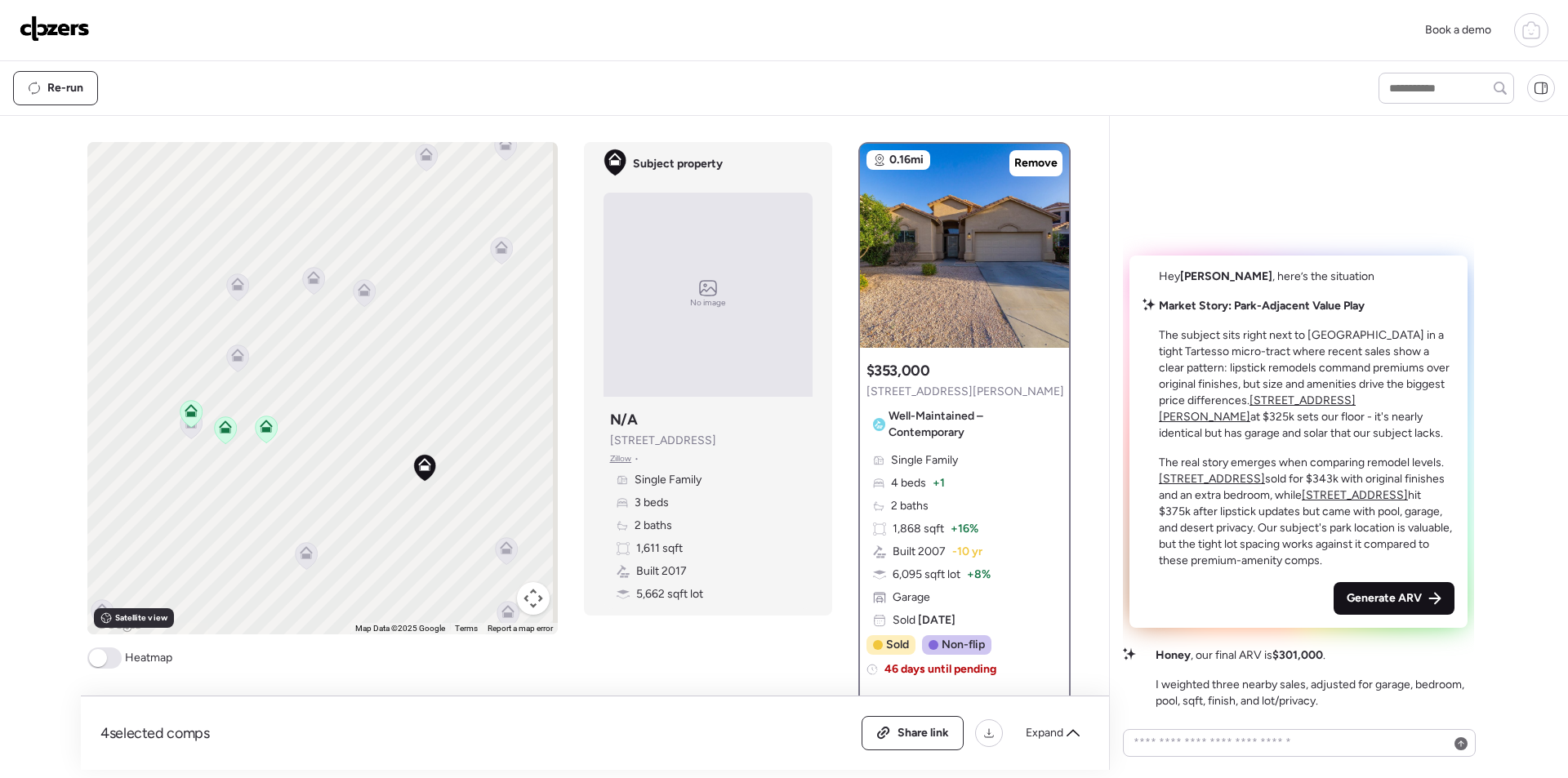
click at [1359, 606] on div "Generate ARV" at bounding box center [1393, 598] width 121 height 33
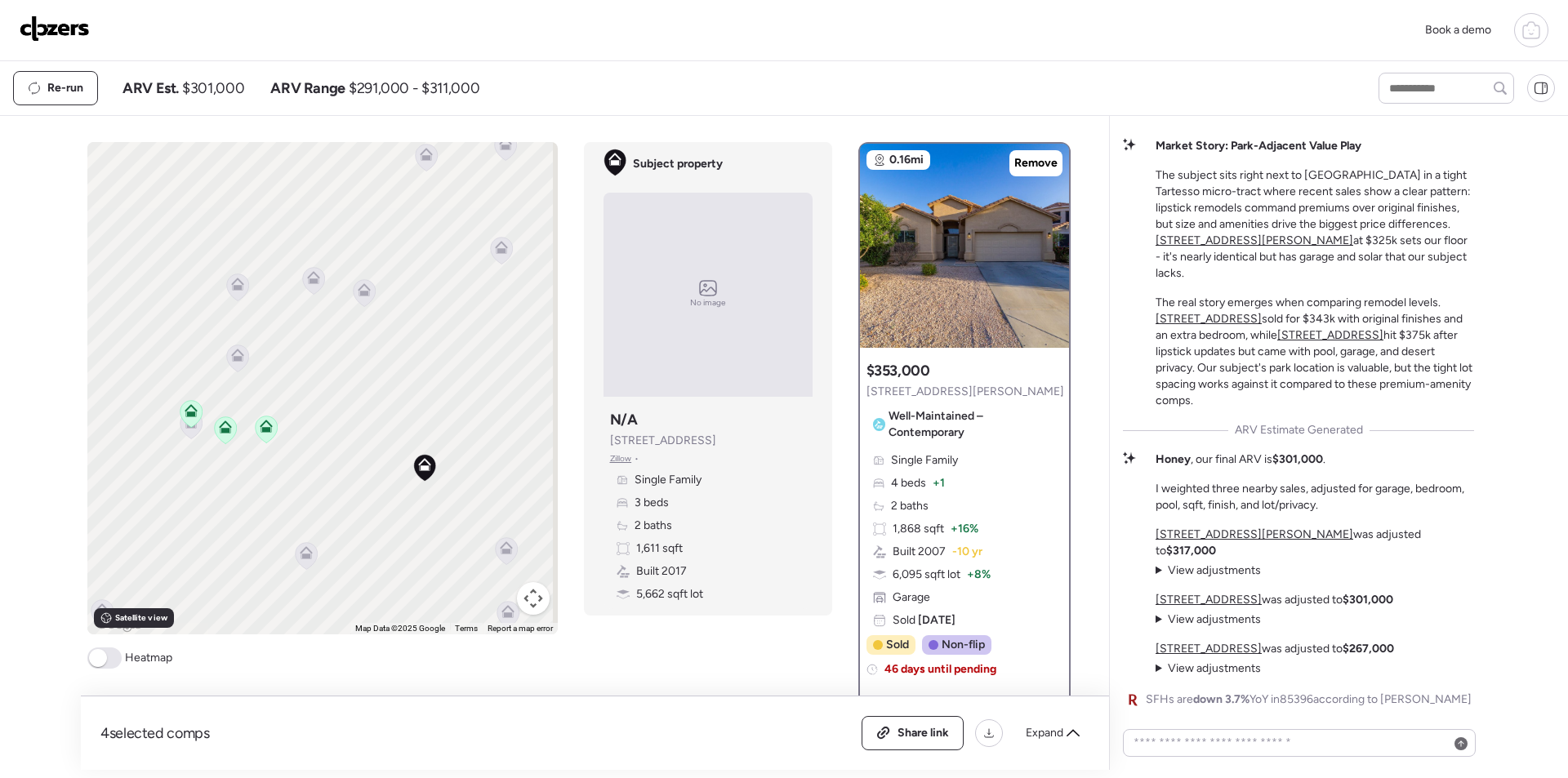
click at [227, 94] on span "$301,000" at bounding box center [213, 88] width 62 height 20
copy span "301,000"
click at [294, 554] on icon at bounding box center [305, 555] width 22 height 27
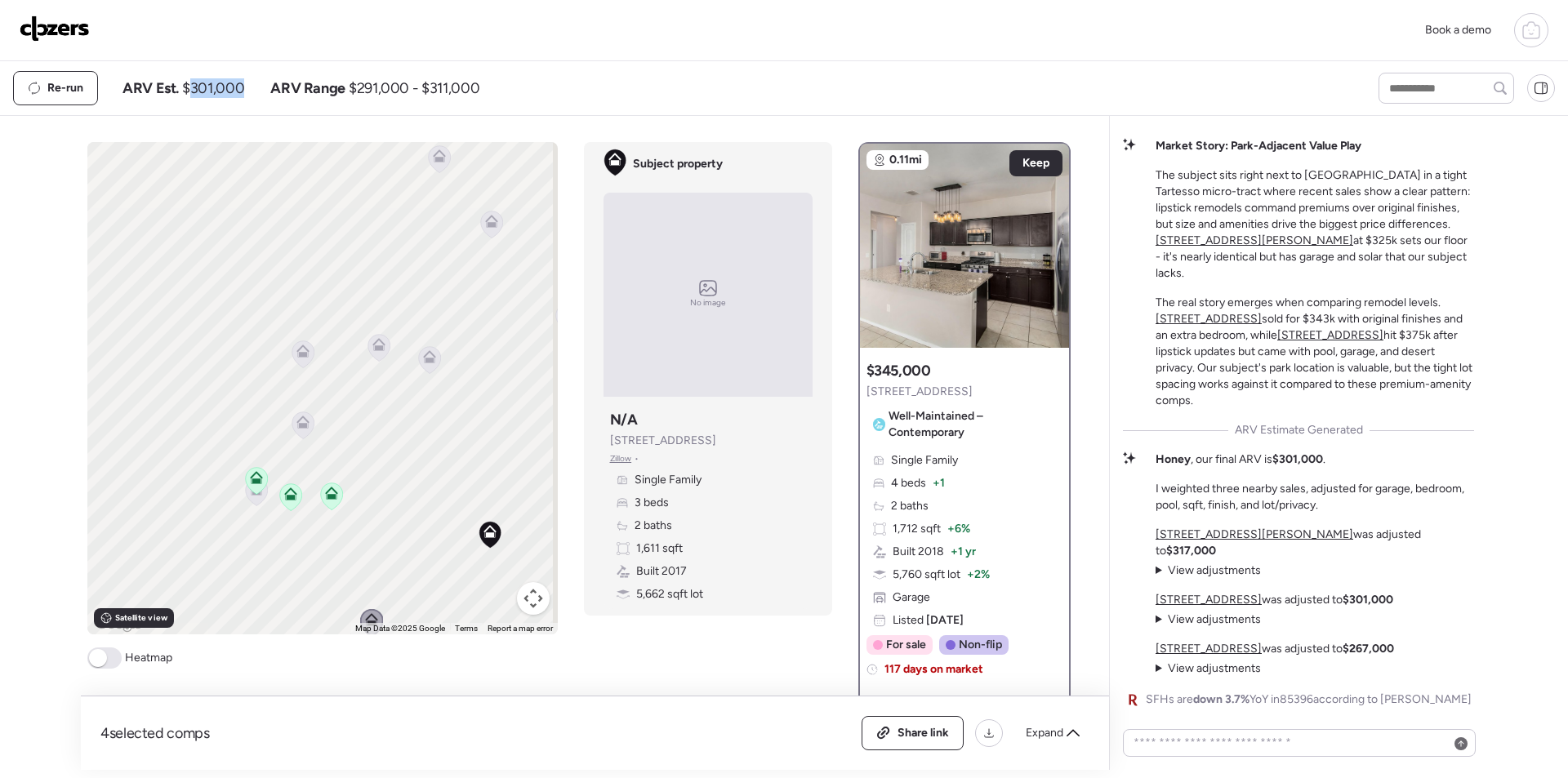
drag, startPoint x: 307, startPoint y: 543, endPoint x: 252, endPoint y: 514, distance: 62.2
click at [317, 561] on div "To activate drag with keyboard, press Alt + Enter. Once in keyboard drag state,…" at bounding box center [323, 389] width 471 height 492
click at [236, 480] on icon at bounding box center [238, 474] width 22 height 27
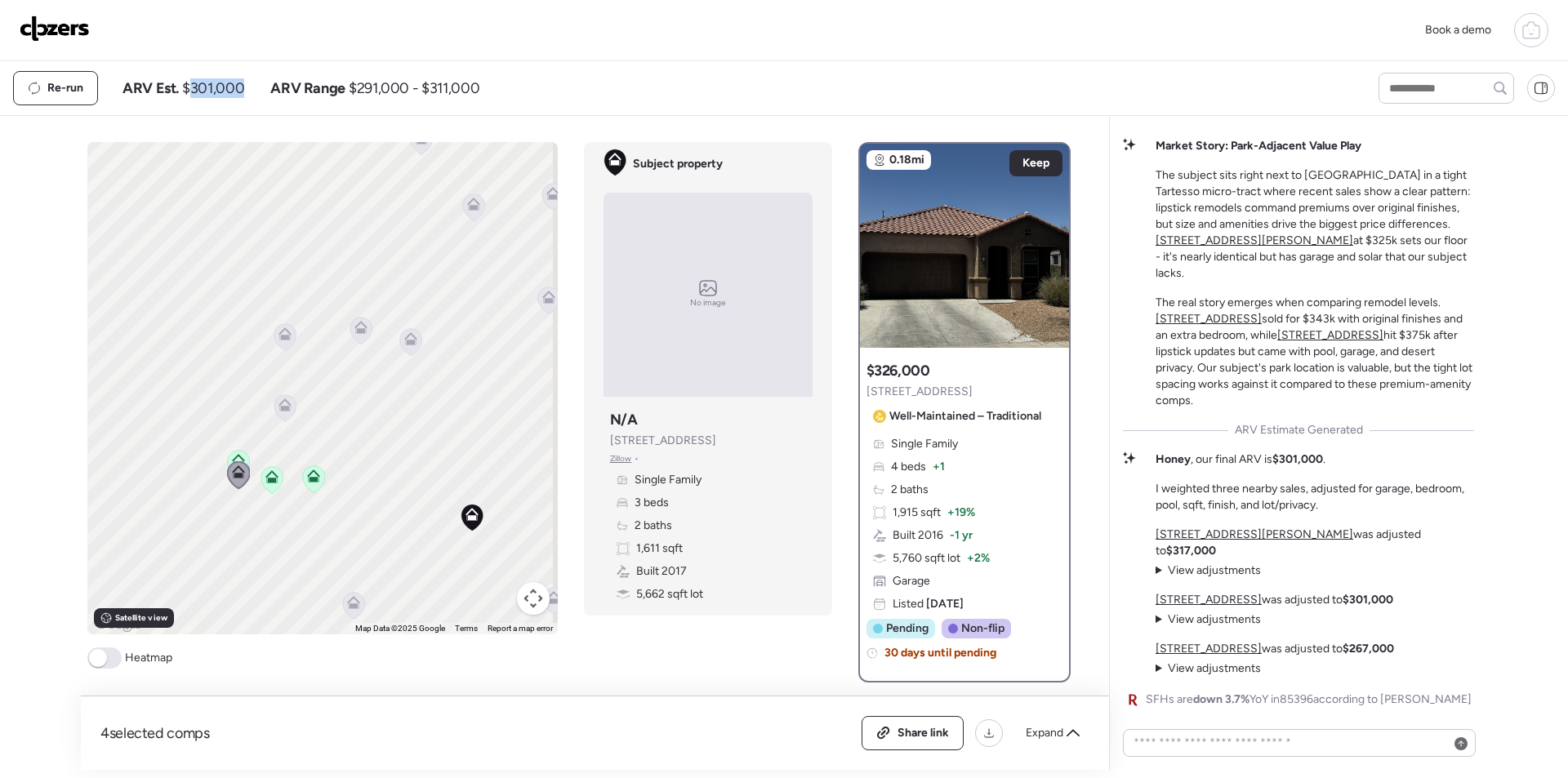
click at [274, 404] on div at bounding box center [285, 409] width 23 height 30
click at [286, 409] on icon at bounding box center [284, 407] width 22 height 27
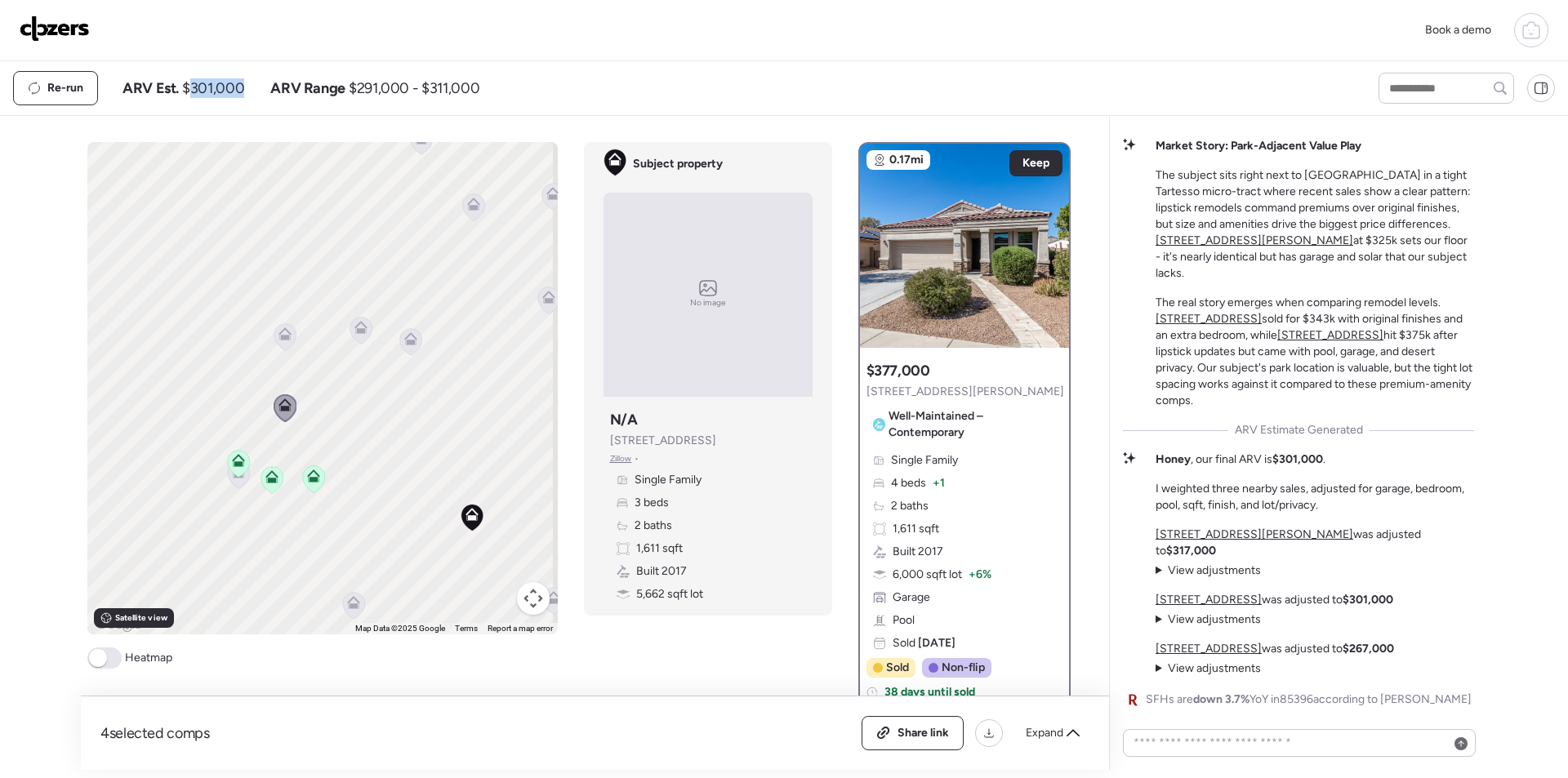
click at [278, 336] on icon at bounding box center [285, 334] width 13 height 13
click at [274, 335] on icon at bounding box center [284, 337] width 22 height 27
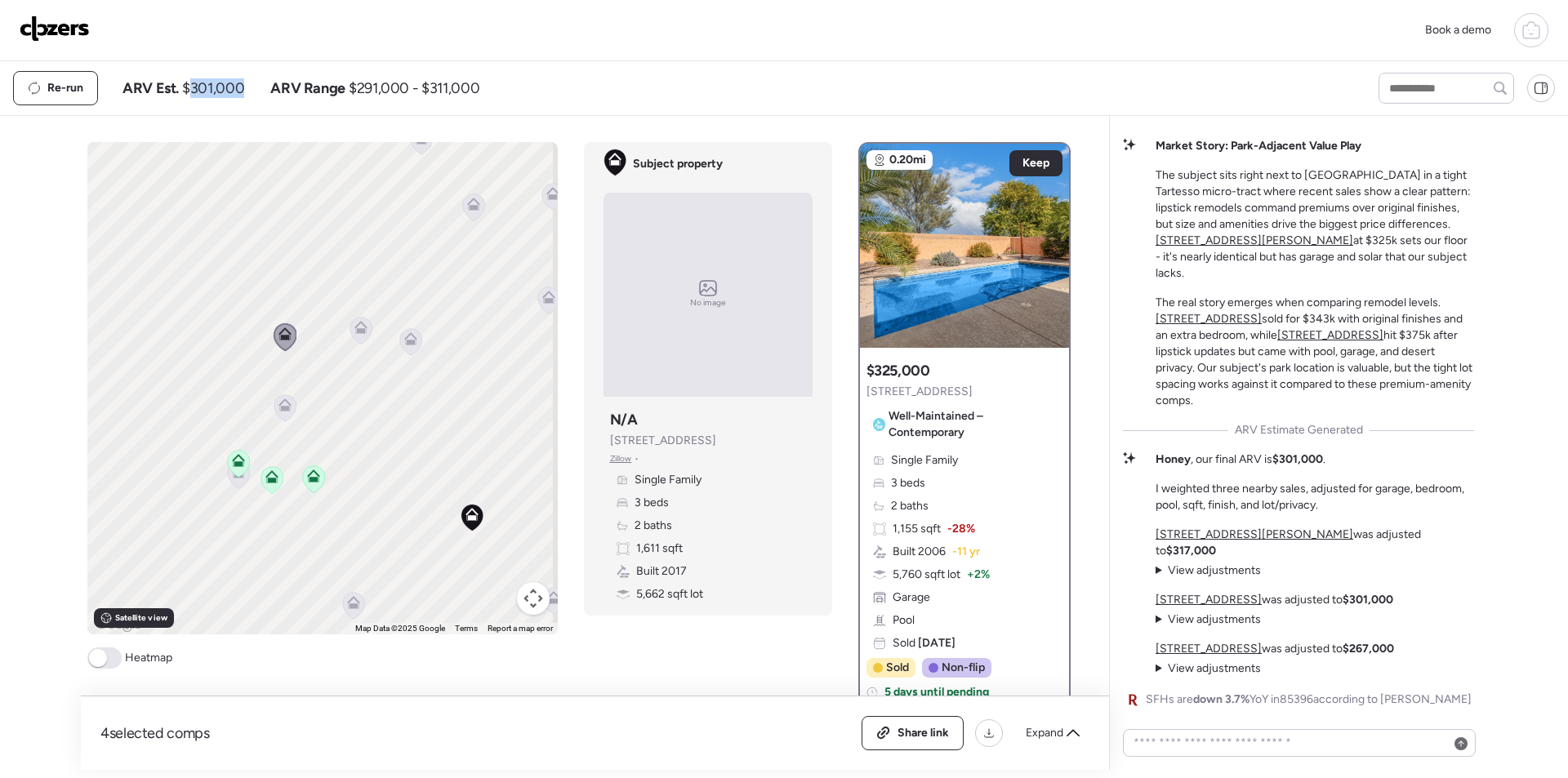
click at [355, 331] on icon at bounding box center [359, 330] width 10 height 5
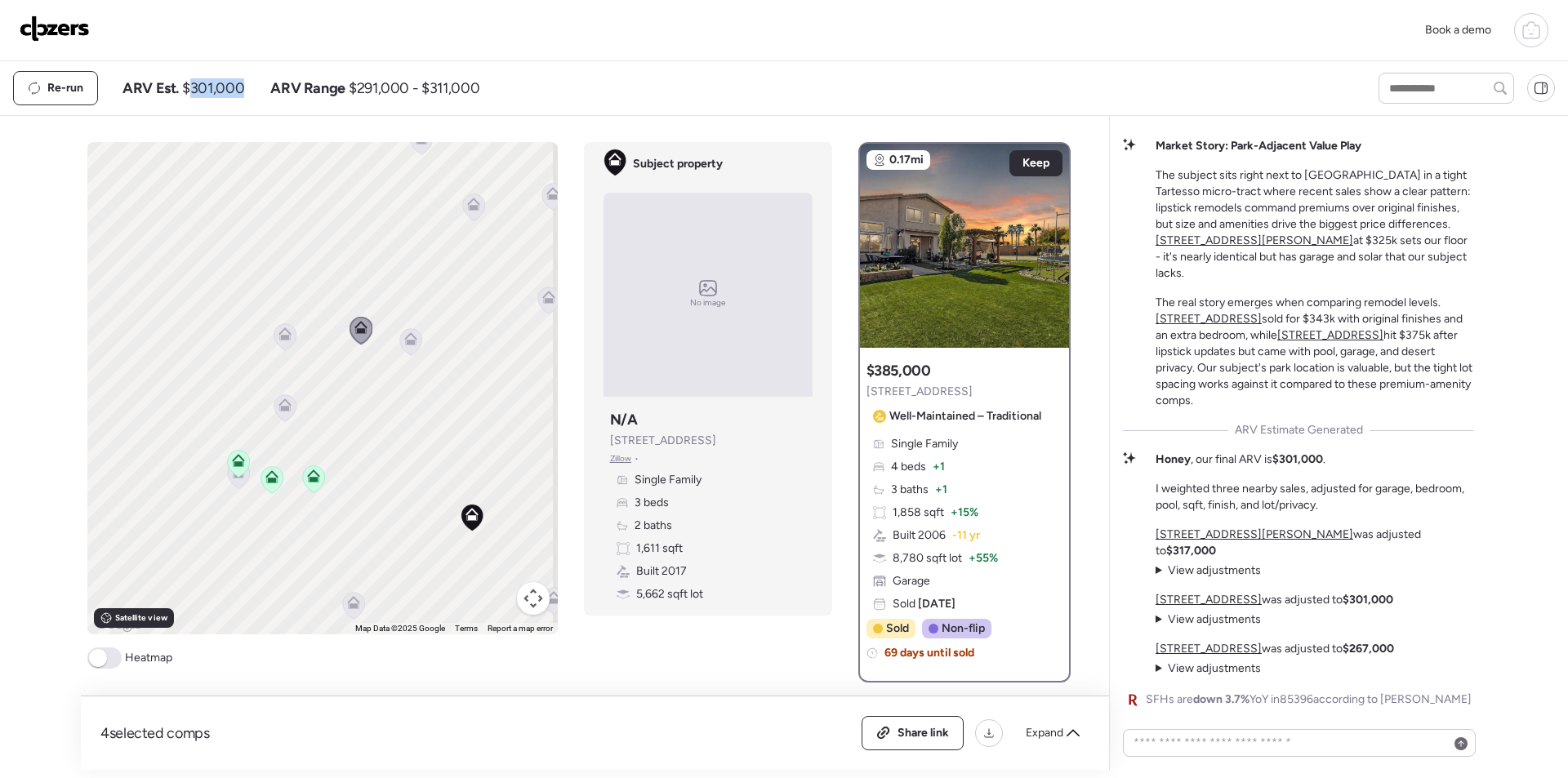
click at [399, 334] on icon at bounding box center [409, 341] width 22 height 27
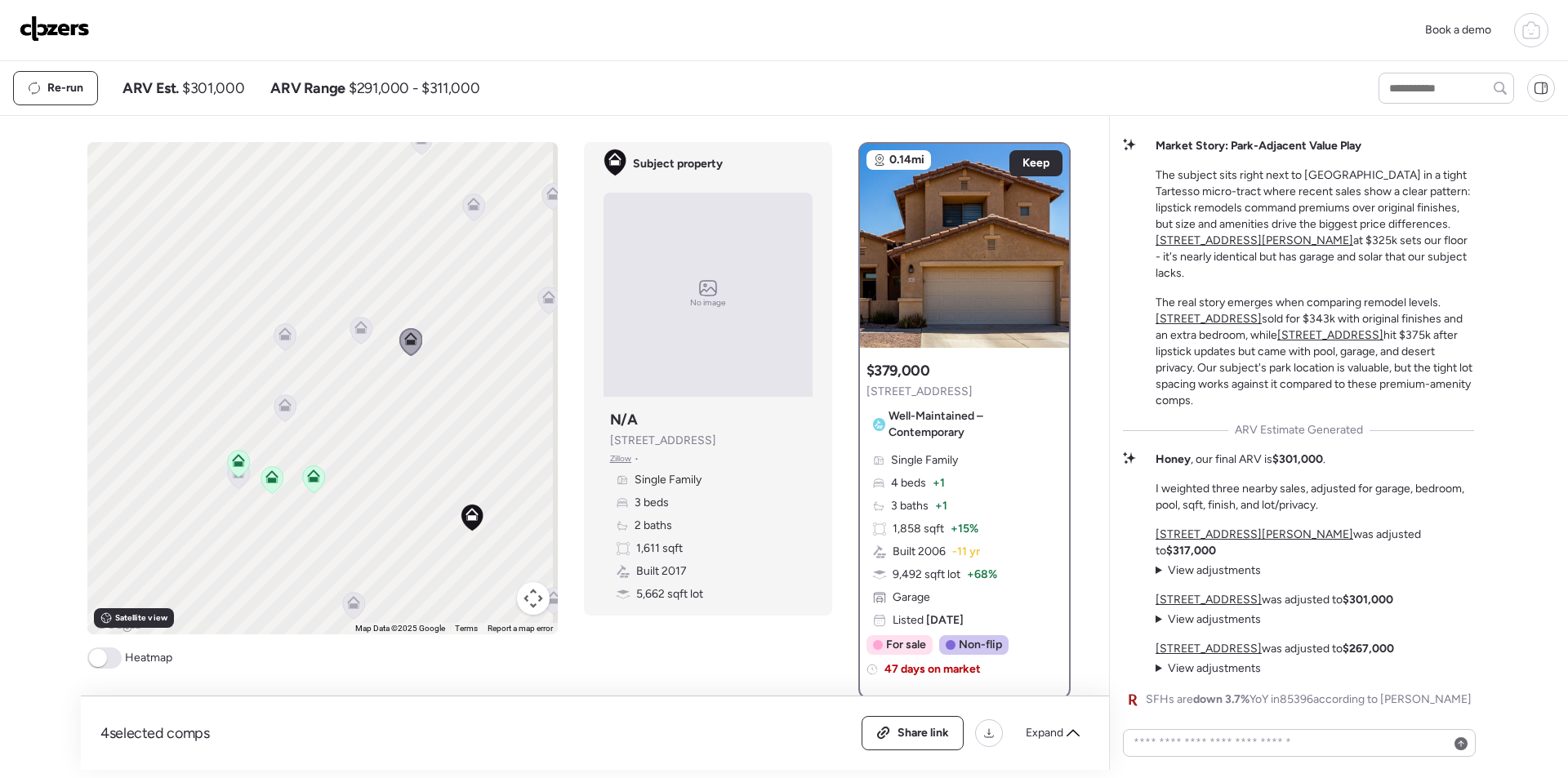
drag, startPoint x: 419, startPoint y: 292, endPoint x: 351, endPoint y: 338, distance: 82.1
click at [246, 347] on div "To activate drag with keyboard, press Alt + Enter. Once in keyboard drag state,…" at bounding box center [323, 389] width 471 height 492
drag, startPoint x: 331, startPoint y: 339, endPoint x: 193, endPoint y: 357, distance: 139.2
click at [180, 371] on icon at bounding box center [191, 363] width 22 height 27
click at [363, 339] on div "To activate drag with keyboard, press Alt + Enter. Once in keyboard drag state,…" at bounding box center [323, 389] width 471 height 492
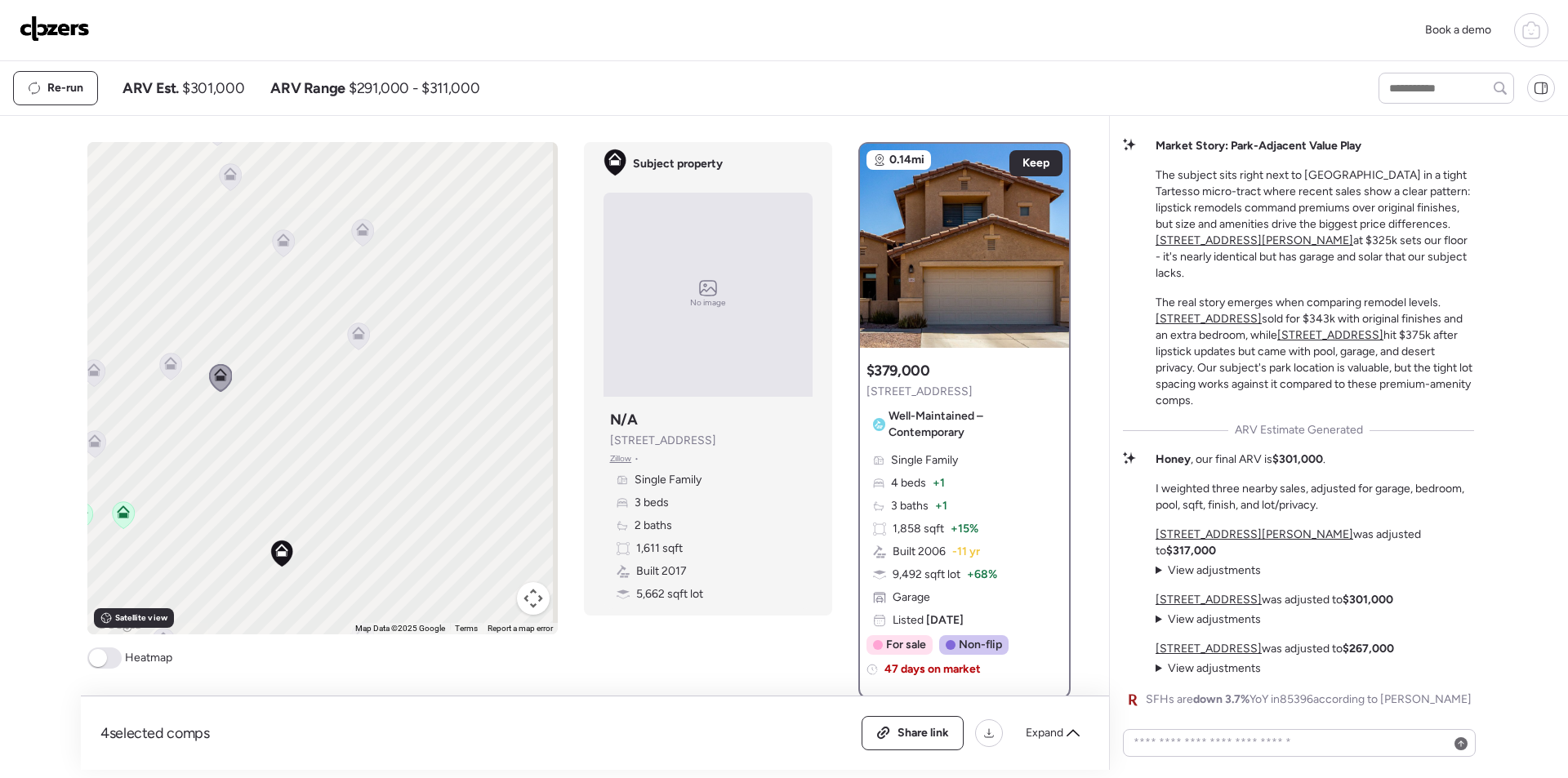
click at [355, 337] on icon at bounding box center [358, 336] width 10 height 5
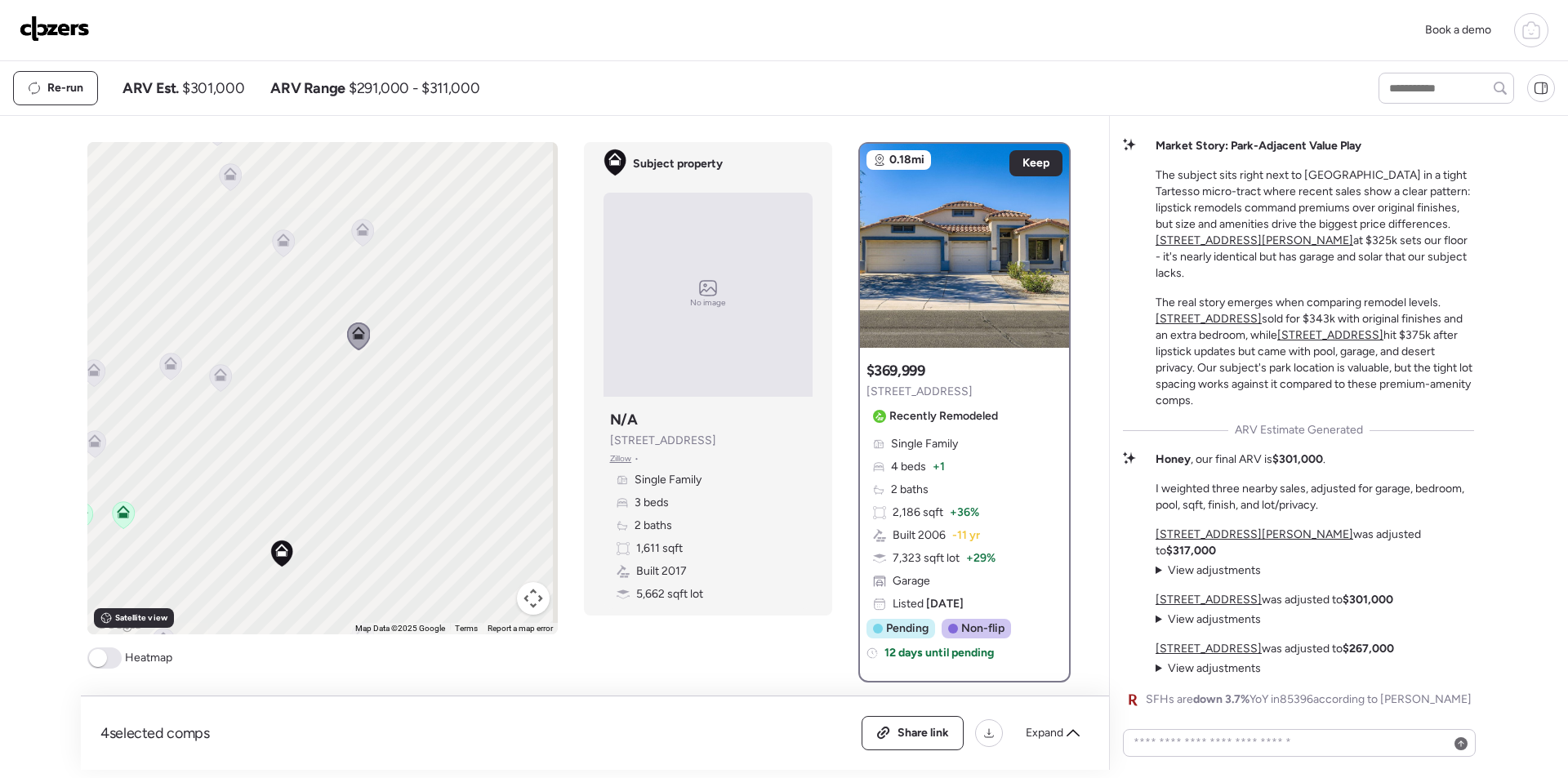
click at [277, 242] on icon at bounding box center [282, 242] width 10 height 5
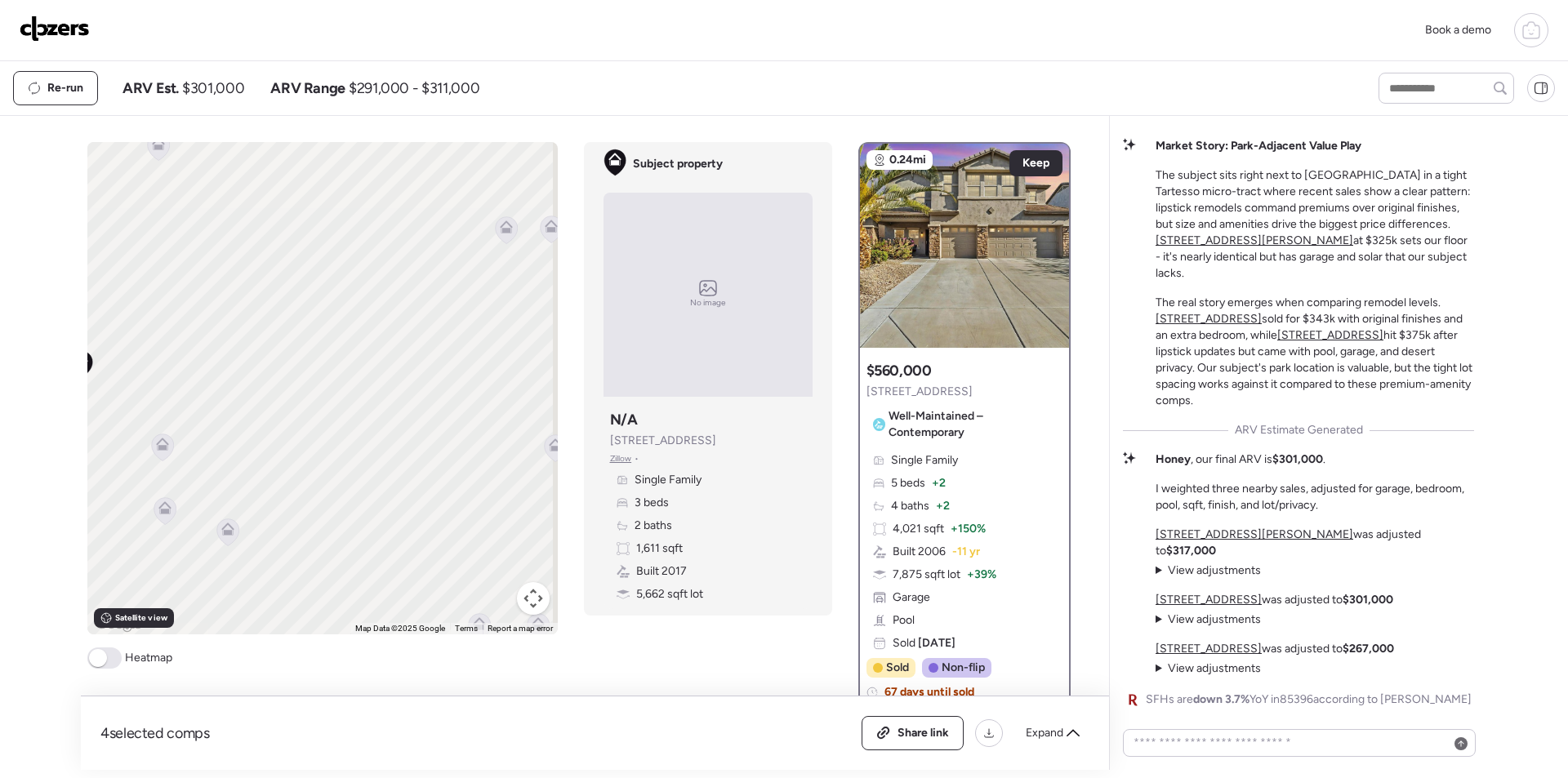
drag, startPoint x: 386, startPoint y: 455, endPoint x: 183, endPoint y: 264, distance: 278.7
click at [183, 264] on div "To activate drag with keyboard, press Alt + Enter. Once in keyboard drag state,…" at bounding box center [323, 389] width 471 height 492
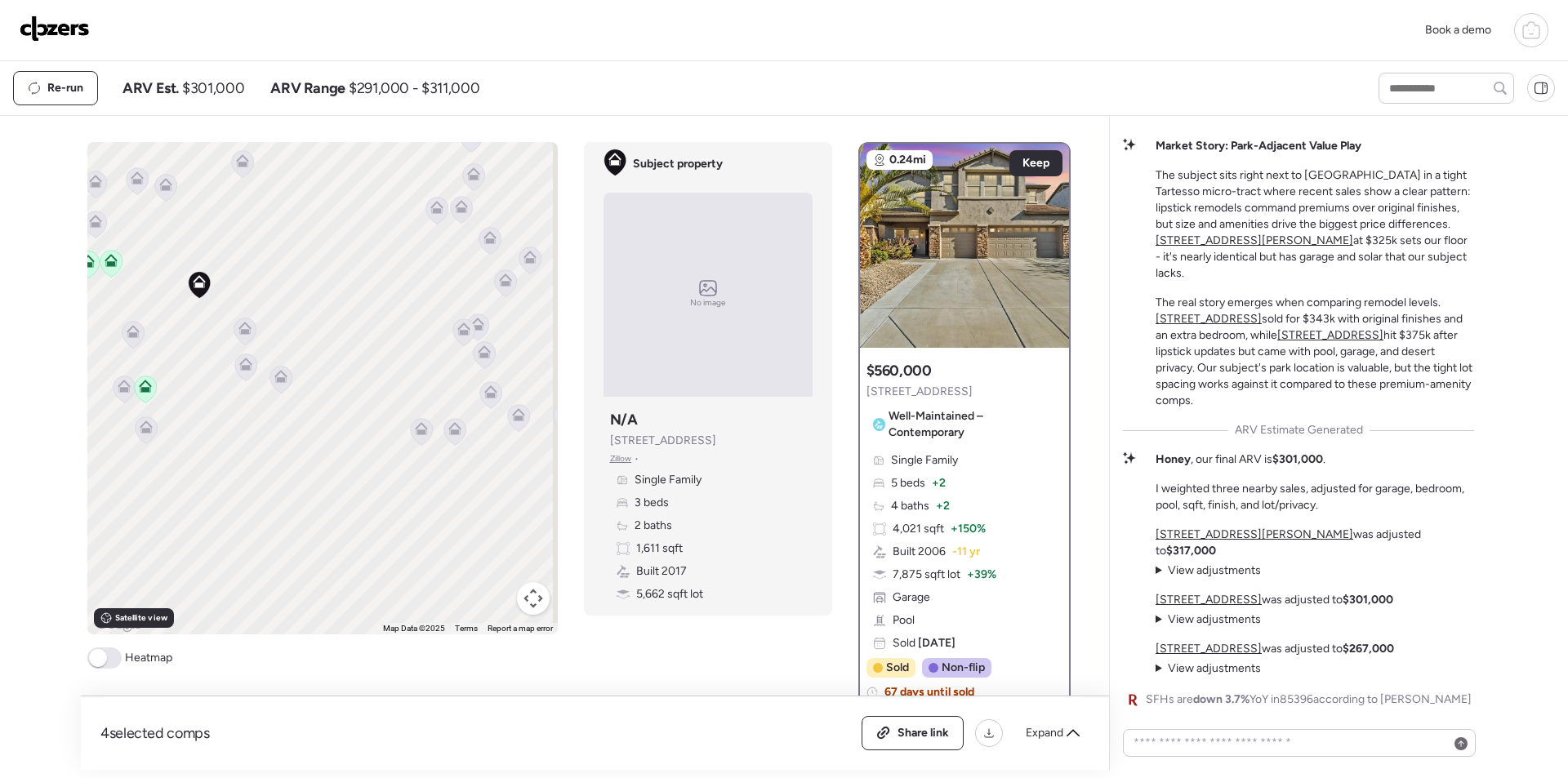
drag, startPoint x: 330, startPoint y: 398, endPoint x: 410, endPoint y: 390, distance: 80.4
click at [410, 390] on div "To activate drag with keyboard, press Alt + Enter. Once in keyboard drag state,…" at bounding box center [323, 389] width 471 height 492
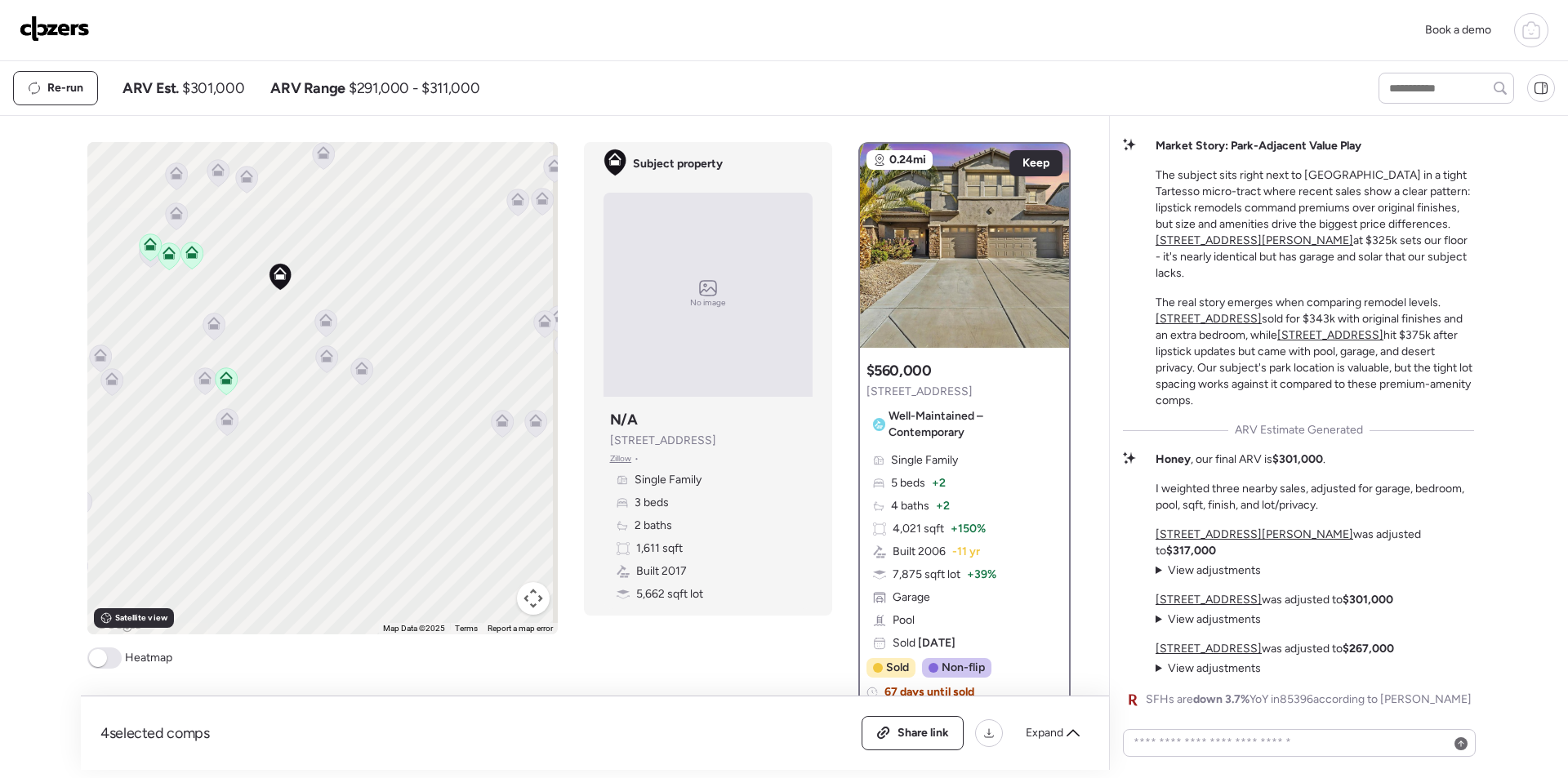
click at [321, 359] on icon at bounding box center [325, 358] width 10 height 5
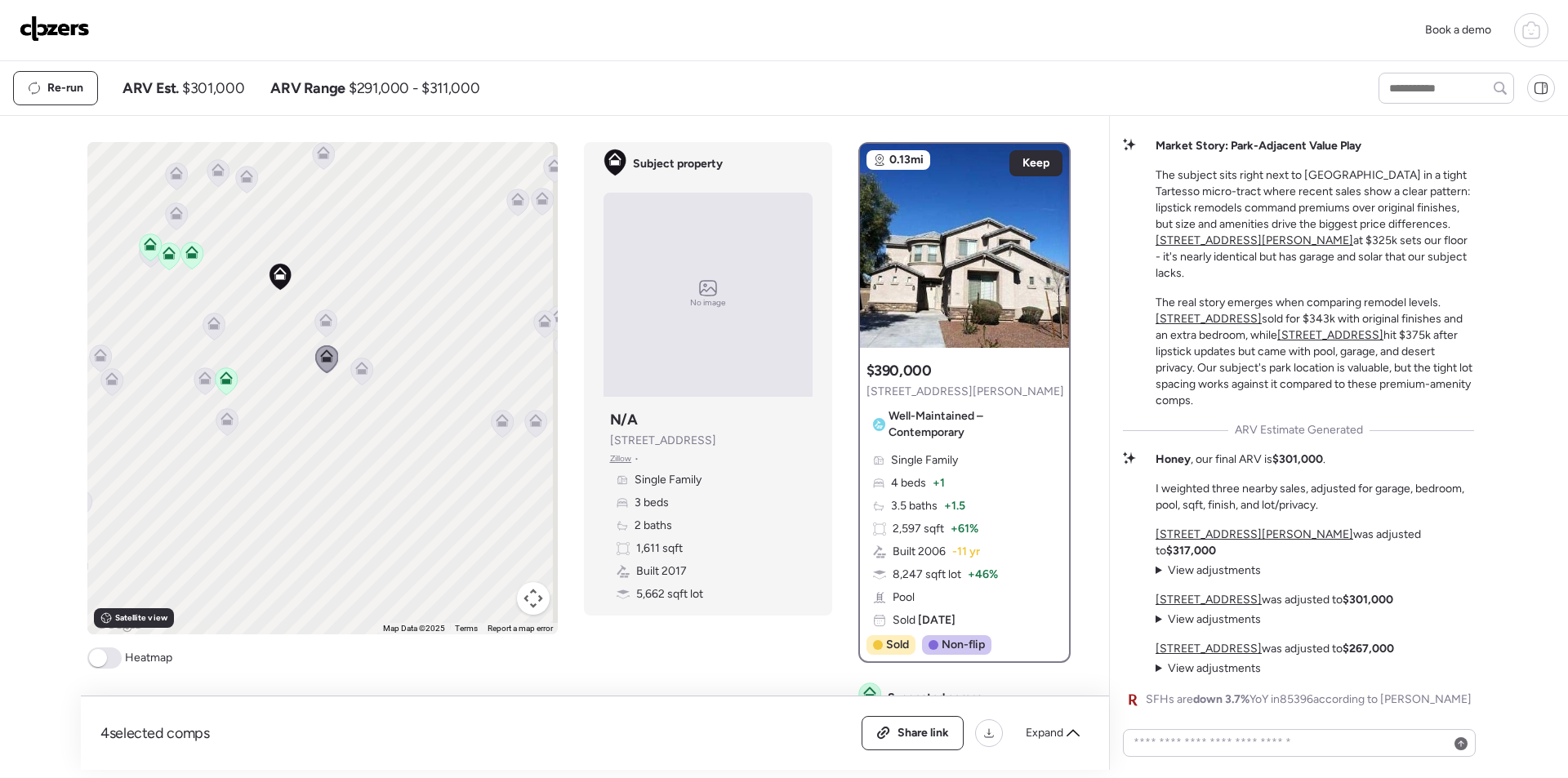
click at [356, 371] on icon at bounding box center [360, 371] width 10 height 5
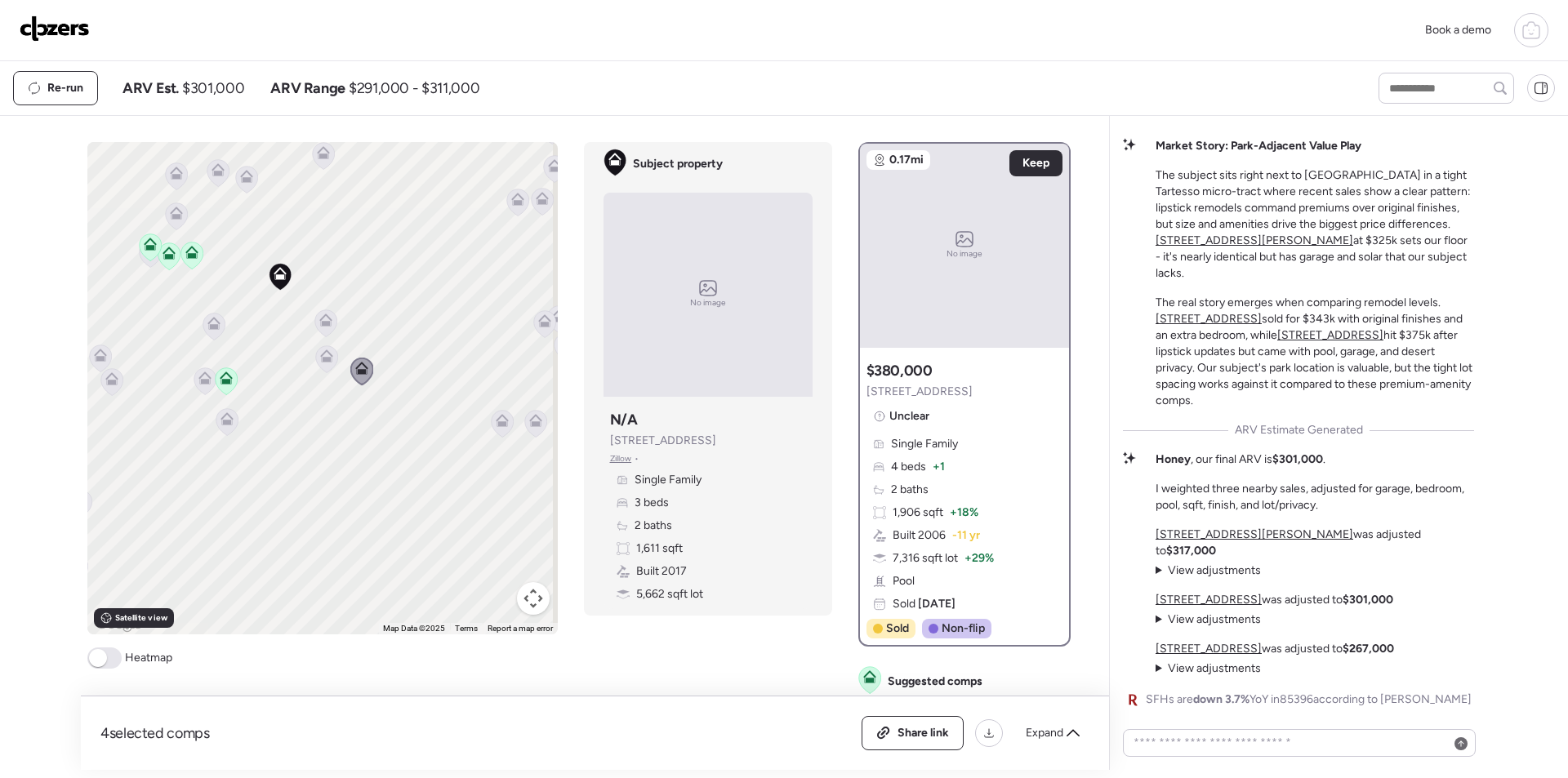
click at [222, 422] on icon at bounding box center [226, 422] width 10 height 5
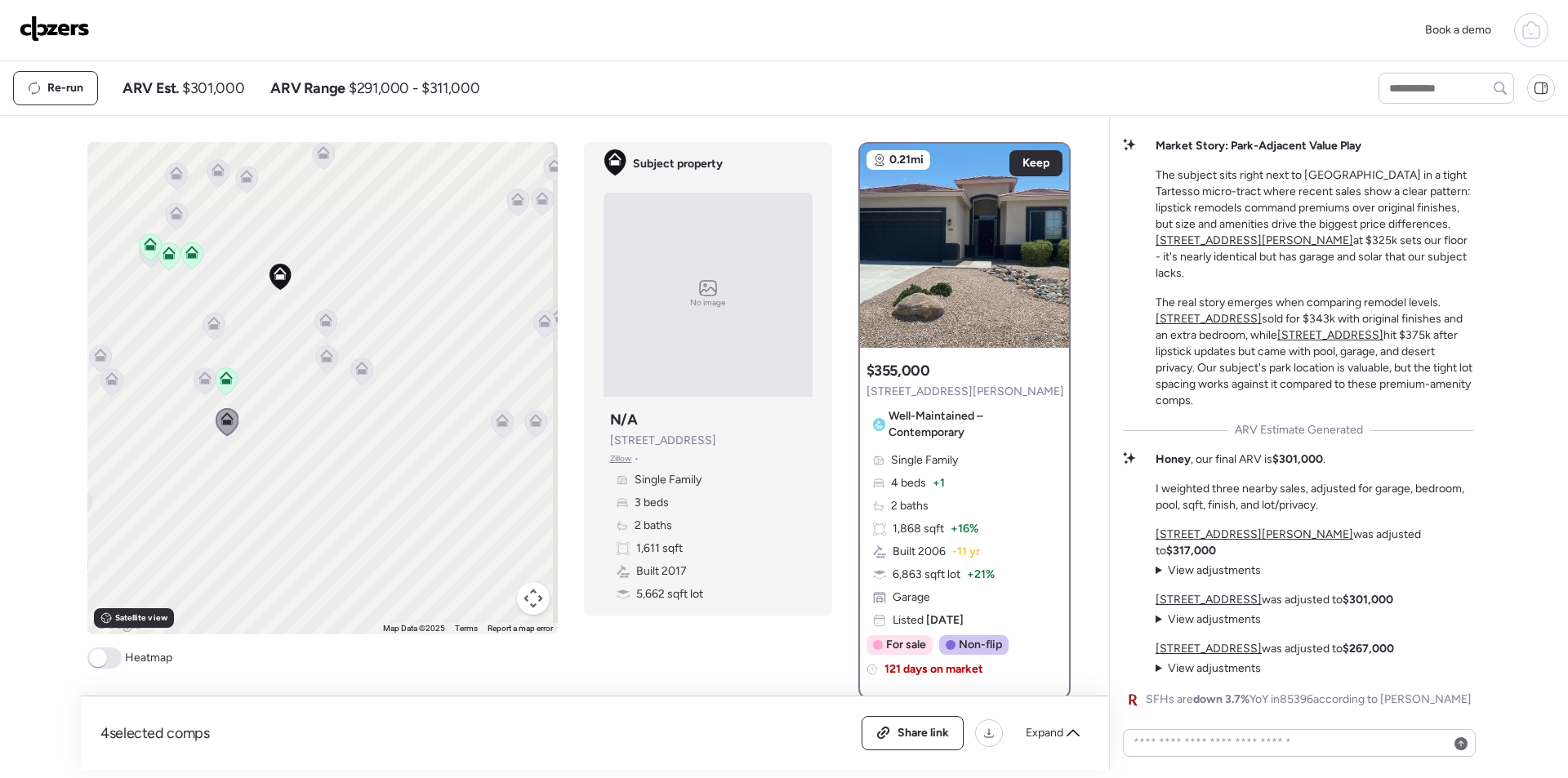
click at [199, 381] on icon at bounding box center [204, 381] width 10 height 5
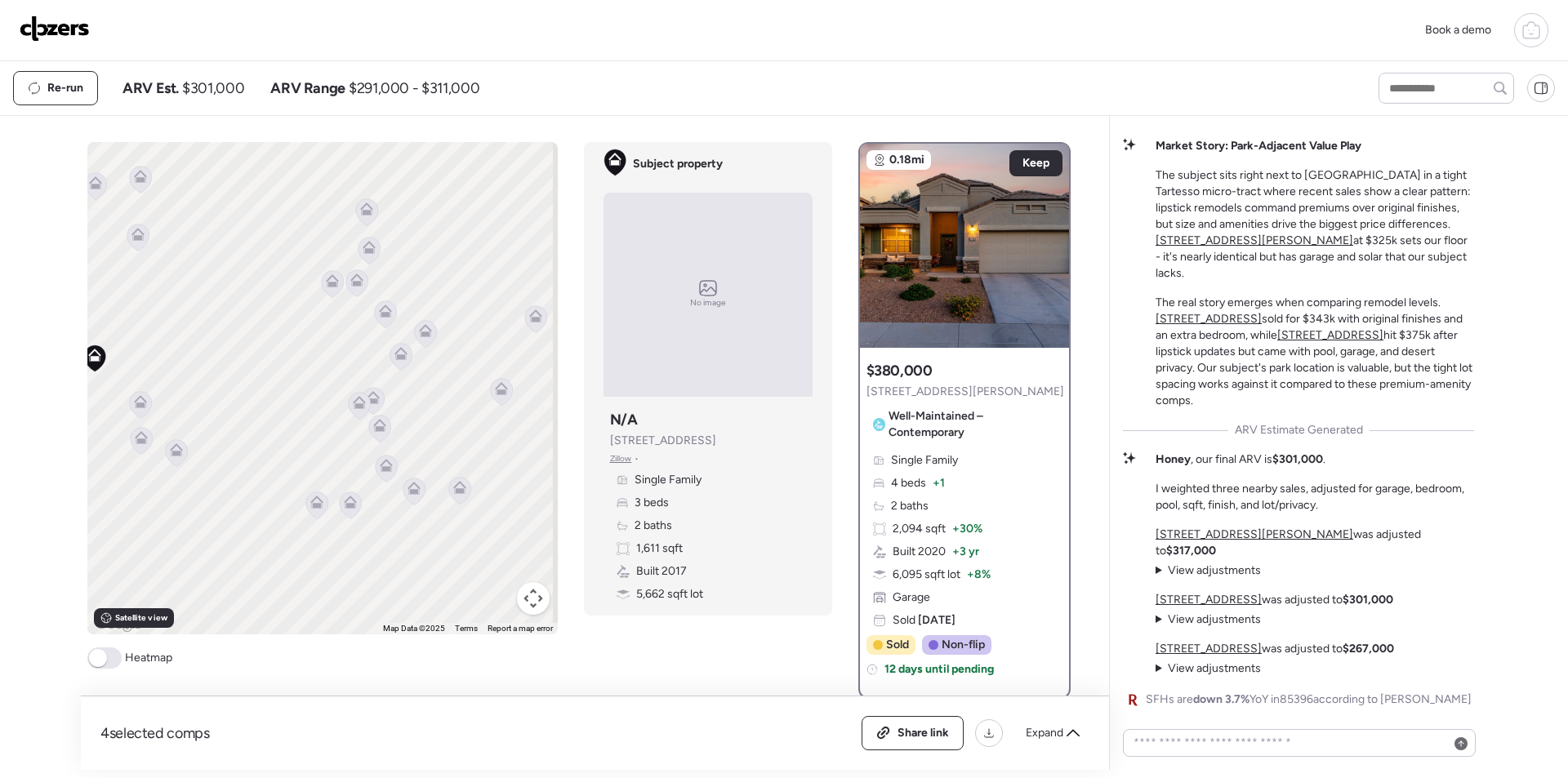
drag, startPoint x: 324, startPoint y: 400, endPoint x: 142, endPoint y: 470, distance: 195.0
click at [133, 483] on div "To activate drag with keyboard, press Alt + Enter. Once in keyboard drag state,…" at bounding box center [323, 389] width 471 height 492
drag, startPoint x: 288, startPoint y: 452, endPoint x: 376, endPoint y: 475, distance: 91.0
click at [376, 475] on div "To activate drag with keyboard, press Alt + Enter. Once in keyboard drag state,…" at bounding box center [323, 389] width 471 height 492
click at [338, 450] on icon at bounding box center [345, 442] width 22 height 27
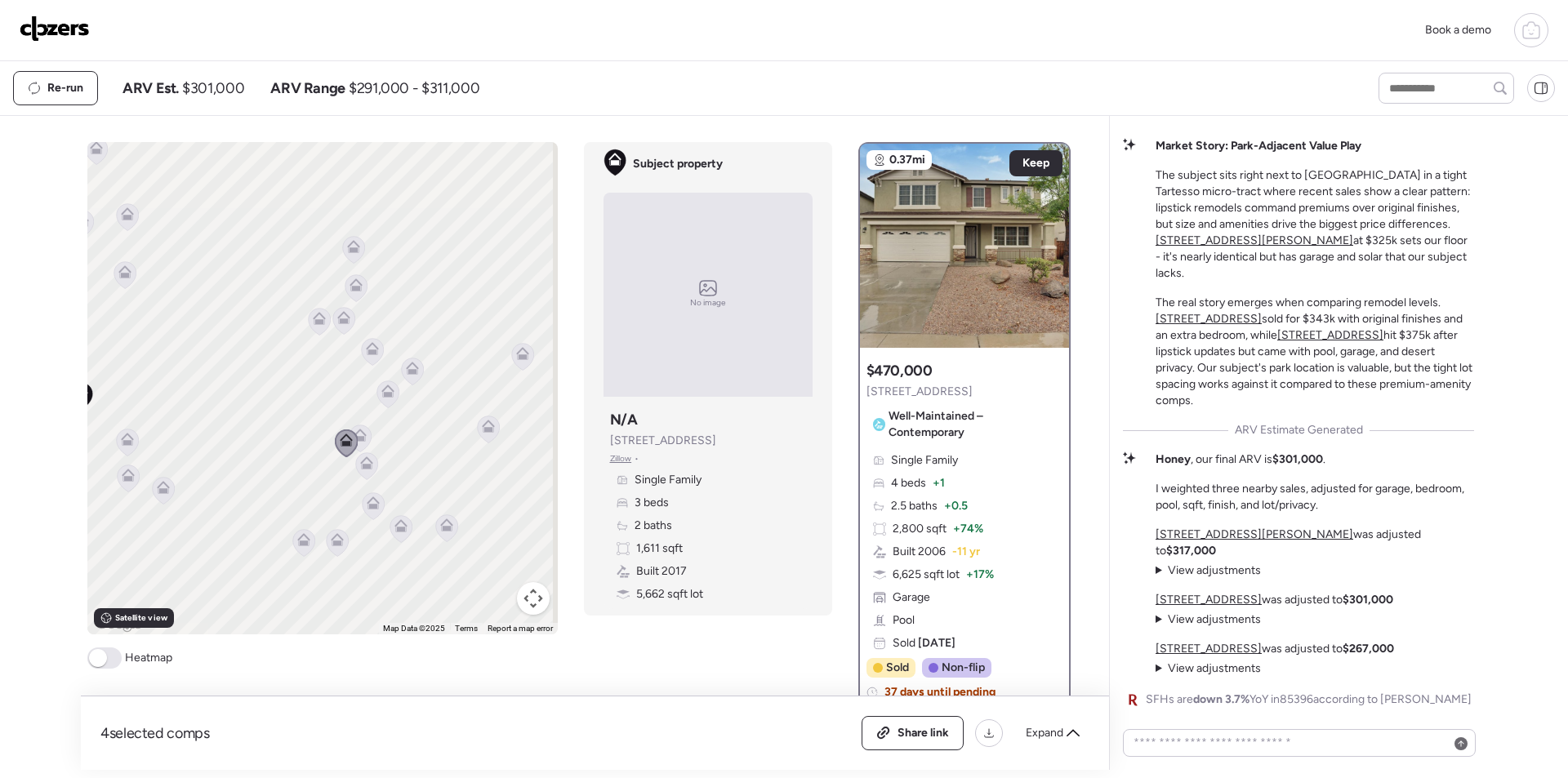
click at [355, 434] on icon at bounding box center [360, 435] width 13 height 13
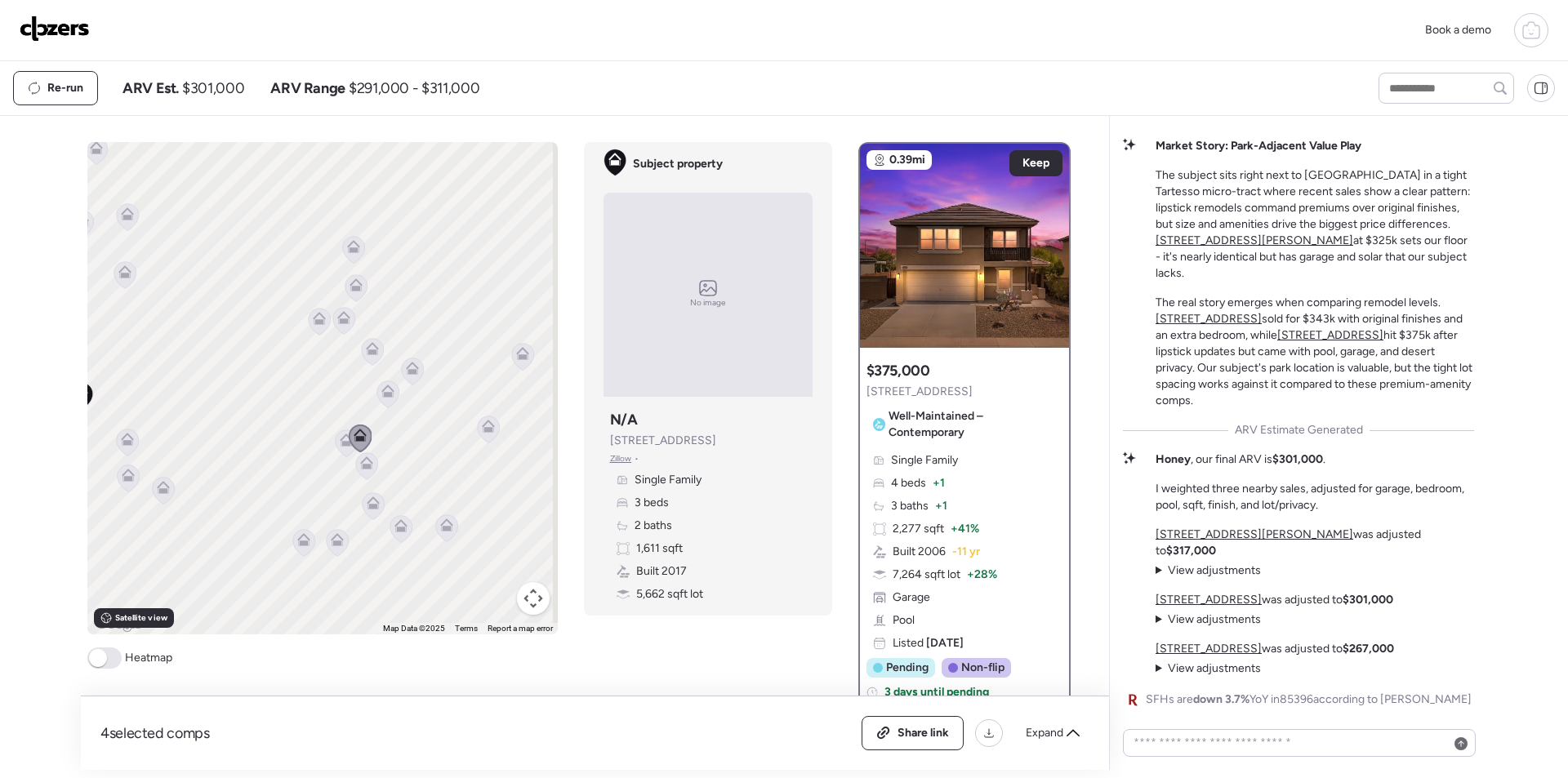
click at [298, 544] on icon at bounding box center [303, 542] width 10 height 5
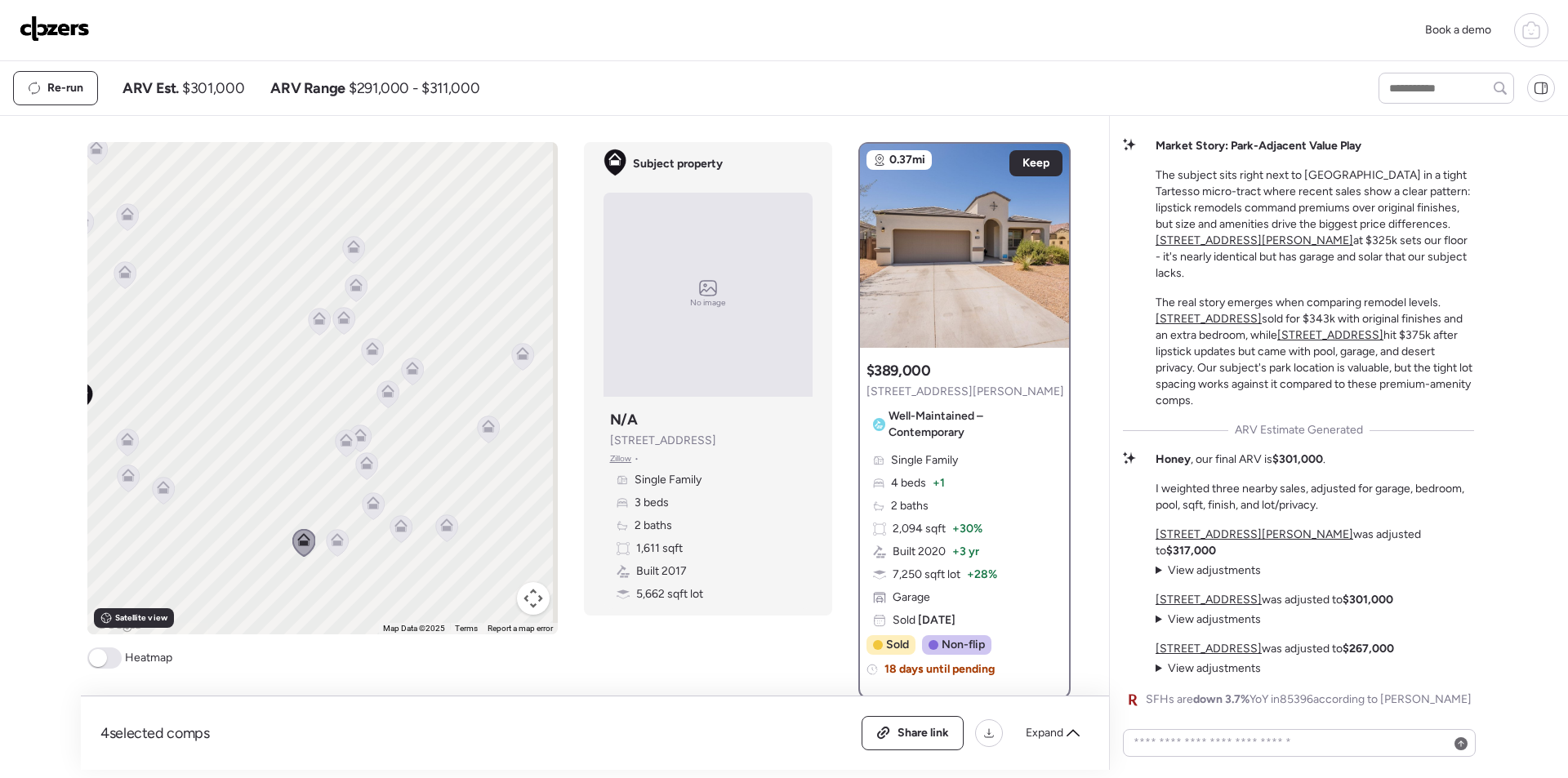
click at [325, 543] on icon at bounding box center [336, 542] width 22 height 27
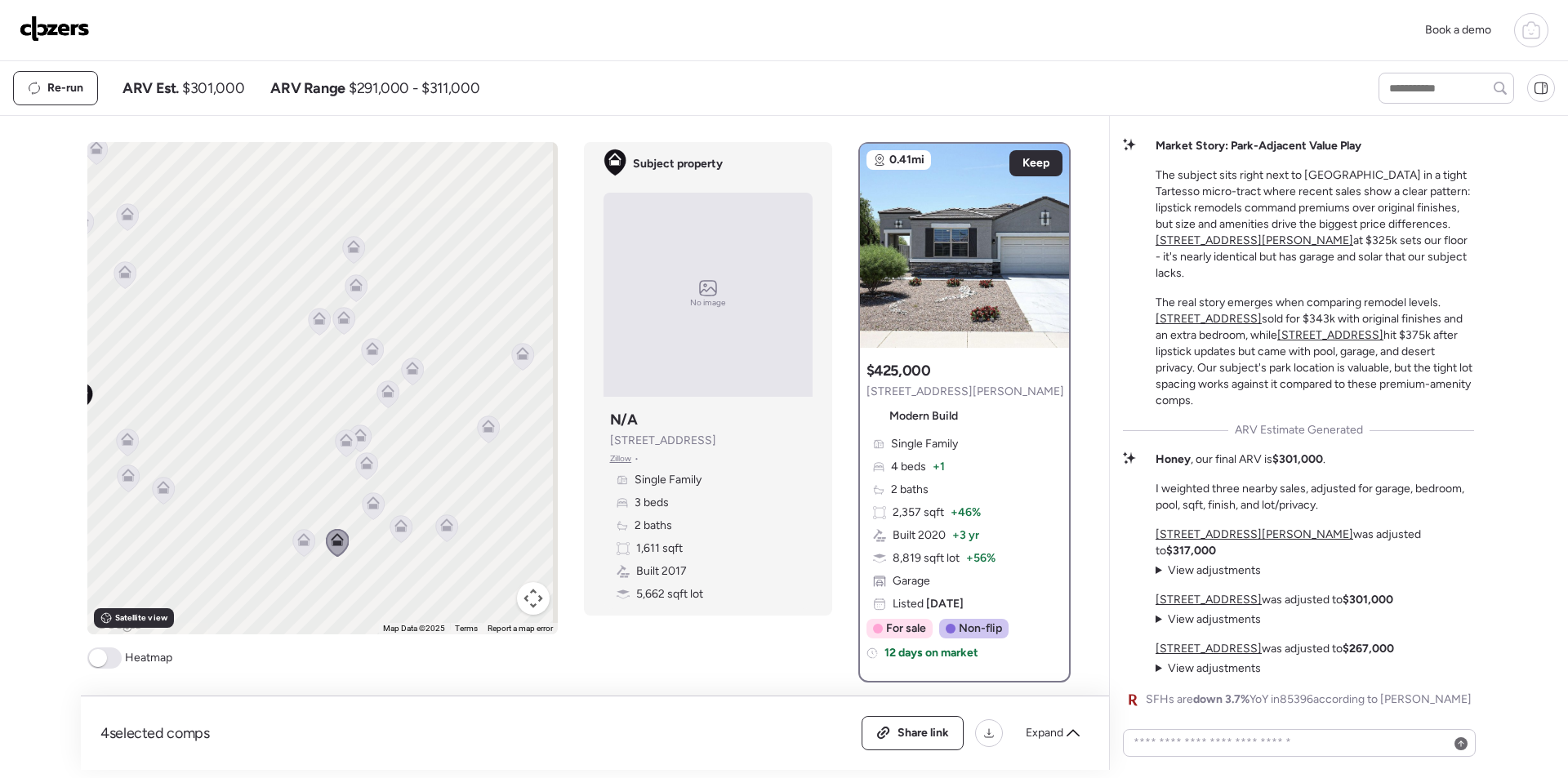
click at [292, 545] on icon at bounding box center [303, 542] width 22 height 27
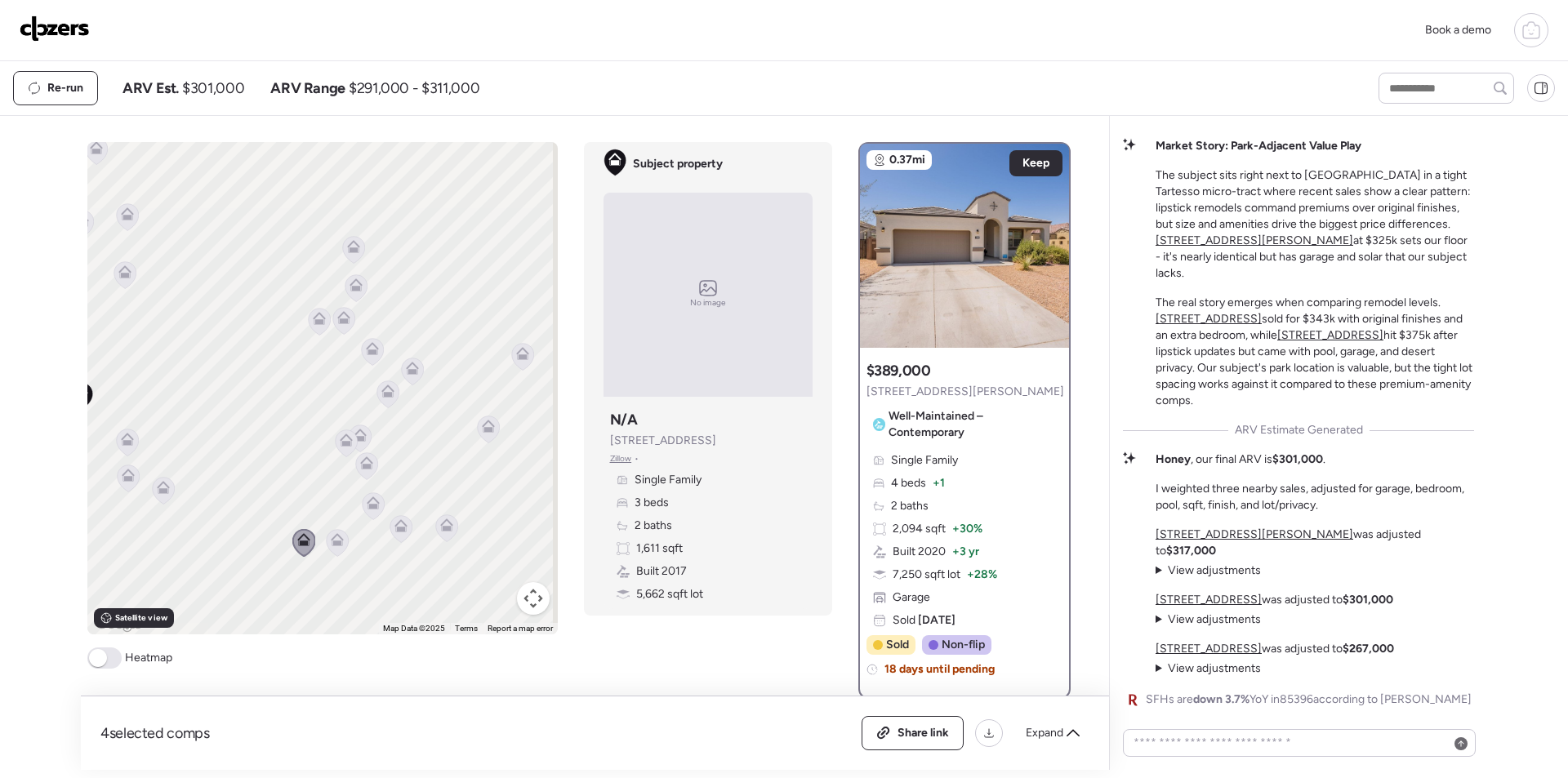
click at [312, 331] on icon at bounding box center [318, 321] width 22 height 27
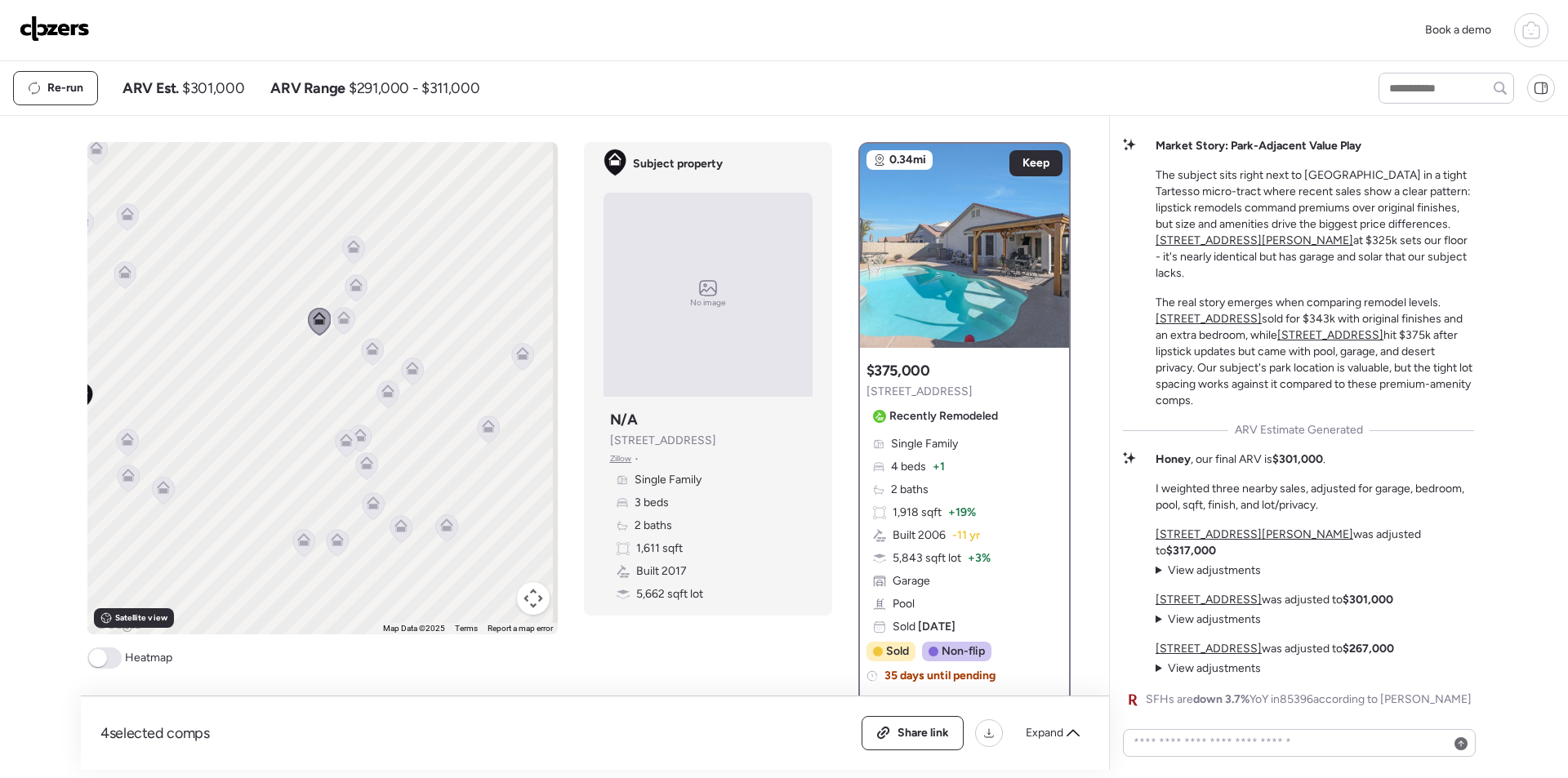
click at [297, 538] on icon at bounding box center [304, 539] width 13 height 13
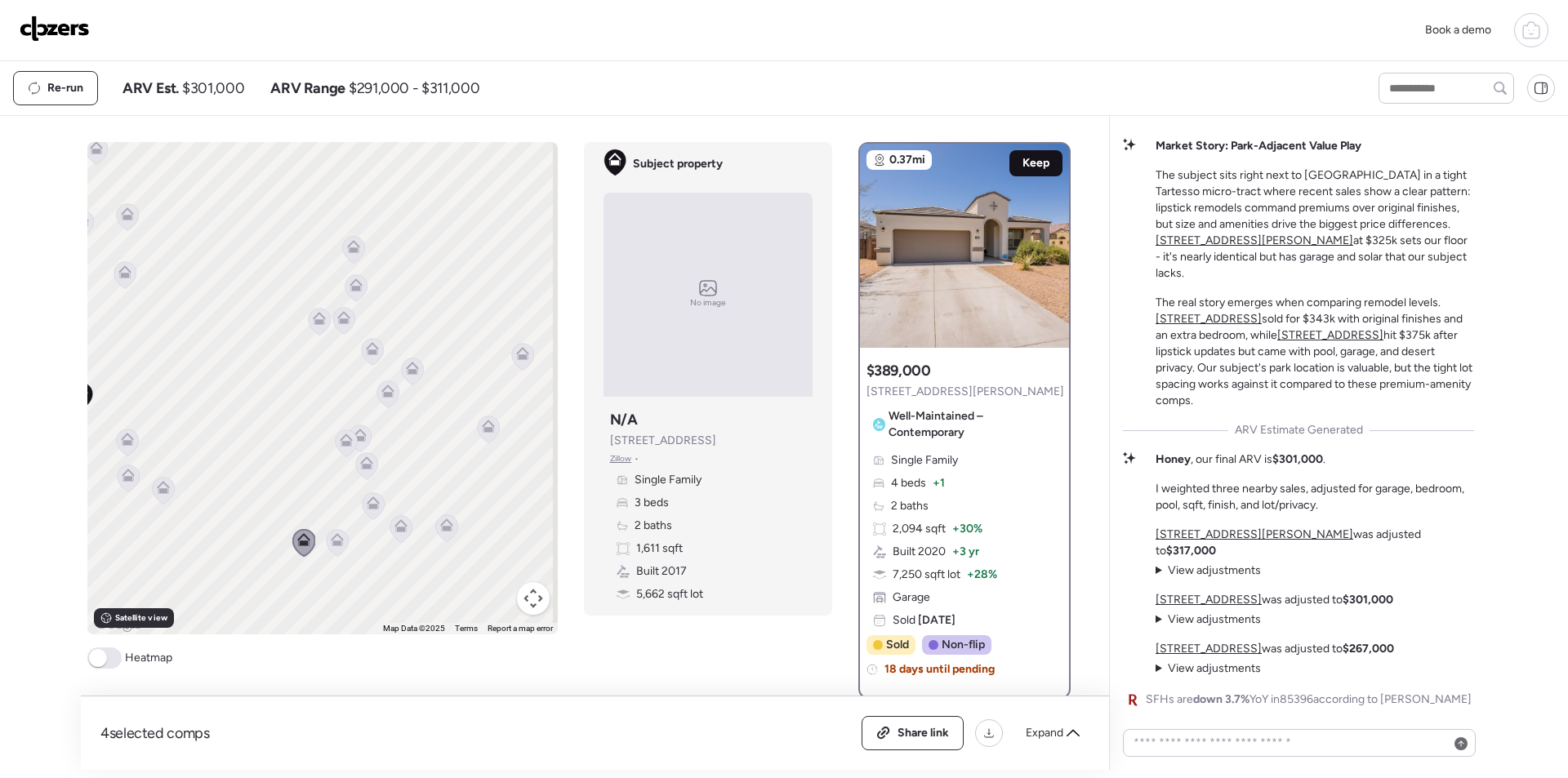
click at [1023, 159] on span "Keep" at bounding box center [1036, 162] width 27 height 16
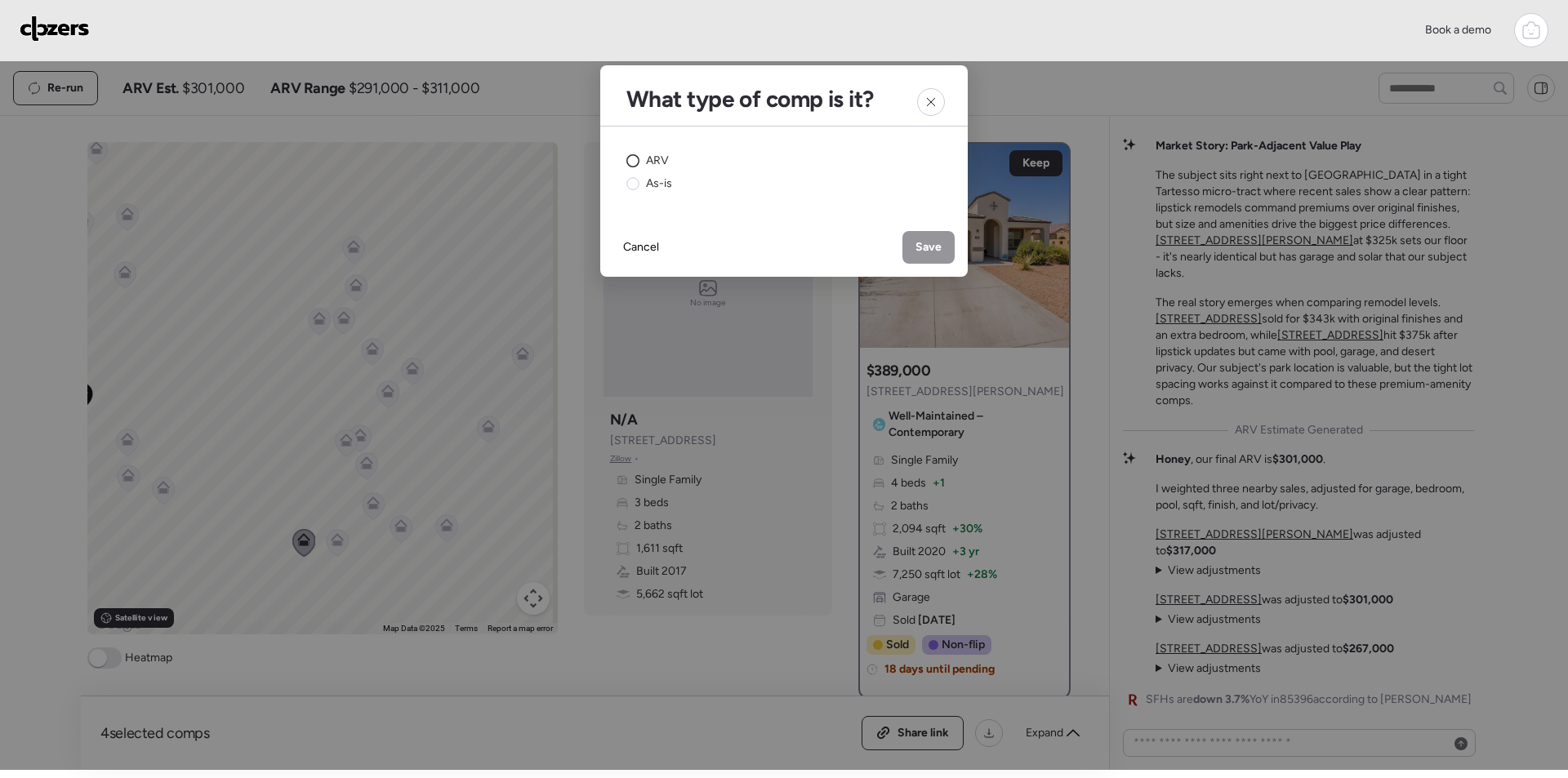
click at [650, 161] on span "ARV" at bounding box center [658, 160] width 23 height 16
click at [941, 108] on div at bounding box center [930, 101] width 27 height 27
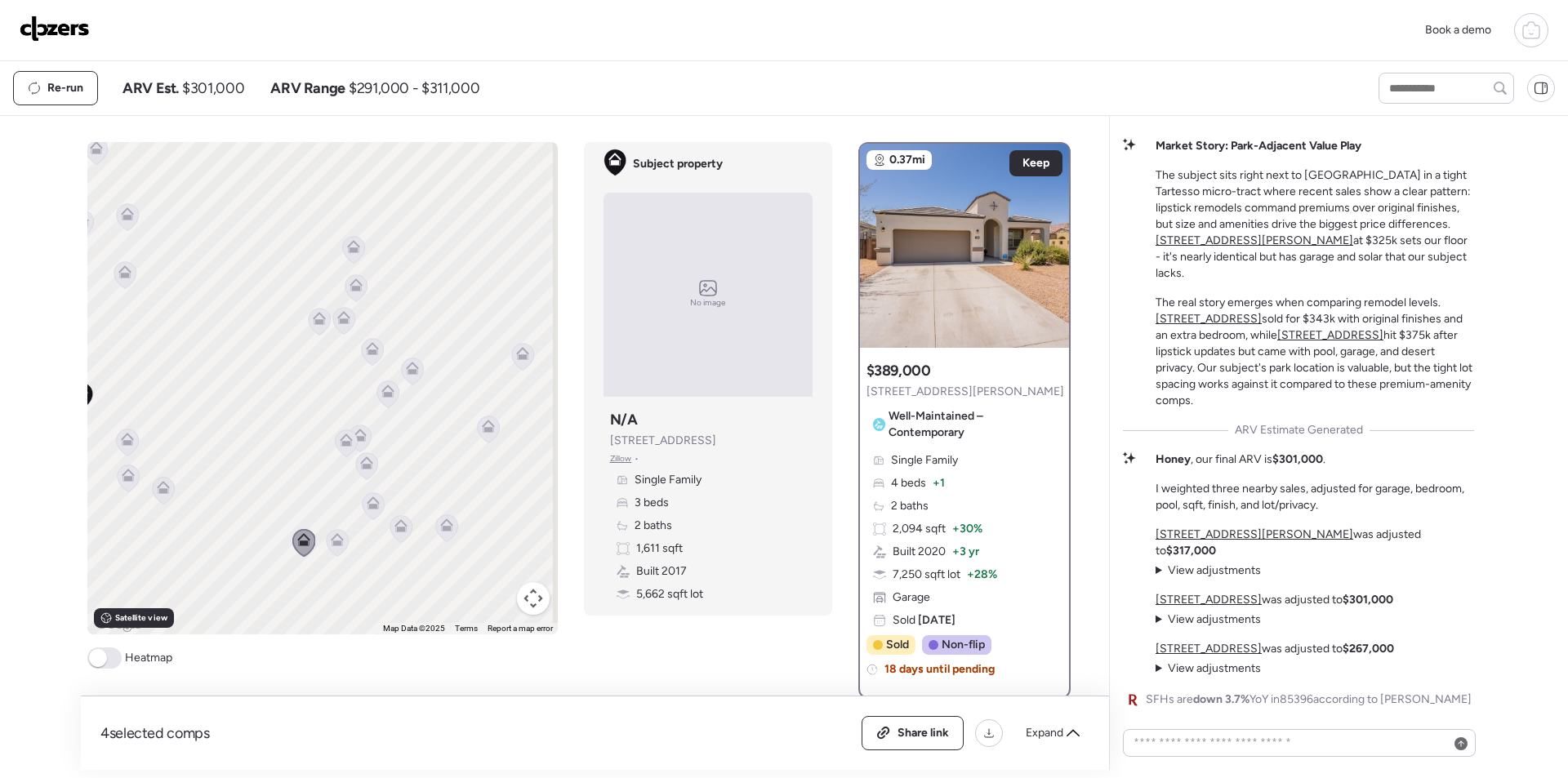
click at [224, 94] on span "$301,000" at bounding box center [213, 88] width 62 height 20
copy span "301,000"
click at [1039, 725] on span "Expand" at bounding box center [1044, 733] width 38 height 16
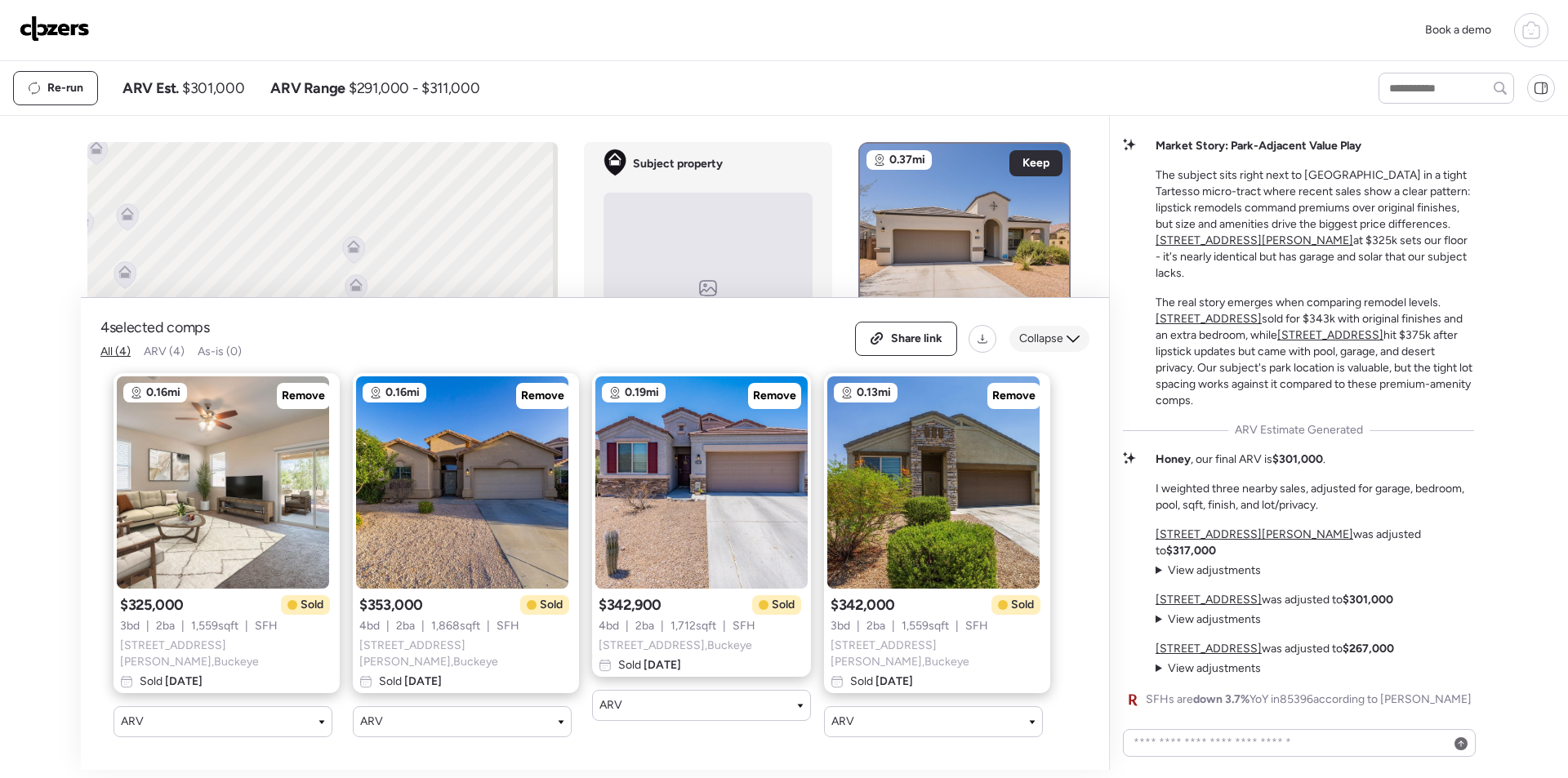
click at [1060, 346] on span "Collapse" at bounding box center [1041, 339] width 44 height 16
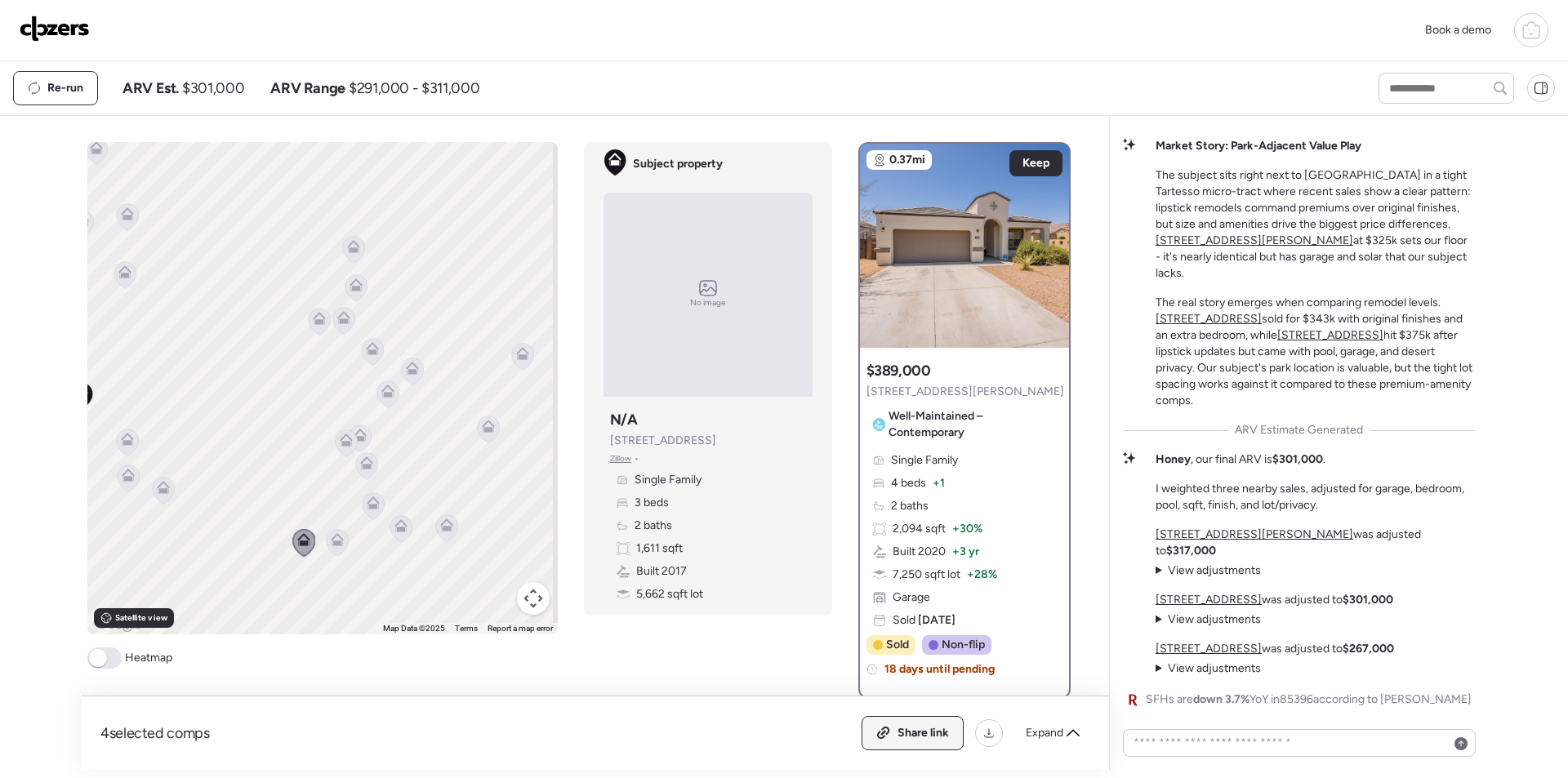
click at [926, 724] on div "Share link" at bounding box center [912, 733] width 100 height 33
click at [50, 44] on link at bounding box center [55, 29] width 70 height 29
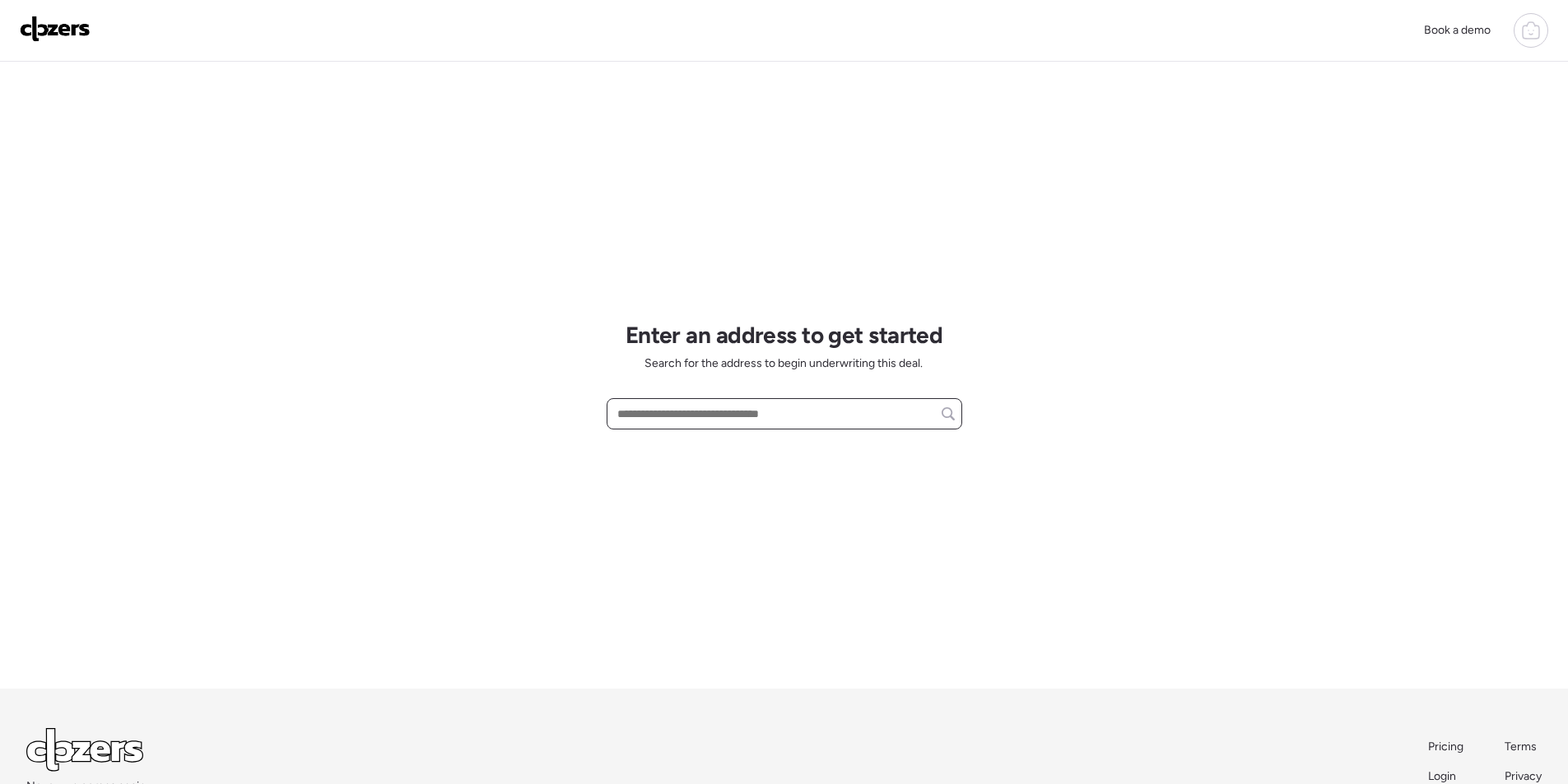
click at [694, 408] on input "text" at bounding box center [784, 413] width 340 height 23
paste input "**********"
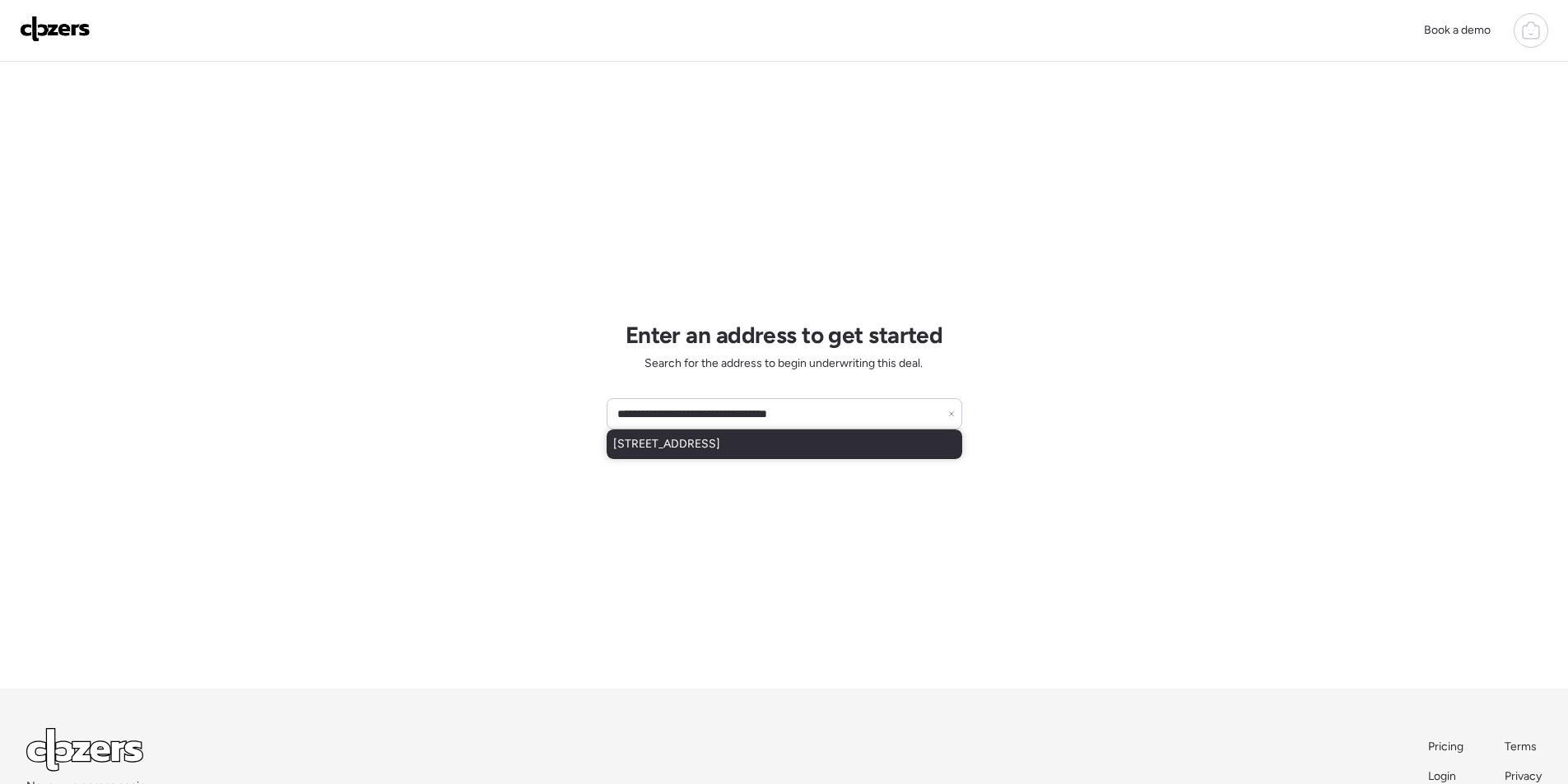
click at [691, 449] on span "[STREET_ADDRESS]" at bounding box center [667, 444] width 107 height 16
type input "**********"
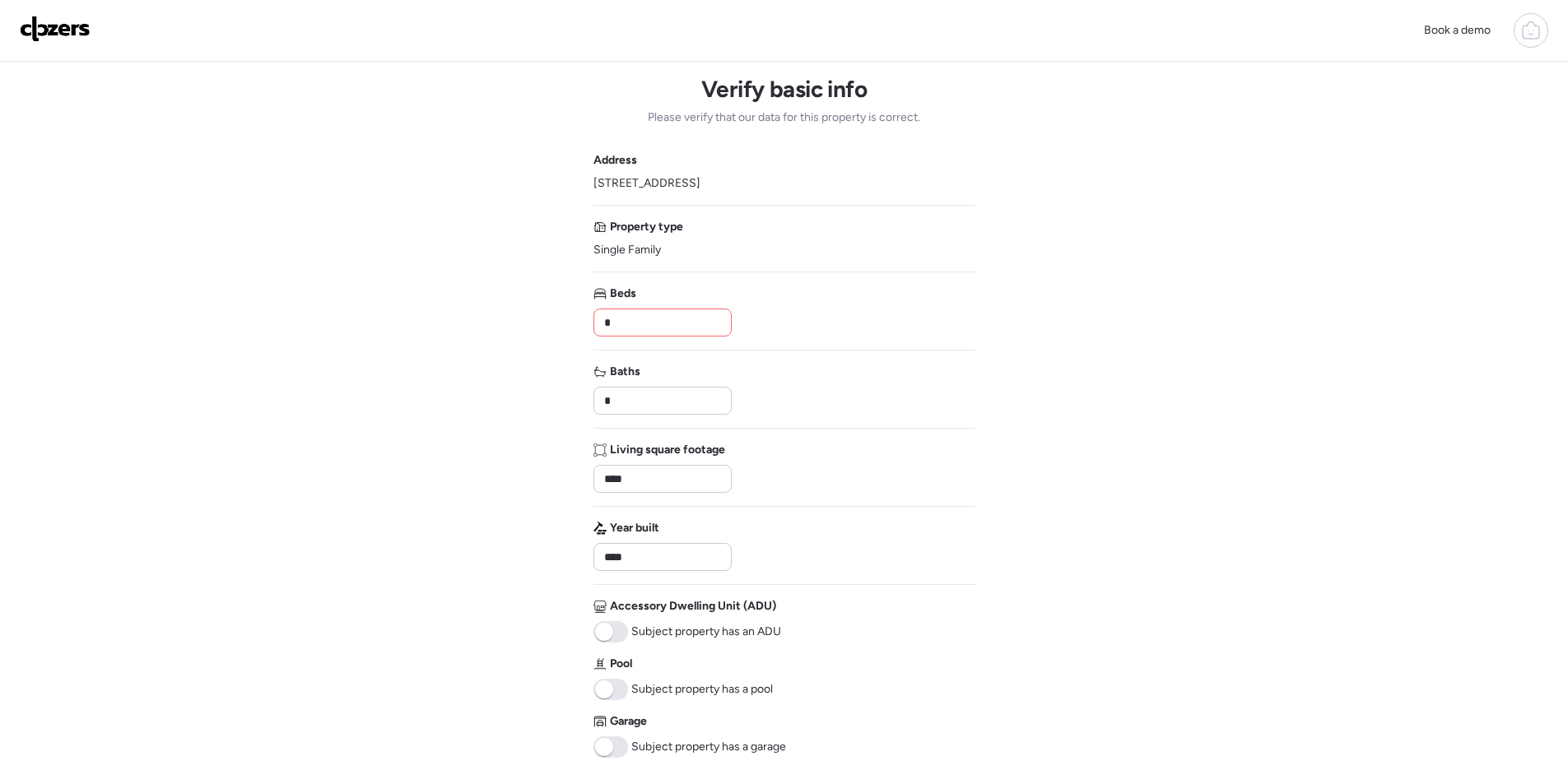
click at [665, 320] on input "*" at bounding box center [663, 322] width 124 height 23
type input "*"
click at [620, 689] on span at bounding box center [610, 689] width 34 height 22
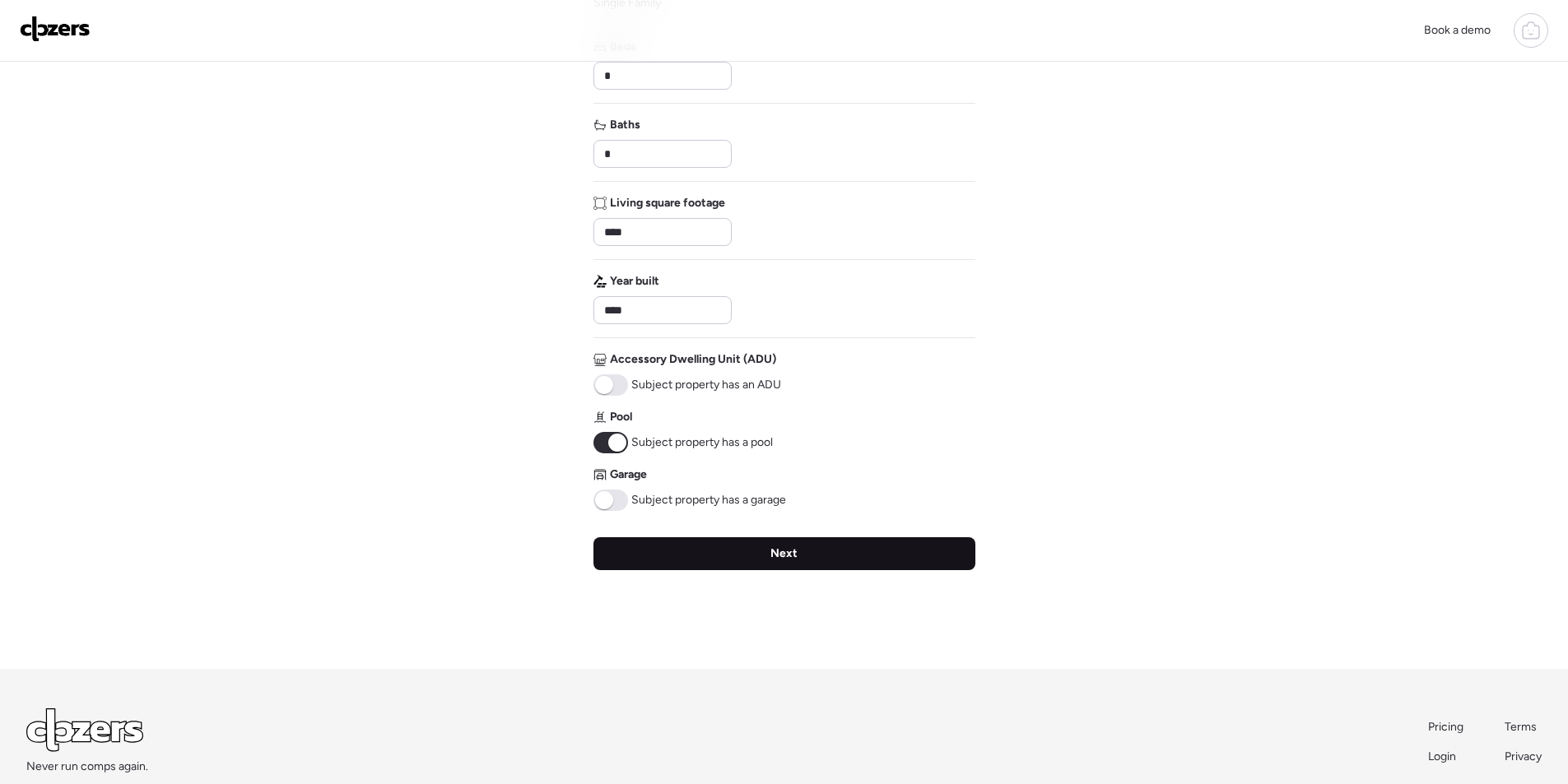
click at [711, 549] on div "Next" at bounding box center [784, 553] width 382 height 33
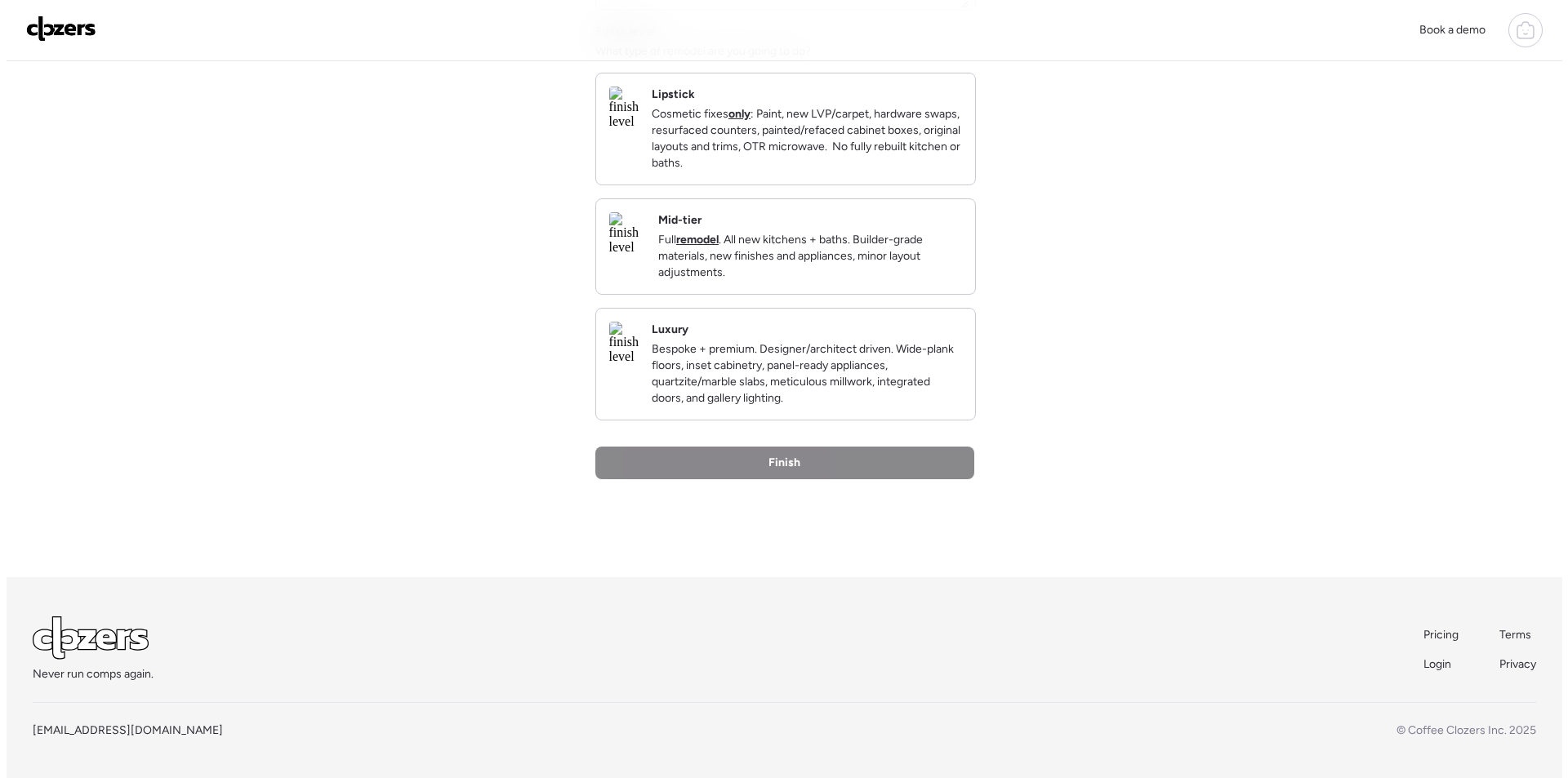
scroll to position [0, 0]
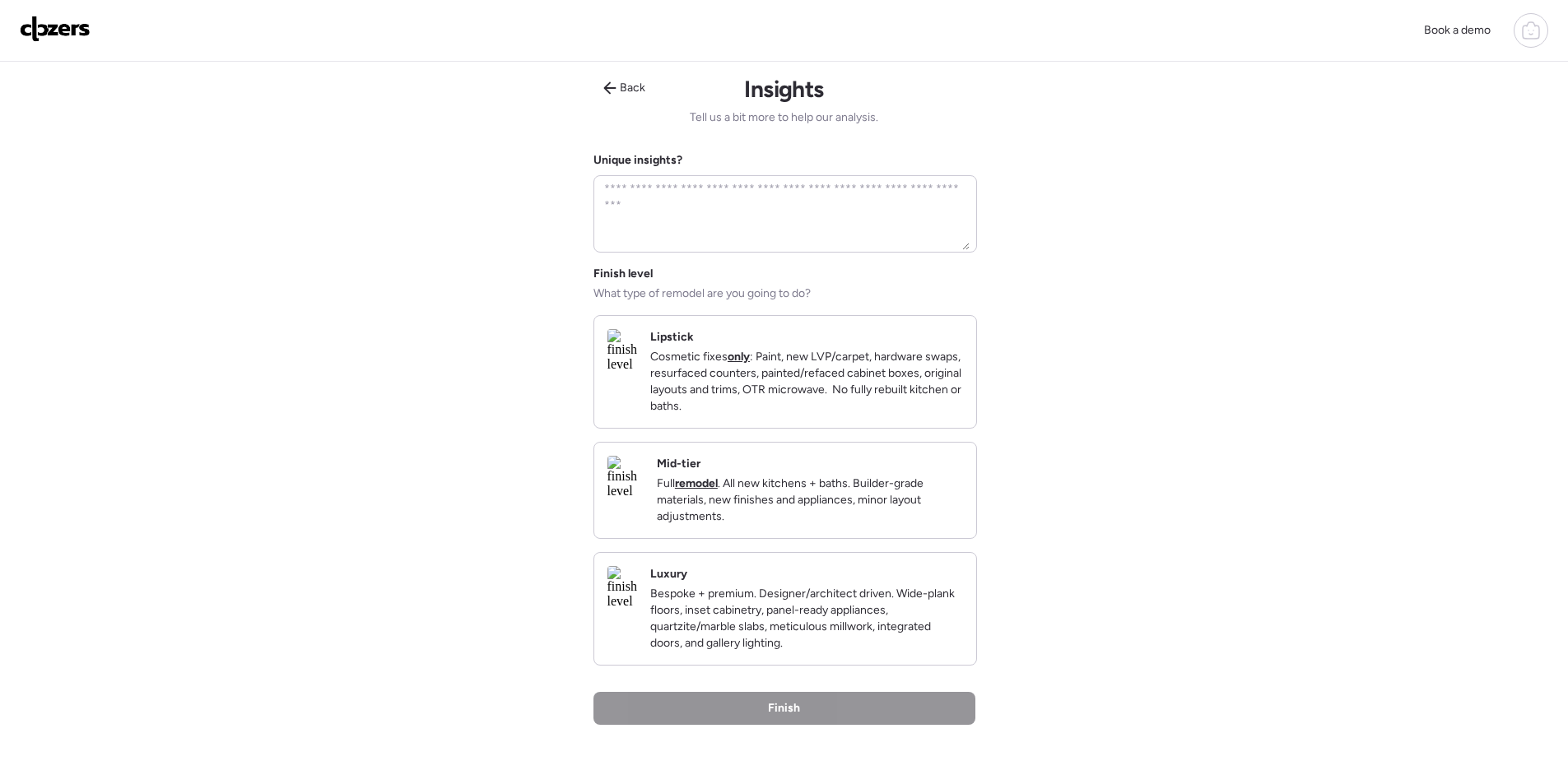
click at [865, 510] on p "Full remodel . All new kitchens + baths. Builder-grade materials, new finishes …" at bounding box center [810, 500] width 306 height 49
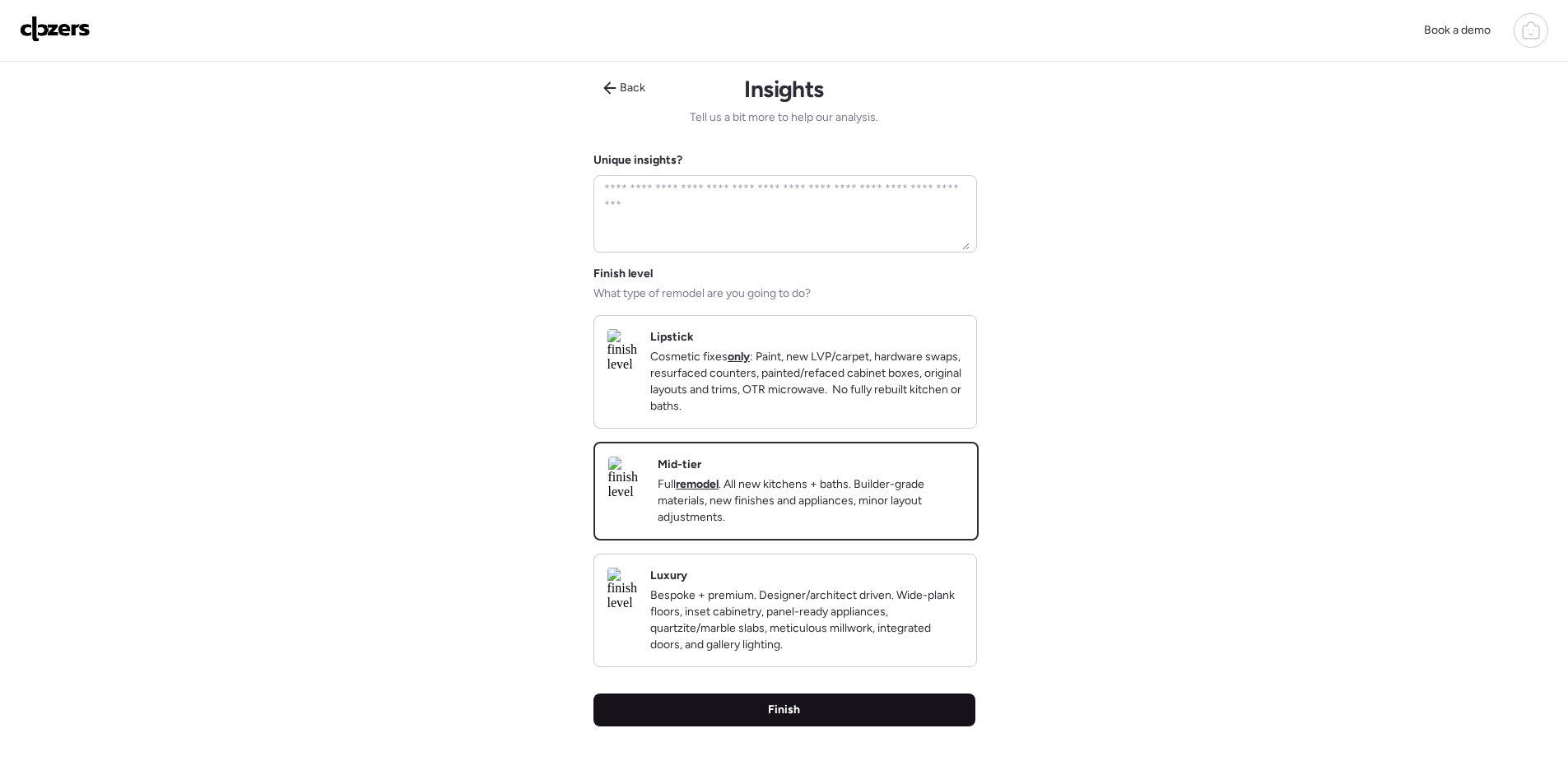
click at [786, 718] on span "Finish" at bounding box center [784, 709] width 32 height 16
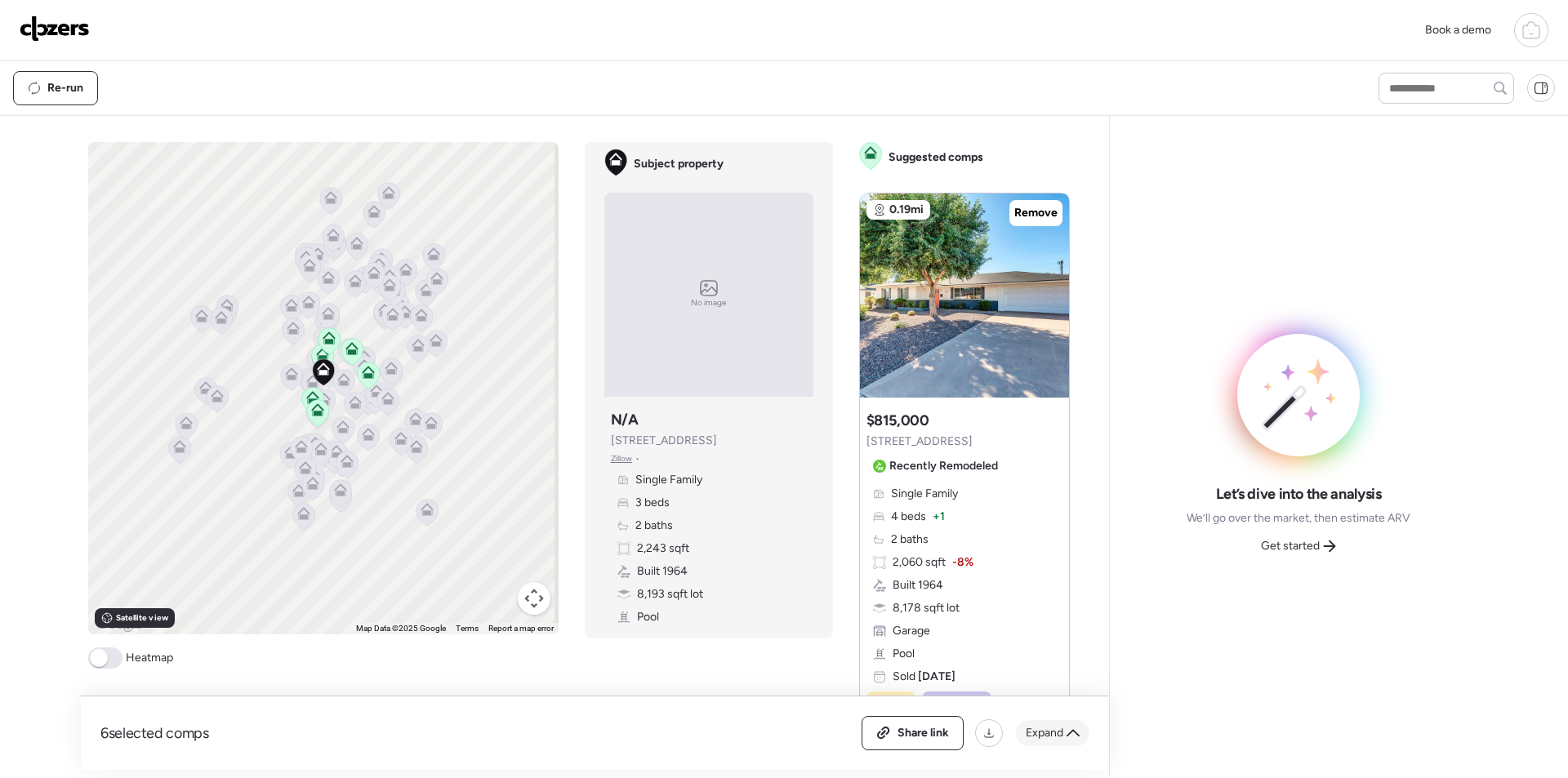
click at [1062, 736] on span "Expand" at bounding box center [1044, 733] width 38 height 16
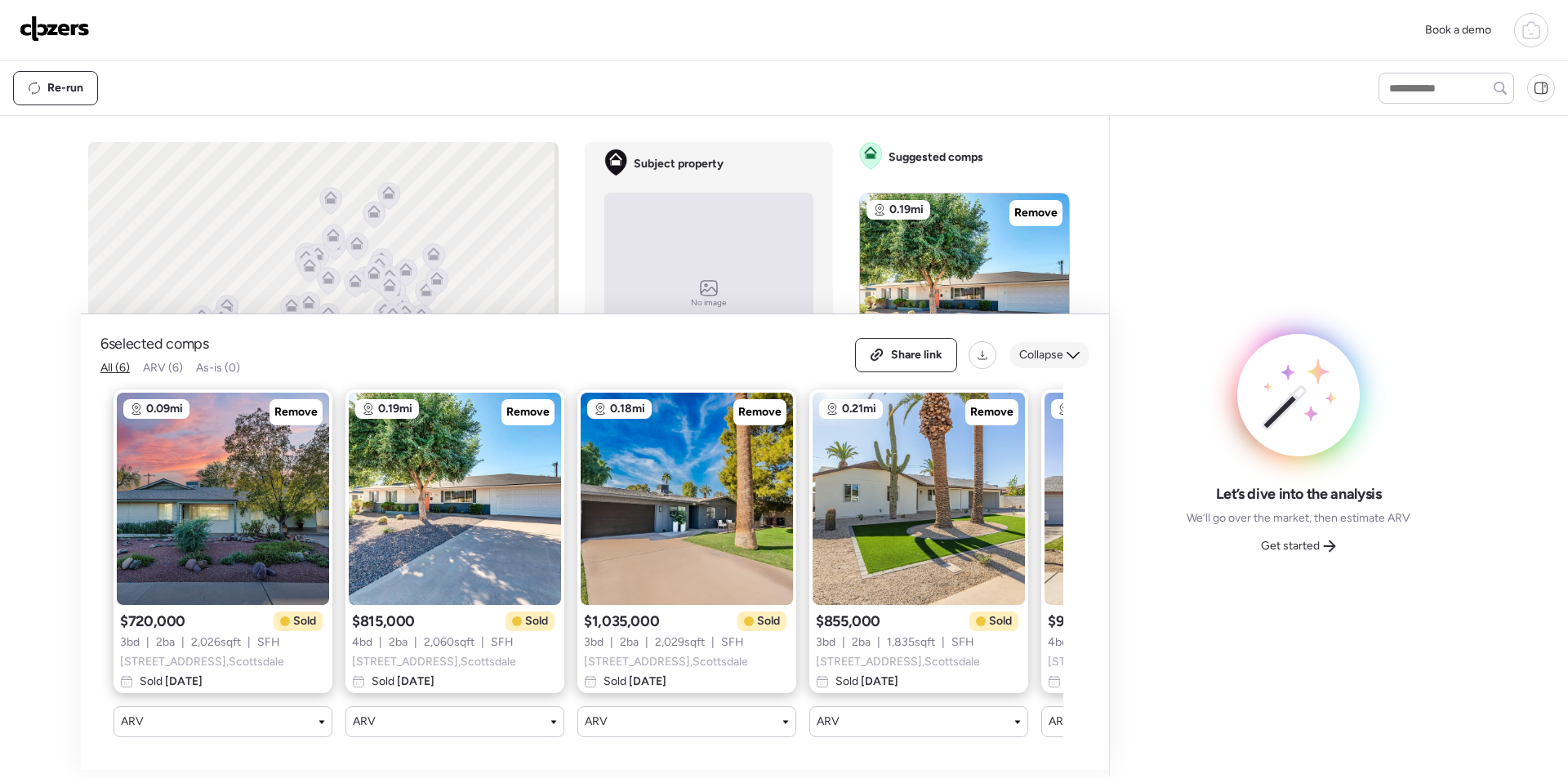
click at [1048, 347] on span "Collapse" at bounding box center [1041, 355] width 44 height 16
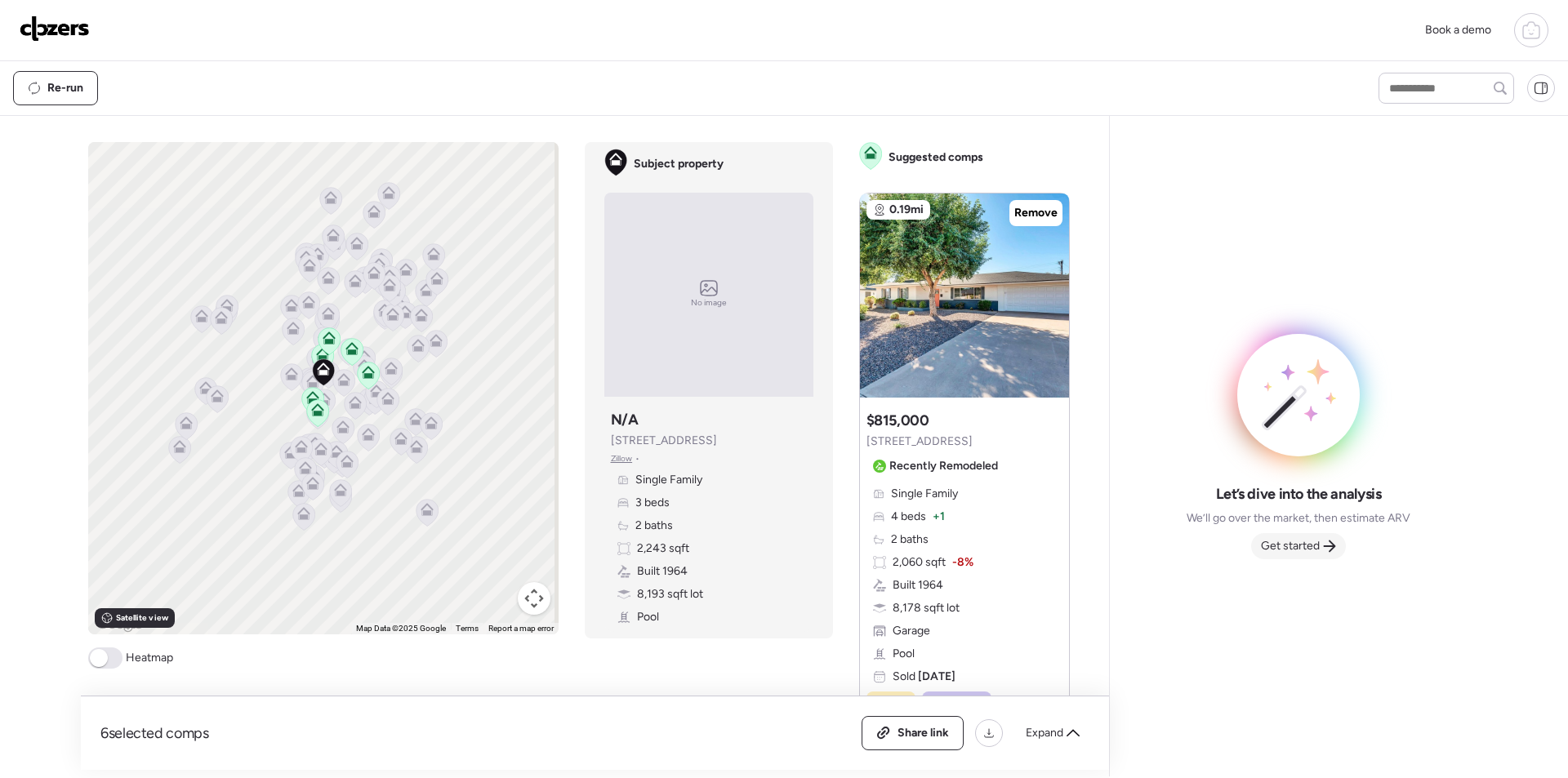
click at [1300, 540] on span "Get started" at bounding box center [1290, 545] width 58 height 16
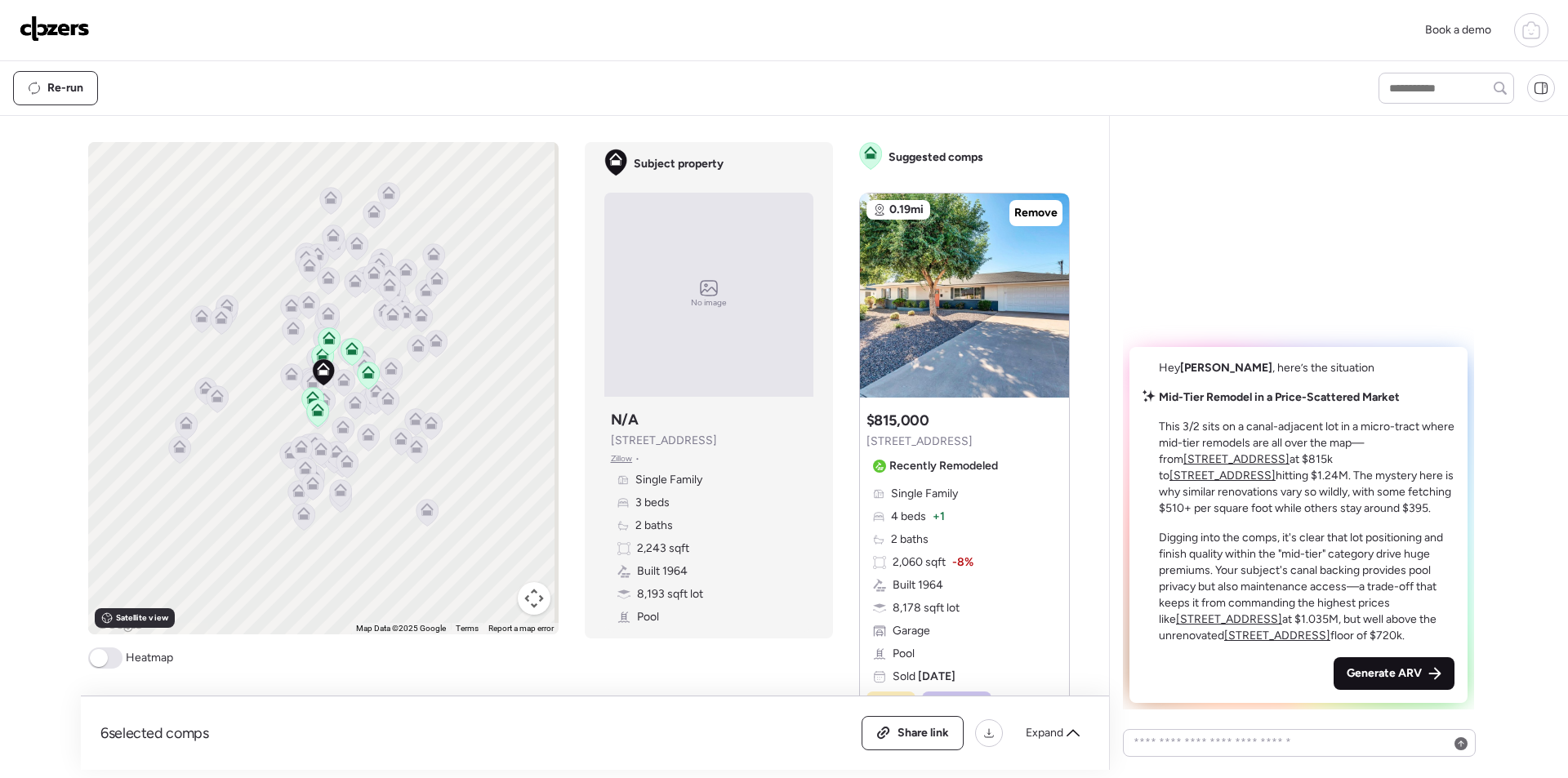
click at [1350, 667] on span "Generate ARV" at bounding box center [1384, 672] width 75 height 16
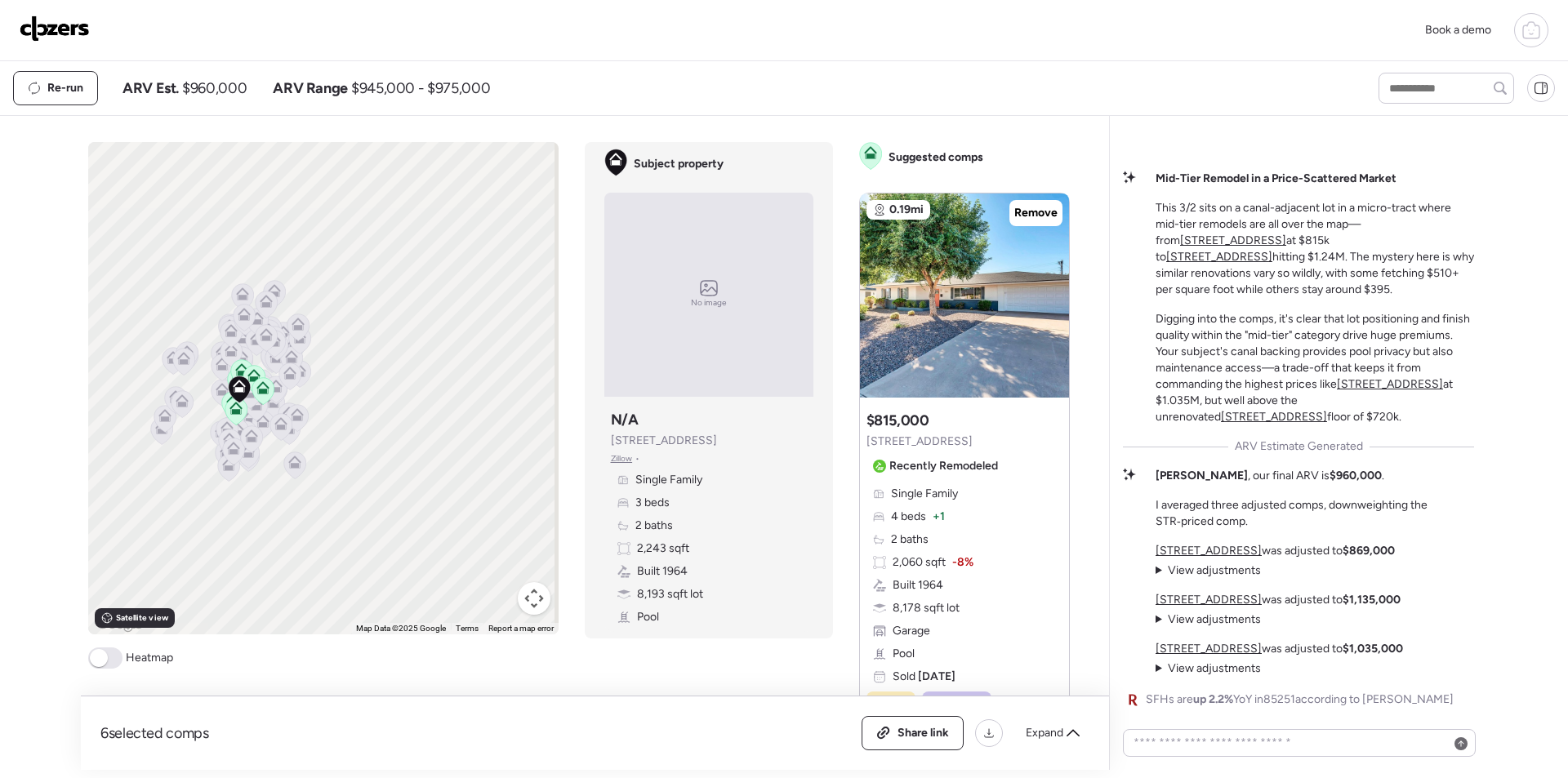
click at [227, 98] on div "Re-run ARV Est. $960,000 ARV Range $945,000 - $975,000" at bounding box center [681, 88] width 1336 height 34
click at [227, 96] on span "$960,000" at bounding box center [214, 88] width 64 height 20
copy span "960,000"
click at [921, 743] on div "Share link" at bounding box center [912, 733] width 100 height 33
click at [68, 41] on link at bounding box center [55, 29] width 70 height 29
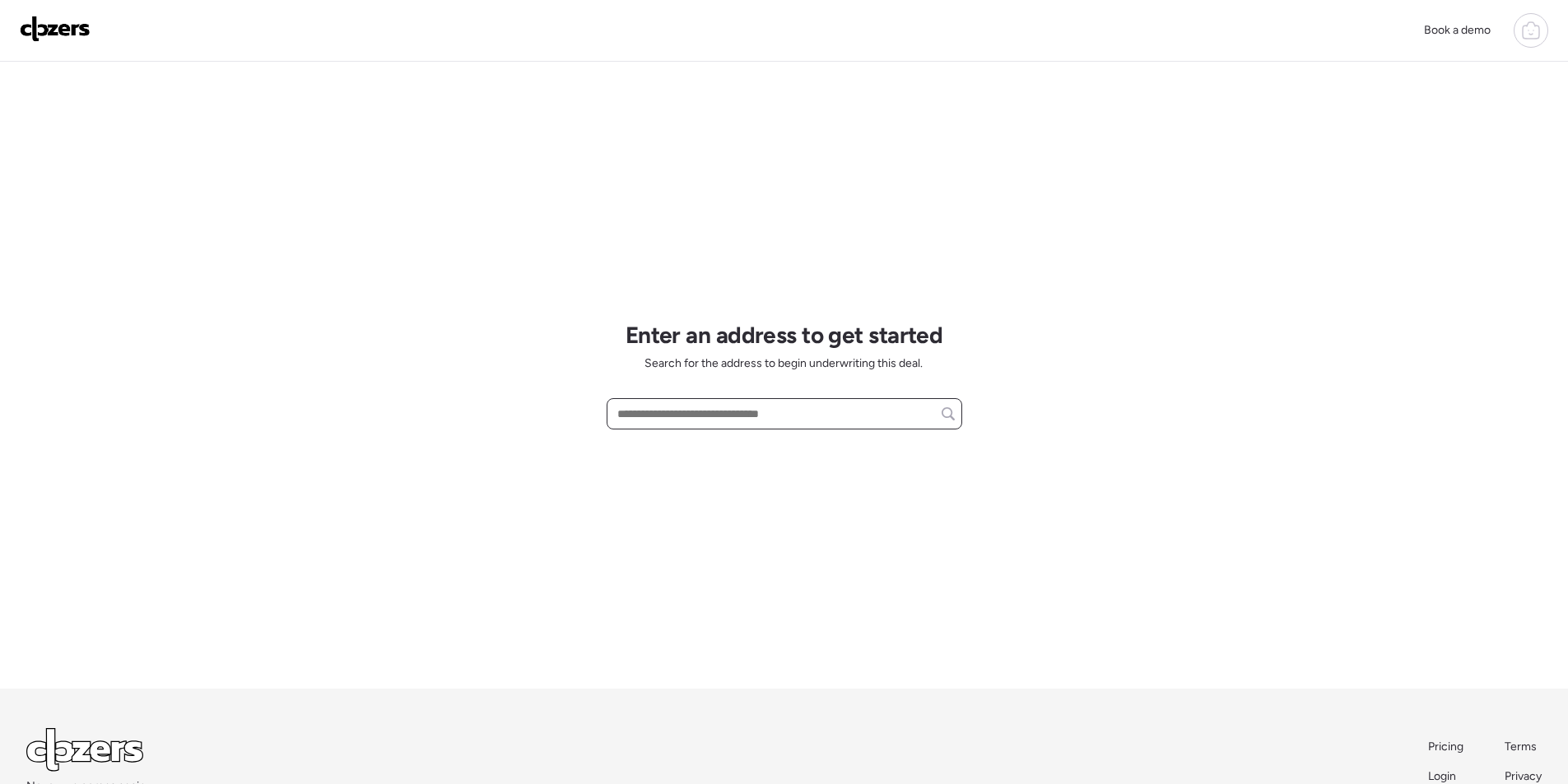
click at [708, 404] on input "text" at bounding box center [784, 413] width 340 height 23
paste input "**********"
drag, startPoint x: 698, startPoint y: 413, endPoint x: 835, endPoint y: 414, distance: 137.0
click at [835, 414] on input "**********" at bounding box center [784, 413] width 340 height 23
drag, startPoint x: 737, startPoint y: 394, endPoint x: 739, endPoint y: 406, distance: 12.2
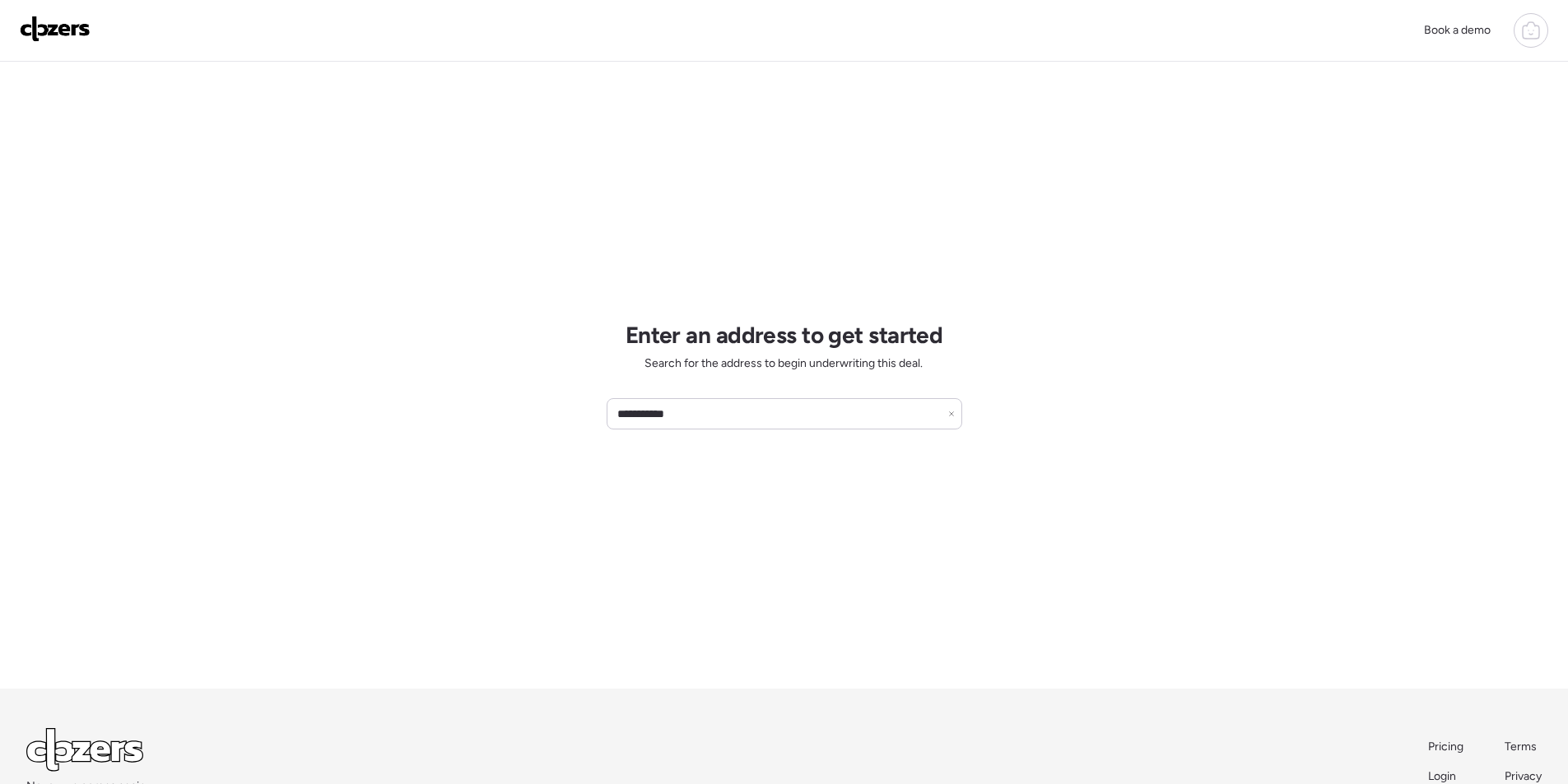
click at [737, 394] on div "**********" at bounding box center [784, 374] width 356 height 626
click at [738, 413] on input "**********" at bounding box center [784, 413] width 340 height 23
click at [740, 411] on input "**********" at bounding box center [784, 413] width 340 height 23
click at [741, 410] on input "**********" at bounding box center [784, 413] width 340 height 23
paste input "**********"
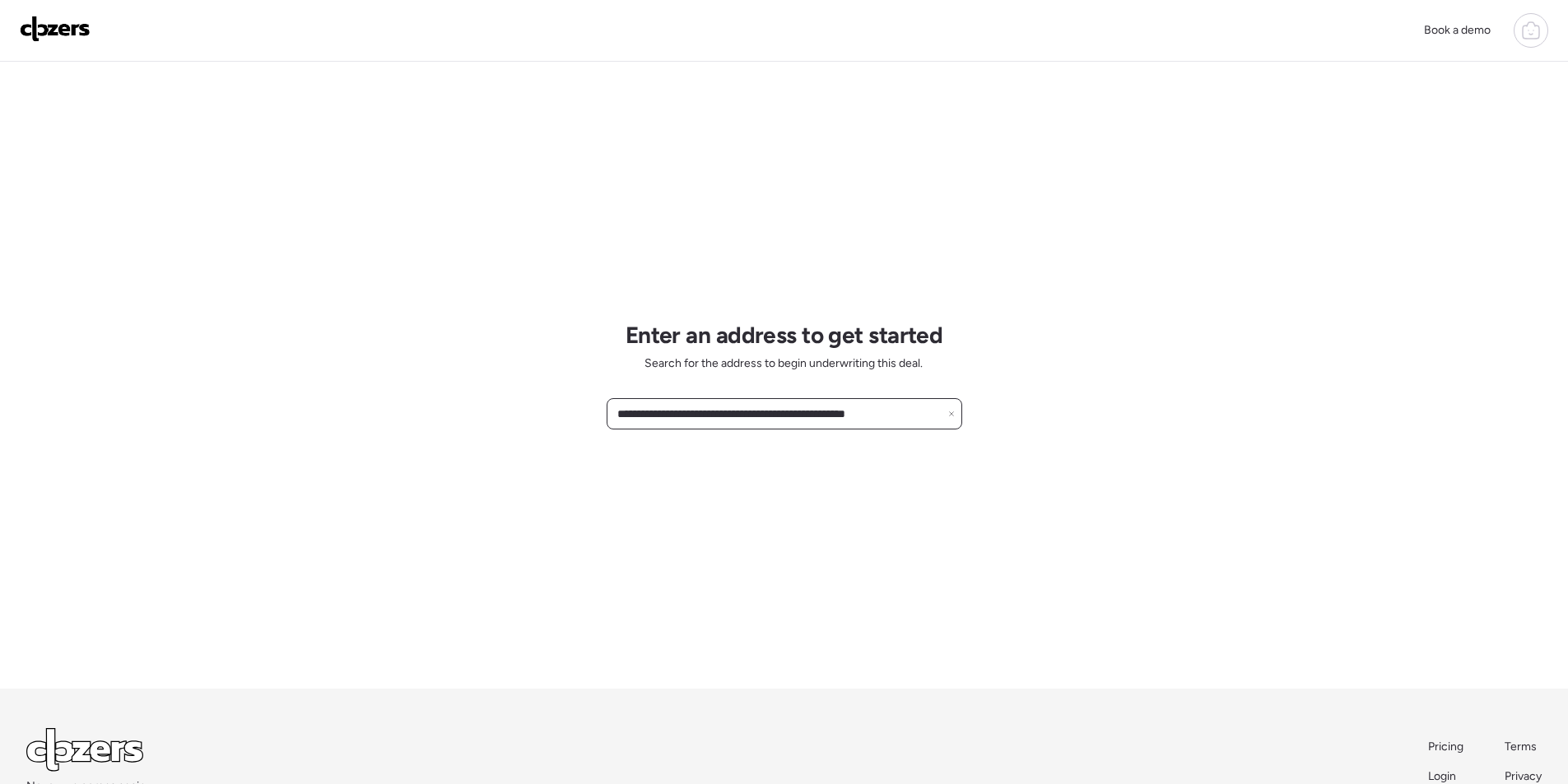
paste input "text"
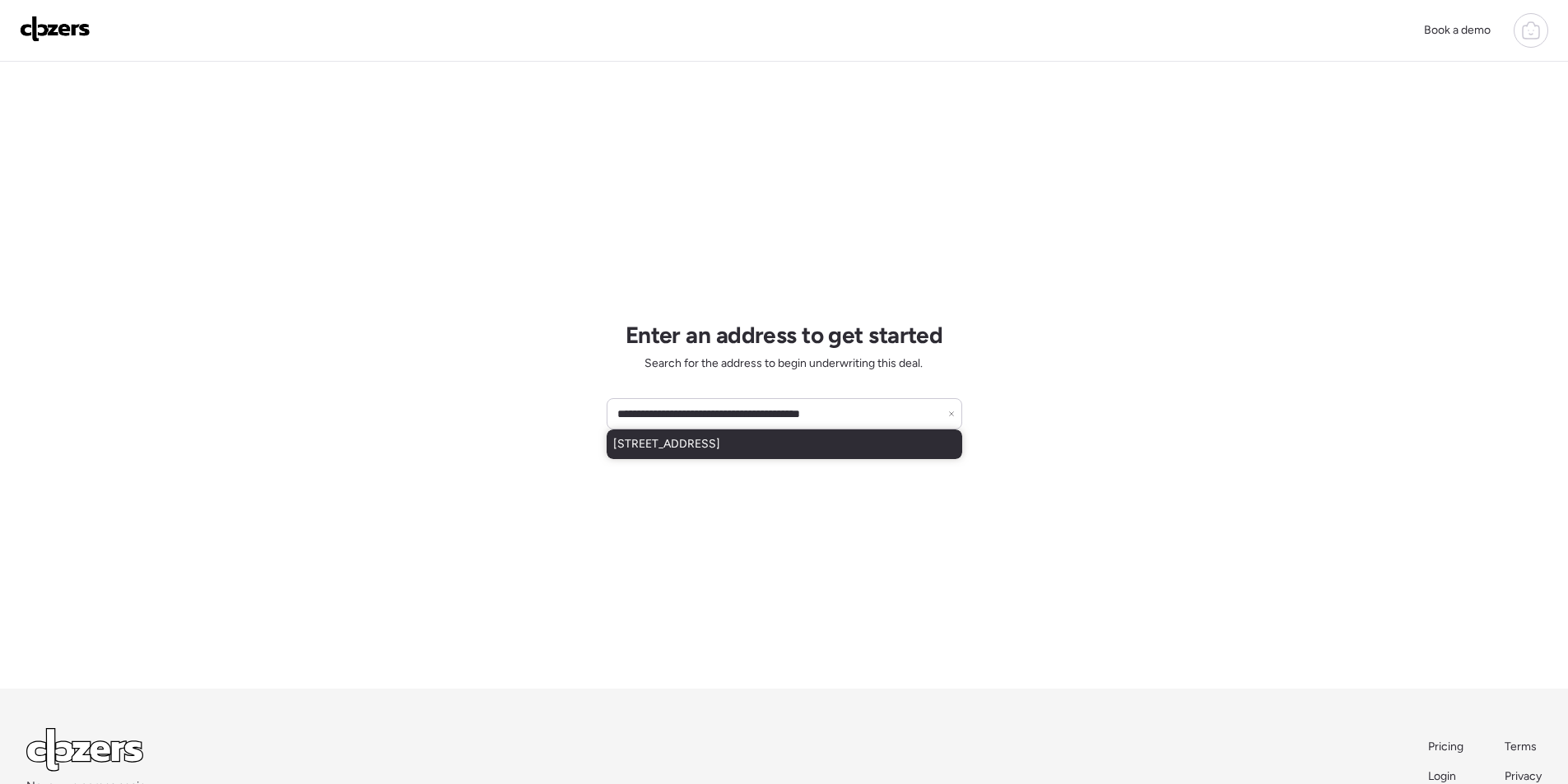
click at [720, 449] on span "[STREET_ADDRESS]" at bounding box center [667, 444] width 107 height 16
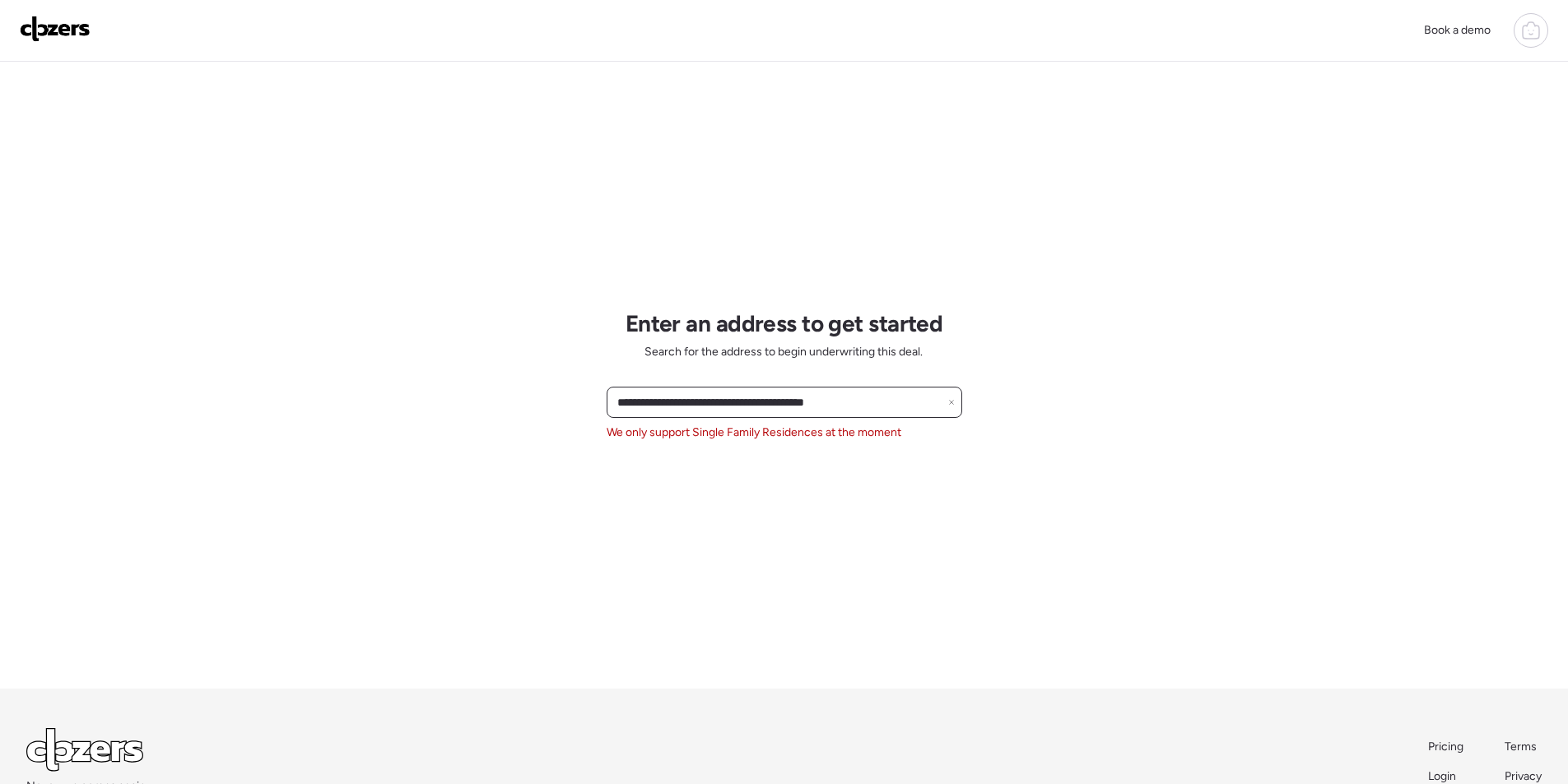
drag, startPoint x: 813, startPoint y: 401, endPoint x: 1021, endPoint y: 401, distance: 208.0
click at [1021, 401] on div "**********" at bounding box center [784, 445] width 1568 height 890
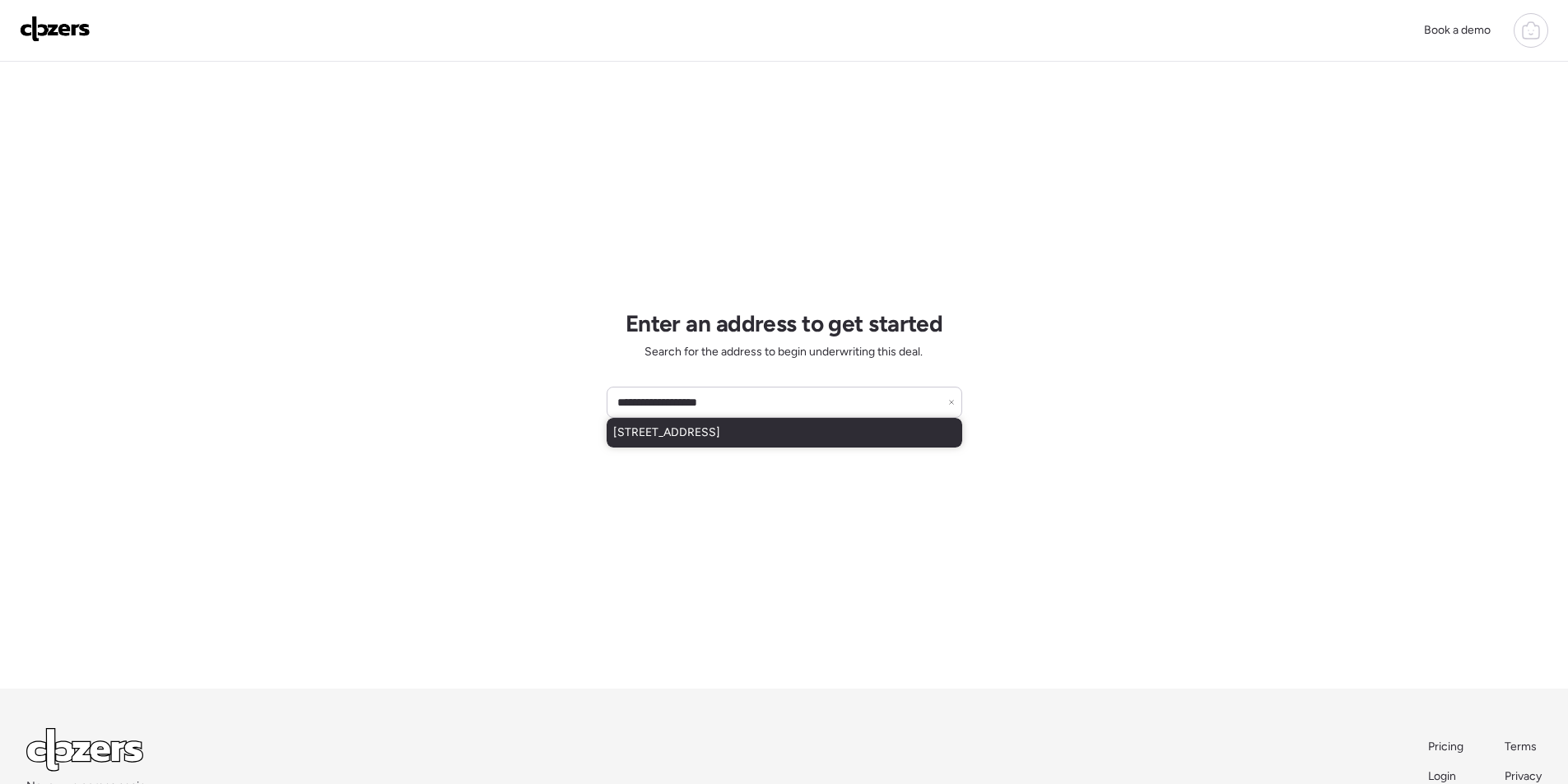
click at [720, 438] on span "[STREET_ADDRESS]" at bounding box center [667, 432] width 107 height 16
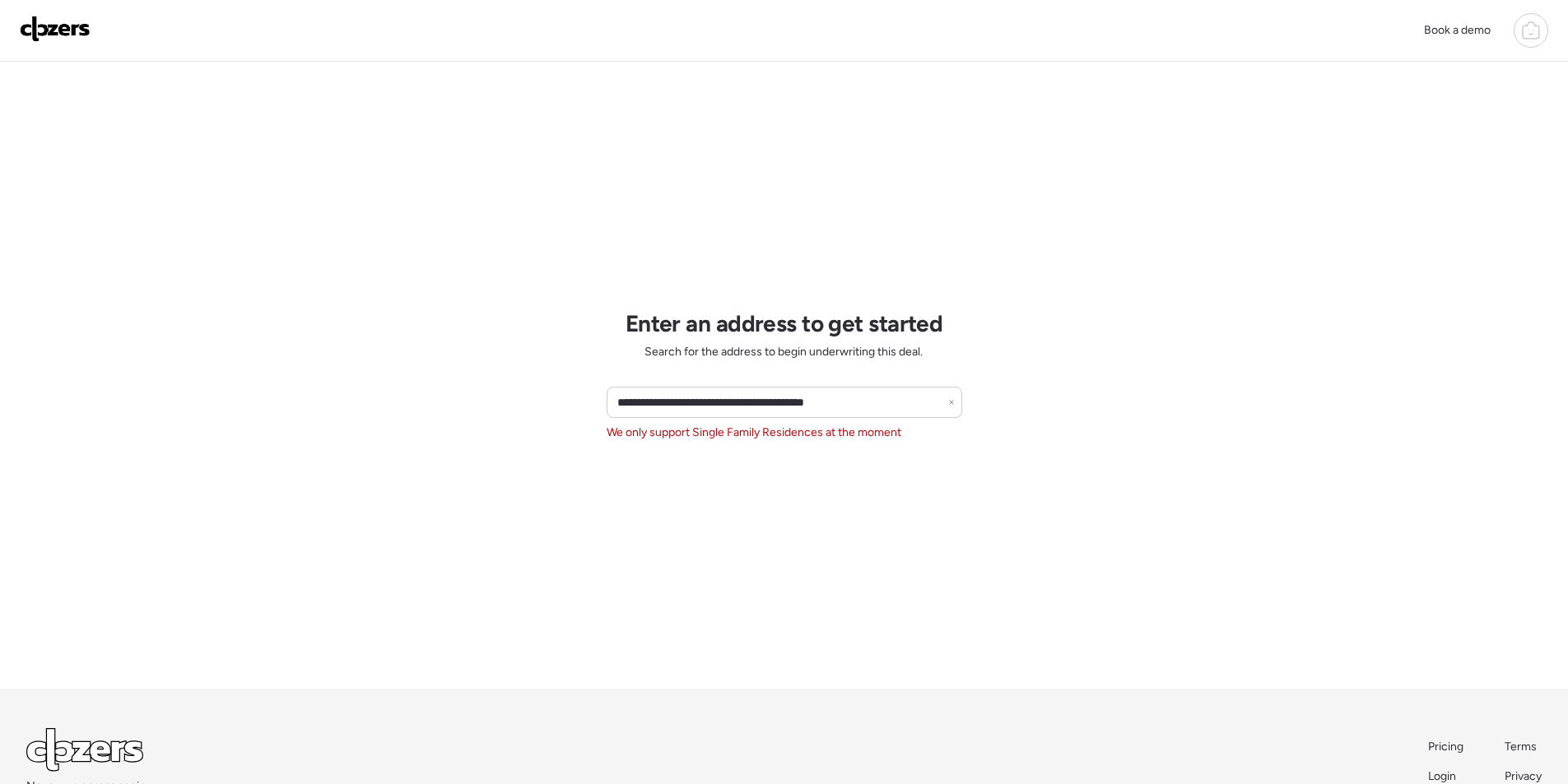
click at [752, 385] on div "**********" at bounding box center [784, 374] width 356 height 626
click at [745, 394] on input "**********" at bounding box center [784, 402] width 340 height 23
paste input "text"
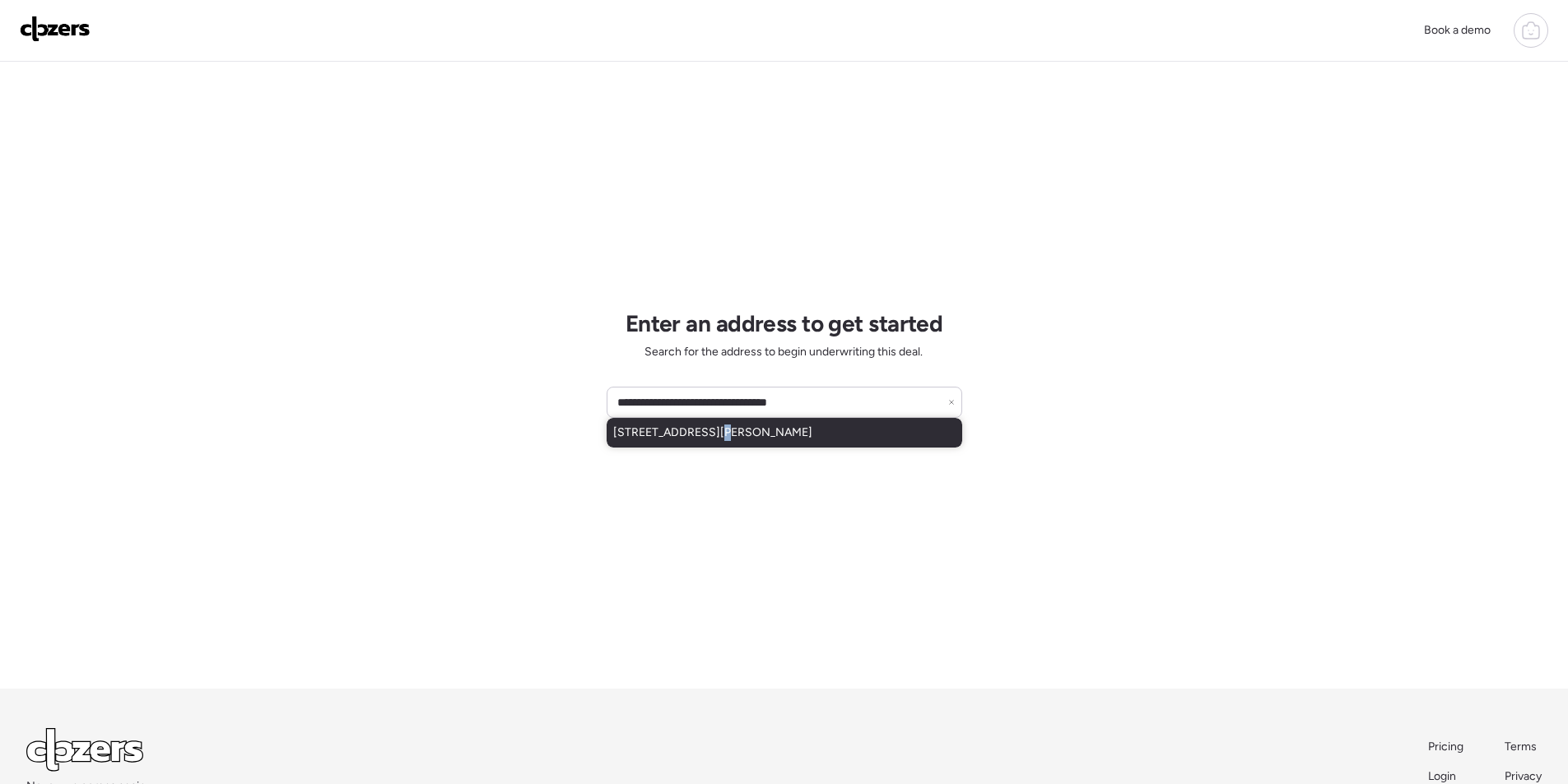
click at [713, 429] on span "[STREET_ADDRESS][PERSON_NAME]" at bounding box center [712, 432] width 199 height 16
type input "**********"
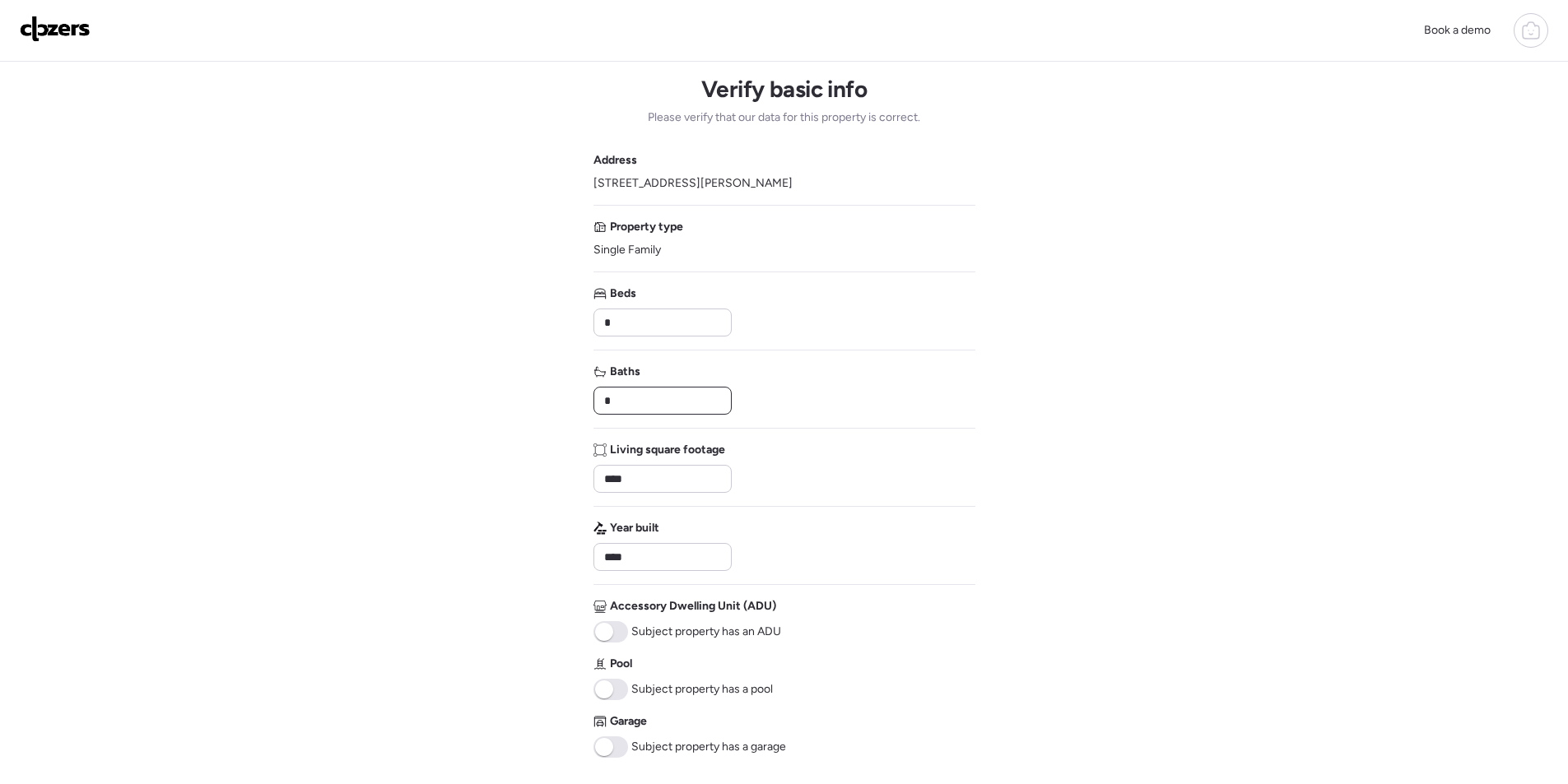
click at [682, 407] on input "*" at bounding box center [663, 400] width 124 height 23
click at [681, 407] on input "*" at bounding box center [663, 400] width 124 height 23
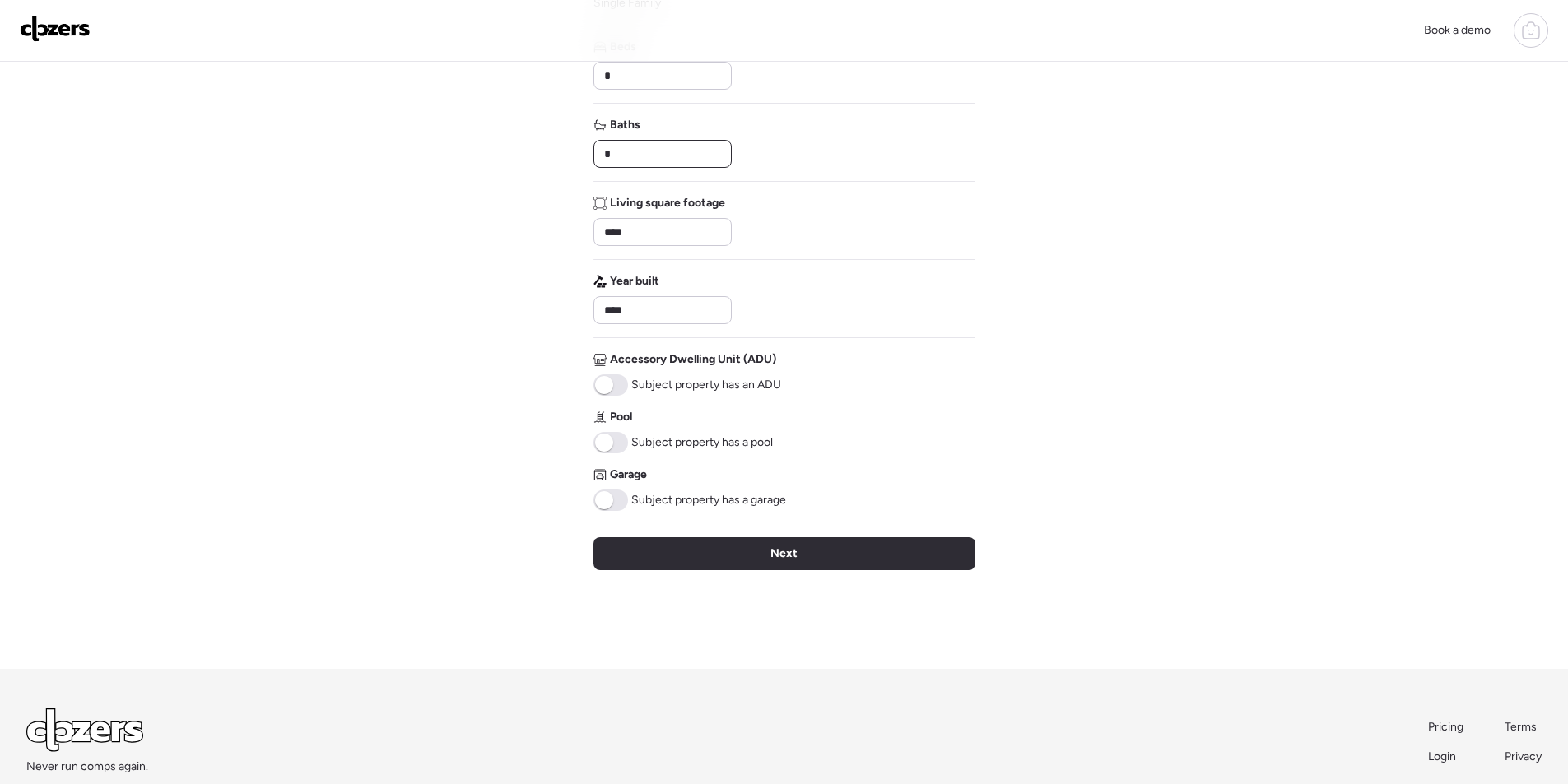
type input "*"
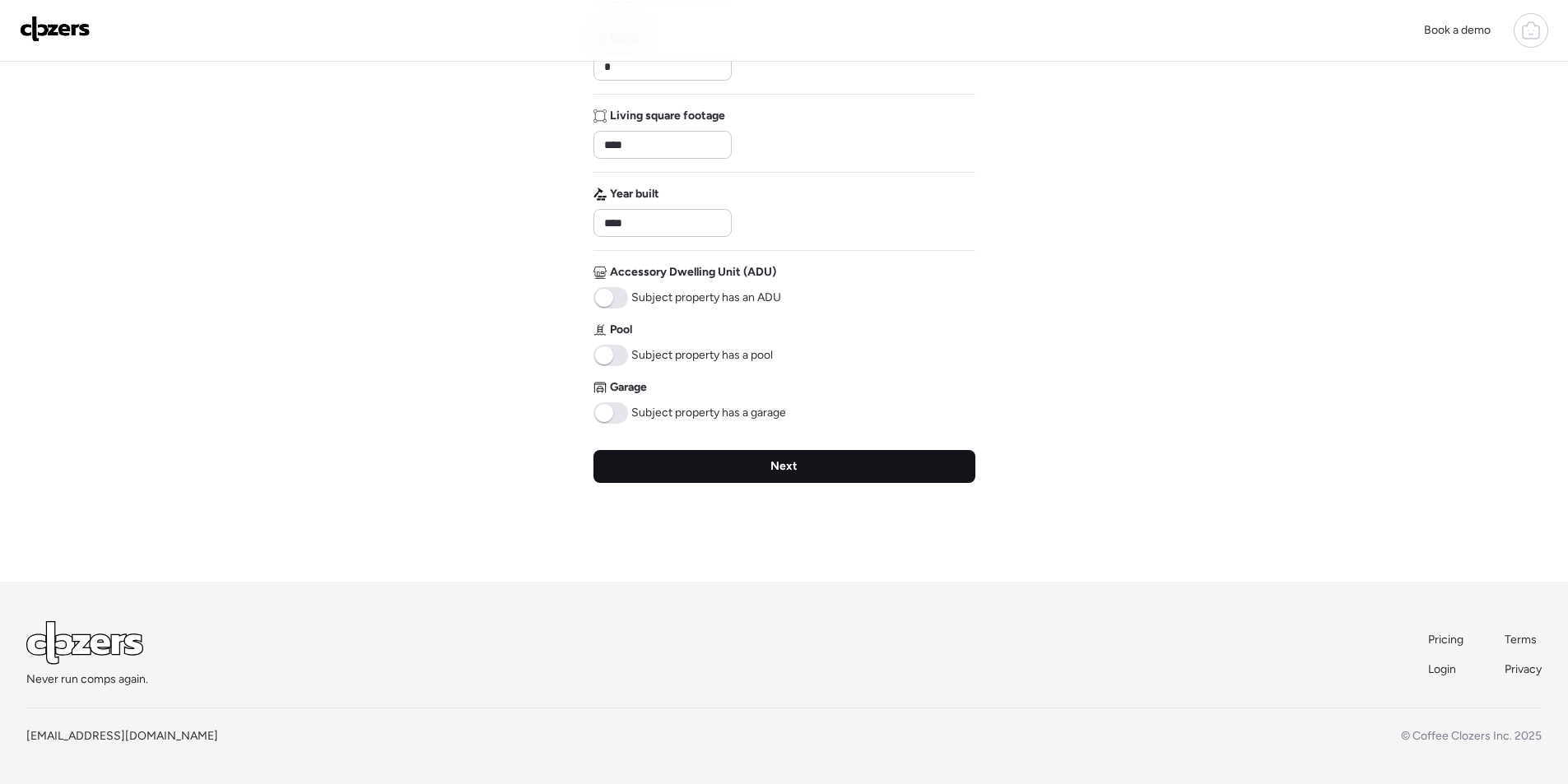
click at [706, 458] on div "Next" at bounding box center [784, 466] width 382 height 33
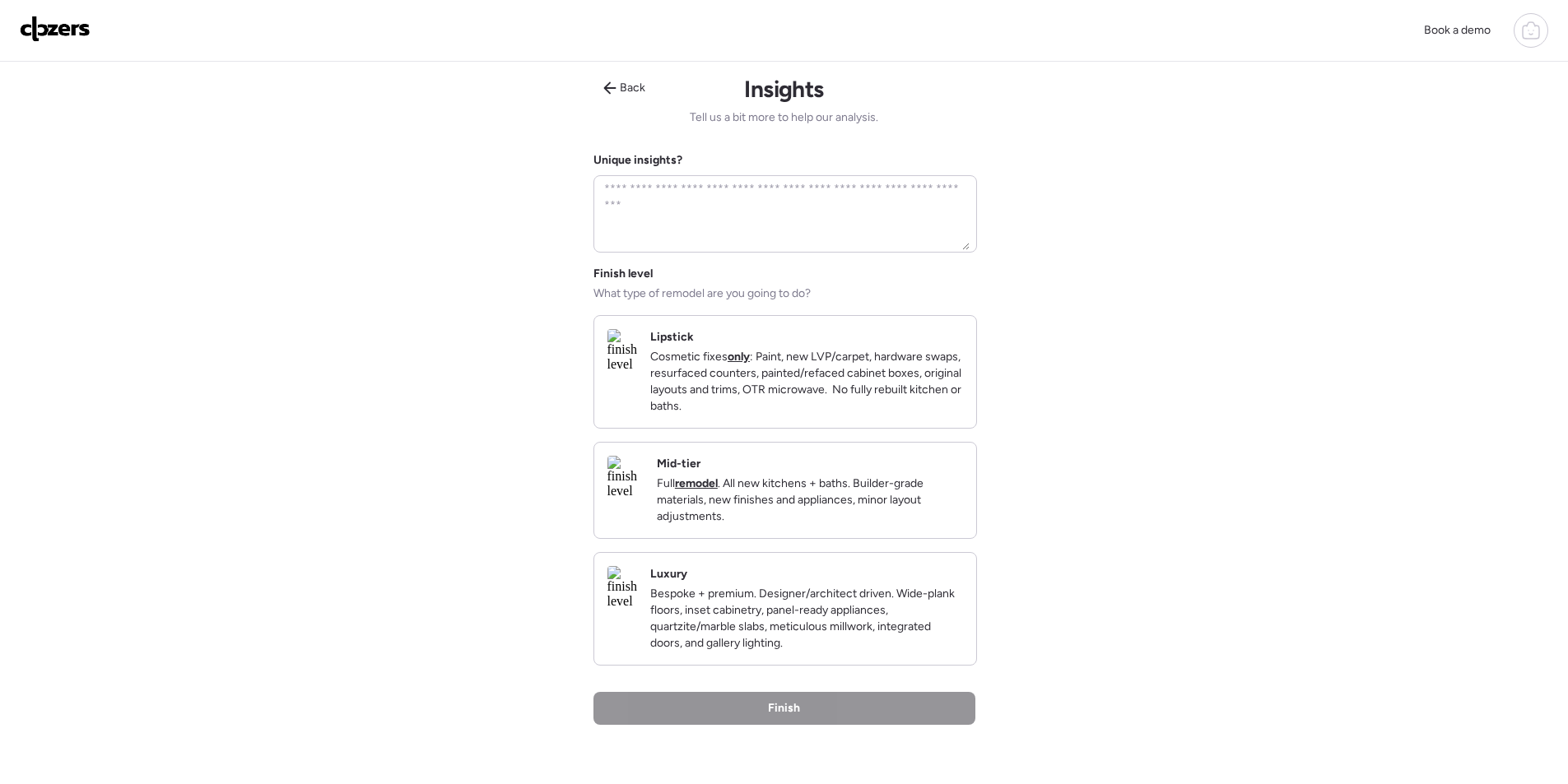
drag, startPoint x: 803, startPoint y: 491, endPoint x: 814, endPoint y: 498, distance: 13.0
click at [804, 490] on div "Mid-tier Full remodel . All new kitchens + baths. Builder-grade materials, new …" at bounding box center [810, 489] width 306 height 69
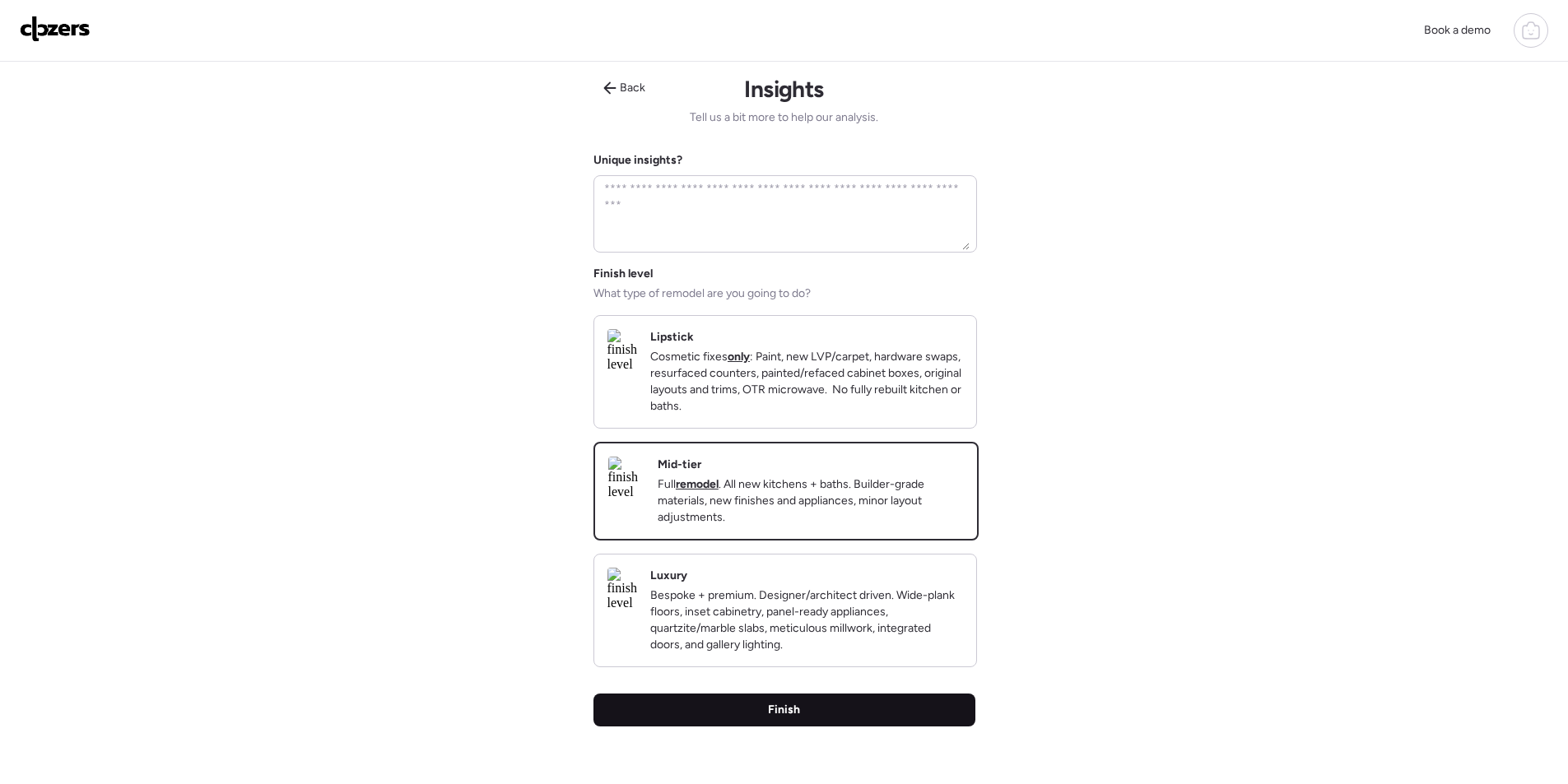
click at [847, 719] on div "Finish" at bounding box center [784, 710] width 382 height 33
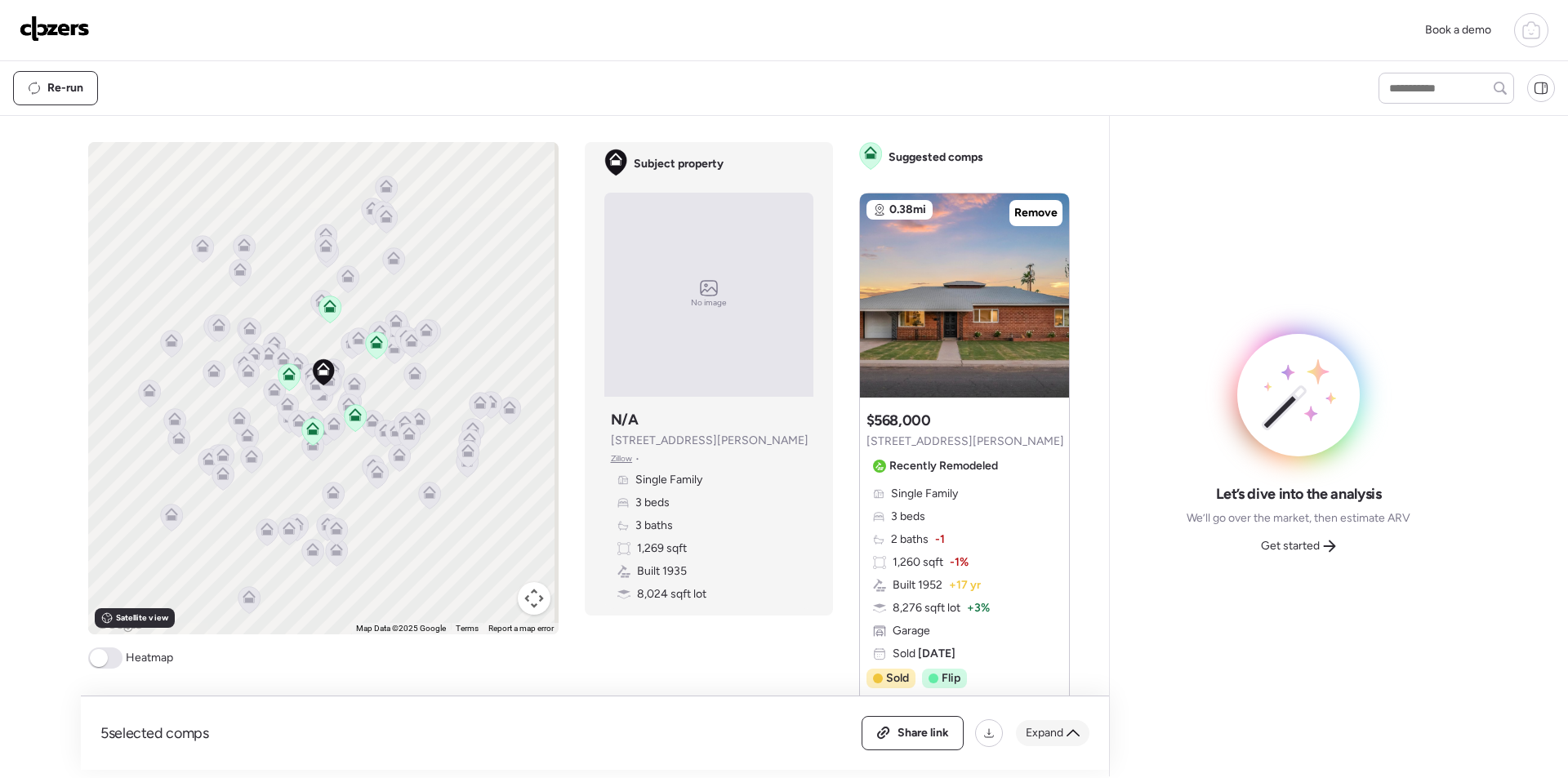
click at [1063, 743] on div "Expand" at bounding box center [1053, 733] width 74 height 26
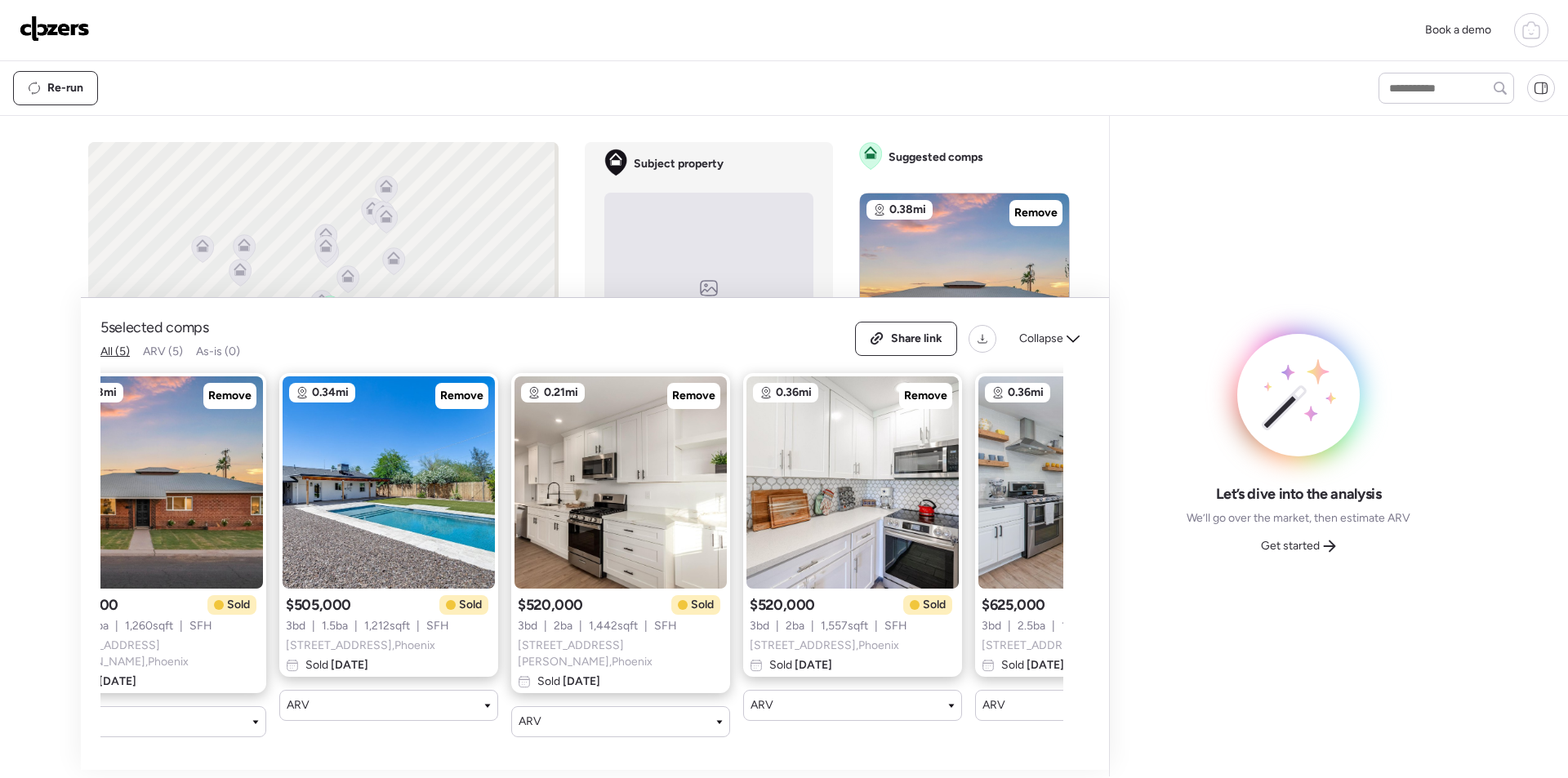
scroll to position [0, 209]
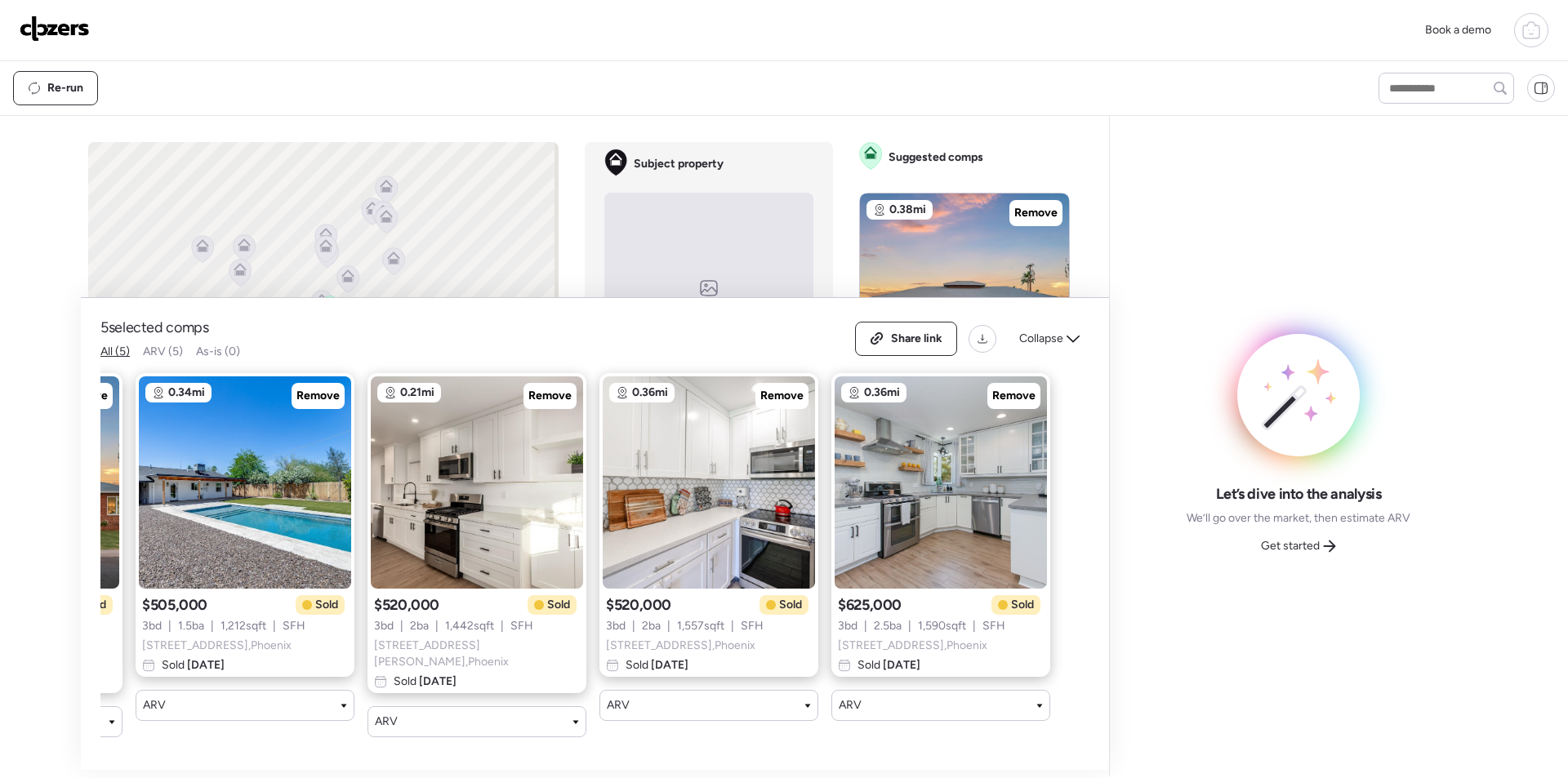
click at [1059, 345] on span "Collapse" at bounding box center [1041, 339] width 44 height 16
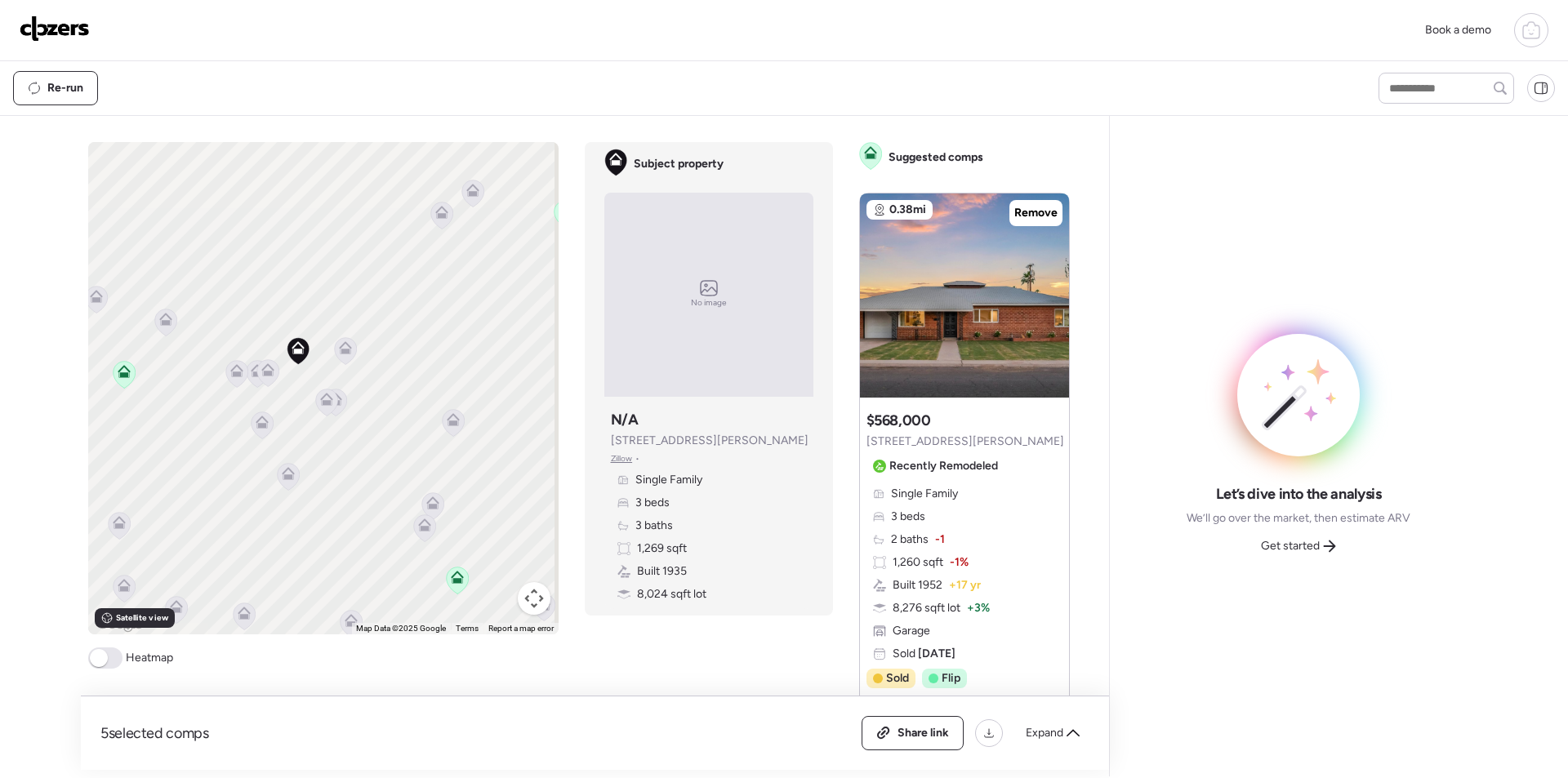
drag, startPoint x: 393, startPoint y: 471, endPoint x: 386, endPoint y: 446, distance: 26.0
click at [395, 464] on div "To activate drag with keyboard, press Alt + Enter. Once in keyboard drag state,…" at bounding box center [323, 389] width 471 height 492
click at [341, 340] on icon at bounding box center [347, 339] width 13 height 13
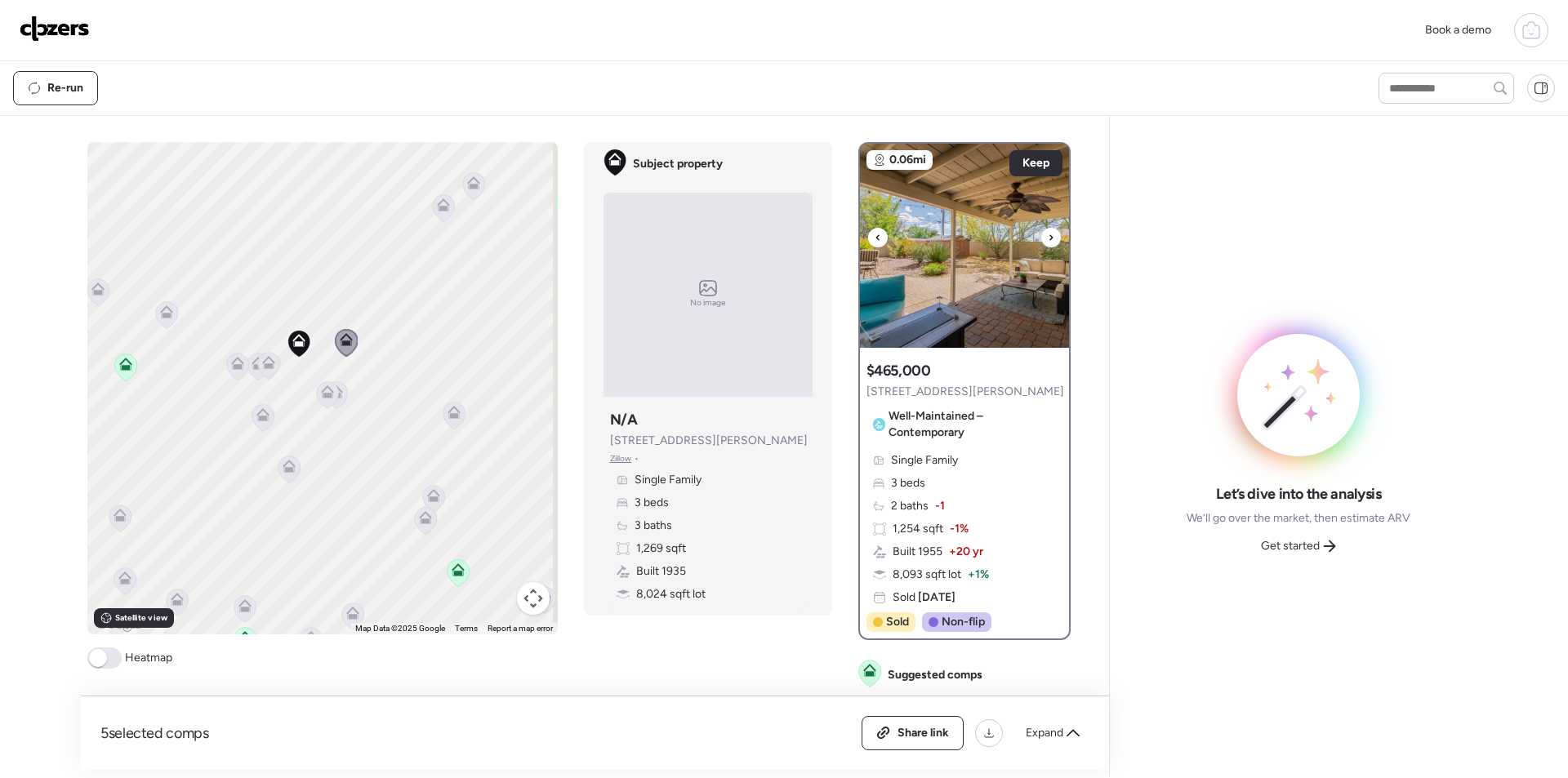
click at [1041, 243] on div at bounding box center [1050, 237] width 20 height 20
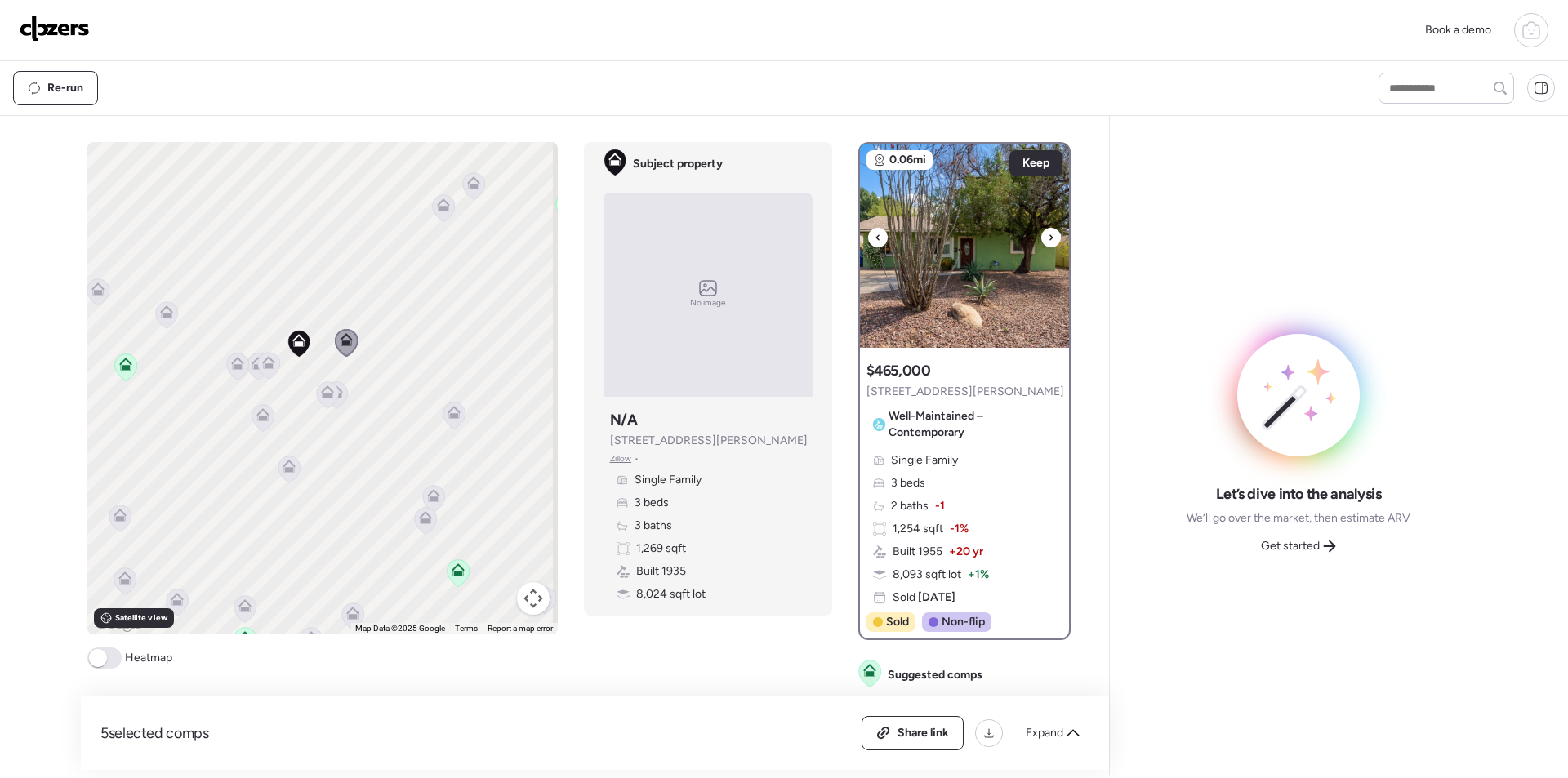
click at [997, 280] on img at bounding box center [964, 245] width 209 height 204
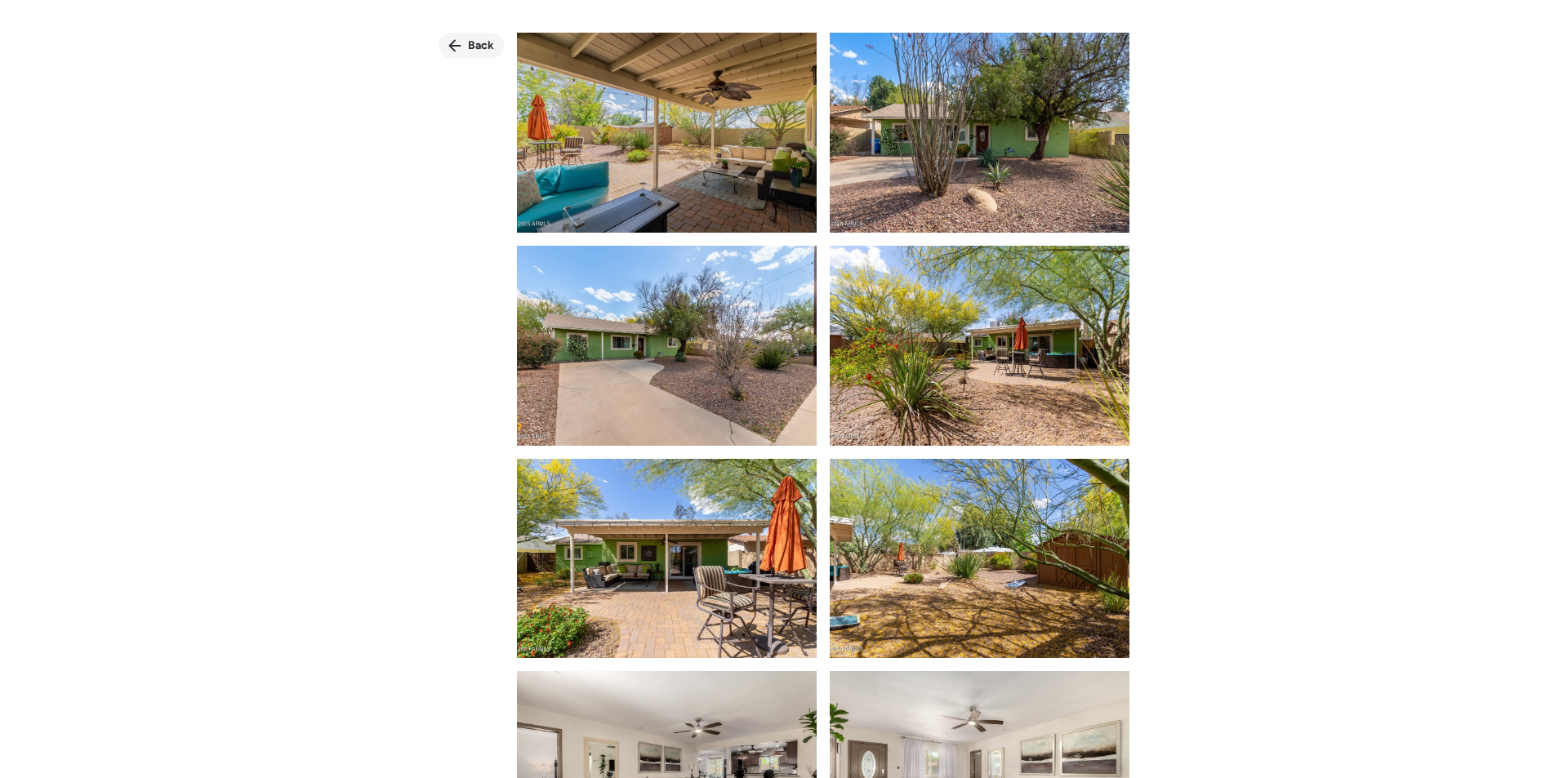
click at [468, 48] on span "Back" at bounding box center [481, 45] width 26 height 16
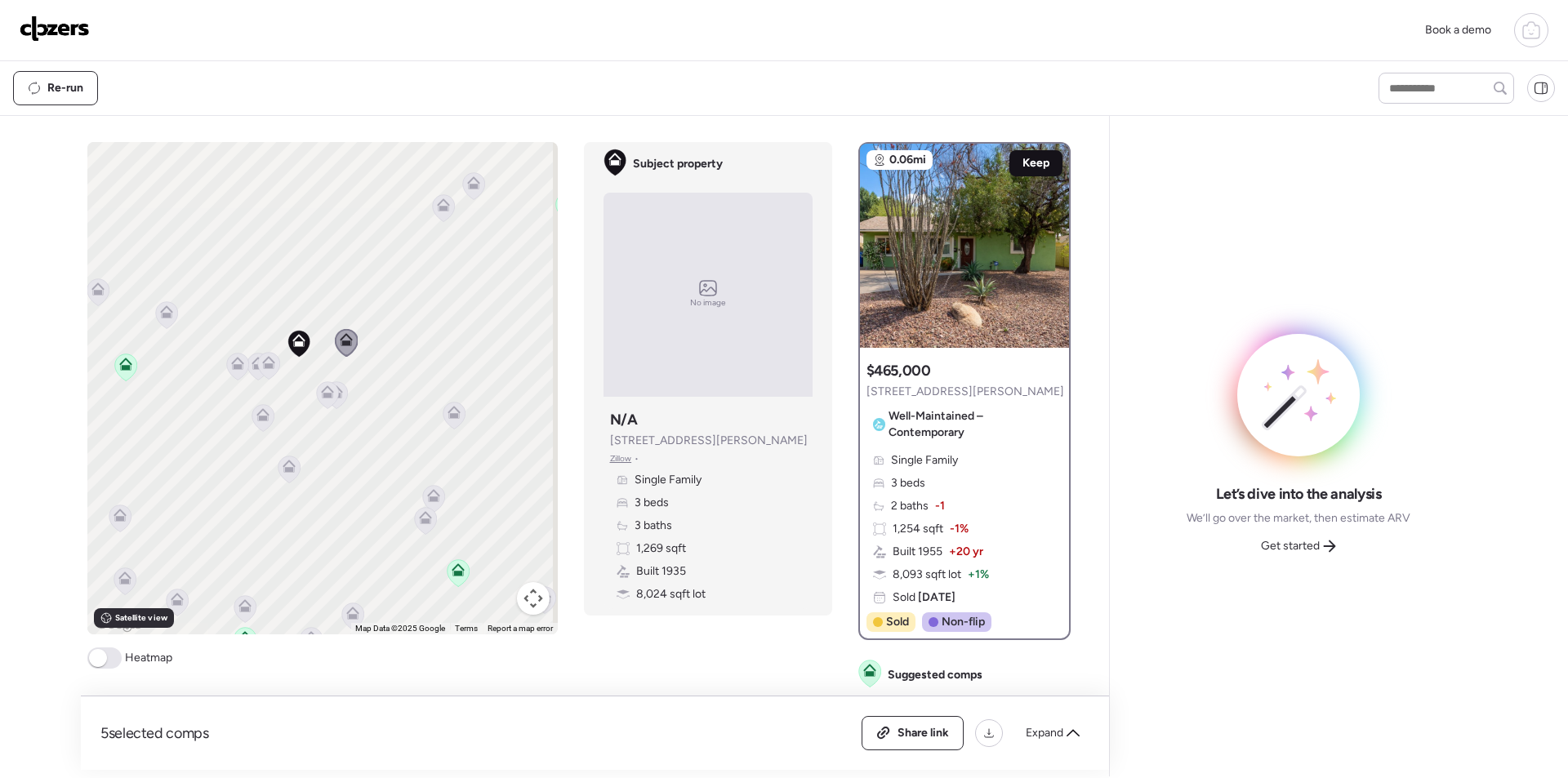
click at [1031, 167] on span "Keep" at bounding box center [1036, 162] width 27 height 16
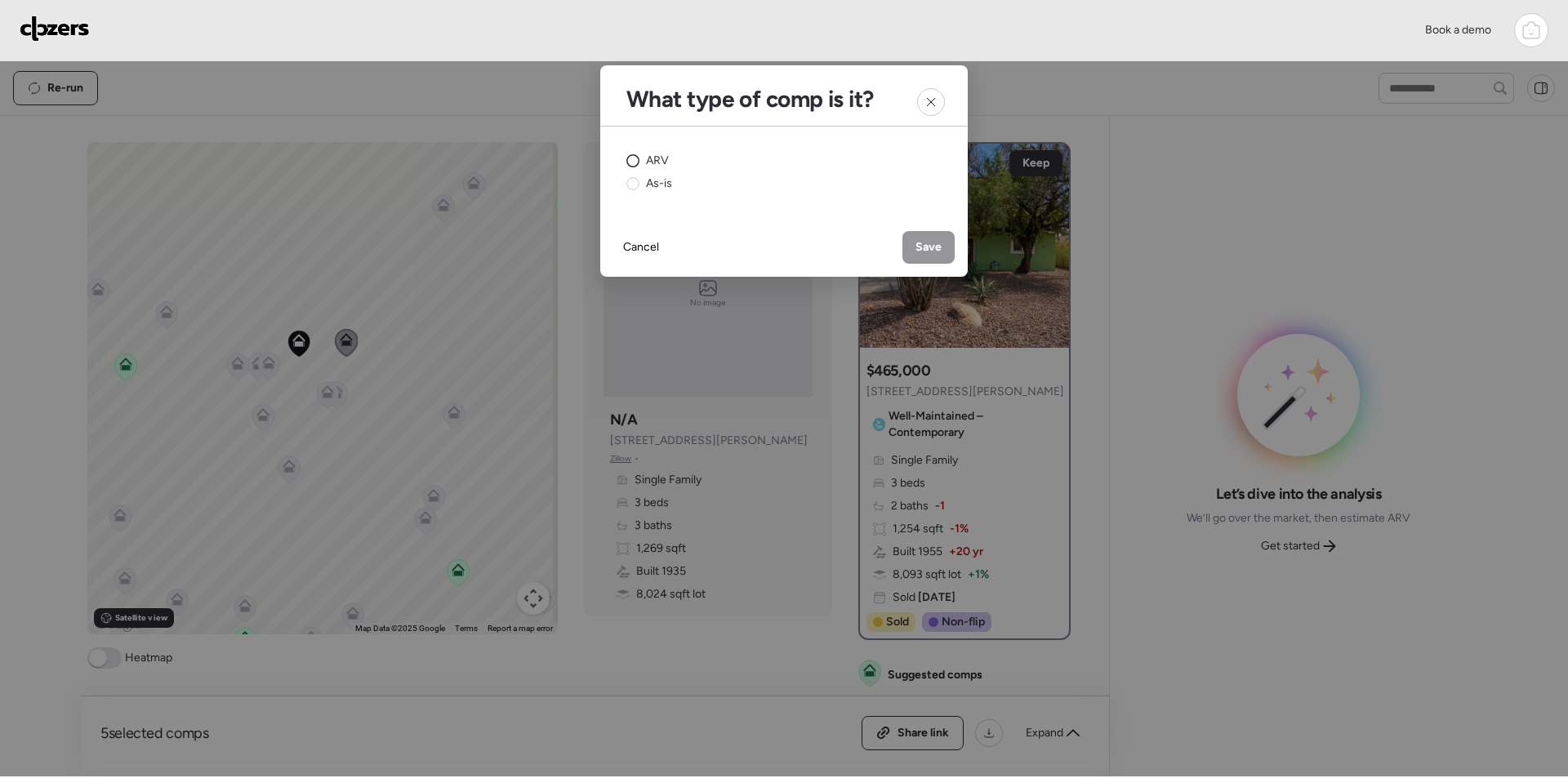
click at [658, 163] on span "ARV" at bounding box center [658, 160] width 23 height 16
drag, startPoint x: 939, startPoint y: 248, endPoint x: 962, endPoint y: 261, distance: 26.4
click at [940, 248] on span "Save" at bounding box center [928, 247] width 26 height 16
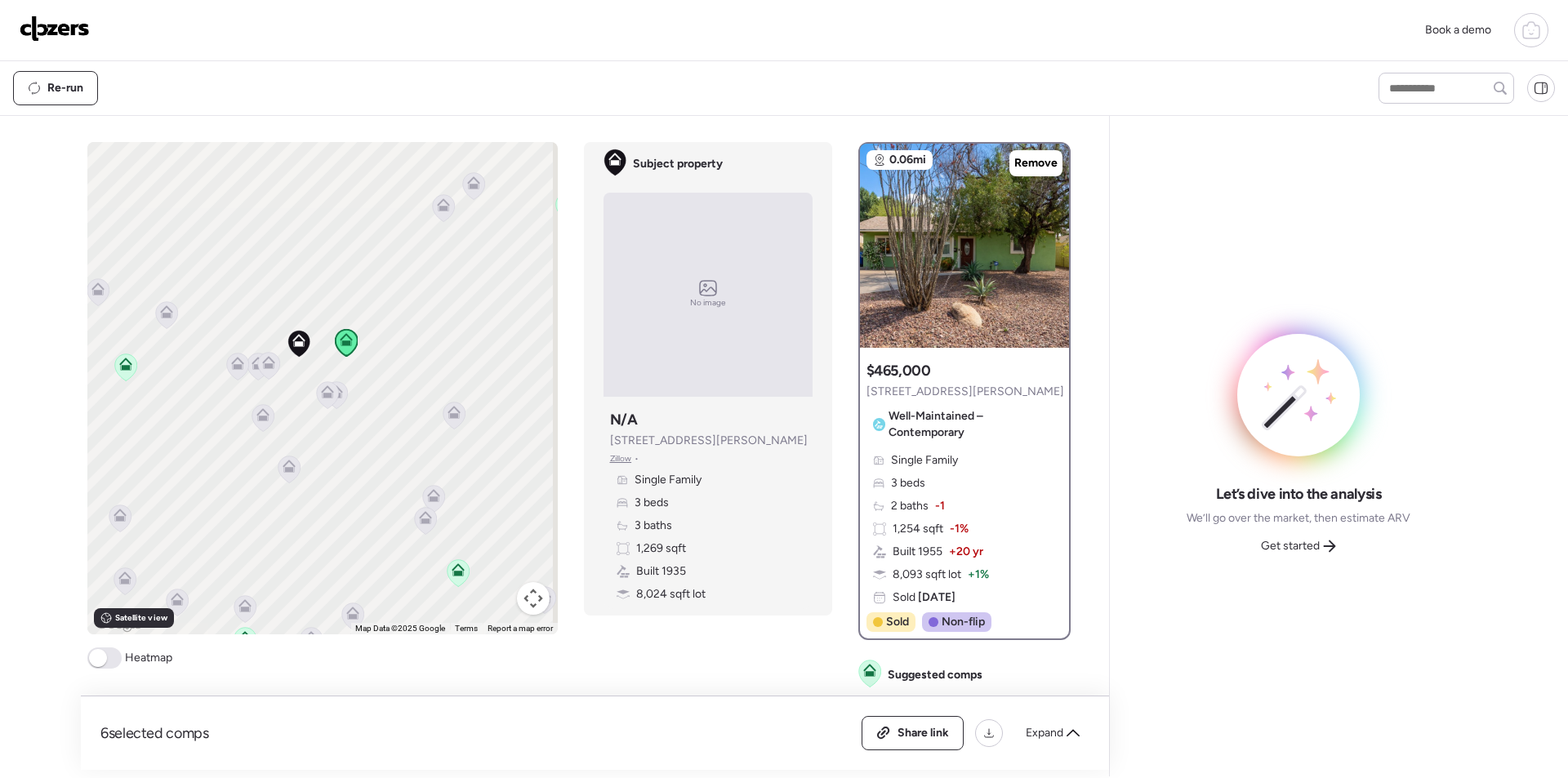
click at [316, 397] on icon at bounding box center [326, 394] width 22 height 27
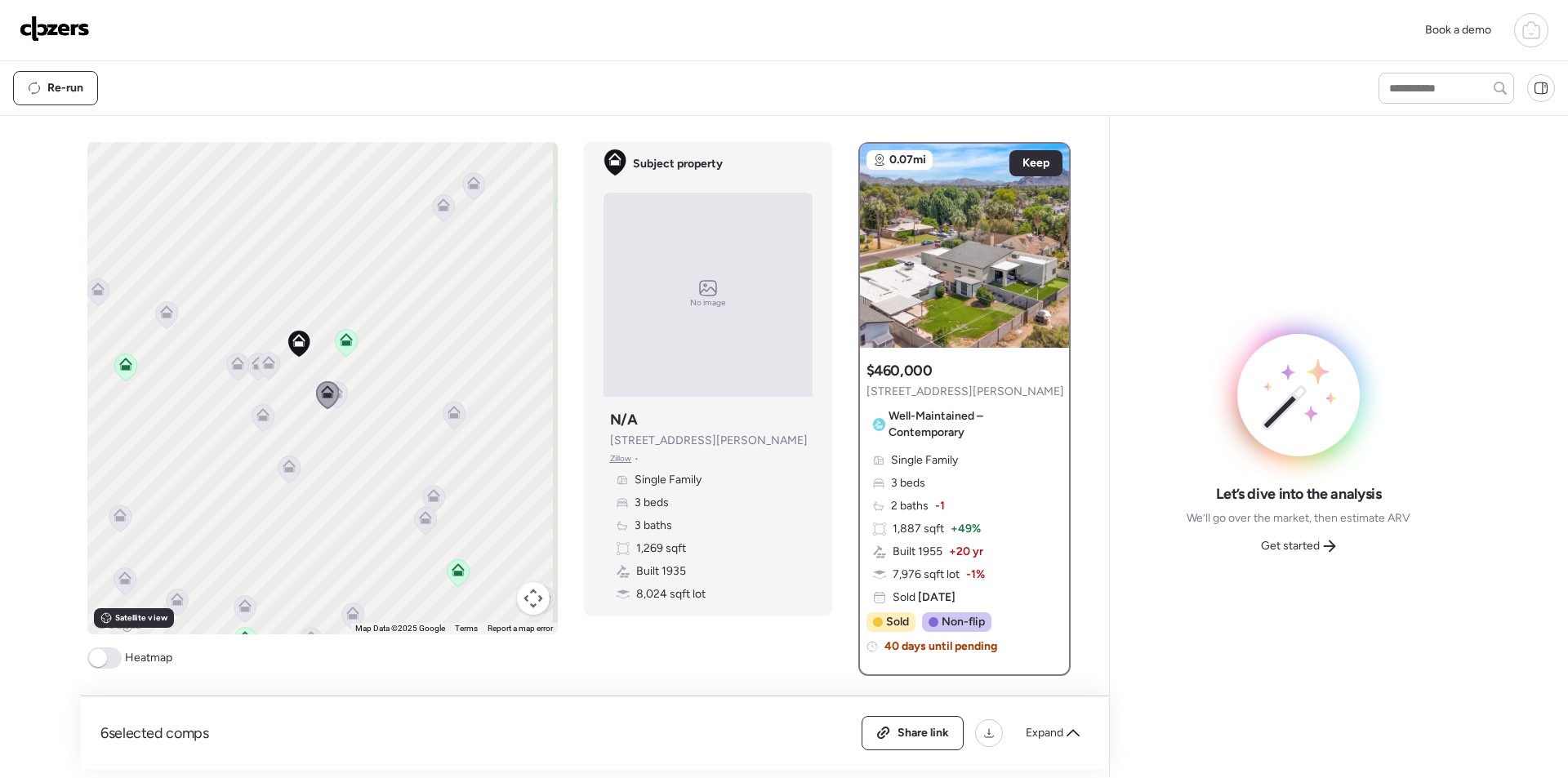
click at [337, 402] on icon at bounding box center [335, 394] width 22 height 27
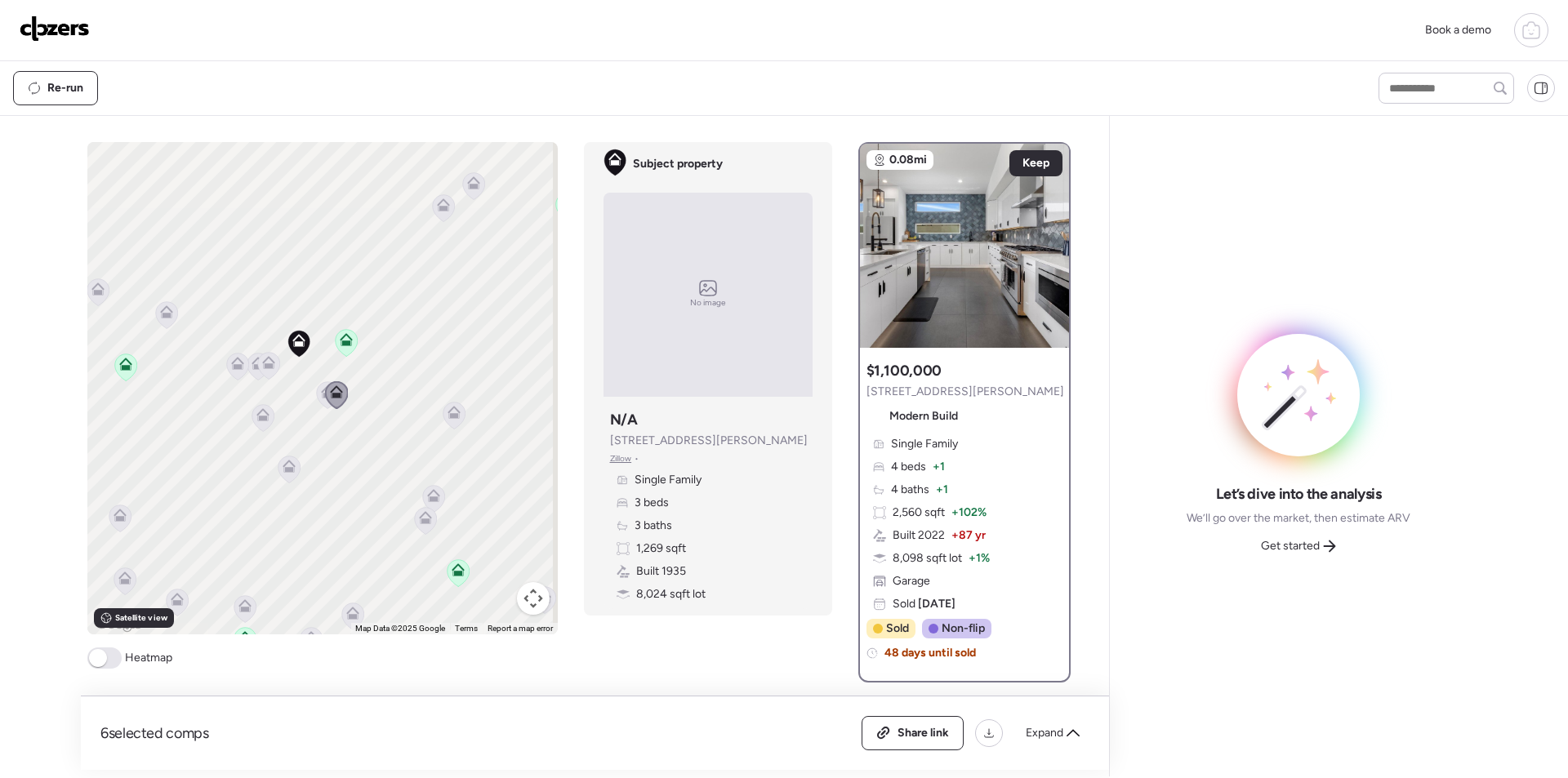
click at [268, 359] on icon at bounding box center [269, 362] width 13 height 13
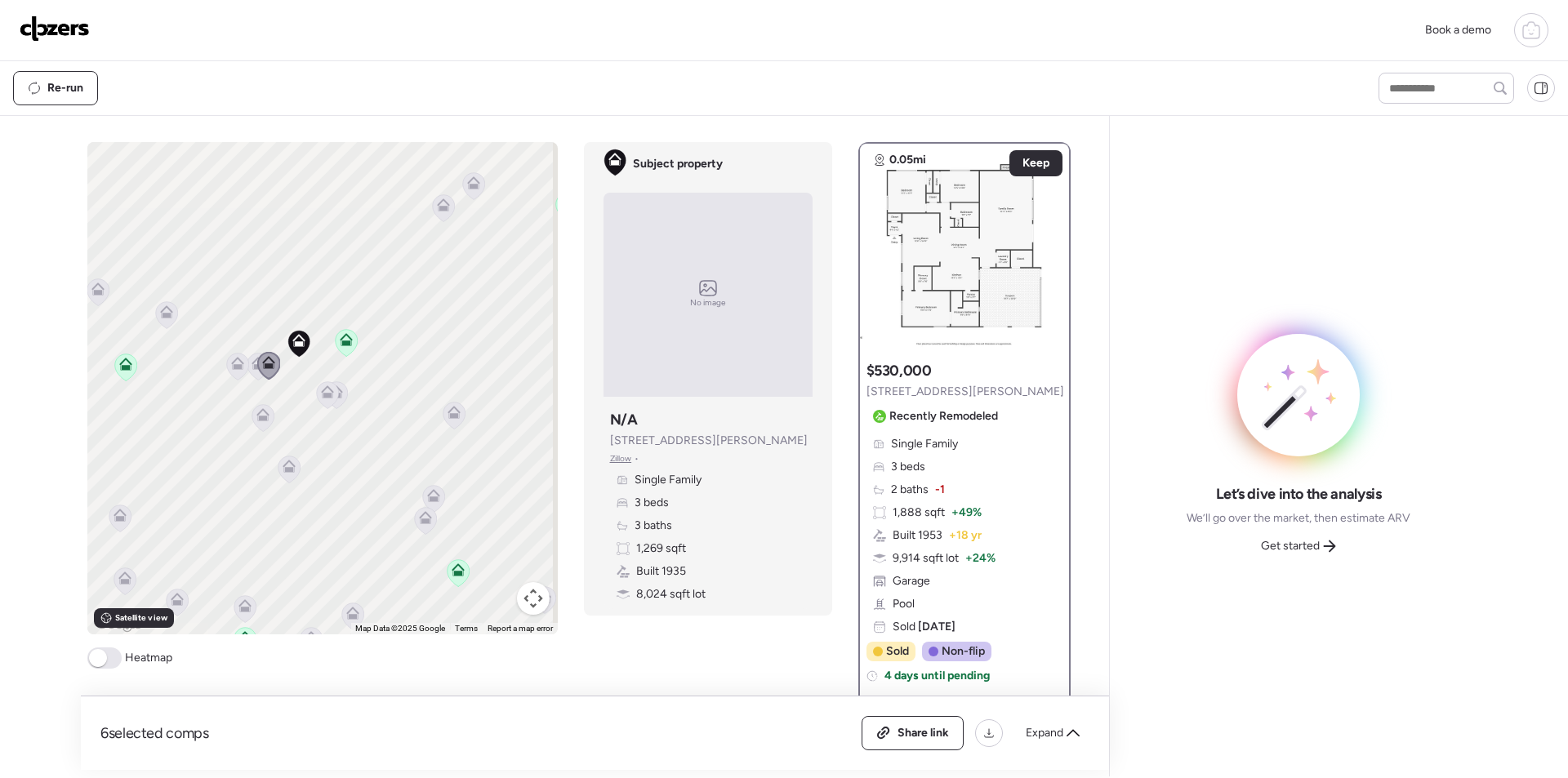
click at [246, 374] on icon at bounding box center [257, 366] width 22 height 27
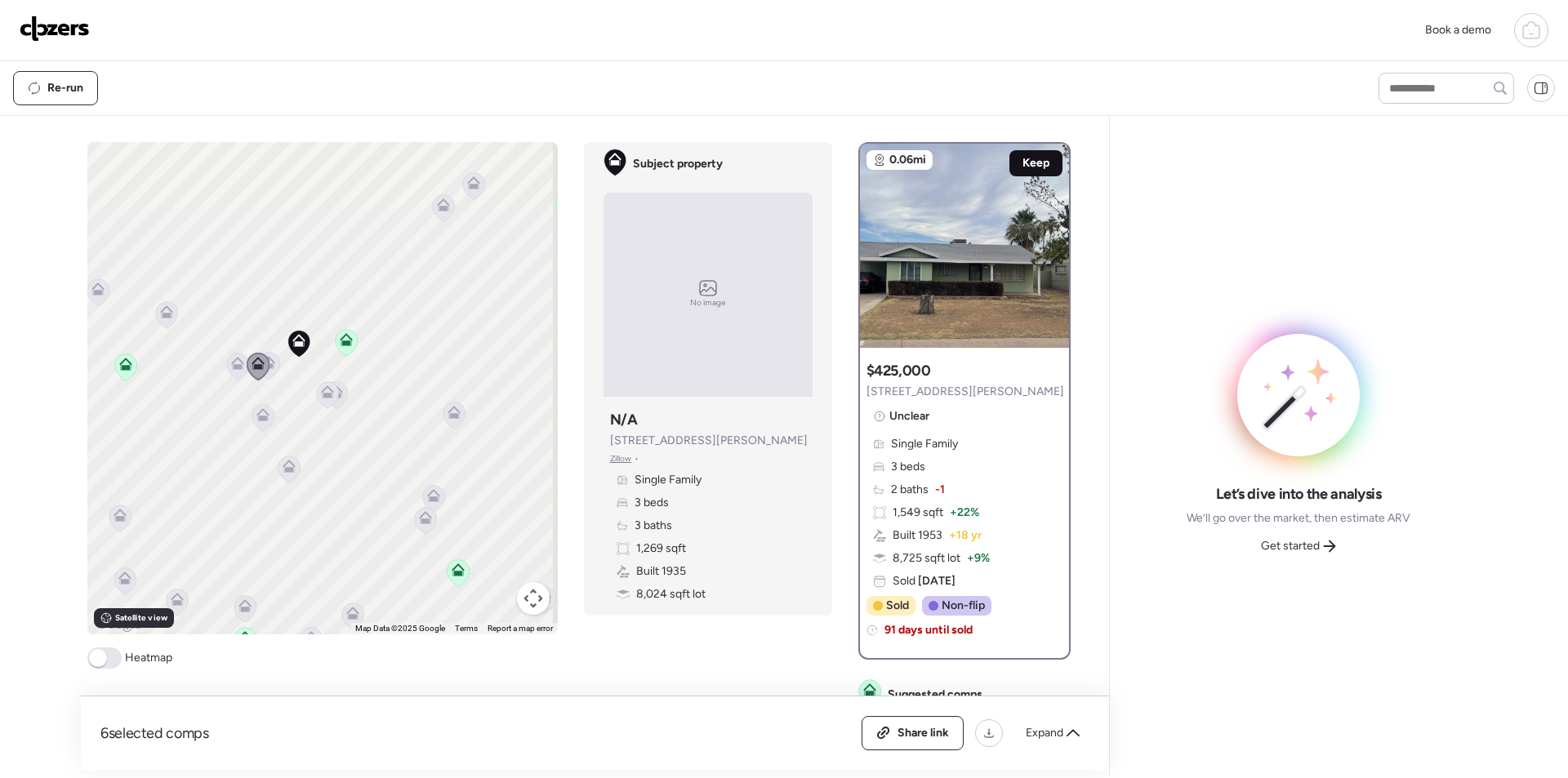
click at [1030, 160] on span "Keep" at bounding box center [1036, 162] width 27 height 16
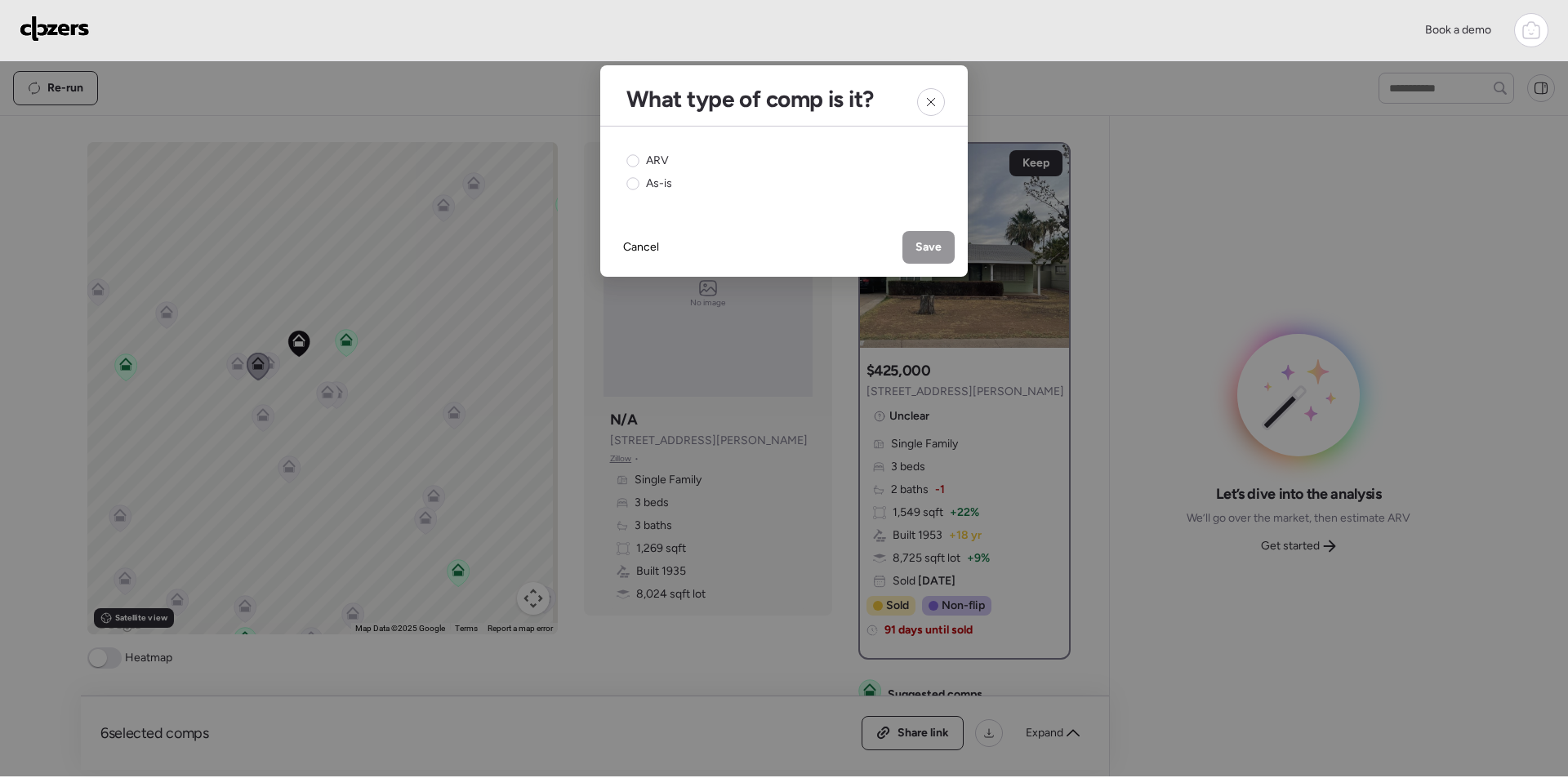
click at [620, 162] on div "ARV As-is" at bounding box center [783, 172] width 367 height 91
click at [642, 157] on div "ARV" at bounding box center [647, 160] width 42 height 16
click at [937, 250] on span "Save" at bounding box center [928, 247] width 26 height 16
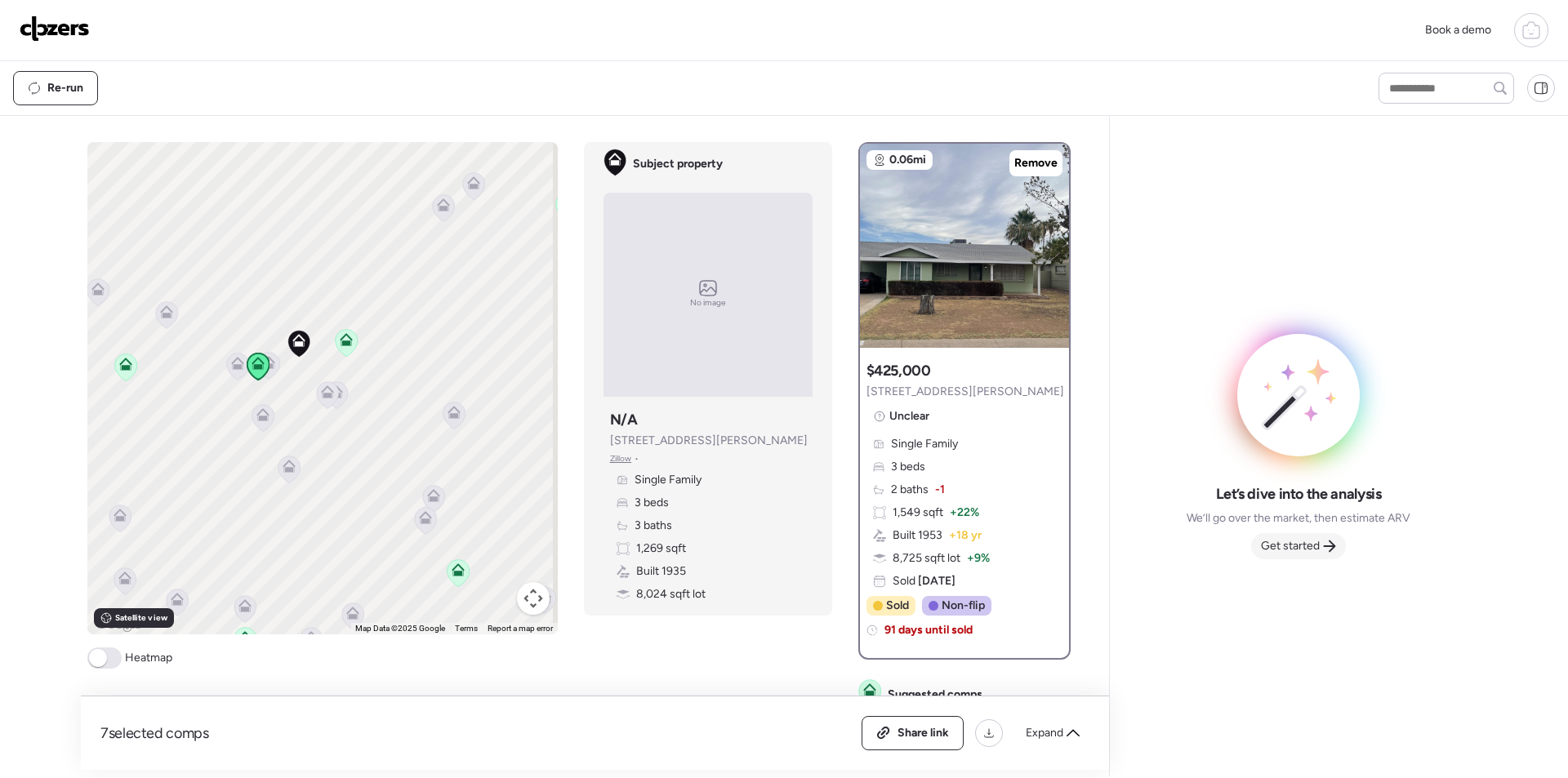
click at [1304, 554] on span "Get started" at bounding box center [1290, 545] width 58 height 16
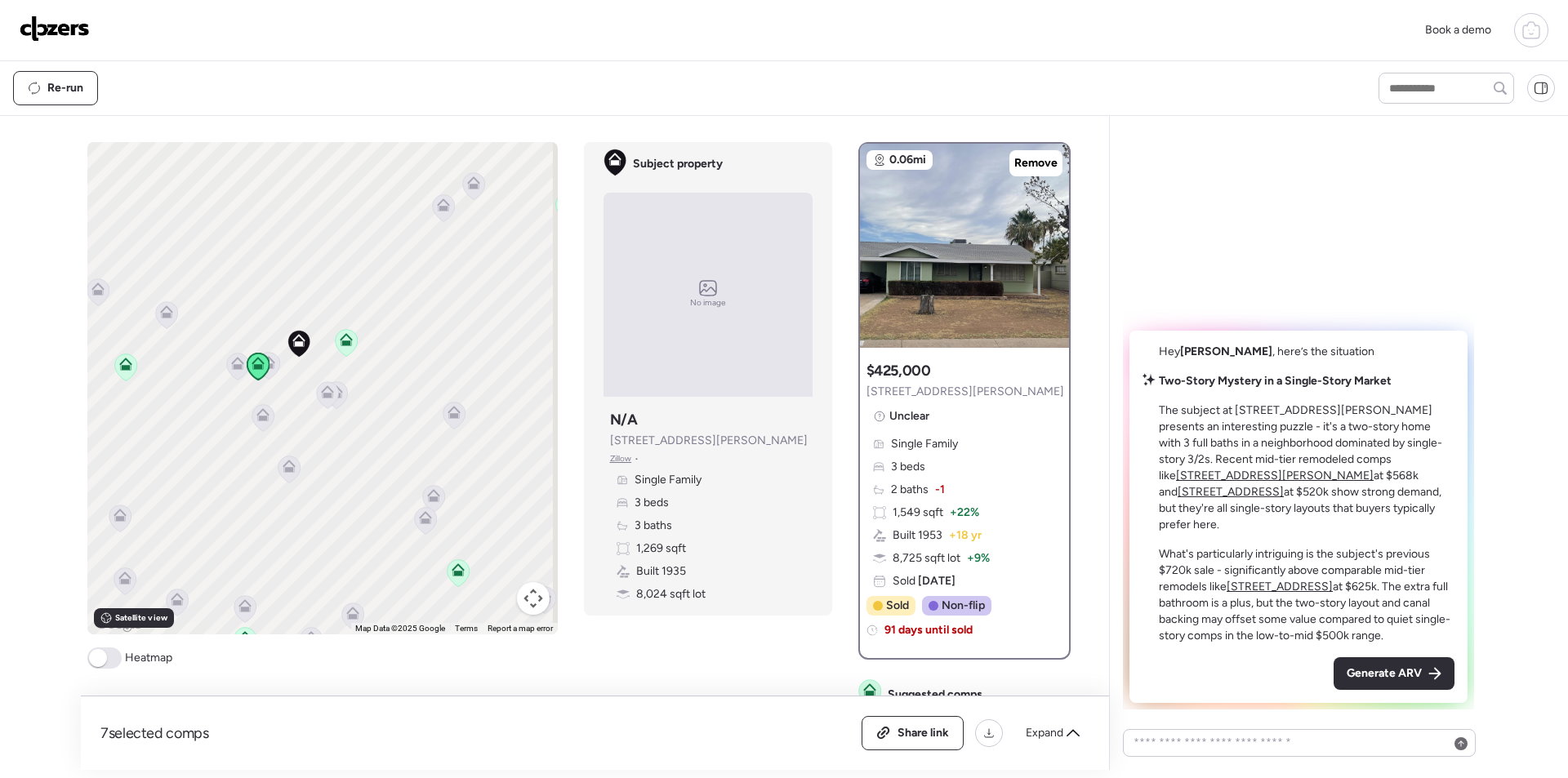
click at [1393, 676] on span "Generate ARV" at bounding box center [1384, 672] width 75 height 16
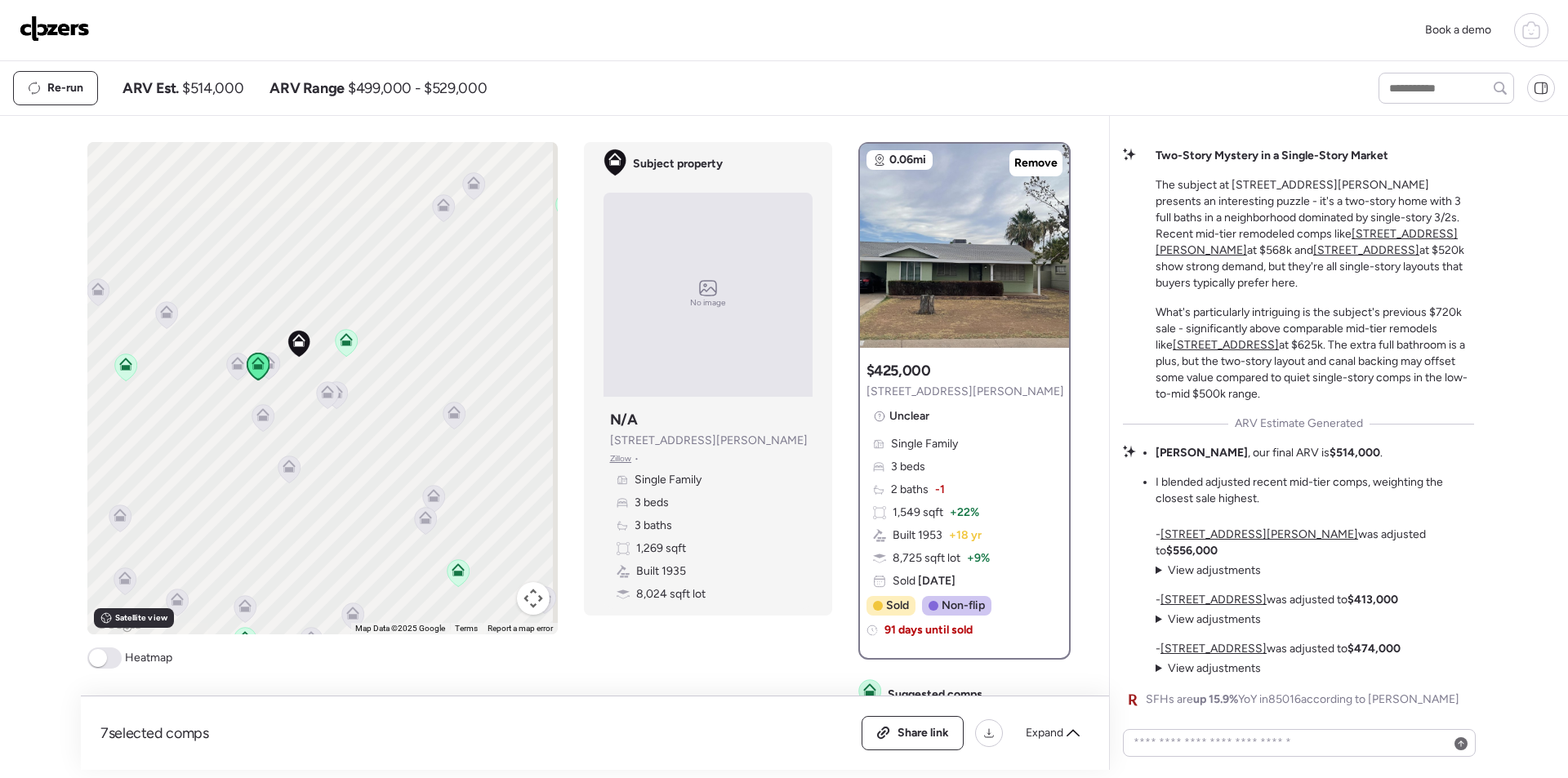
click at [227, 96] on span "$514,000" at bounding box center [212, 88] width 61 height 20
click at [227, 97] on span "$514,000" at bounding box center [212, 88] width 61 height 20
copy span "514,000"
click at [1053, 731] on span "Expand" at bounding box center [1044, 733] width 38 height 16
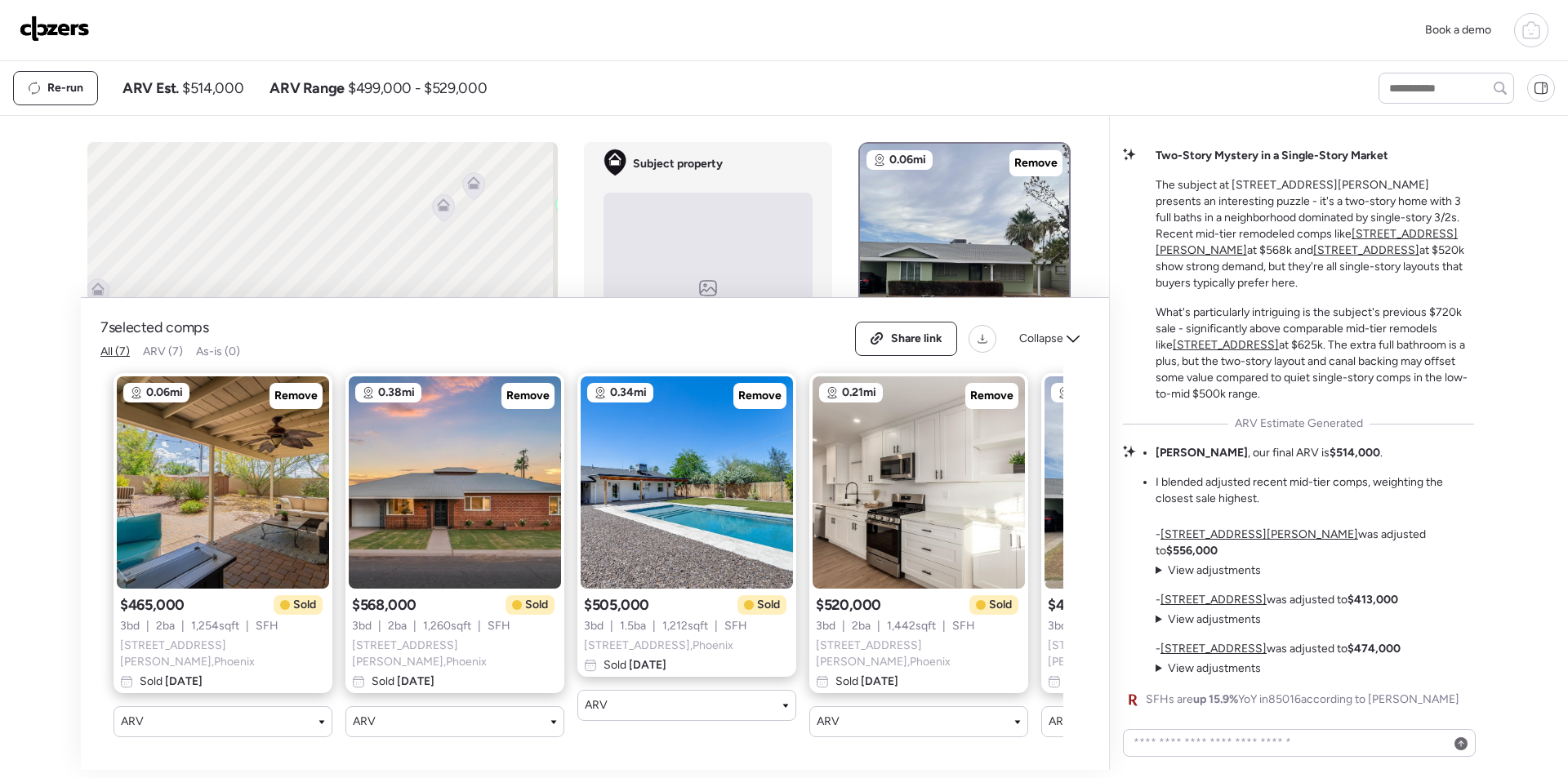
click at [1056, 345] on span "Collapse" at bounding box center [1041, 339] width 44 height 16
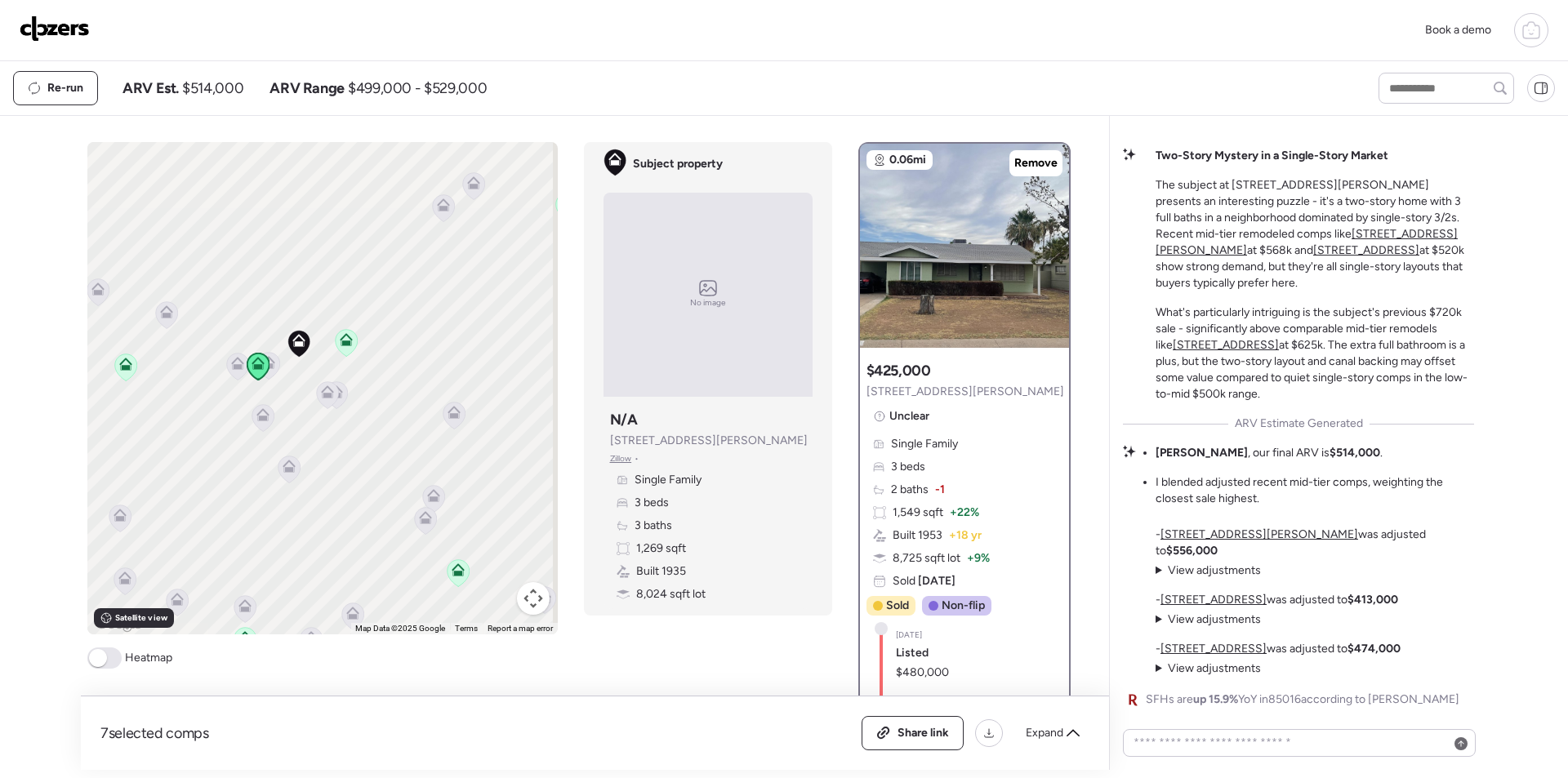
click at [442, 416] on icon at bounding box center [453, 415] width 22 height 27
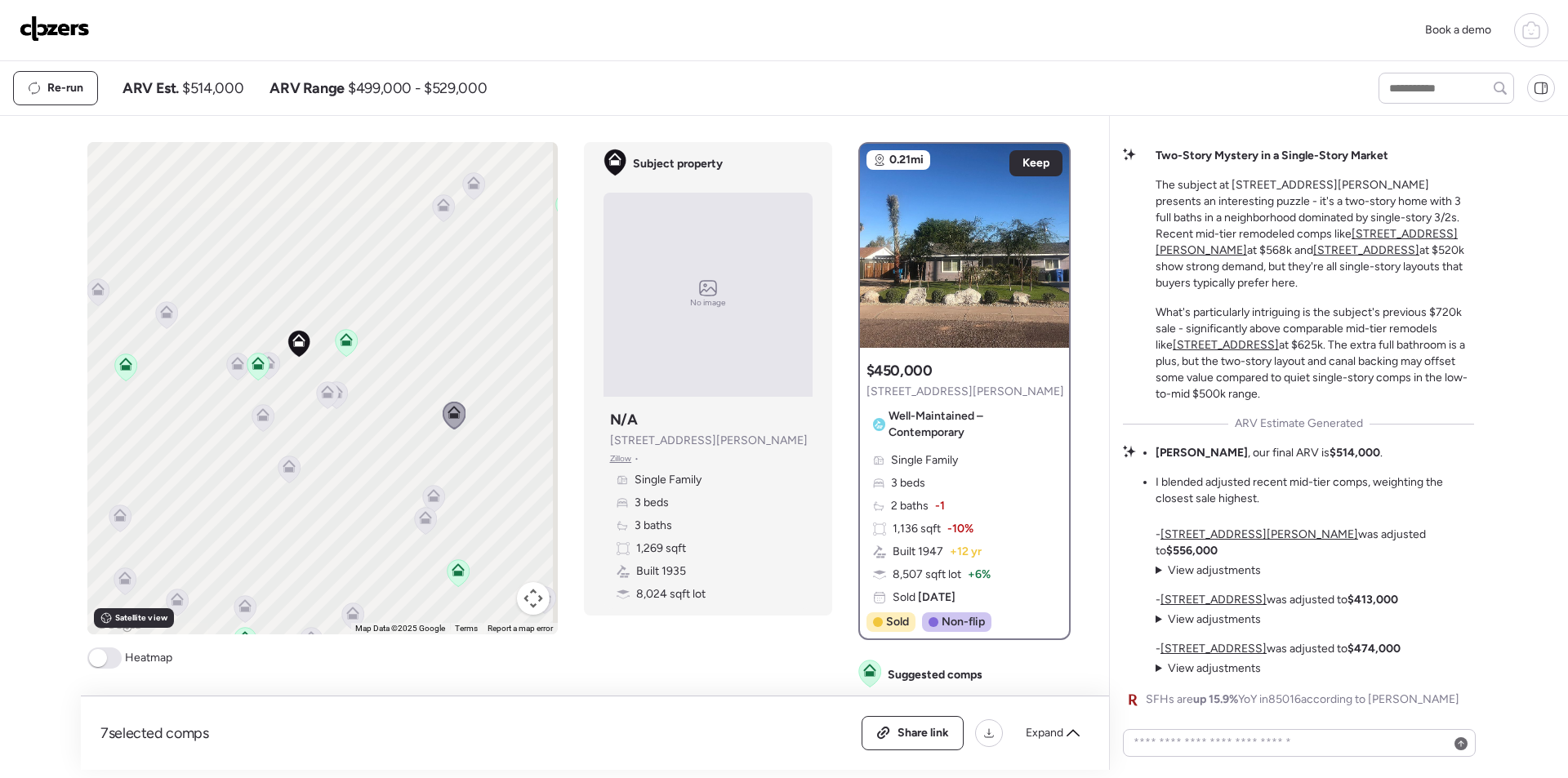
click at [283, 471] on icon at bounding box center [288, 469] width 10 height 5
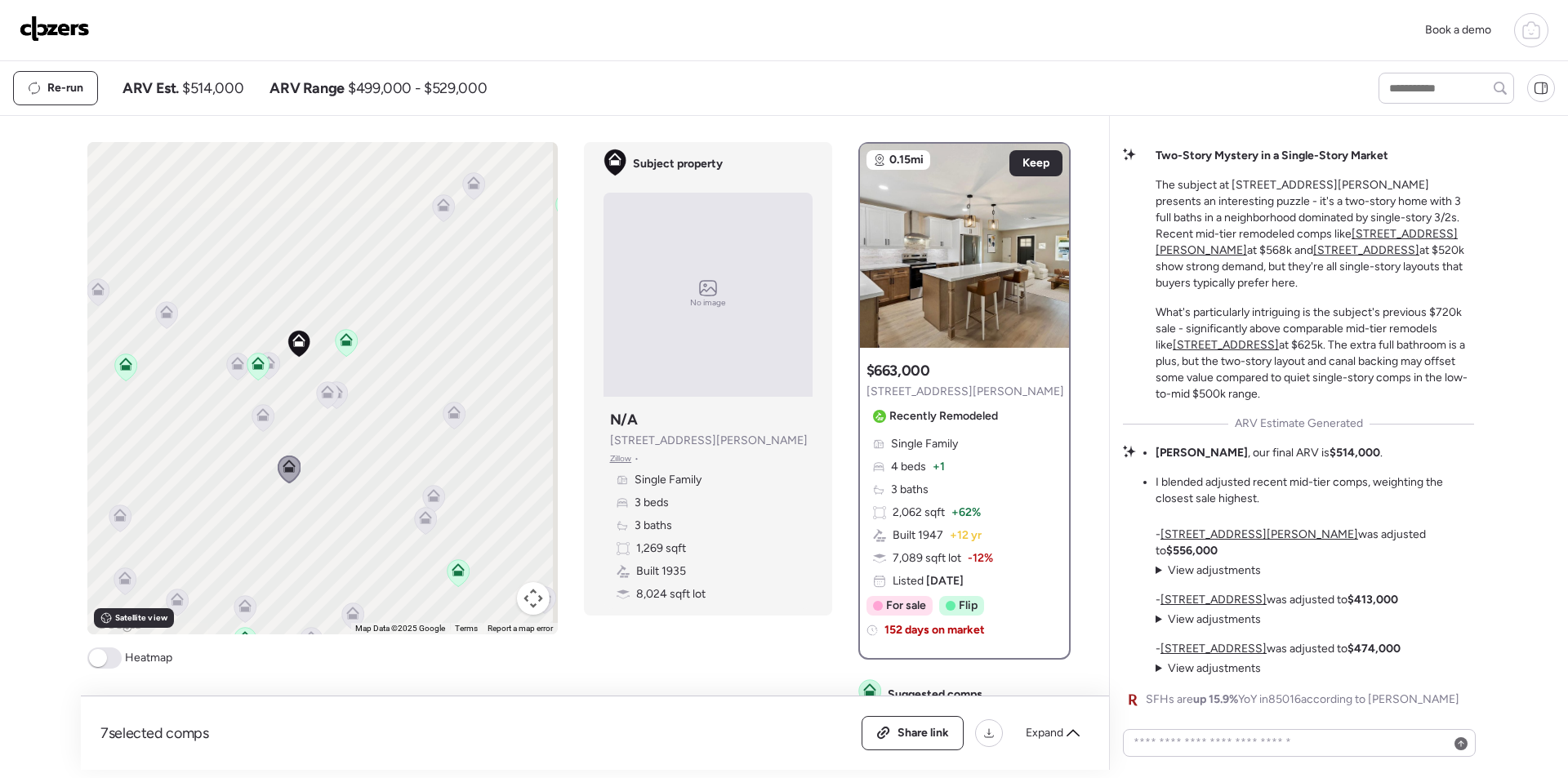
click at [260, 421] on icon at bounding box center [262, 418] width 10 height 5
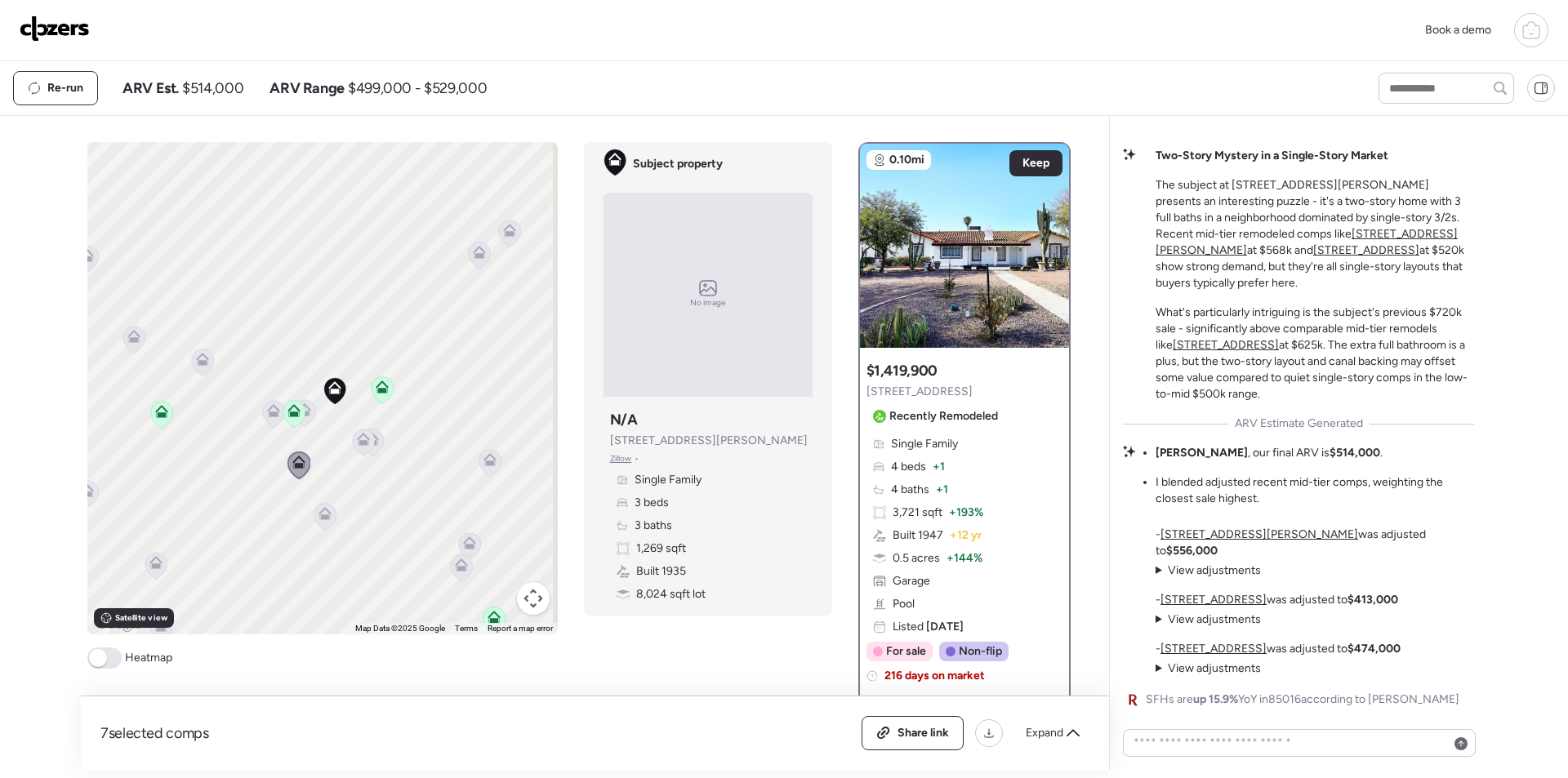
click at [291, 489] on div "To activate drag with keyboard, press Alt + Enter. Once in keyboard drag state,…" at bounding box center [323, 389] width 471 height 492
click at [200, 372] on icon at bounding box center [205, 369] width 10 height 5
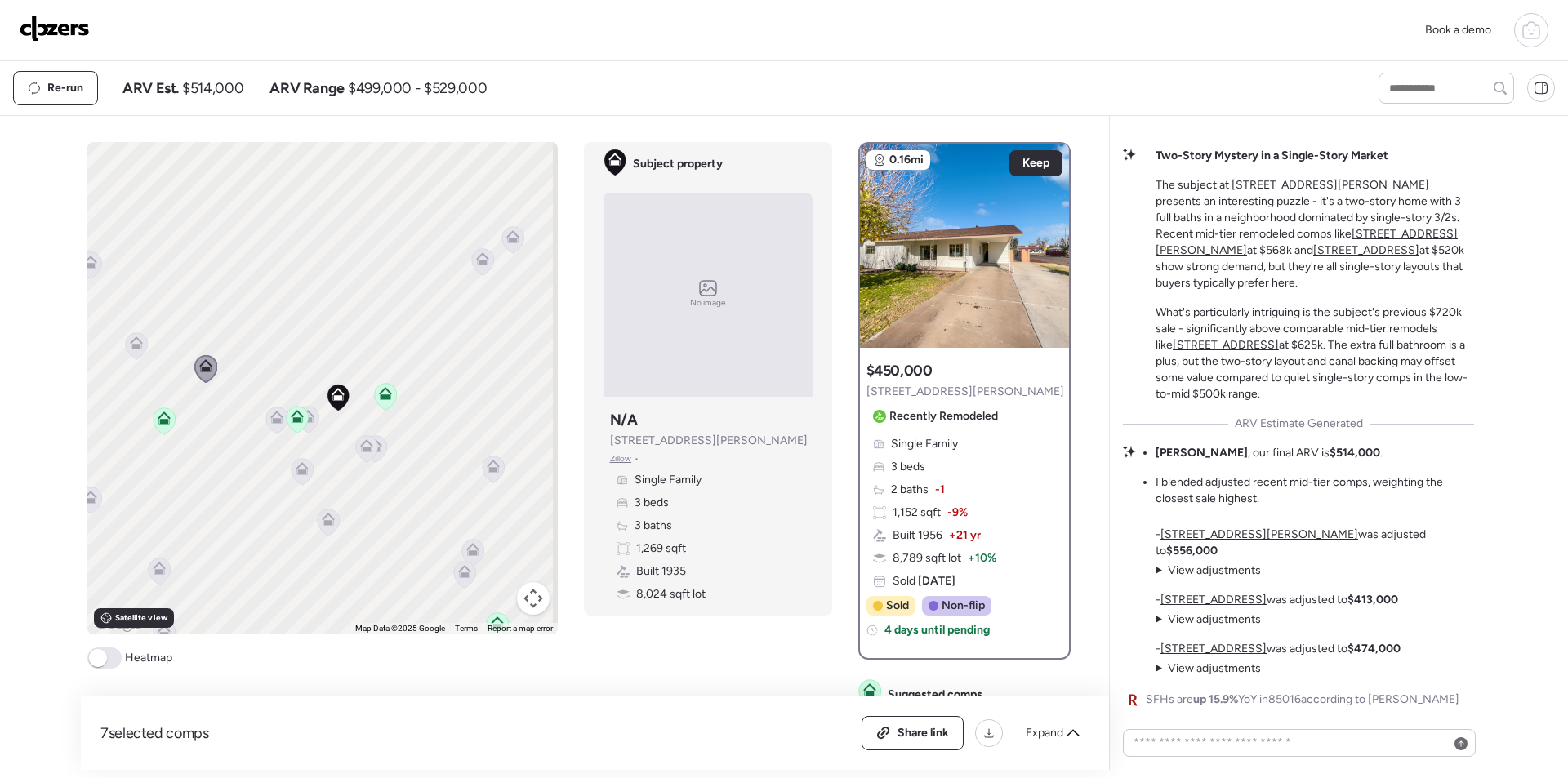
click at [142, 339] on div "To activate drag with keyboard, press Alt + Enter. Once in keyboard drag state,…" at bounding box center [323, 389] width 471 height 492
click at [136, 348] on icon at bounding box center [137, 343] width 13 height 13
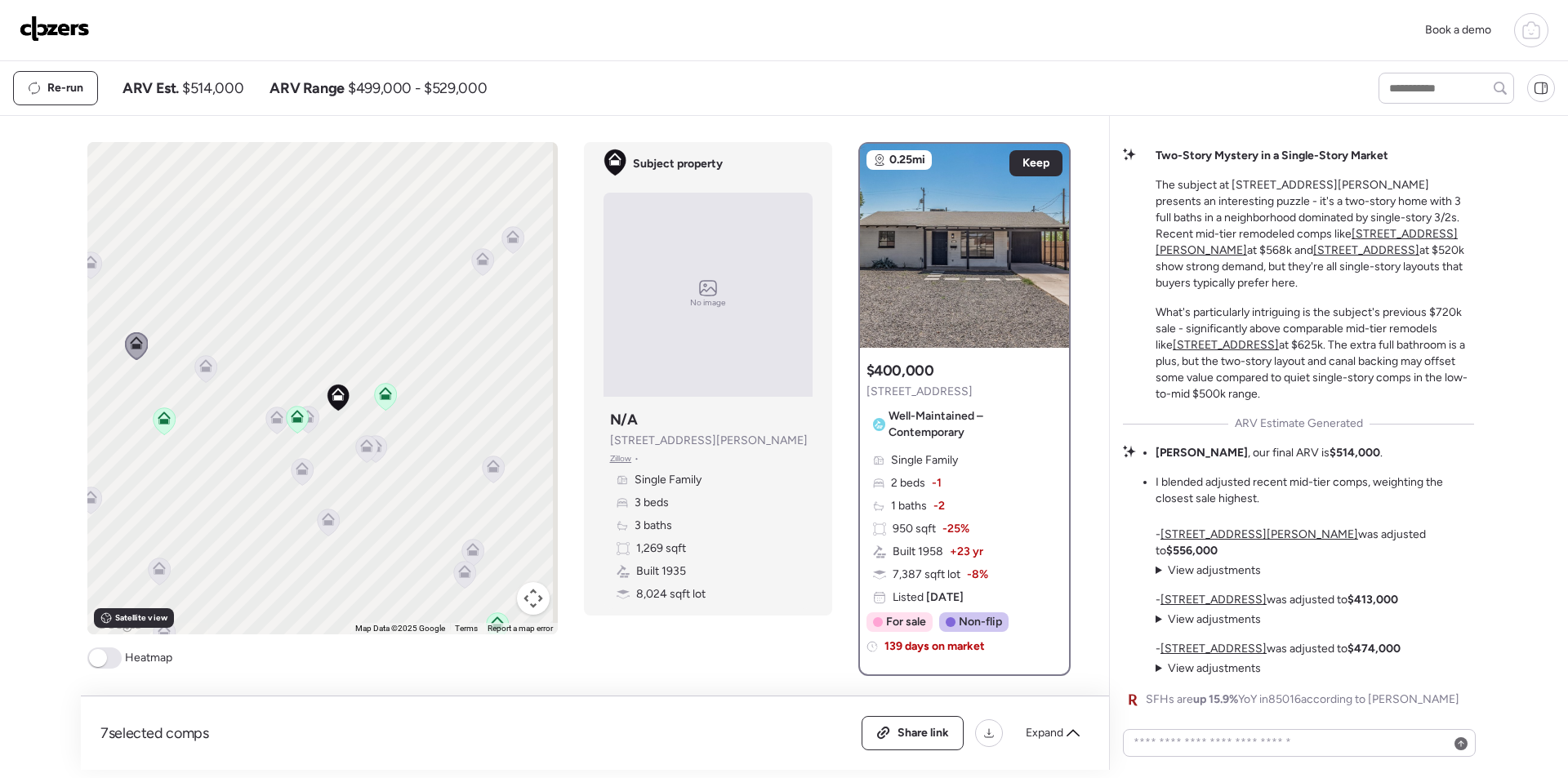
click at [218, 89] on span "$514,000" at bounding box center [212, 88] width 61 height 20
copy span "514,000"
click at [918, 743] on div "Share link" at bounding box center [912, 733] width 100 height 33
click at [58, 27] on img at bounding box center [55, 28] width 70 height 26
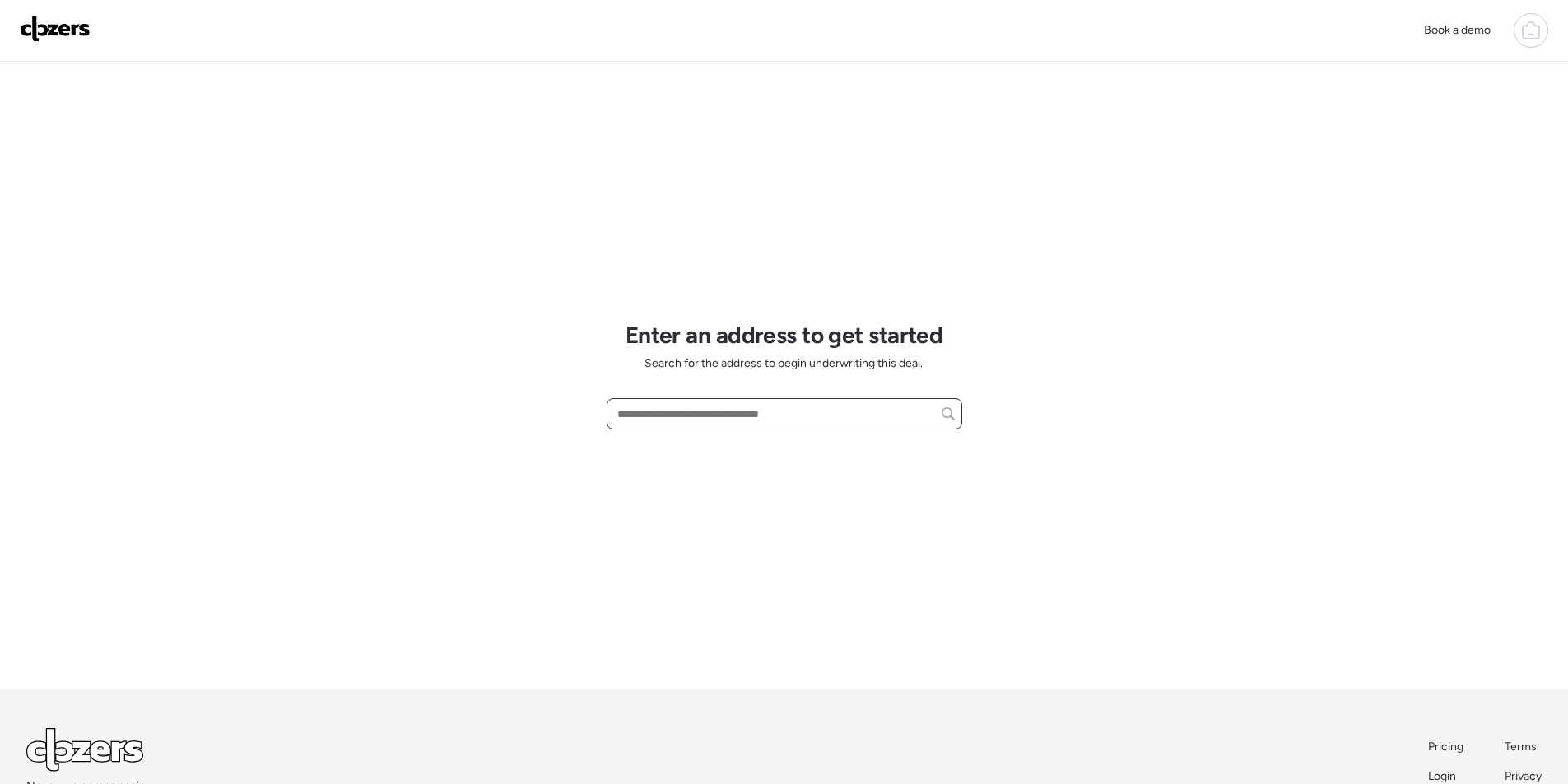
click at [658, 412] on input "text" at bounding box center [784, 413] width 340 height 23
paste input "**********"
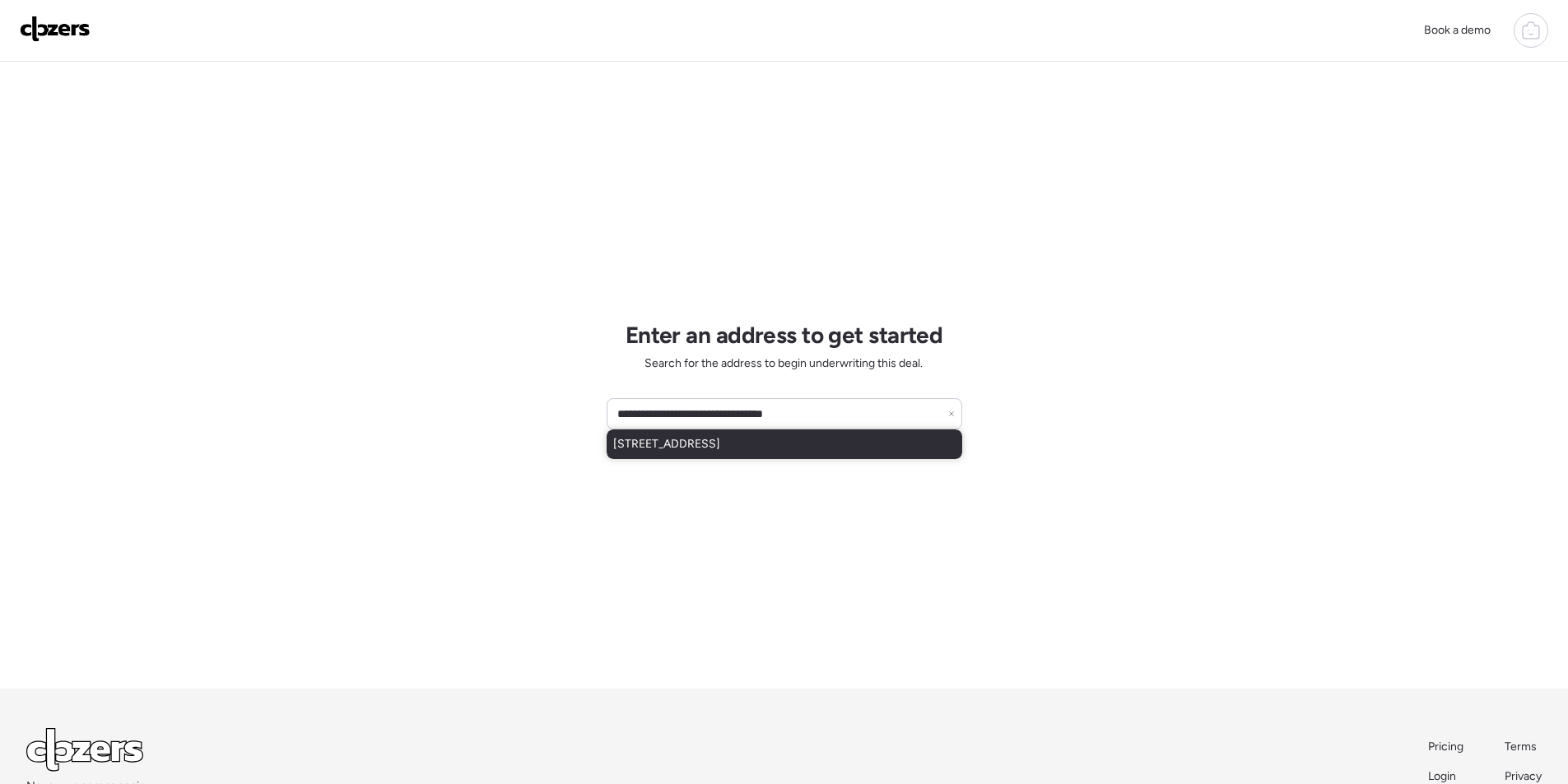
click at [707, 442] on span "[STREET_ADDRESS]" at bounding box center [667, 444] width 107 height 16
type input "**********"
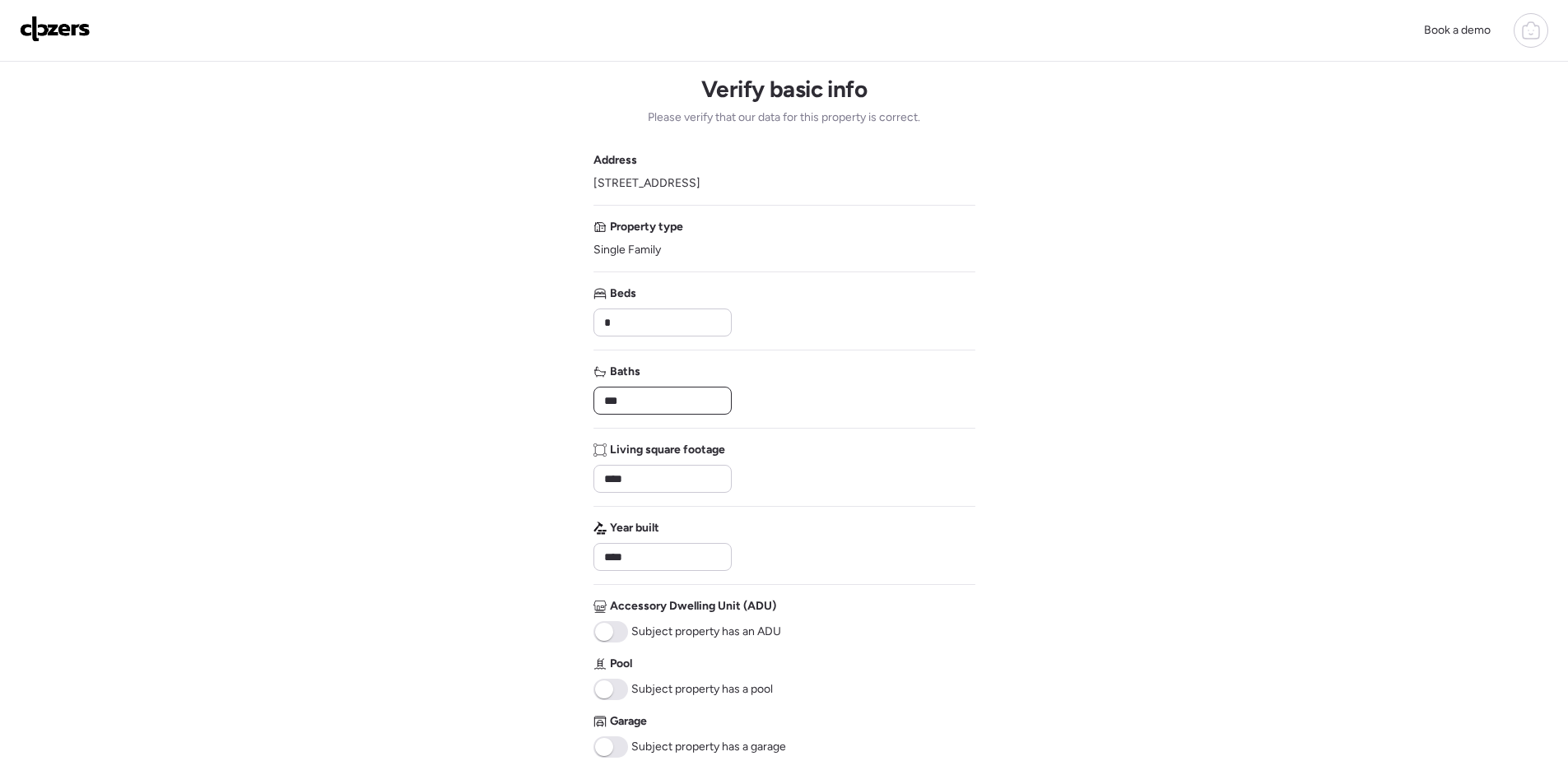
click at [639, 393] on input "***" at bounding box center [663, 400] width 124 height 23
type input "*"
click at [753, 443] on div "Living square footage ****" at bounding box center [784, 468] width 382 height 51
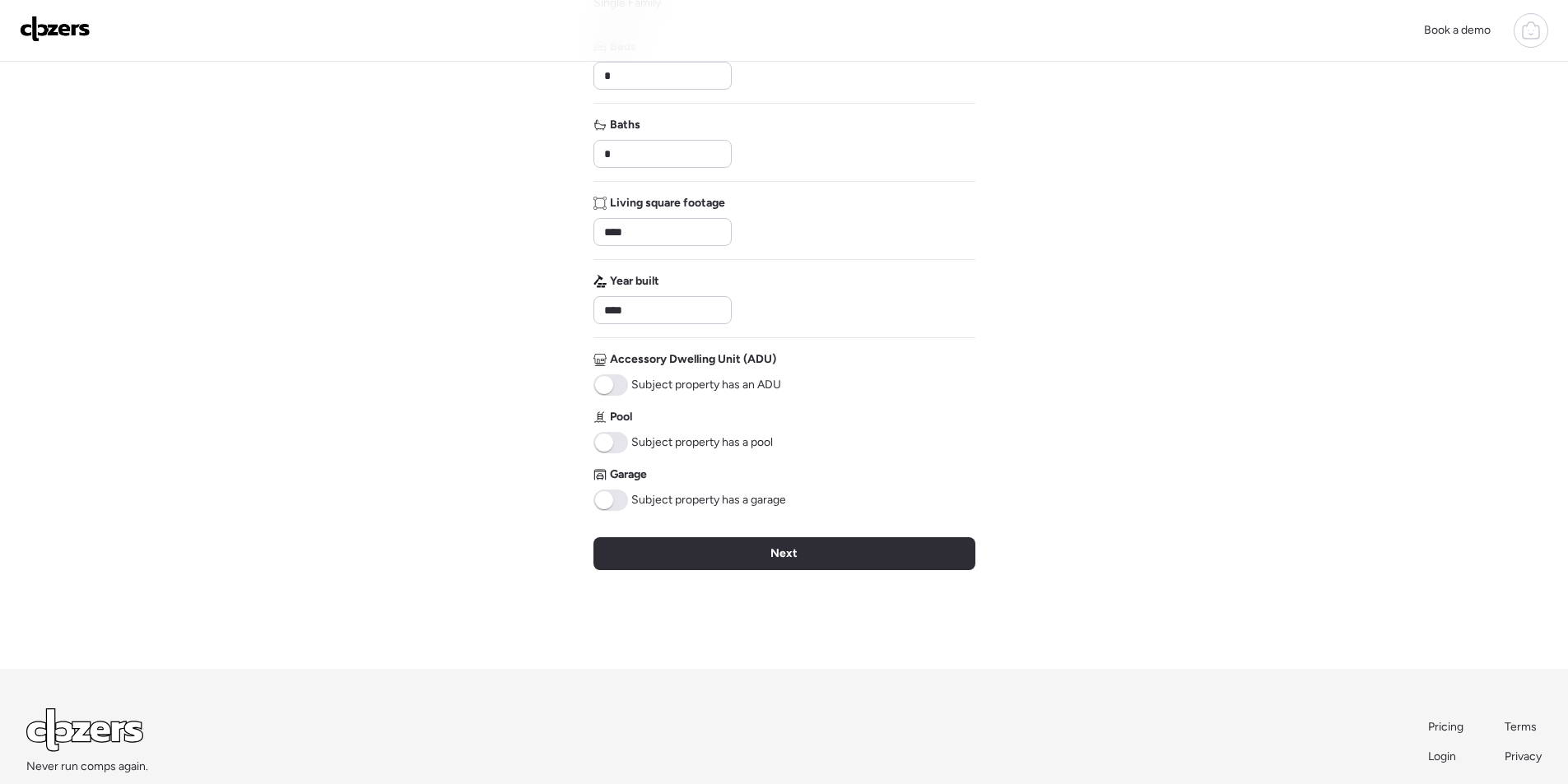
click at [623, 504] on span at bounding box center [610, 500] width 34 height 22
click at [737, 564] on div "Next" at bounding box center [784, 553] width 382 height 33
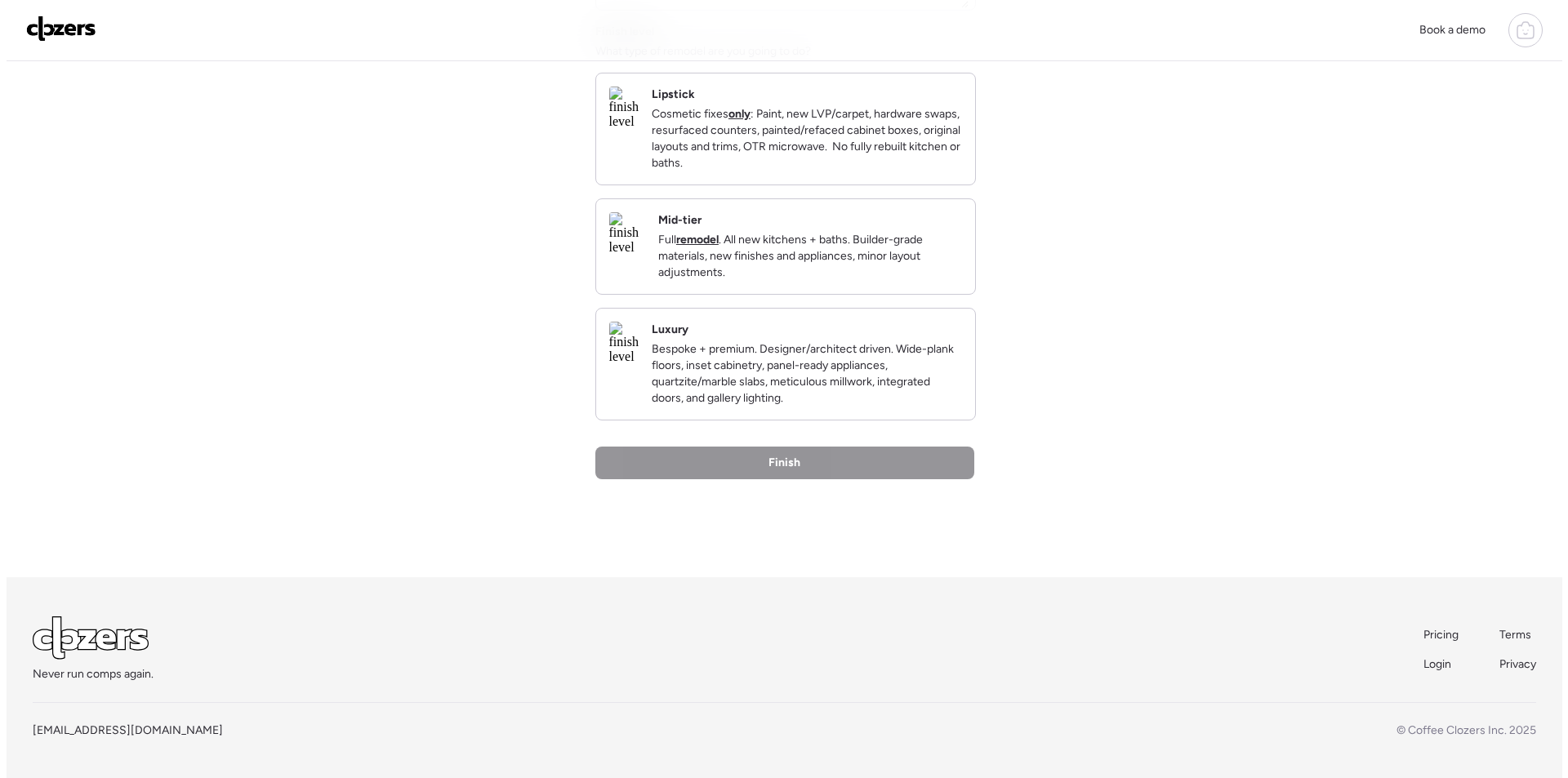
scroll to position [0, 0]
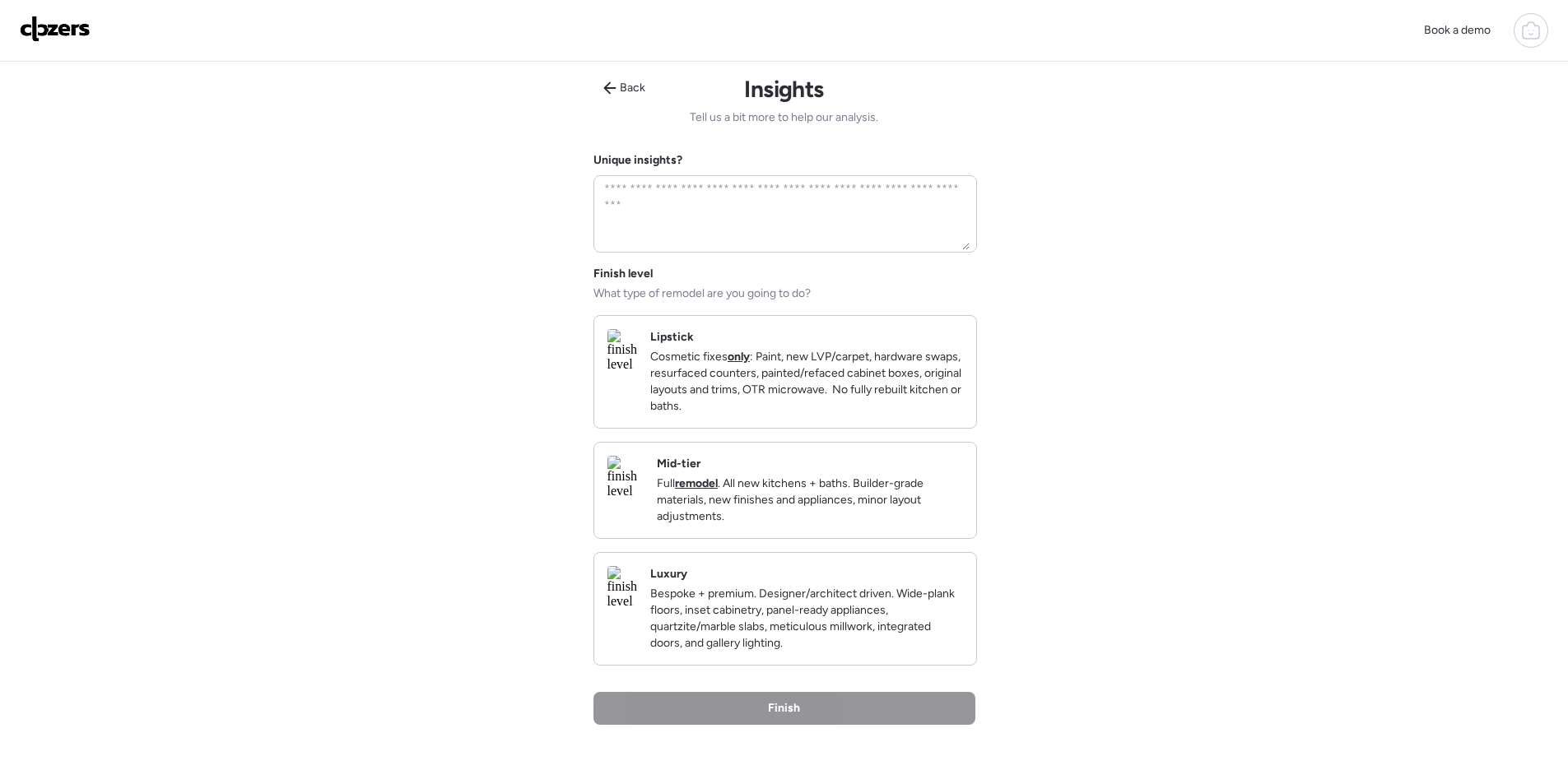
click at [858, 525] on p "Full remodel . All new kitchens + baths. Builder-grade materials, new finishes …" at bounding box center [810, 500] width 306 height 49
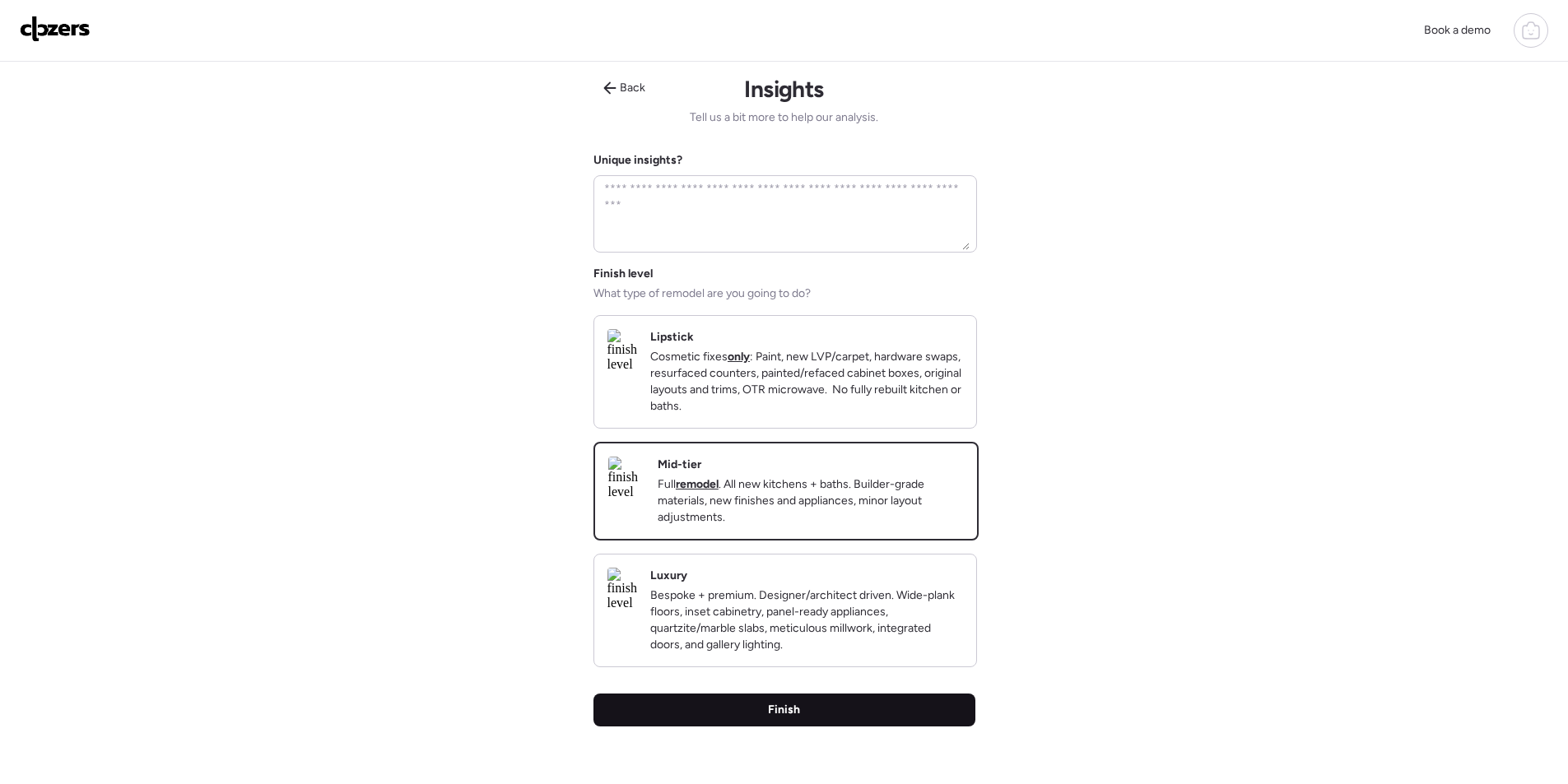
click at [841, 726] on div "Finish" at bounding box center [784, 710] width 382 height 33
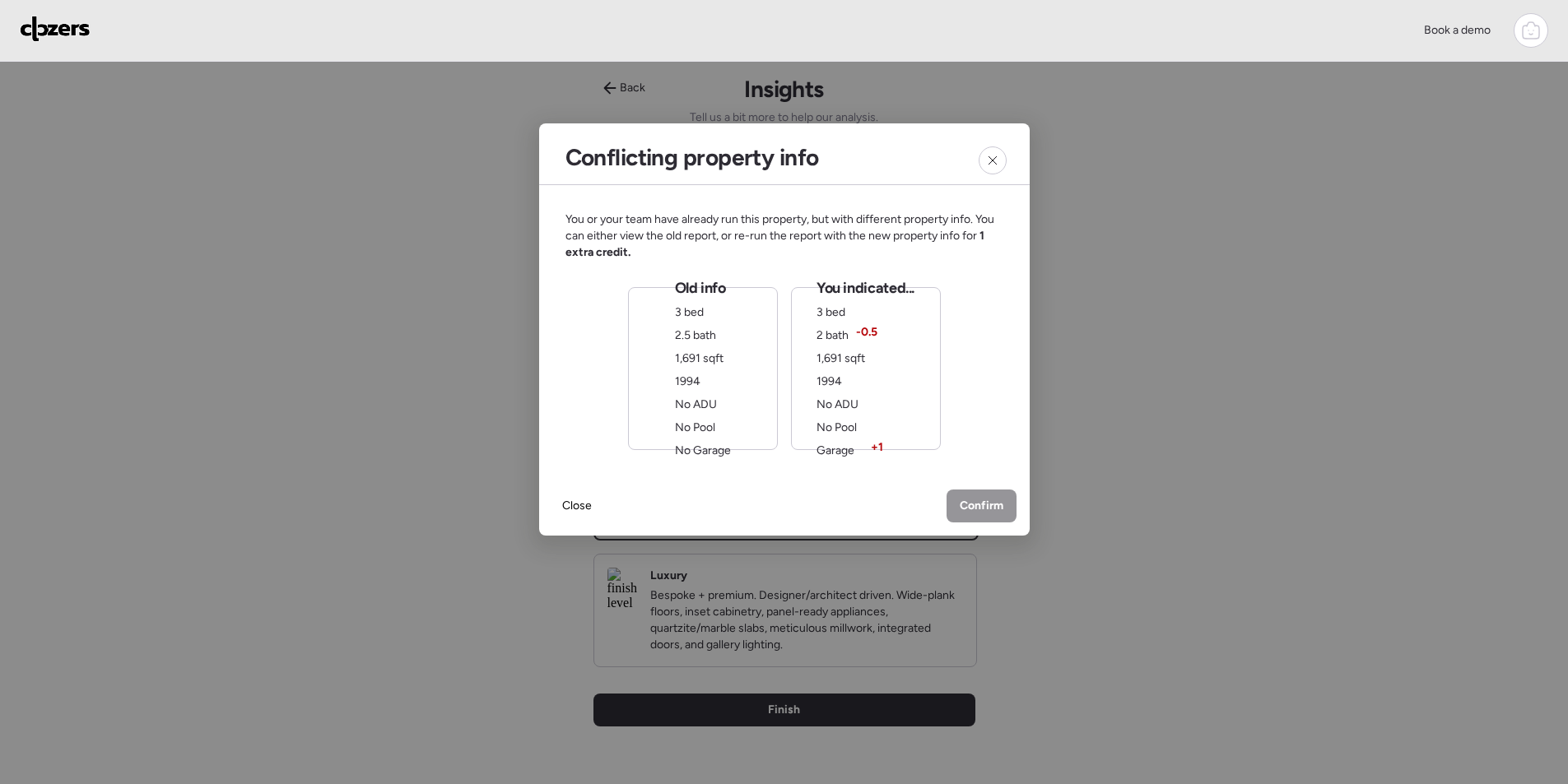
click at [925, 401] on div "You indicated... 3 bed 2 bath -0.5 1,691 sqft 1994 No ADU No Pool Garage + 1" at bounding box center [866, 368] width 150 height 163
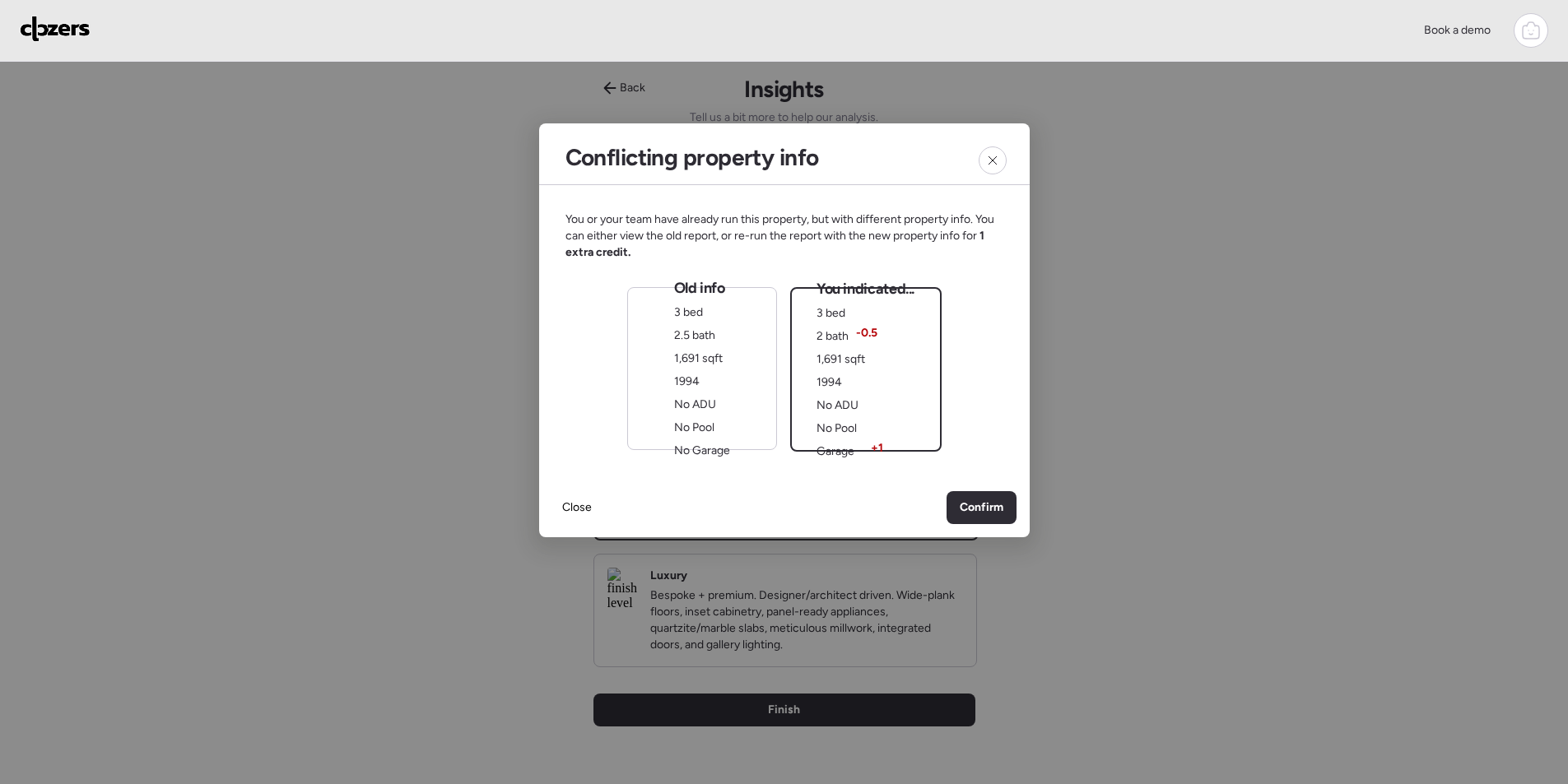
click at [983, 513] on span "Confirm" at bounding box center [981, 507] width 44 height 16
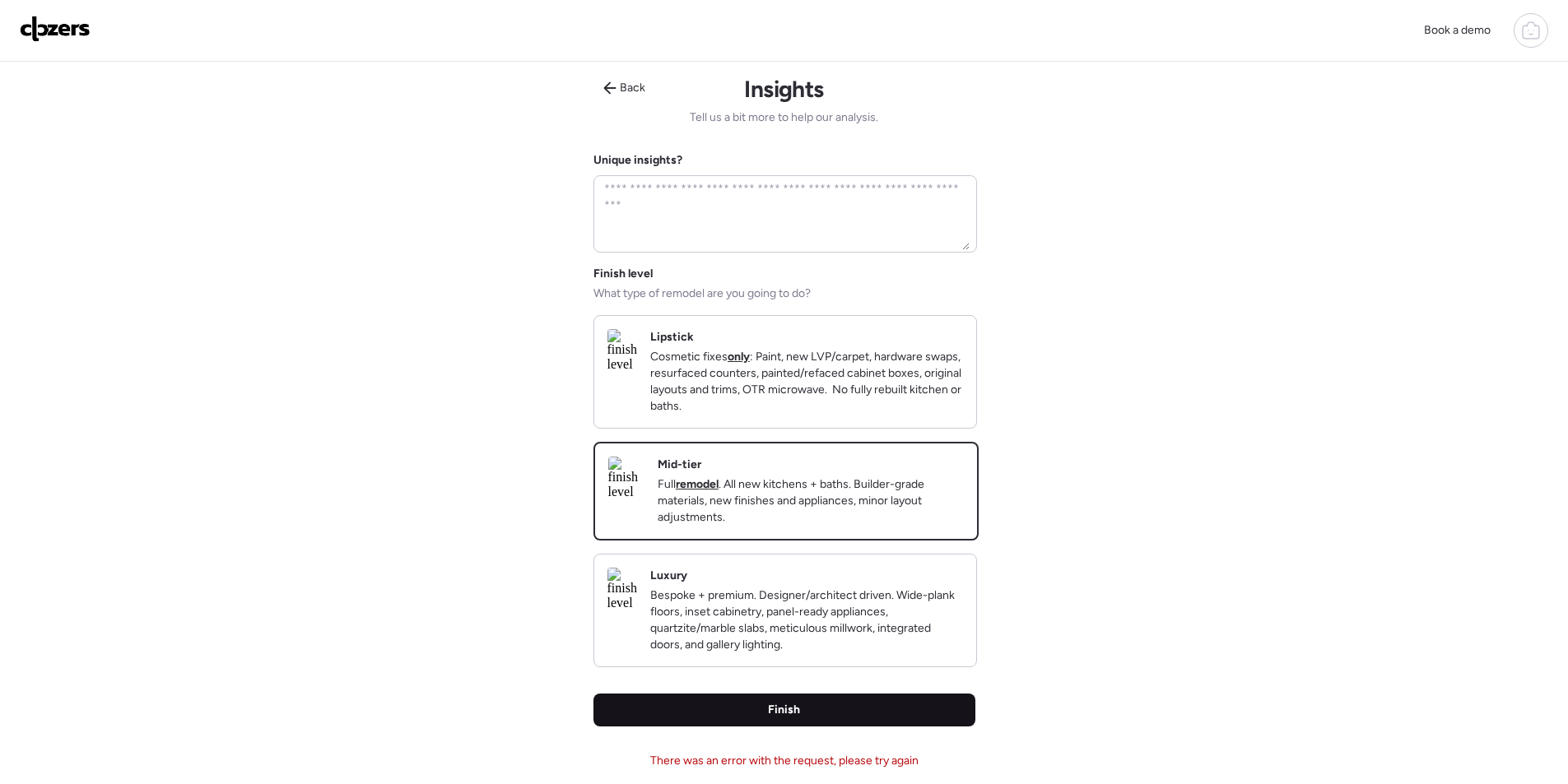
click at [786, 718] on span "Finish" at bounding box center [784, 709] width 32 height 16
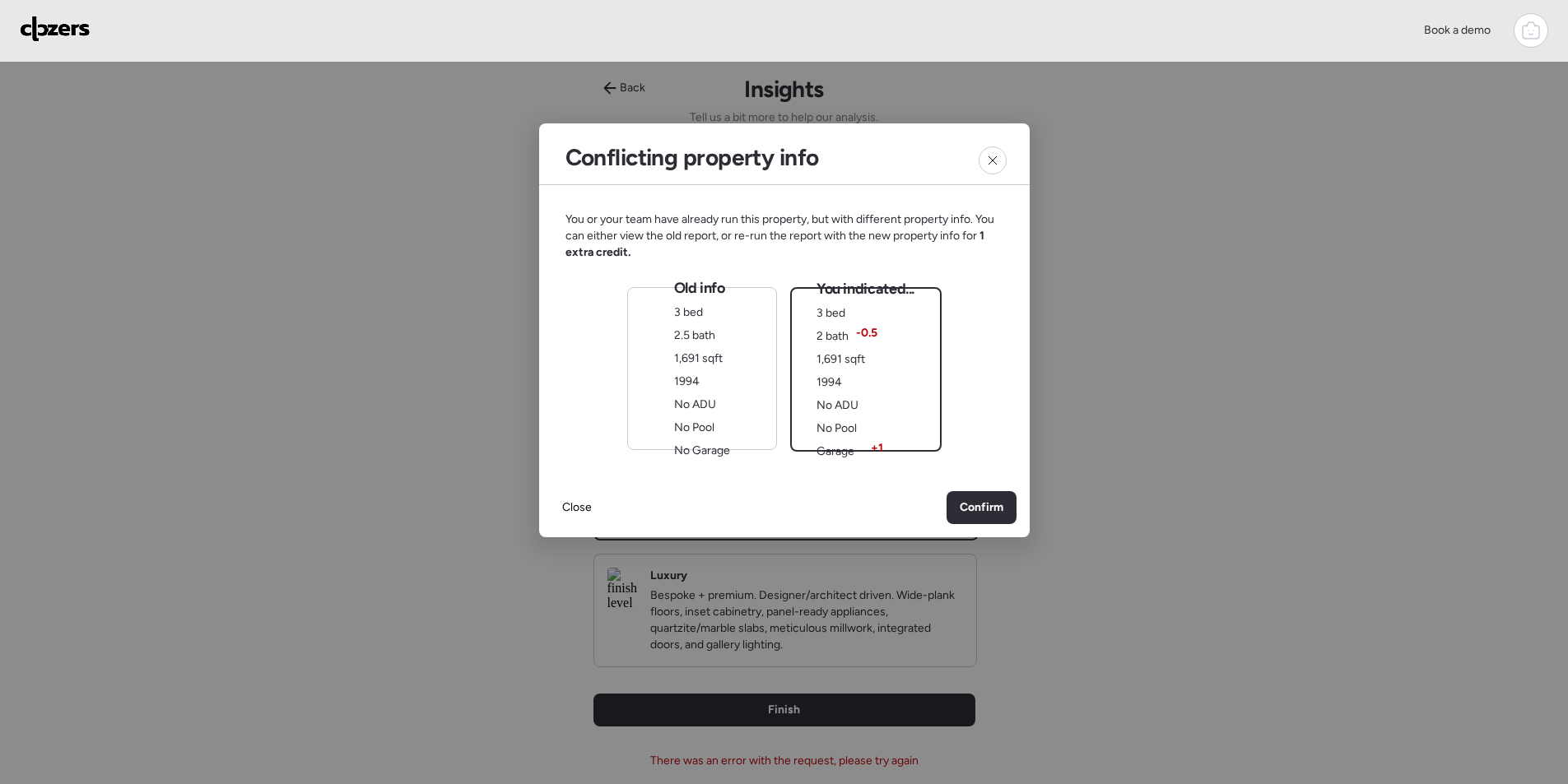
click at [725, 414] on div "Old info 3 bed 2.5 bath 1,691 sqft 1994 No ADU No Pool No Garage" at bounding box center [702, 369] width 56 height 181
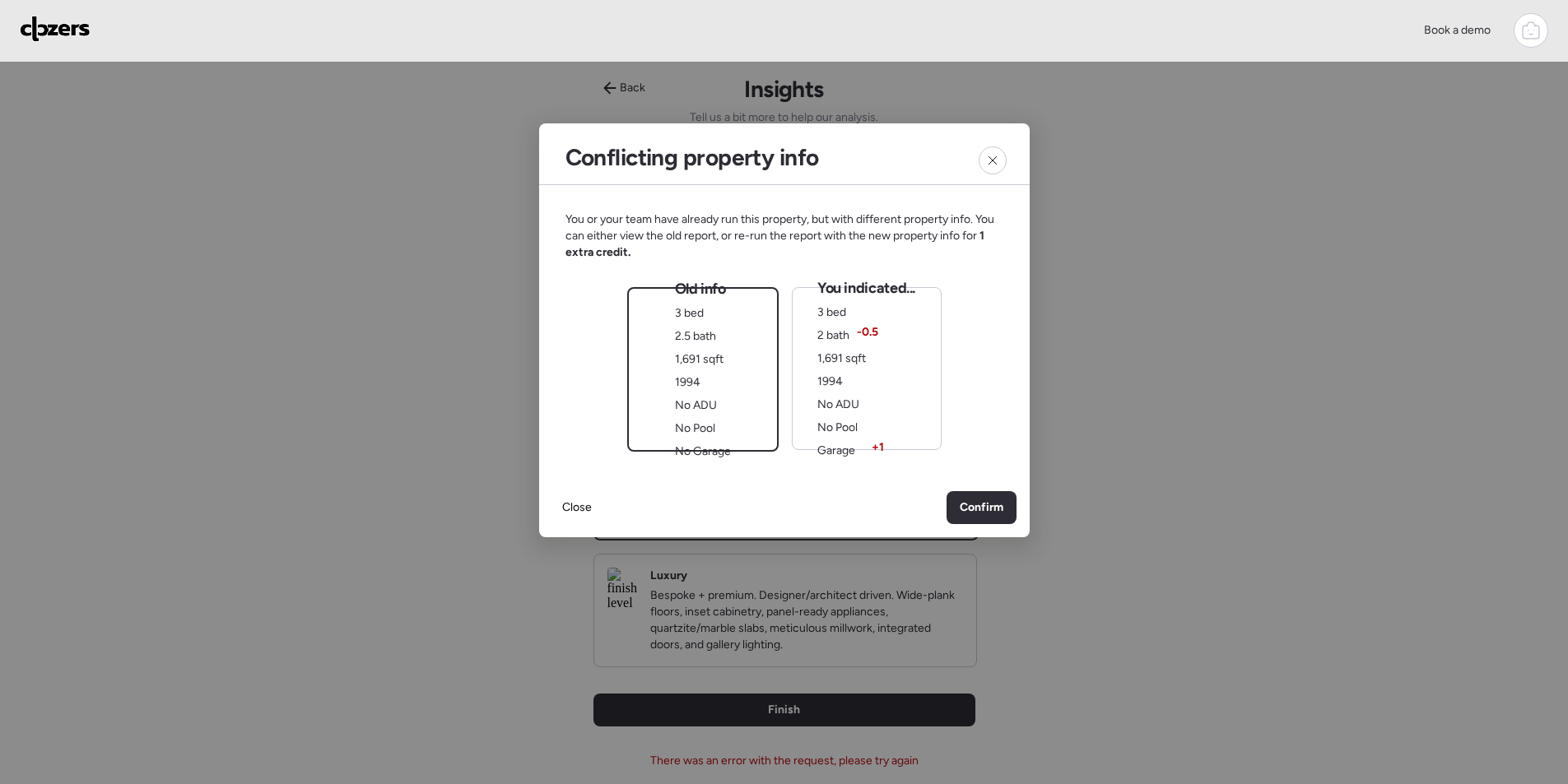
click at [956, 492] on div "Confirm" at bounding box center [981, 507] width 70 height 33
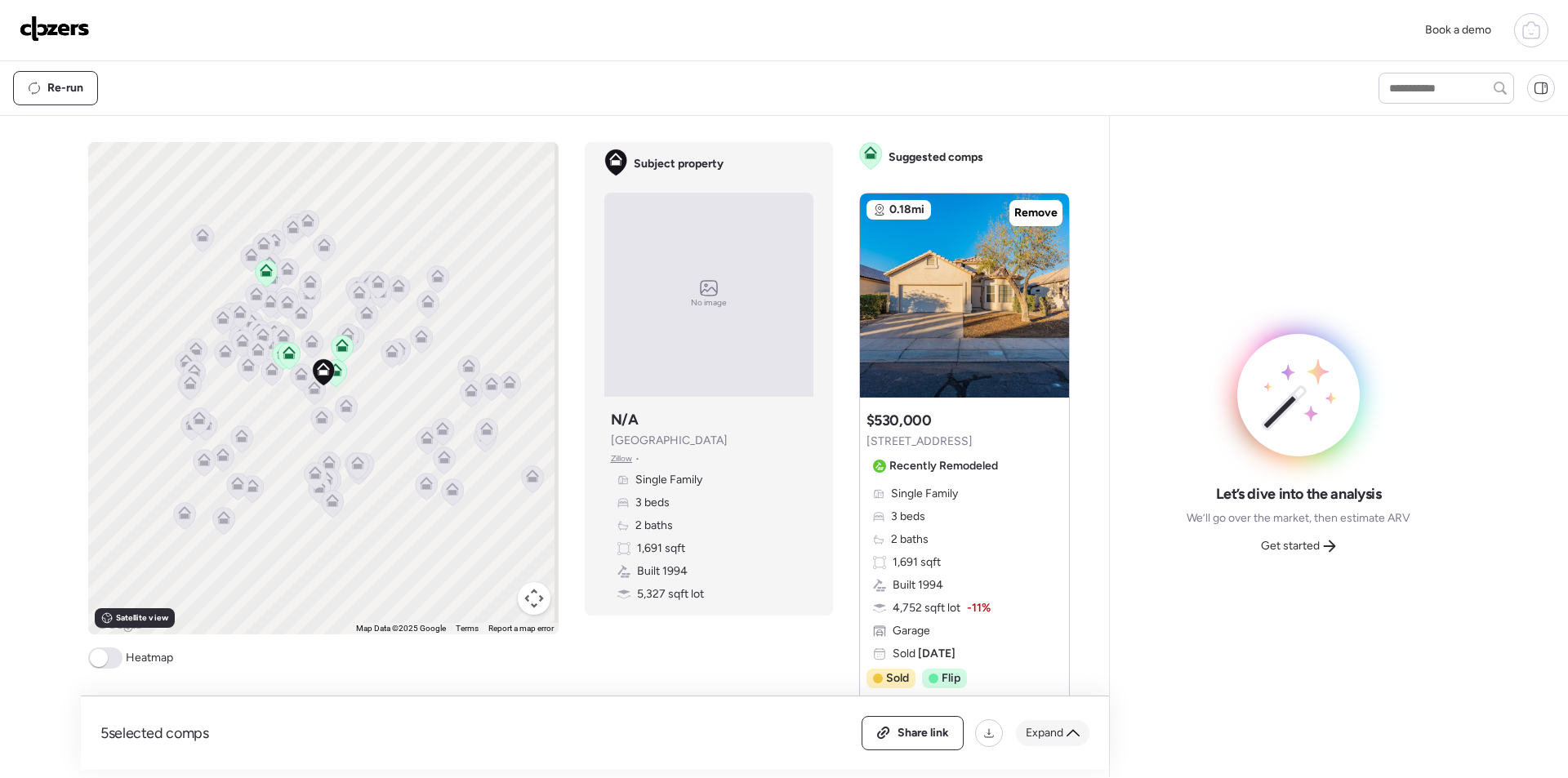
click at [1070, 743] on div "Expand" at bounding box center [1053, 733] width 74 height 26
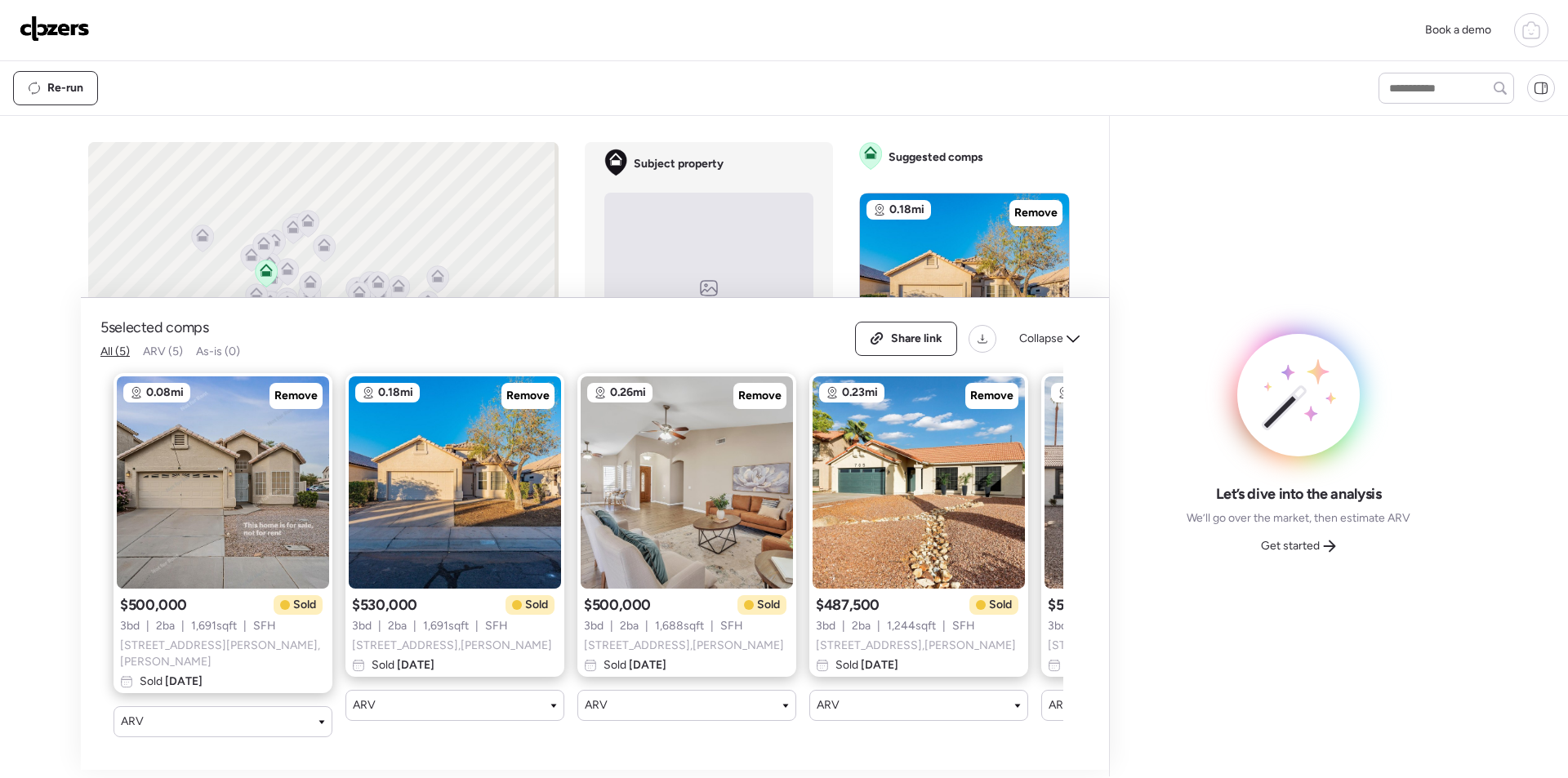
scroll to position [0, 209]
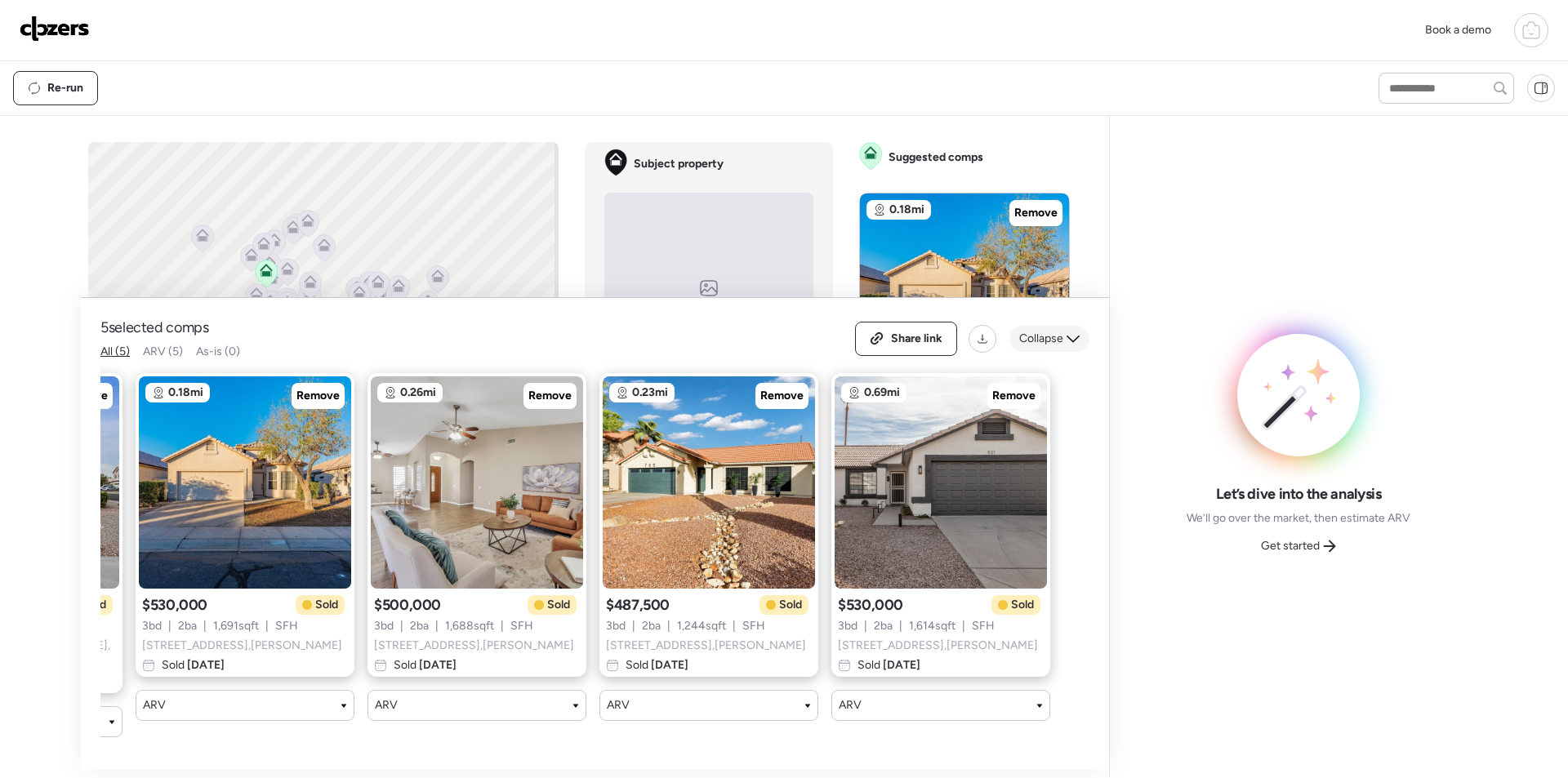
click at [1043, 347] on span "Collapse" at bounding box center [1041, 339] width 44 height 16
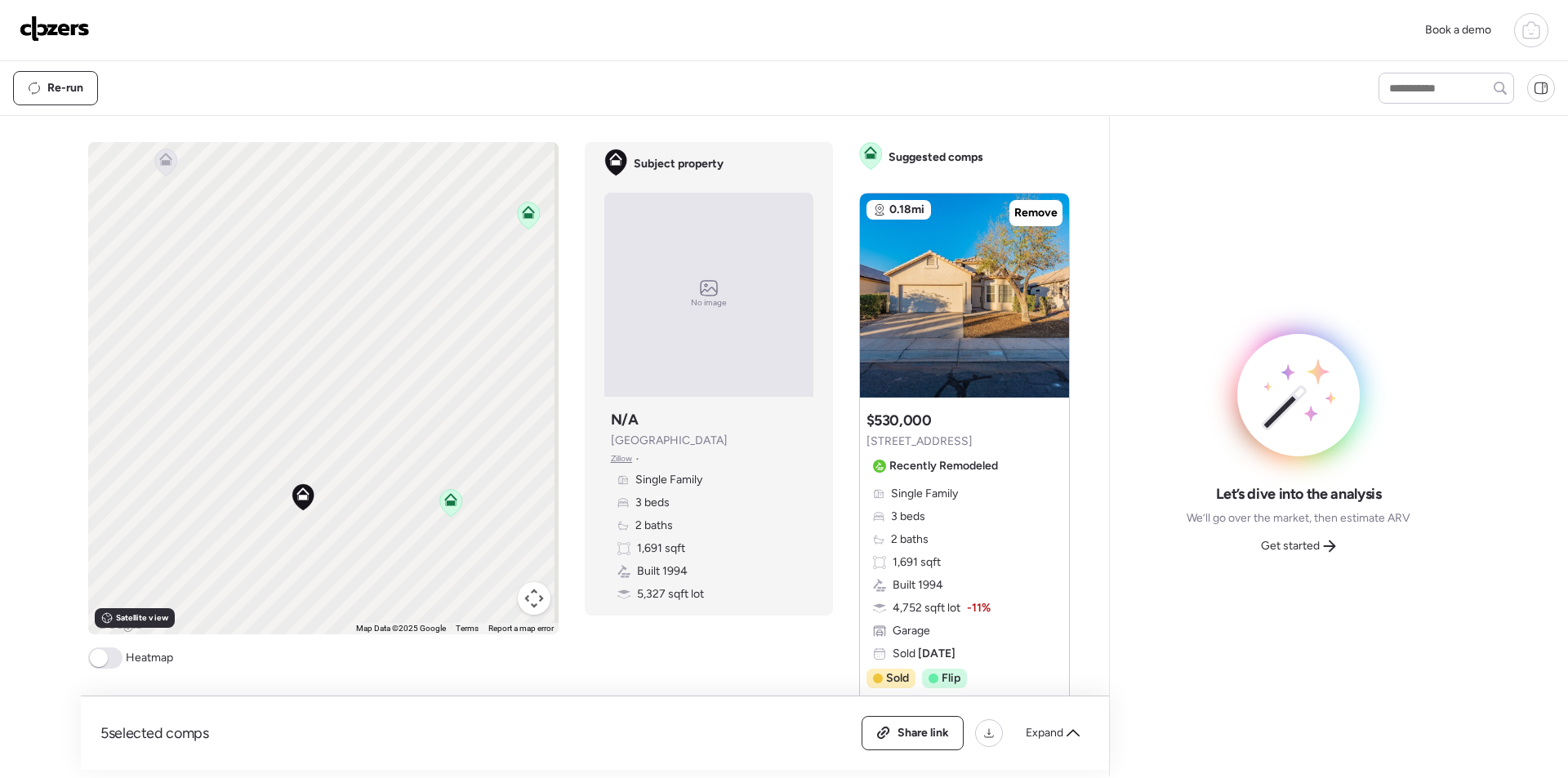
drag, startPoint x: 426, startPoint y: 476, endPoint x: 336, endPoint y: 524, distance: 102.0
click at [336, 524] on div "To activate drag with keyboard, press Alt + Enter. Once in keyboard drag state,…" at bounding box center [323, 389] width 471 height 492
drag, startPoint x: 443, startPoint y: 443, endPoint x: 676, endPoint y: 531, distance: 249.1
click at [682, 541] on div "To activate drag with keyboard, press Alt + Enter. Once in keyboard drag state,…" at bounding box center [585, 456] width 994 height 628
click at [407, 256] on icon at bounding box center [404, 252] width 22 height 27
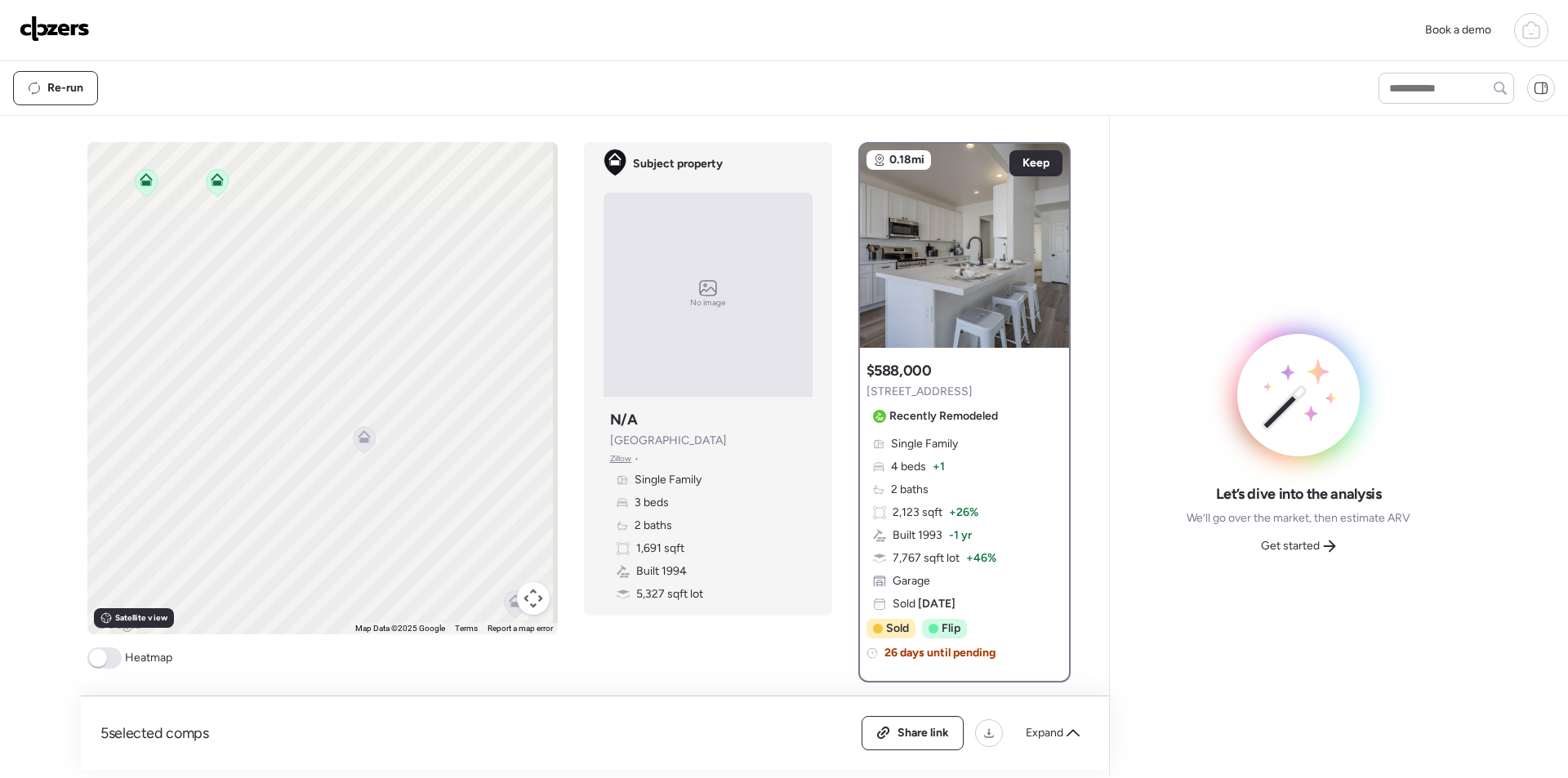
drag, startPoint x: 375, startPoint y: 482, endPoint x: 459, endPoint y: 273, distance: 225.2
click at [459, 273] on div "To activate drag with keyboard, press Alt + Enter. Once in keyboard drag state,…" at bounding box center [323, 389] width 471 height 492
click at [359, 441] on icon at bounding box center [363, 439] width 10 height 5
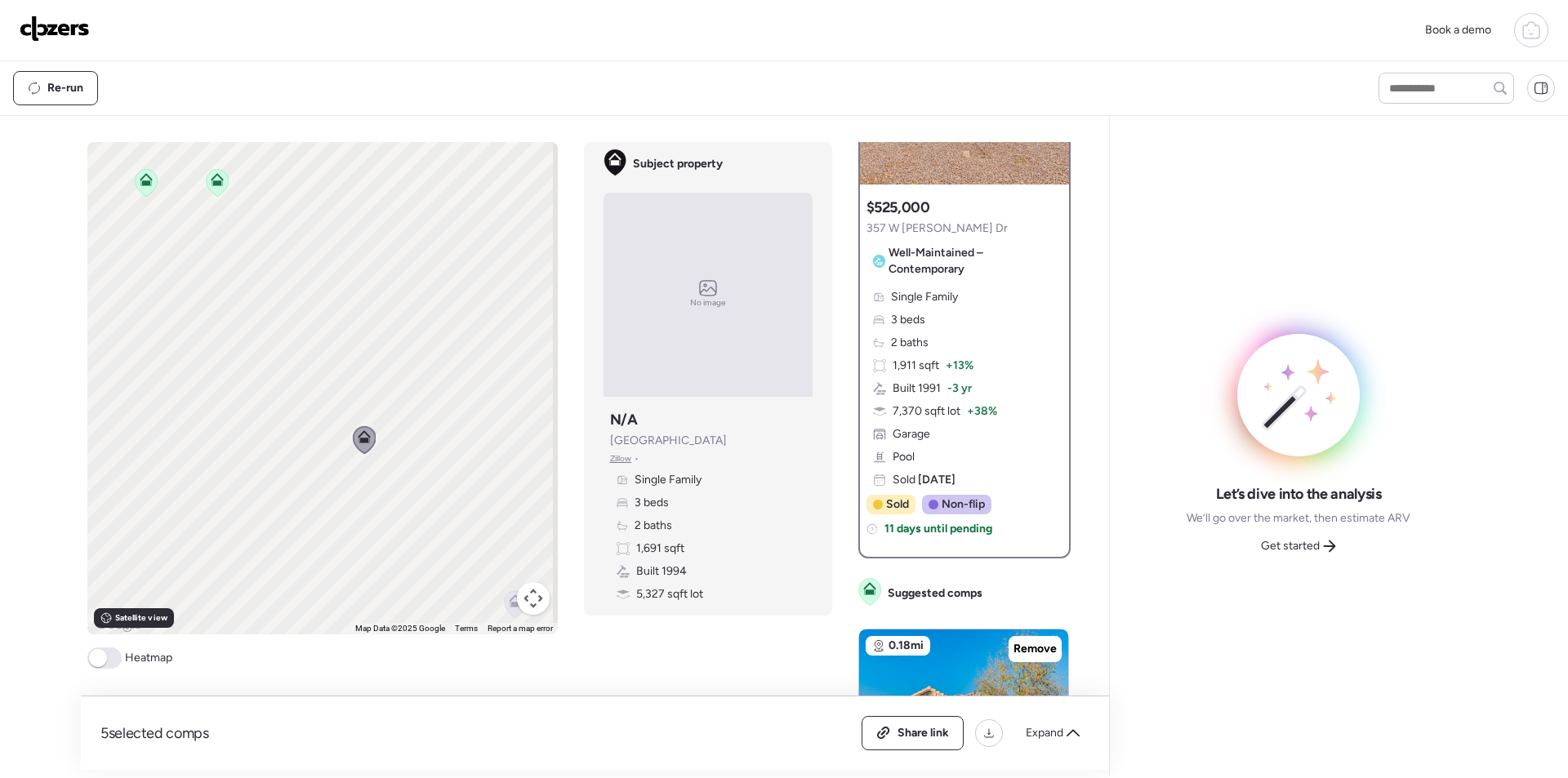
scroll to position [0, 0]
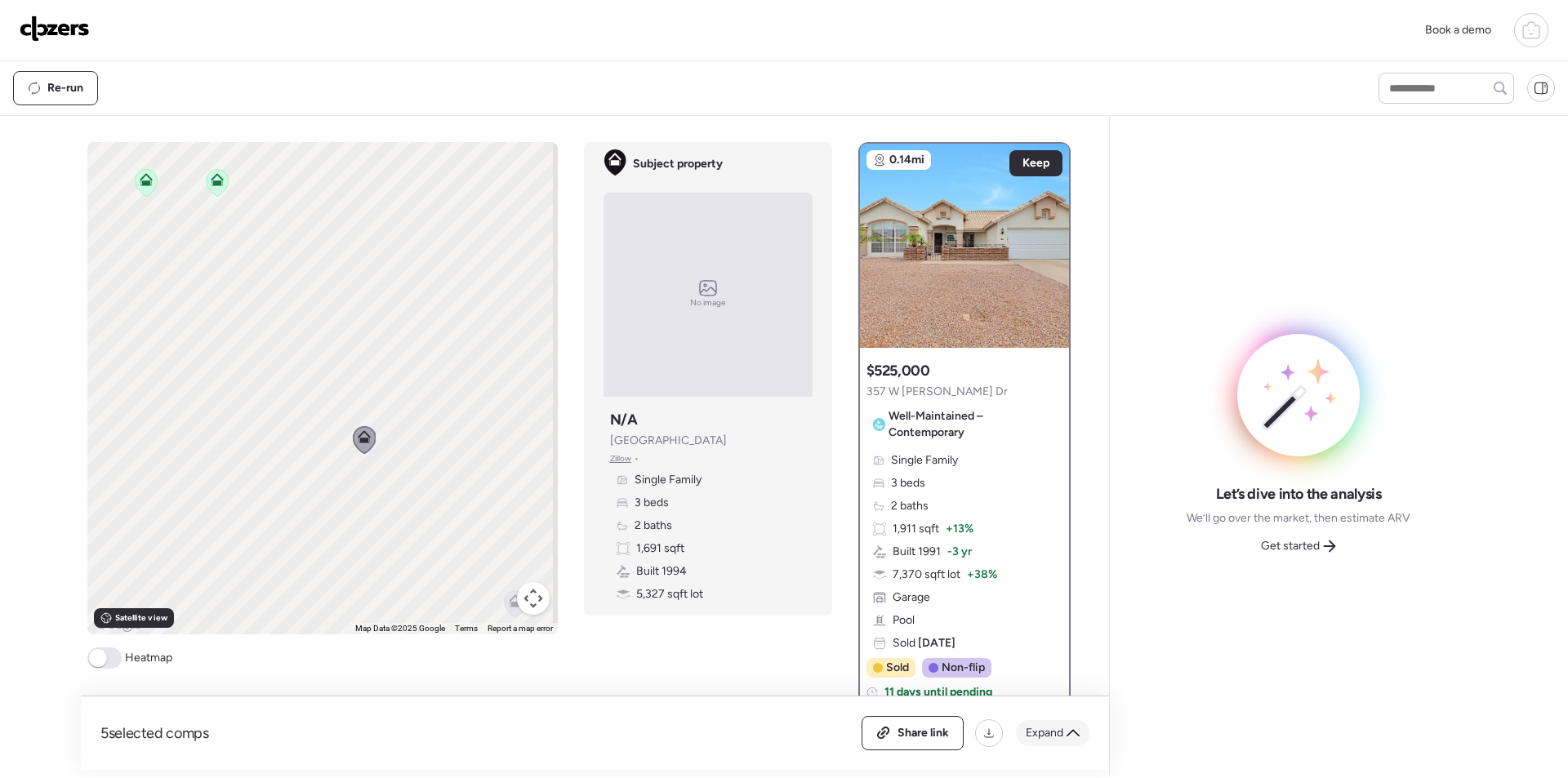
click at [1039, 725] on span "Expand" at bounding box center [1044, 733] width 38 height 16
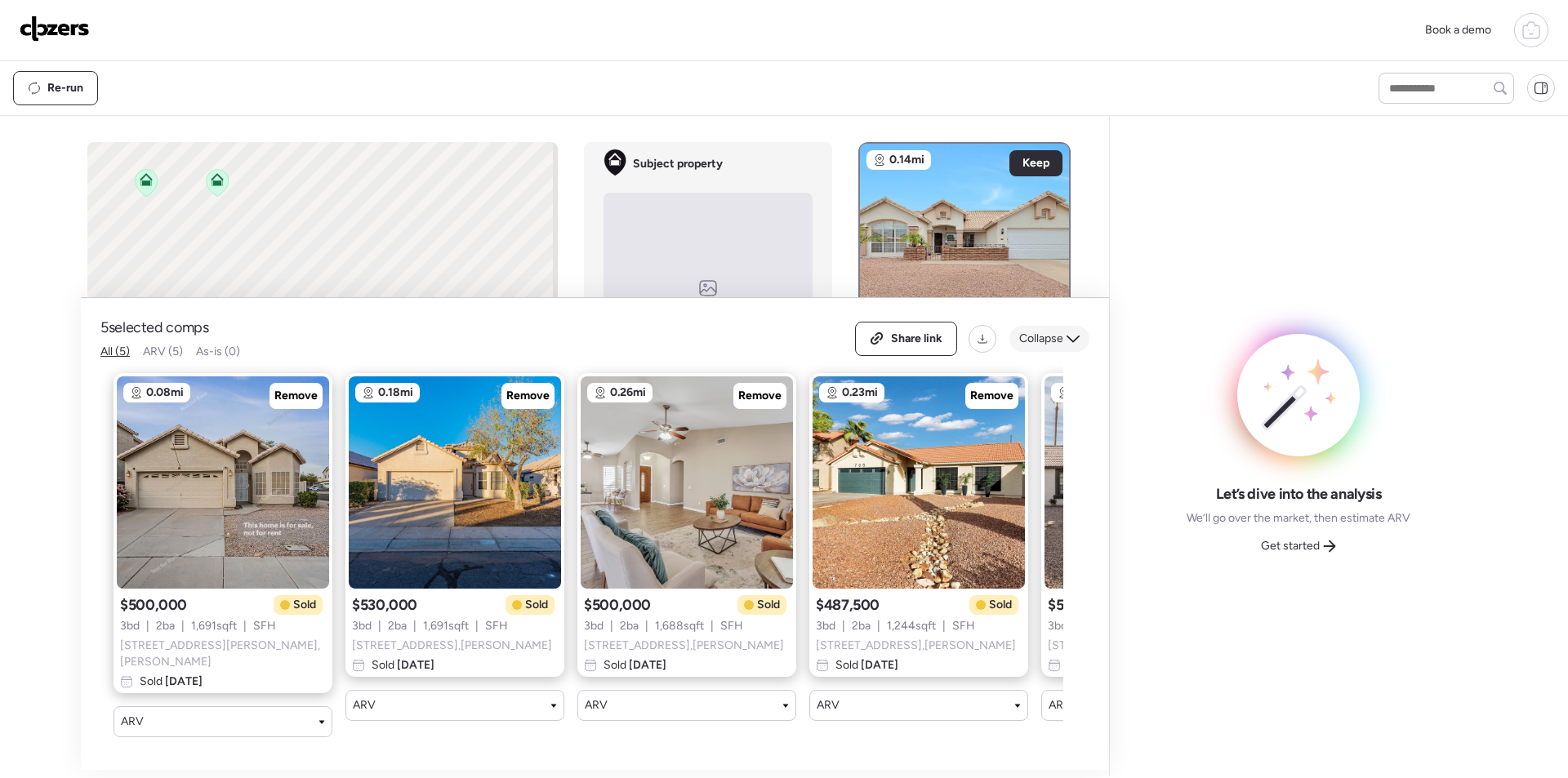
drag, startPoint x: 1048, startPoint y: 358, endPoint x: 1054, endPoint y: 349, distance: 10.8
click at [1050, 356] on div "Share link Collapse" at bounding box center [972, 339] width 234 height 34
click at [1054, 346] on span "Collapse" at bounding box center [1041, 339] width 44 height 16
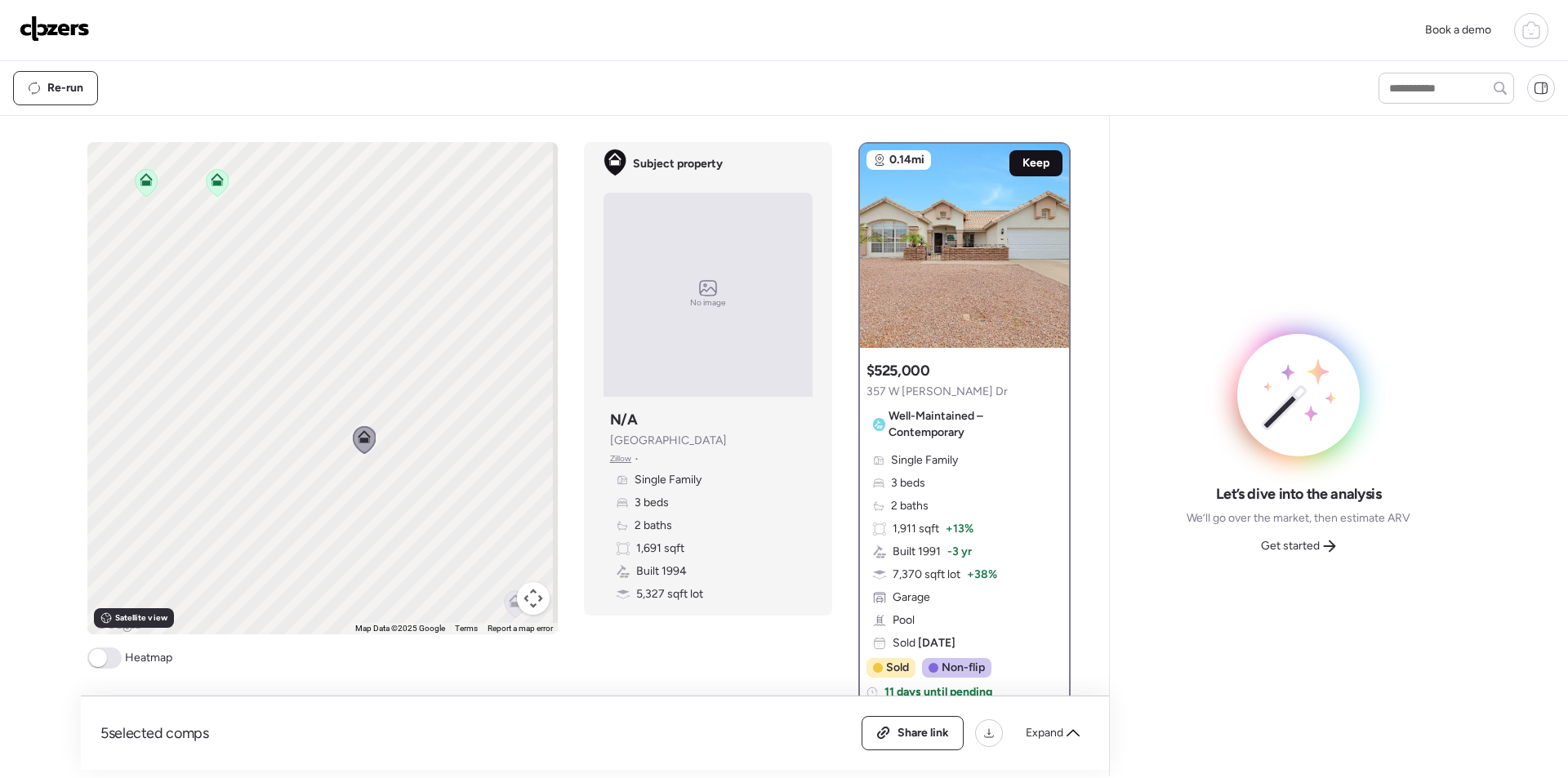
click at [1021, 155] on div "Keep" at bounding box center [1036, 163] width 53 height 26
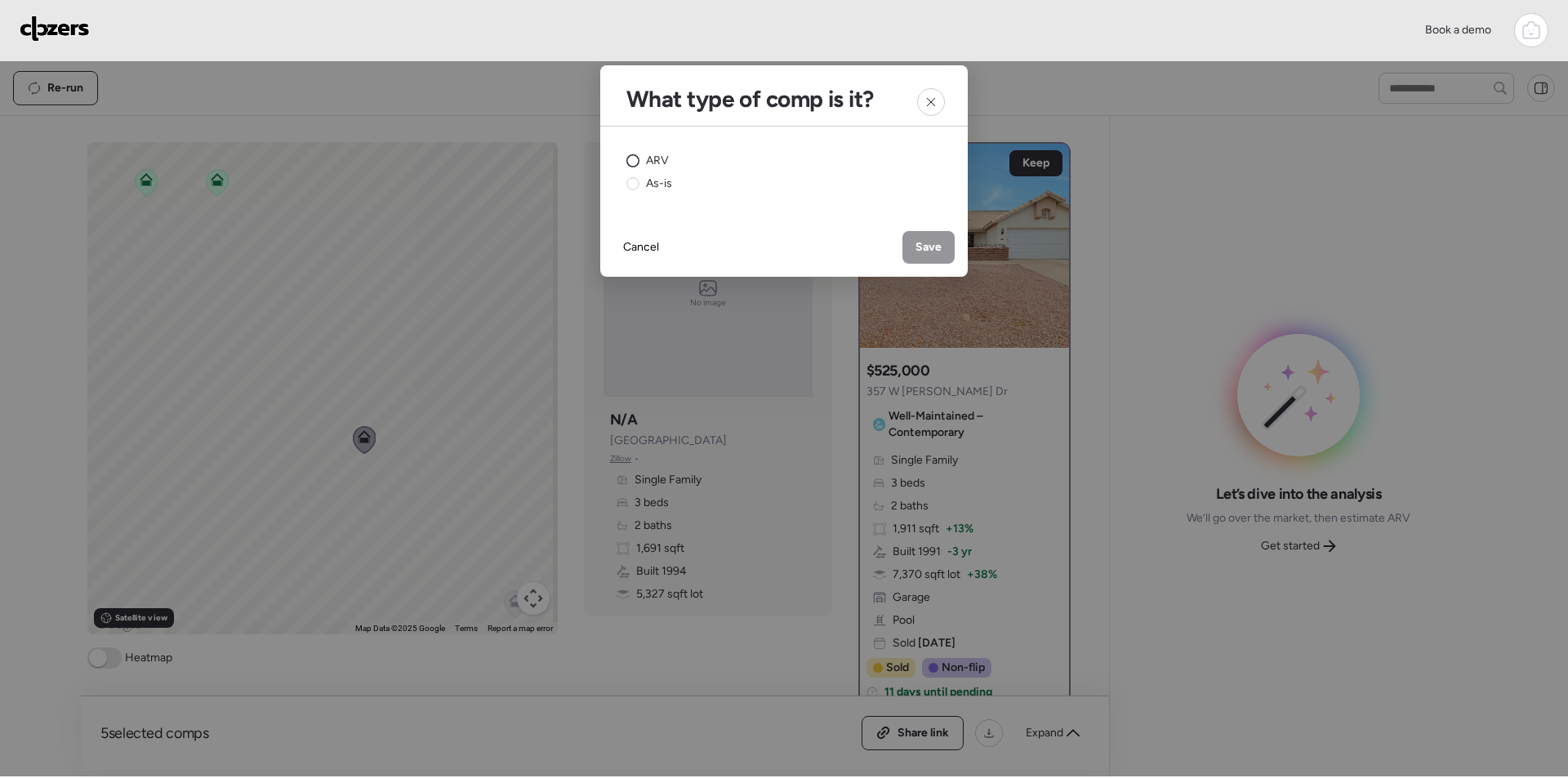
click at [661, 155] on span "ARV" at bounding box center [658, 160] width 23 height 16
click at [934, 258] on div "Save" at bounding box center [927, 247] width 52 height 33
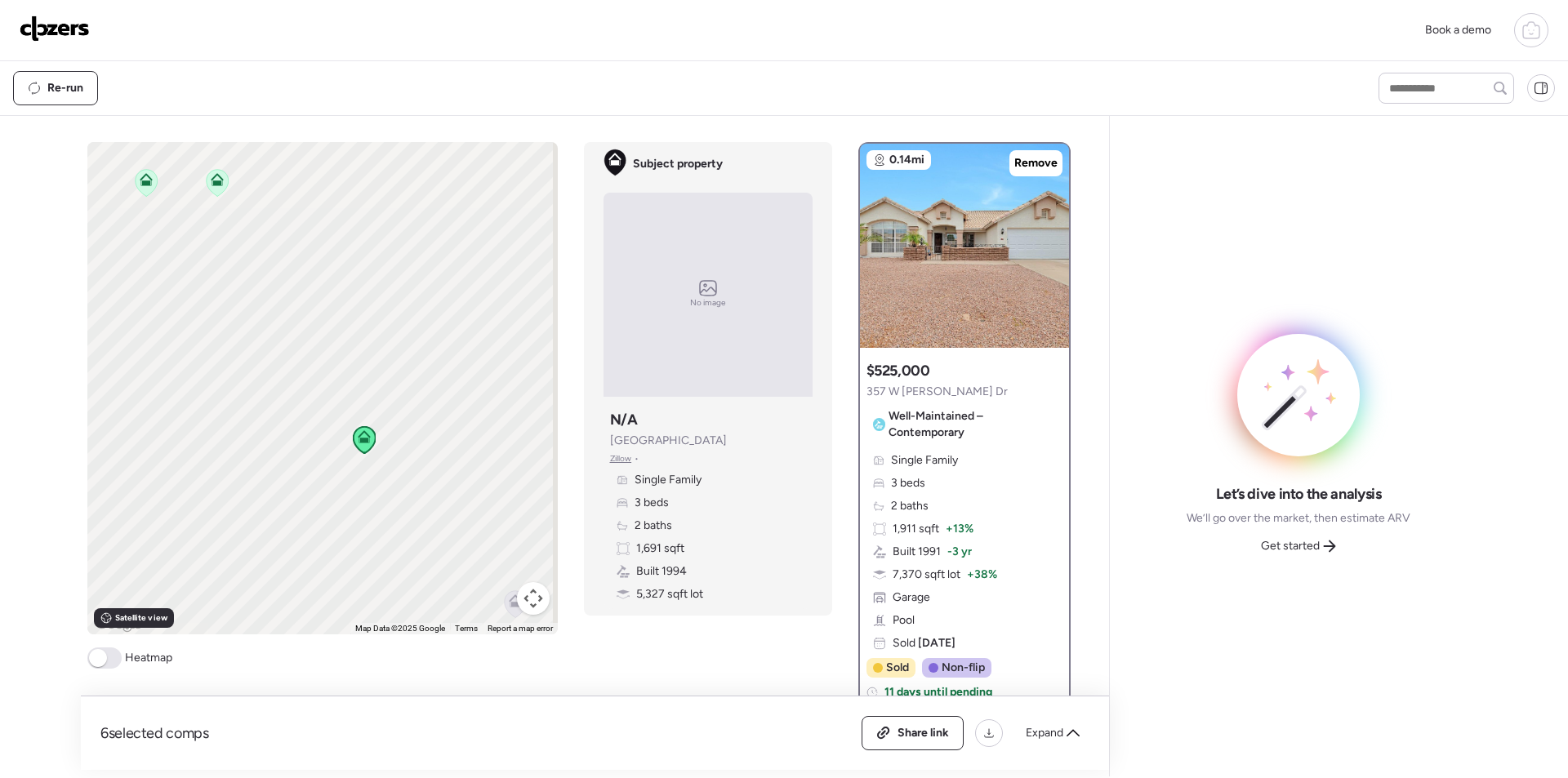
click at [1303, 539] on span "Get started" at bounding box center [1290, 545] width 58 height 16
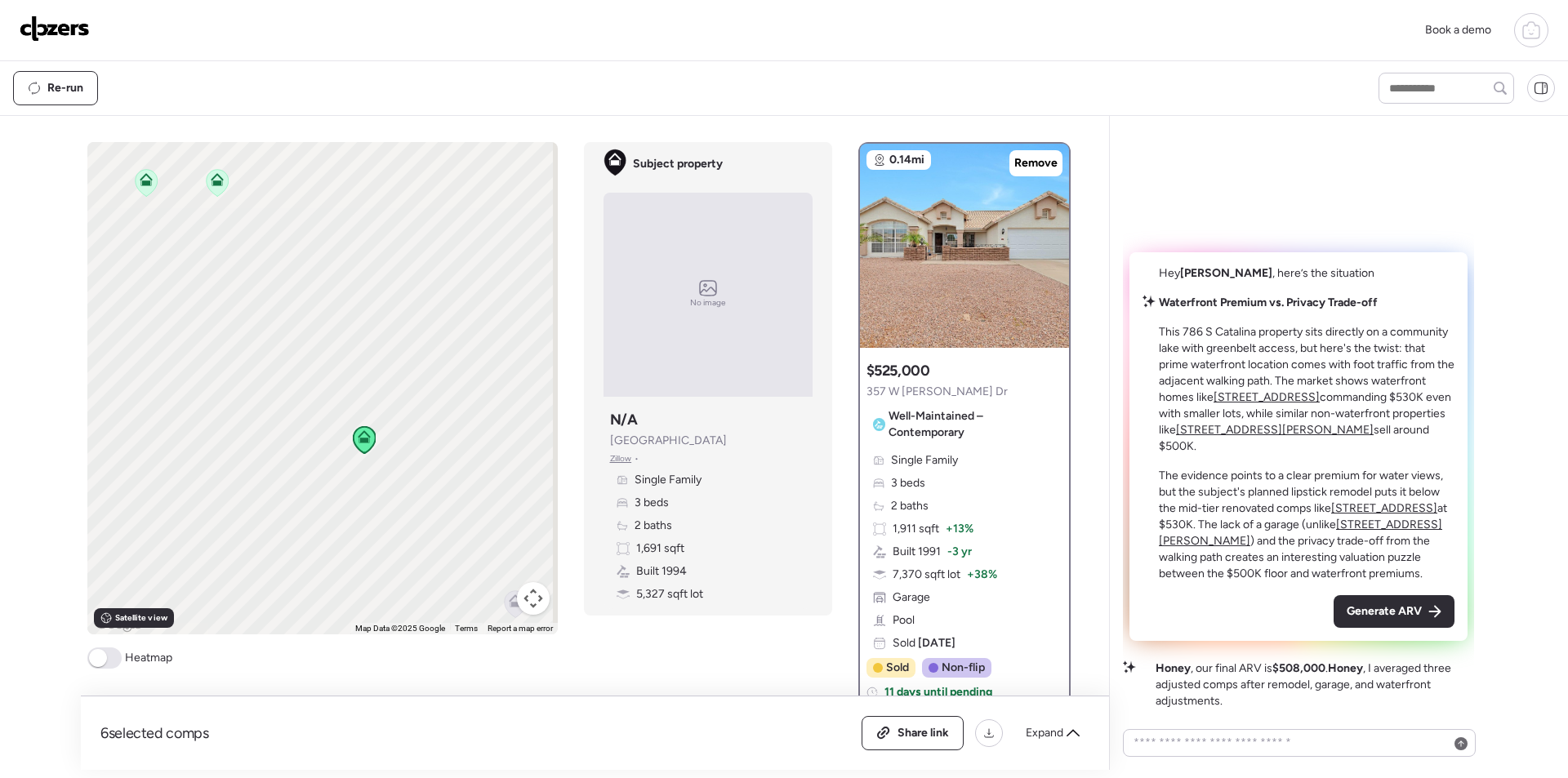
click at [1377, 619] on span "Generate ARV" at bounding box center [1384, 611] width 75 height 16
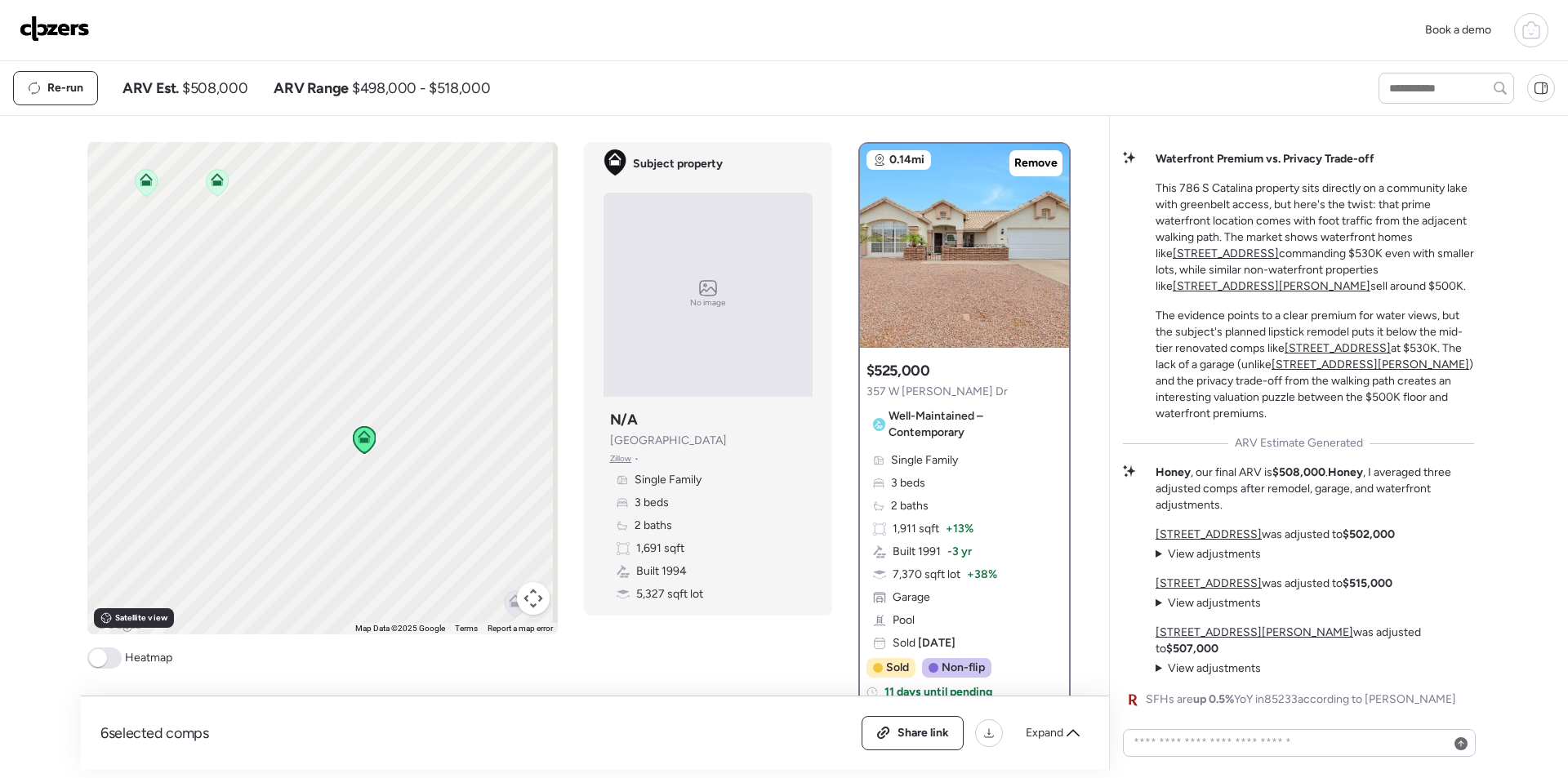
click at [215, 91] on span "$508,000" at bounding box center [214, 88] width 65 height 20
drag, startPoint x: 215, startPoint y: 91, endPoint x: 261, endPoint y: 87, distance: 46.2
click at [215, 90] on span "$508,000" at bounding box center [214, 88] width 65 height 20
copy span "508,000"
click at [923, 732] on span "Share link" at bounding box center [923, 733] width 52 height 16
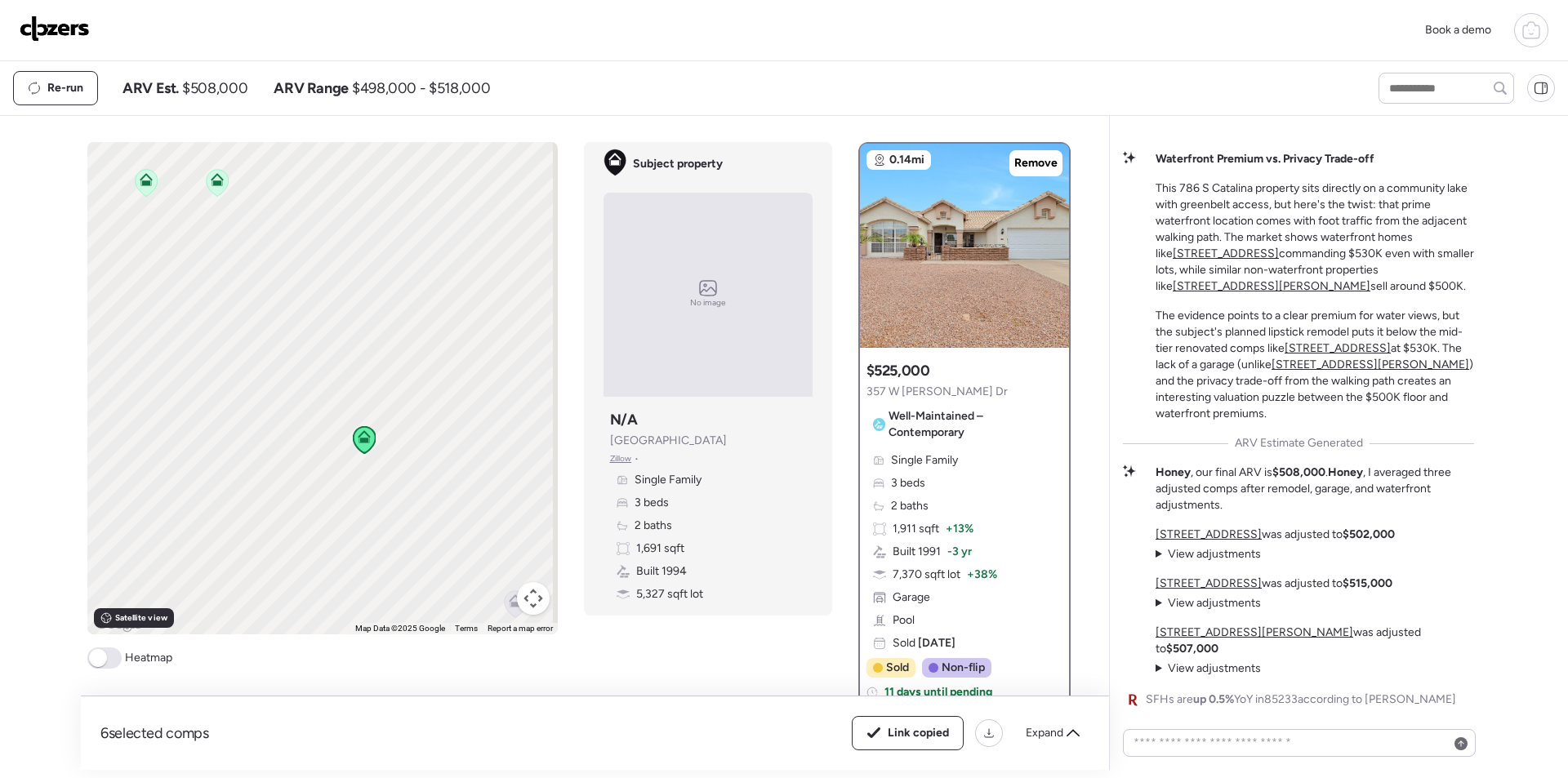
click at [33, 9] on div "Book a demo" at bounding box center [784, 30] width 1568 height 61
click at [40, 19] on img at bounding box center [55, 28] width 70 height 26
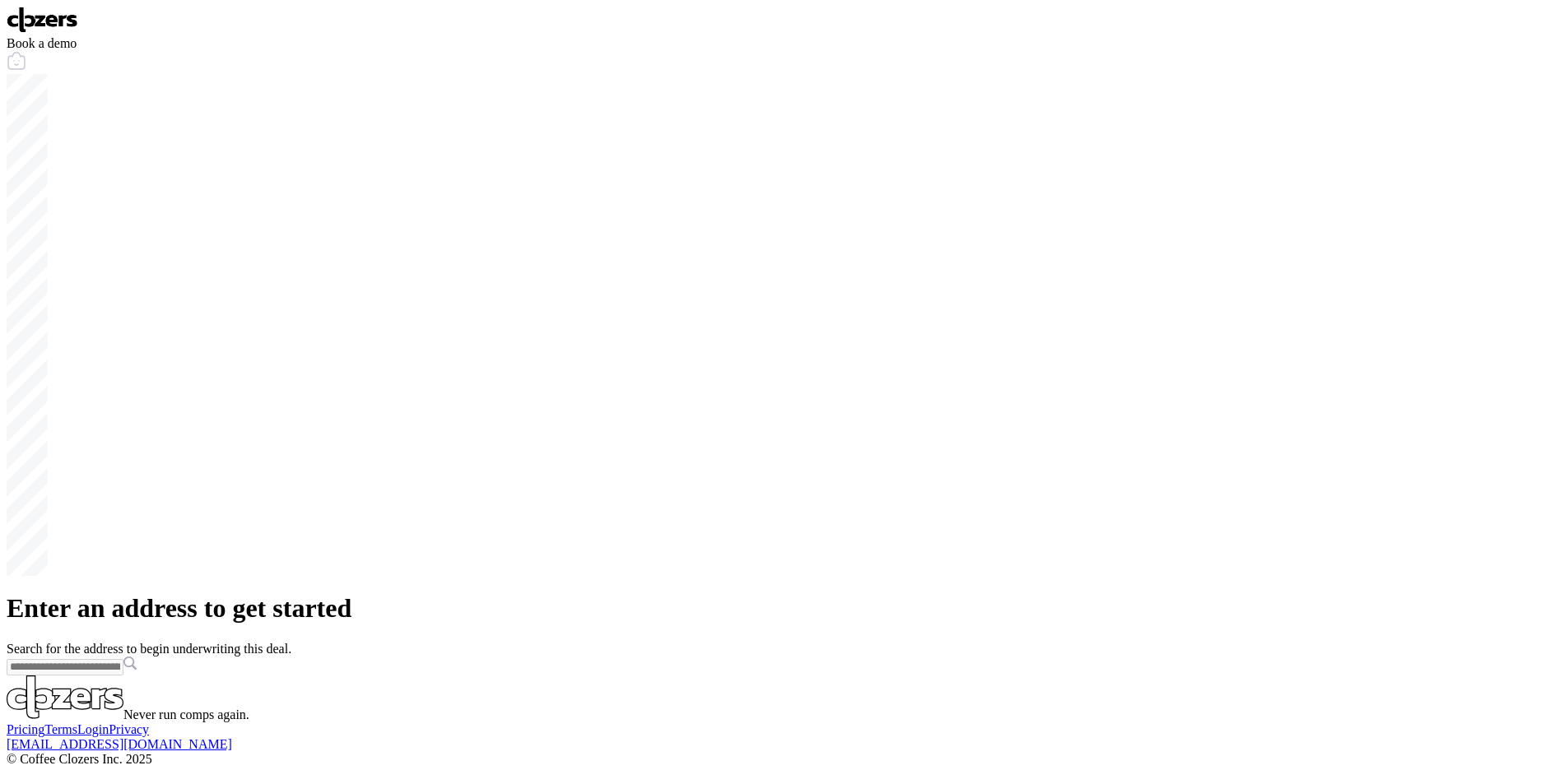
click at [124, 659] on input "text" at bounding box center [65, 666] width 117 height 16
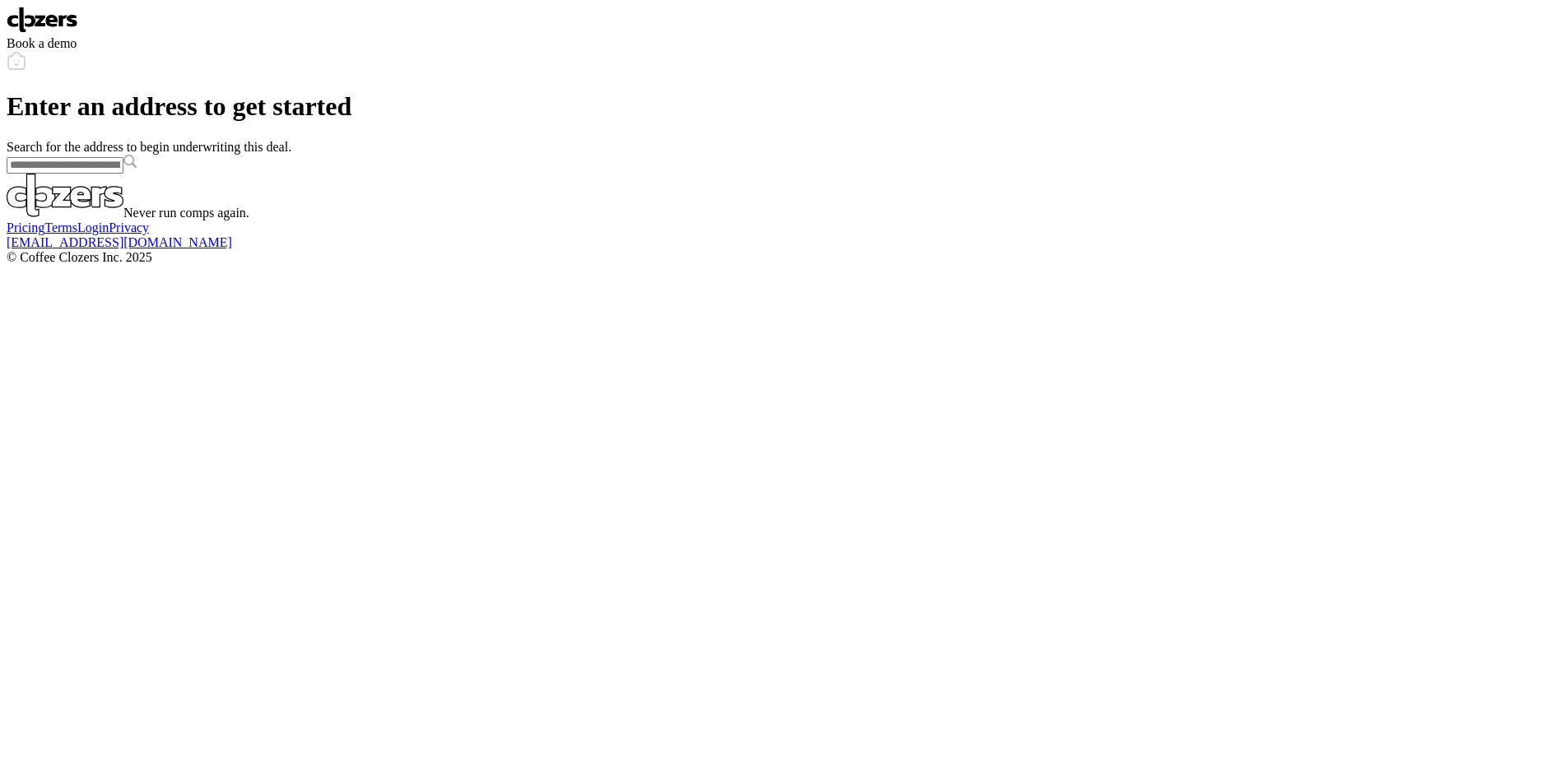
click at [124, 174] on input "text" at bounding box center [65, 164] width 117 height 16
paste input "**********"
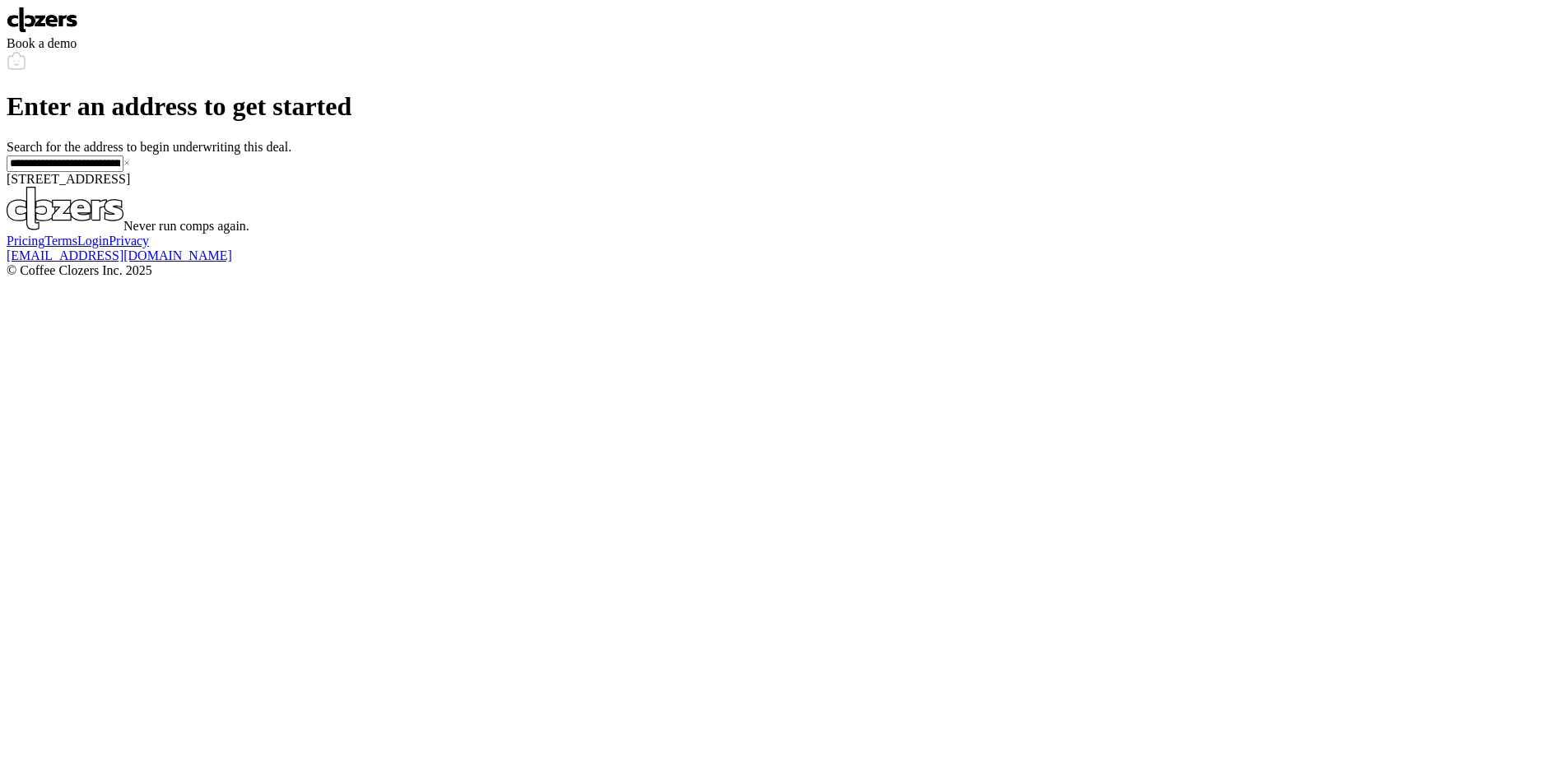
click at [130, 186] on span "[STREET_ADDRESS]" at bounding box center [68, 179] width 124 height 14
type input "**********"
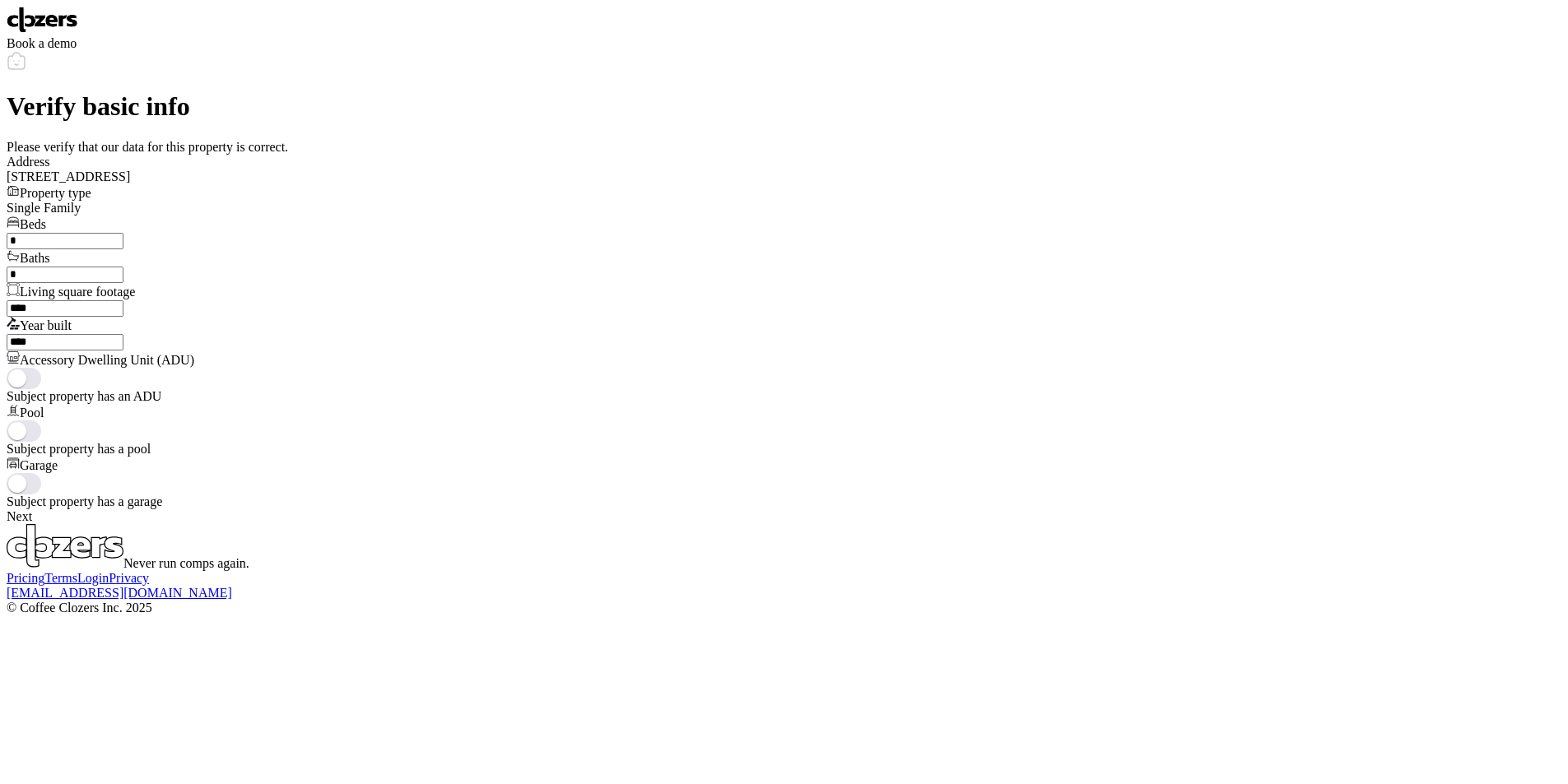
scroll to position [335, 0]
click at [32, 509] on span "Next" at bounding box center [19, 516] width 26 height 14
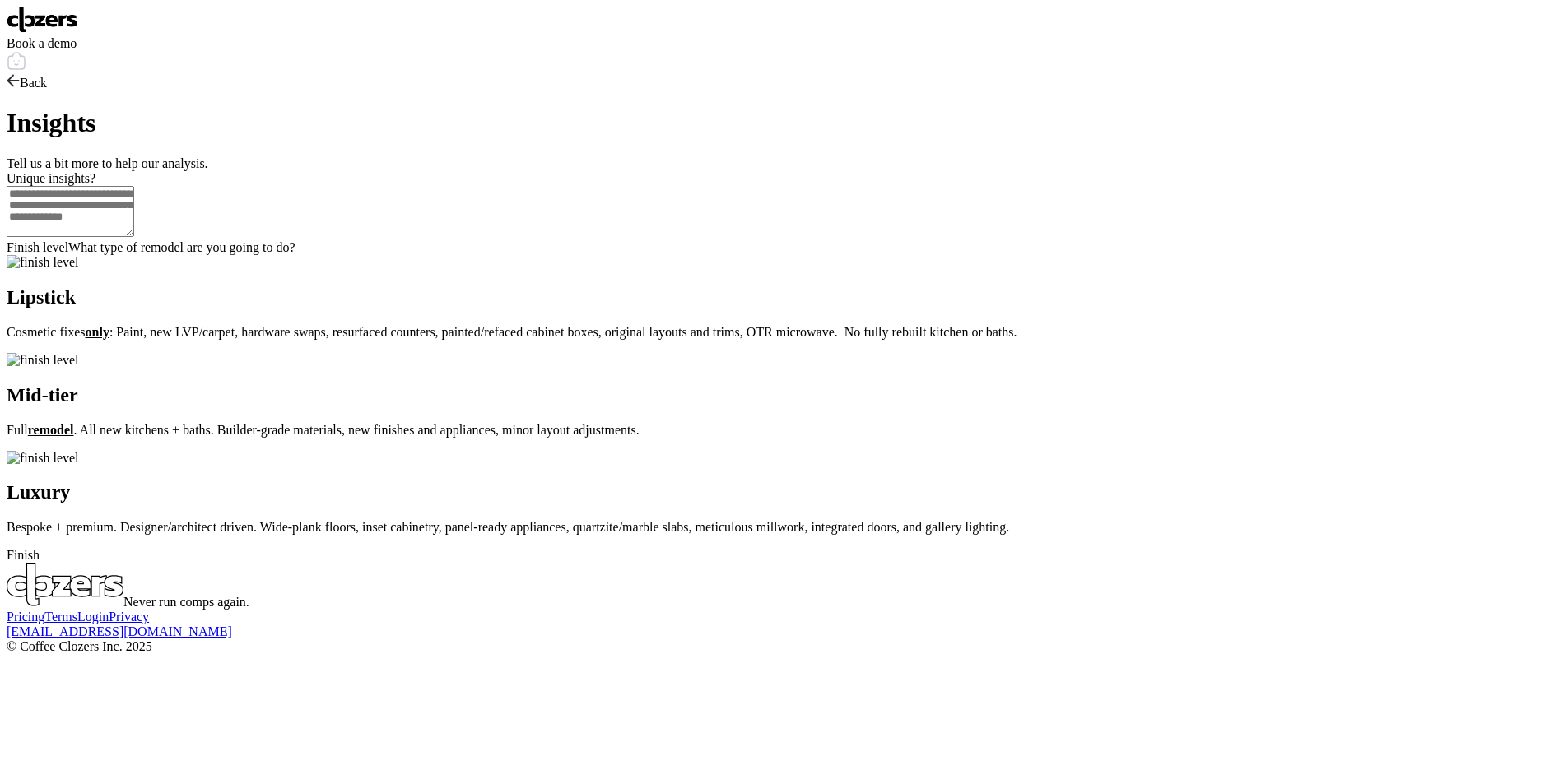
scroll to position [0, 0]
click at [899, 437] on p "Full remodel . All new kitchens + baths. Builder-grade materials, new finishes …" at bounding box center [784, 430] width 1555 height 15
click at [813, 563] on div "Finish" at bounding box center [784, 555] width 1555 height 15
